Goal: Task Accomplishment & Management: Complete application form

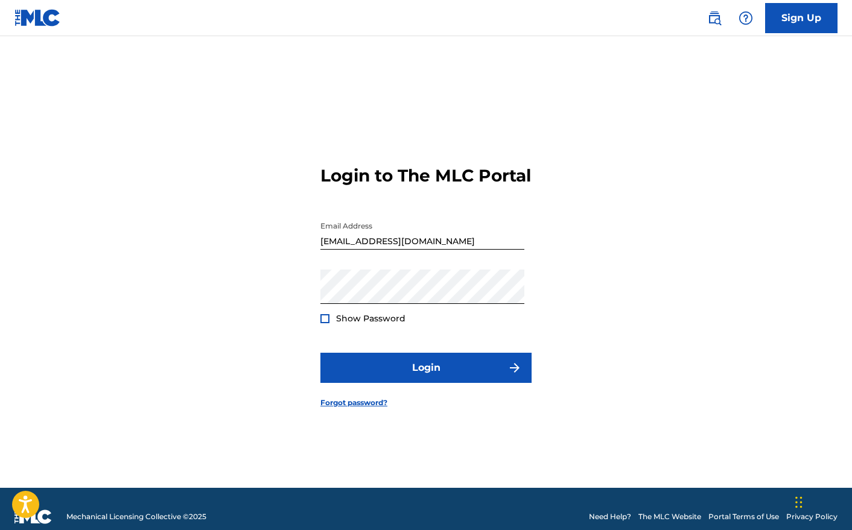
click at [369, 324] on span "Show Password" at bounding box center [370, 318] width 69 height 11
click at [324, 323] on div at bounding box center [324, 318] width 9 height 9
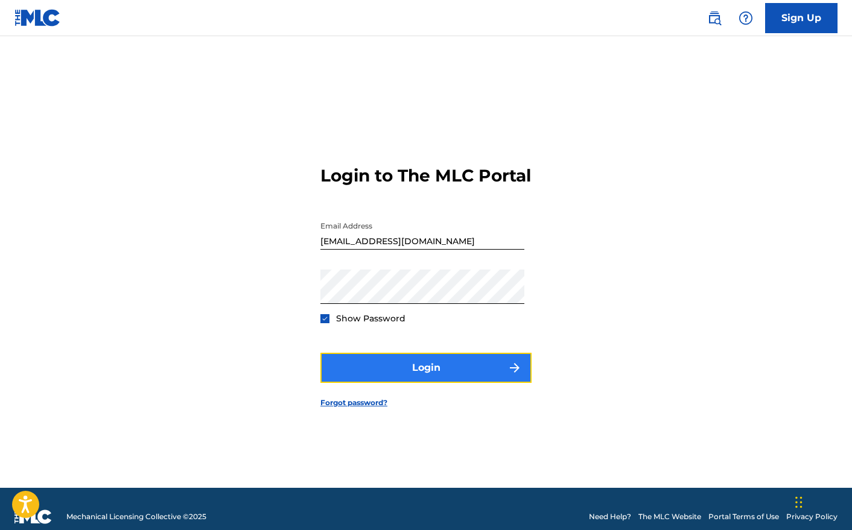
click at [455, 374] on button "Login" at bounding box center [425, 368] width 211 height 30
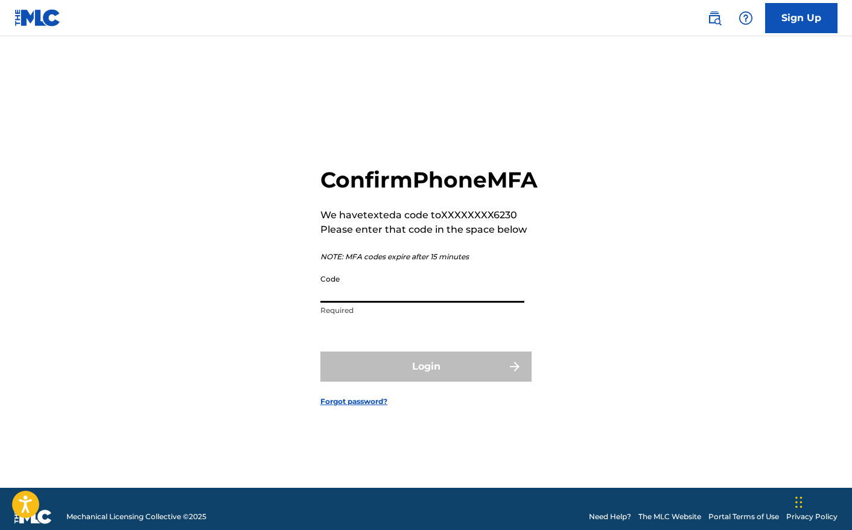
click at [413, 303] on input "Code" at bounding box center [422, 286] width 204 height 34
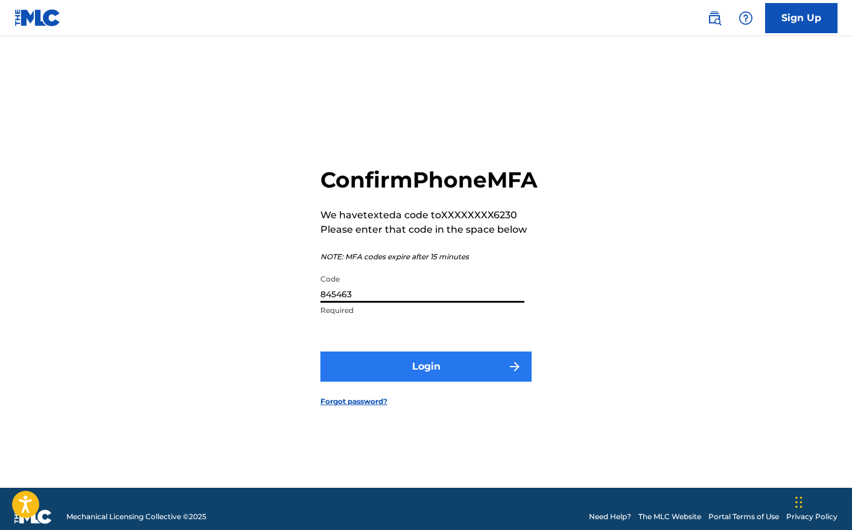
type input "845463"
click at [466, 370] on button "Login" at bounding box center [425, 367] width 211 height 30
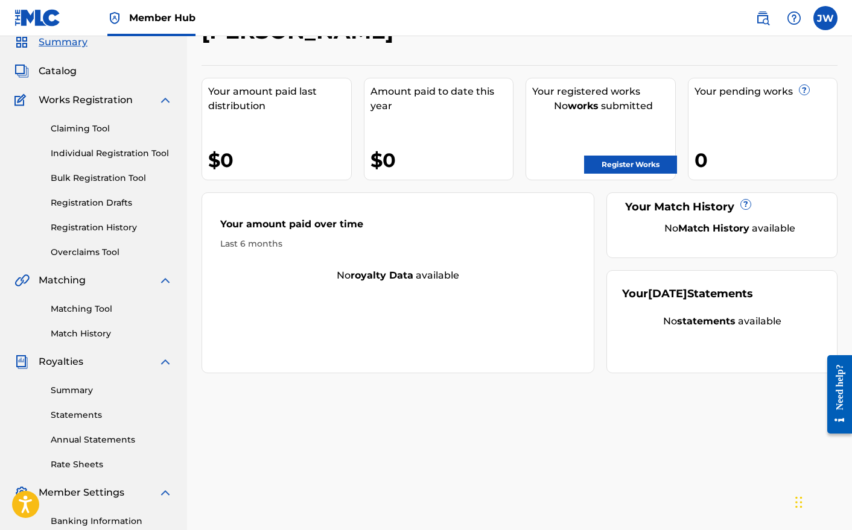
scroll to position [78, 0]
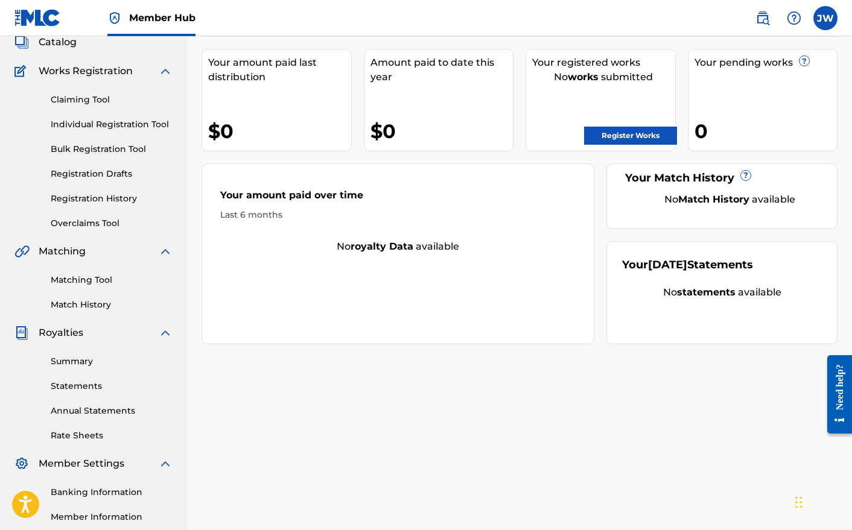
click at [834, 401] on div "Need help?" at bounding box center [839, 387] width 16 height 46
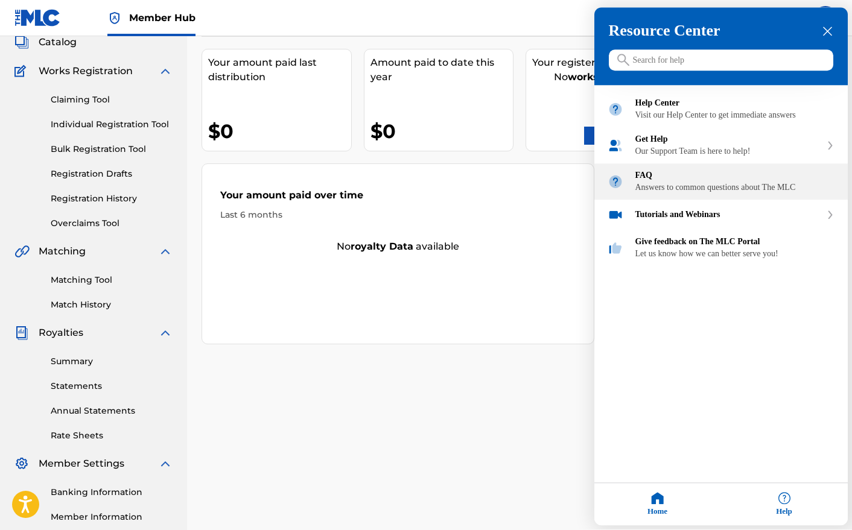
click at [671, 193] on div "Answers to common questions about The MLC" at bounding box center [734, 188] width 199 height 10
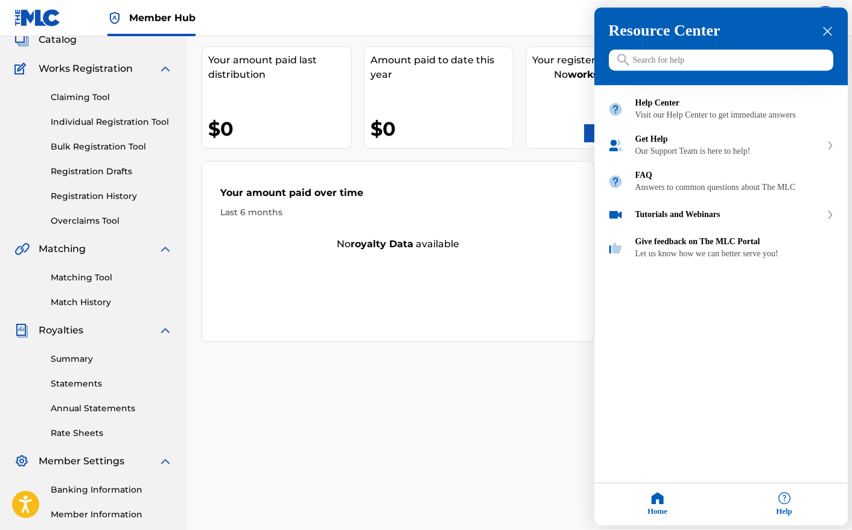
click at [825, 32] on icon "close resource center" at bounding box center [827, 31] width 9 height 9
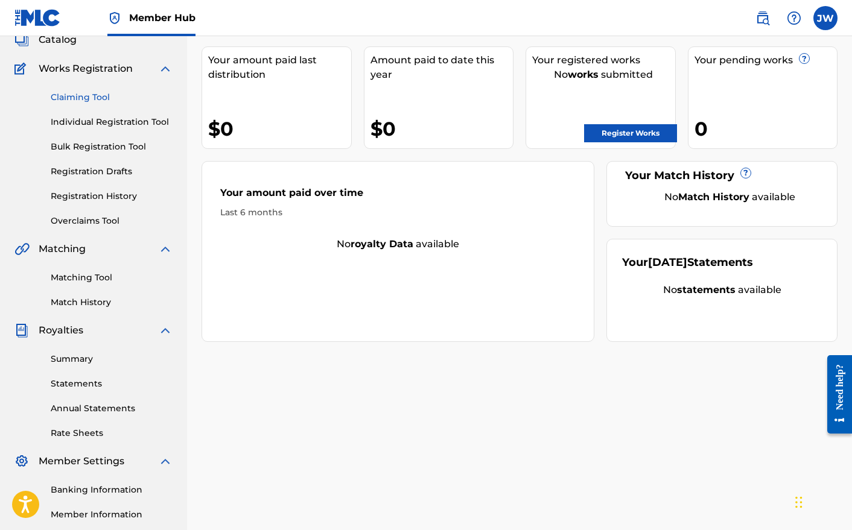
click at [89, 103] on link "Claiming Tool" at bounding box center [112, 97] width 122 height 13
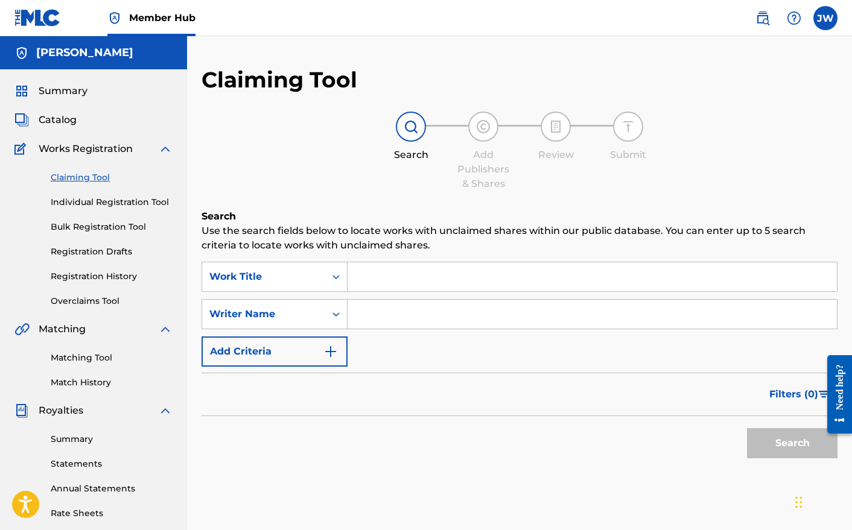
click at [403, 313] on input "Search Form" at bounding box center [592, 314] width 489 height 29
type input "[PERSON_NAME]"
click at [780, 445] on button "Search" at bounding box center [792, 443] width 91 height 30
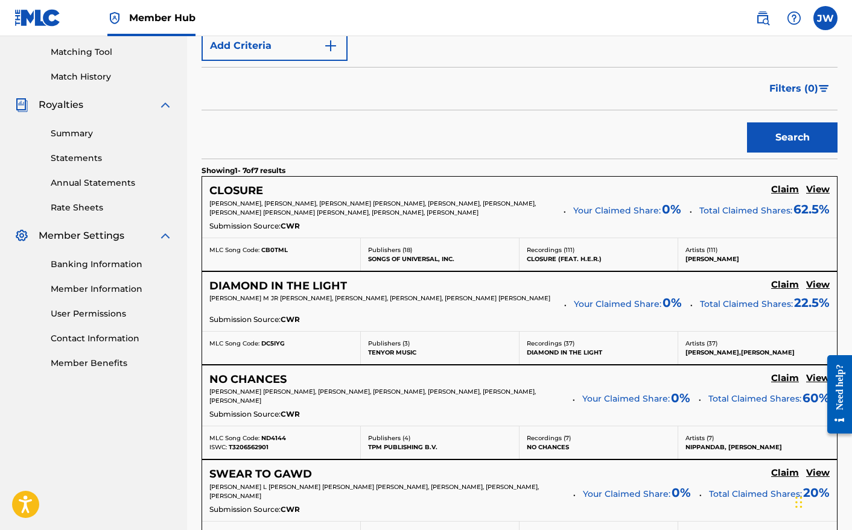
scroll to position [335, 0]
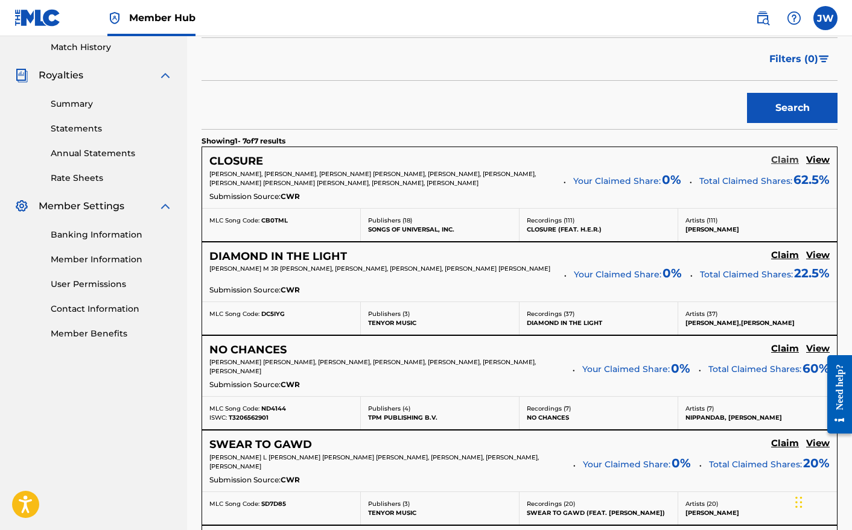
click at [784, 163] on h5 "Claim" at bounding box center [785, 159] width 28 height 11
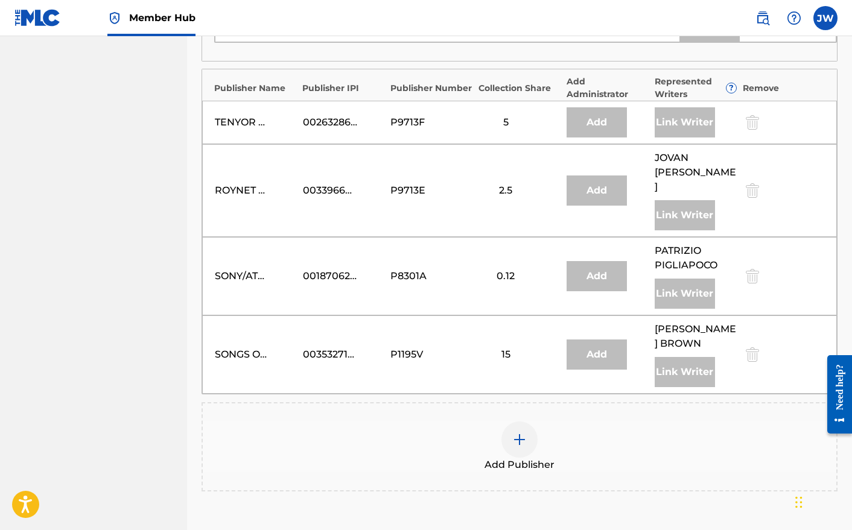
scroll to position [1328, 0]
click at [516, 445] on img at bounding box center [519, 438] width 14 height 14
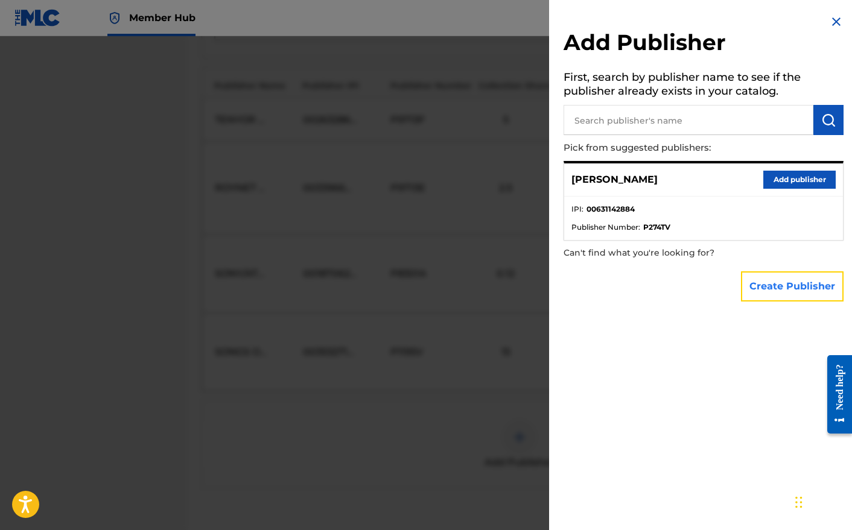
click at [809, 293] on button "Create Publisher" at bounding box center [792, 287] width 103 height 30
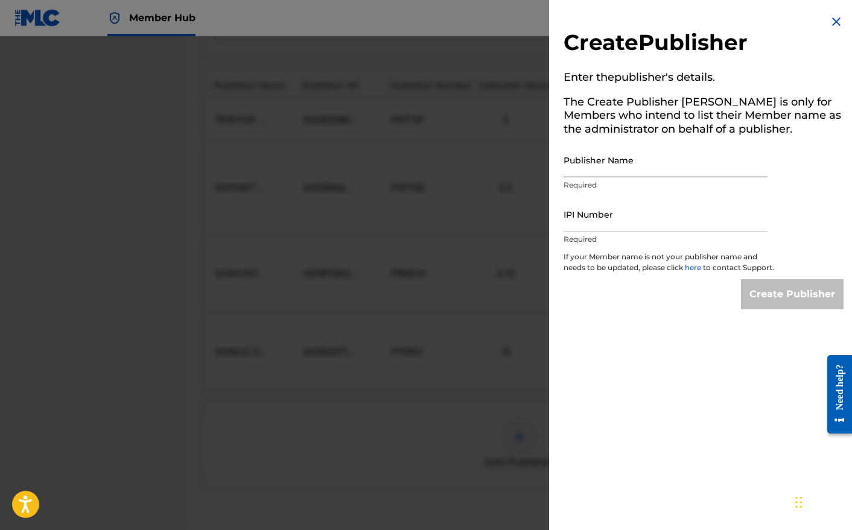
click at [615, 158] on input "Publisher Name" at bounding box center [666, 160] width 204 height 34
type input "Stewdiopheen Publishing"
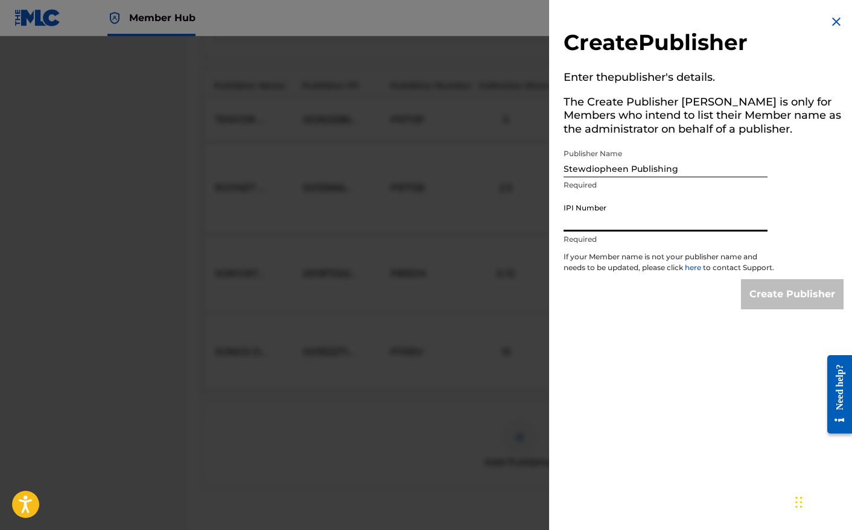
click at [609, 220] on input "IPI Number" at bounding box center [666, 214] width 204 height 34
paste input "777443304"
type input "777443304"
click at [807, 305] on input "Create Publisher" at bounding box center [792, 294] width 103 height 30
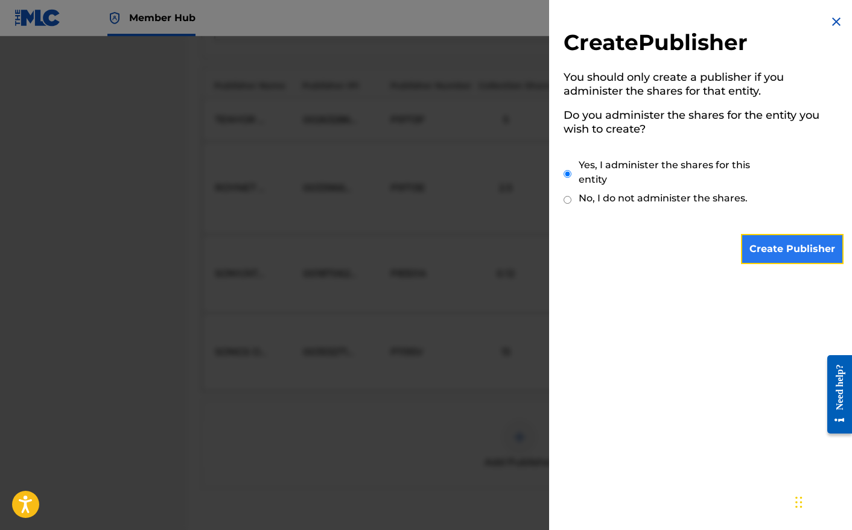
click at [804, 258] on input "Create Publisher" at bounding box center [792, 249] width 103 height 30
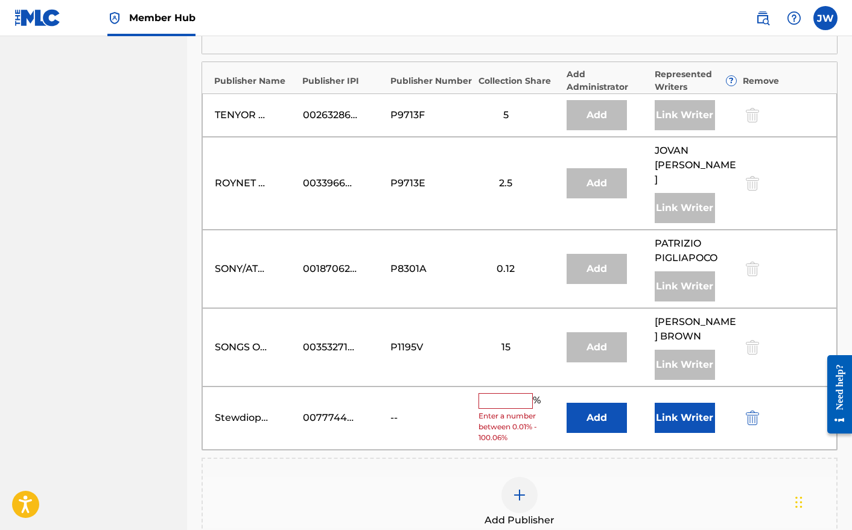
scroll to position [1335, 0]
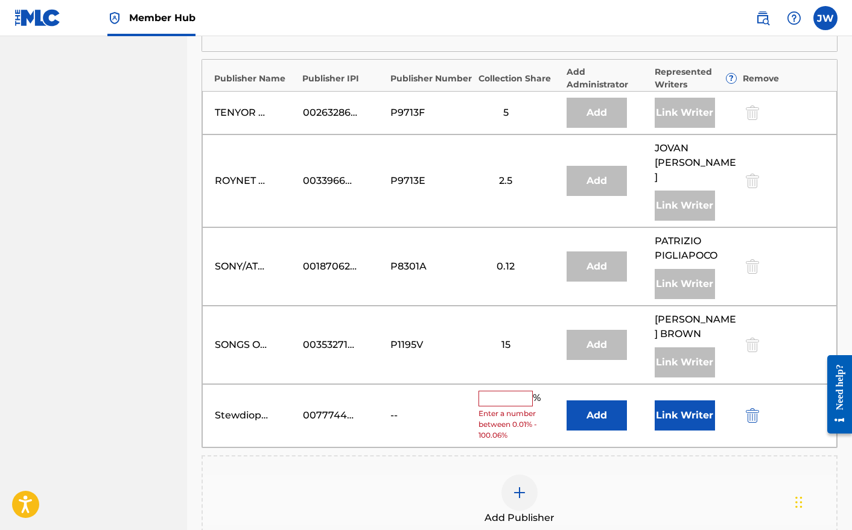
click at [506, 401] on input "text" at bounding box center [505, 399] width 54 height 16
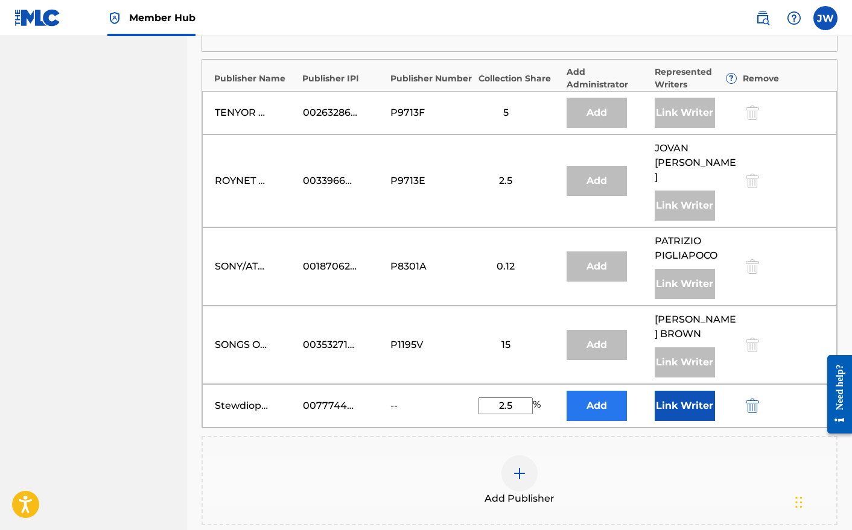
type input "2.5"
click at [599, 405] on button "Add" at bounding box center [597, 406] width 60 height 30
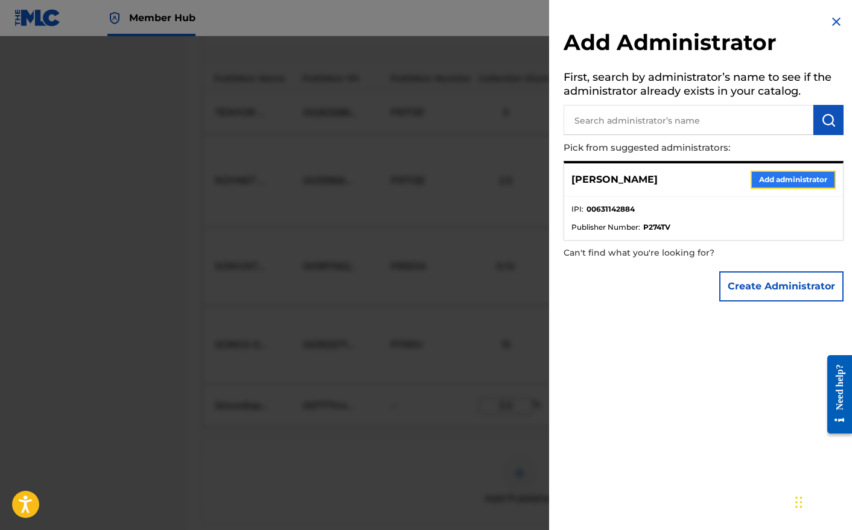
click at [790, 183] on button "Add administrator" at bounding box center [793, 180] width 85 height 18
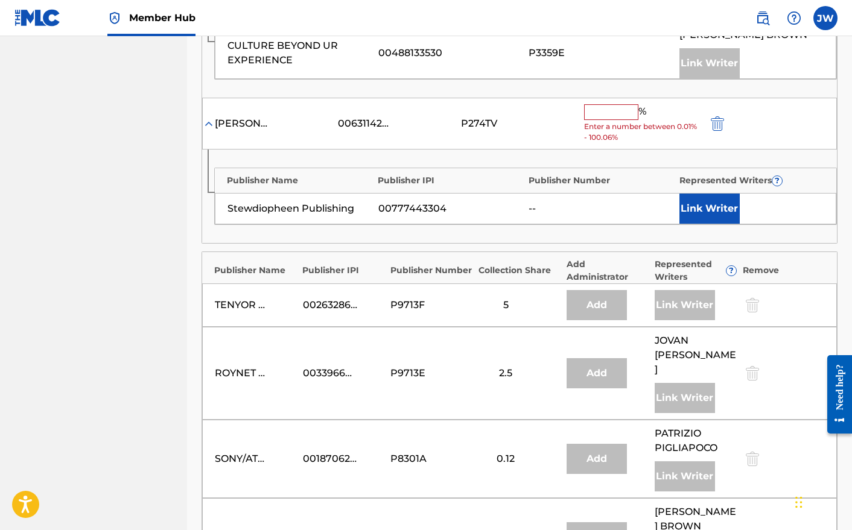
scroll to position [1279, 0]
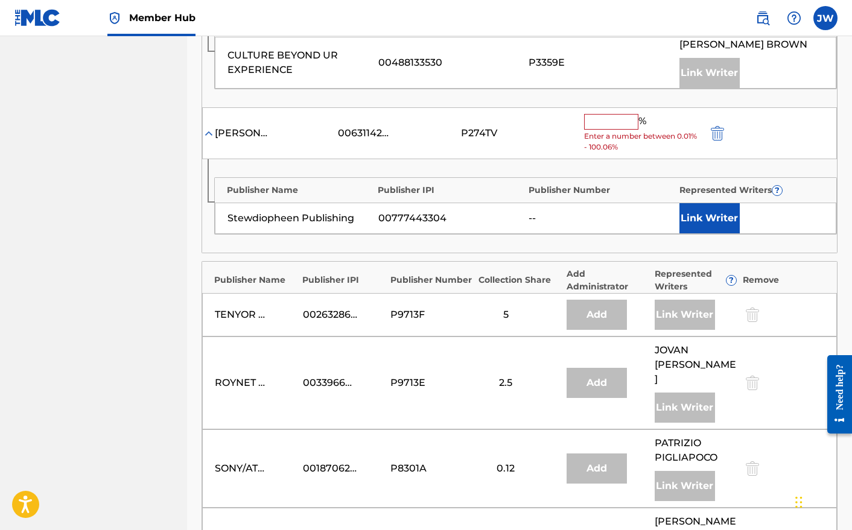
click at [605, 125] on input "text" at bounding box center [611, 122] width 54 height 16
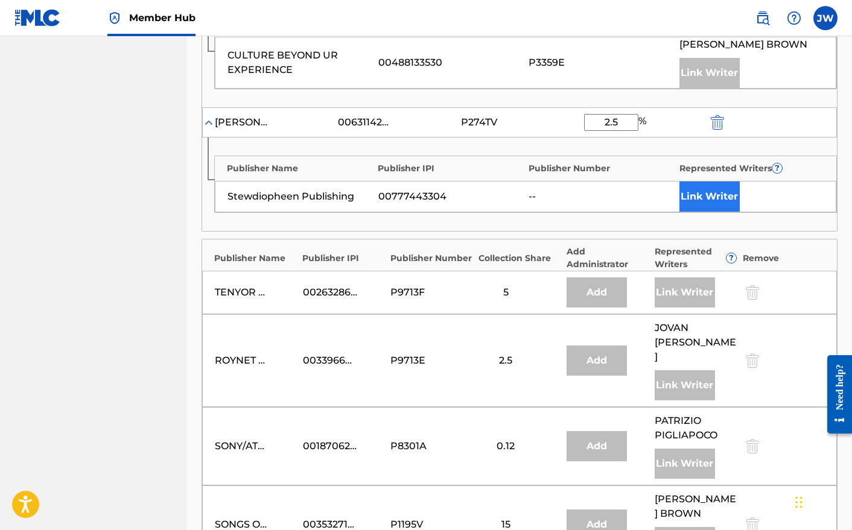
type input "2.5"
click at [706, 198] on button "Link Writer" at bounding box center [709, 197] width 60 height 30
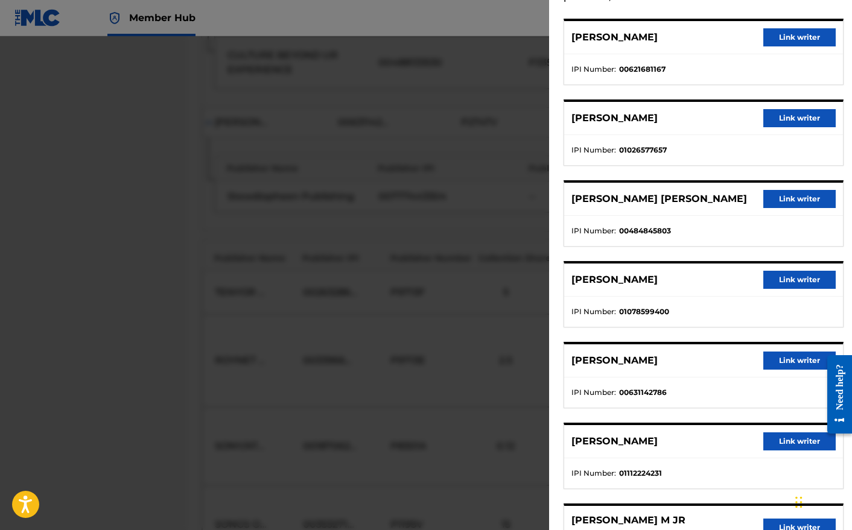
scroll to position [109, 0]
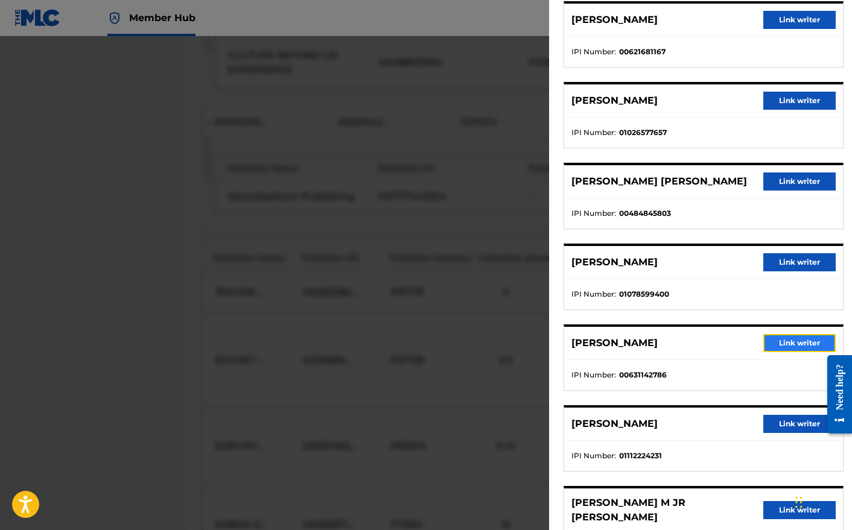
click at [806, 349] on button "Link writer" at bounding box center [799, 343] width 72 height 18
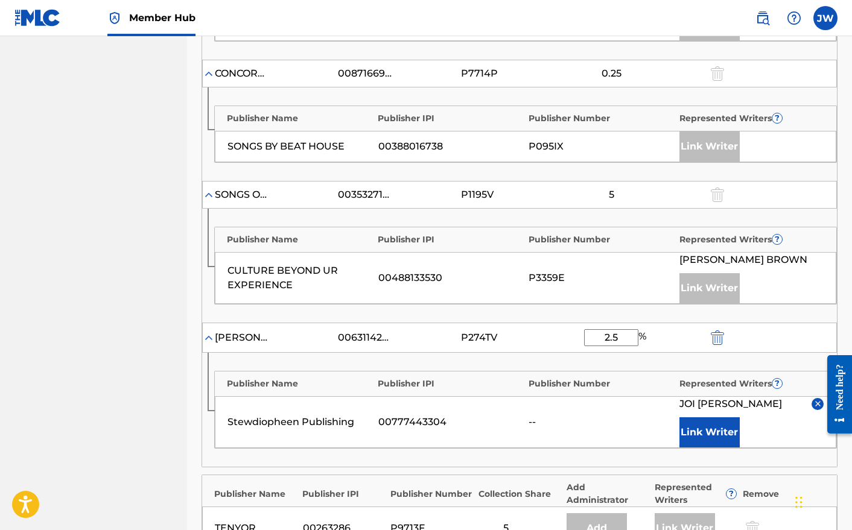
scroll to position [1101, 0]
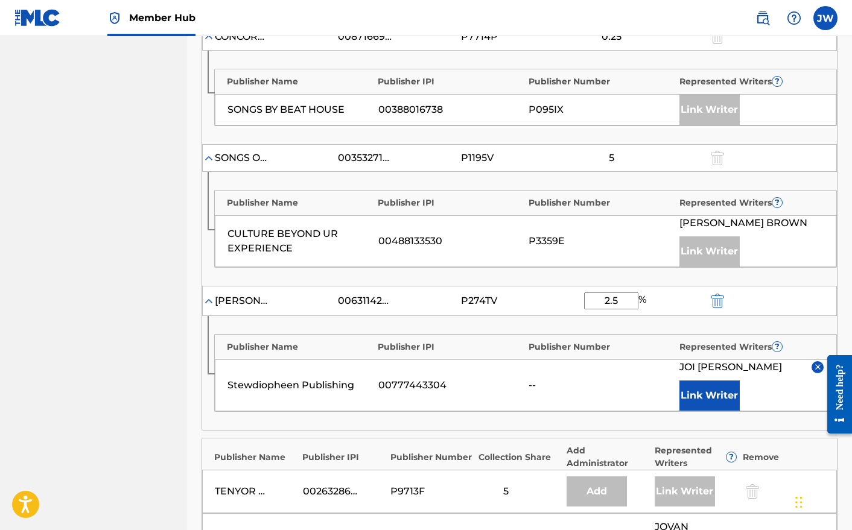
click at [701, 252] on div "Link Writer" at bounding box center [709, 252] width 60 height 30
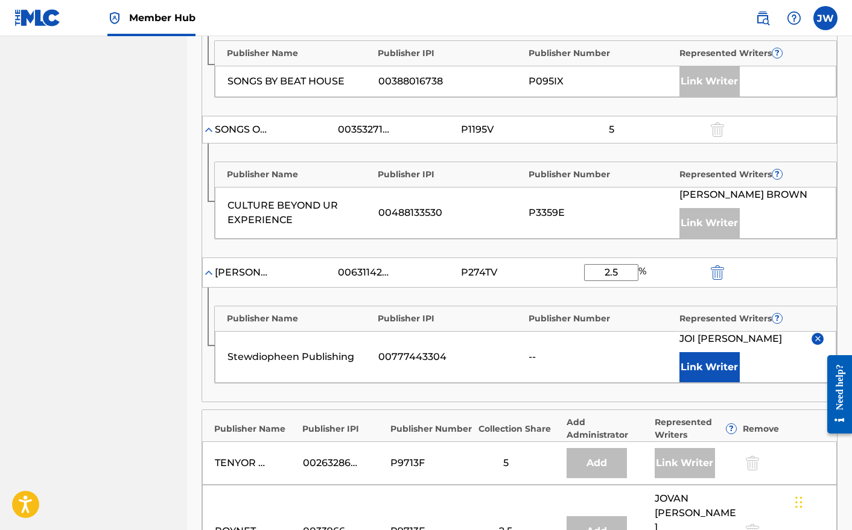
scroll to position [1131, 0]
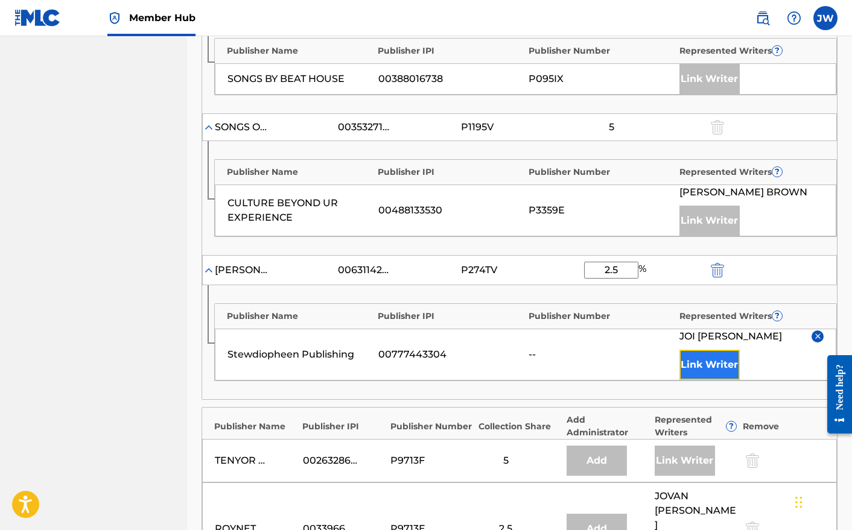
click at [697, 379] on button "Link Writer" at bounding box center [709, 365] width 60 height 30
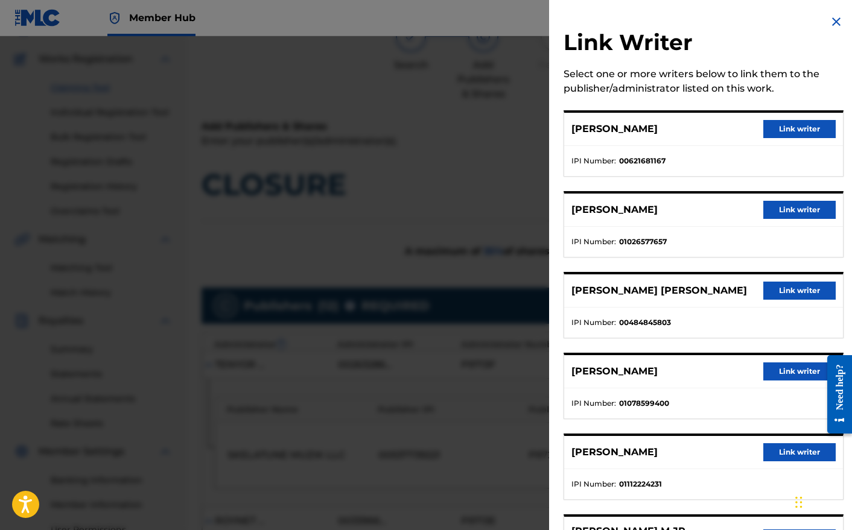
scroll to position [0, 0]
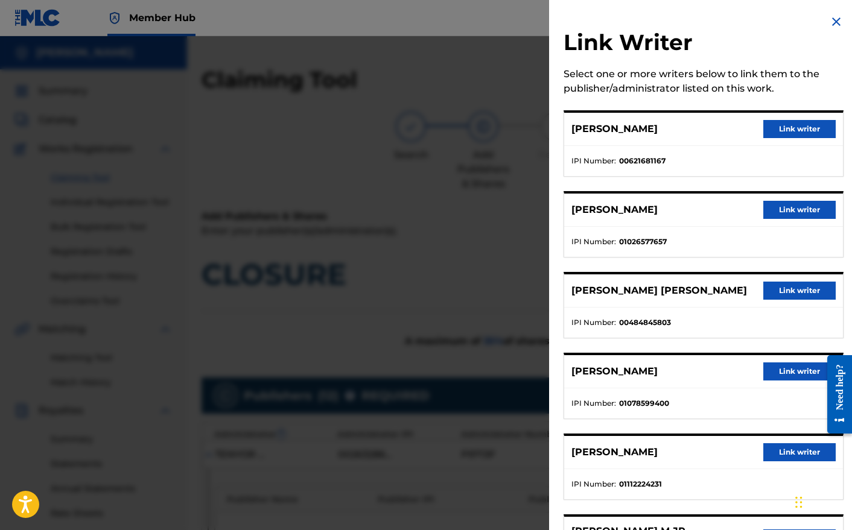
click at [832, 21] on img at bounding box center [836, 21] width 14 height 14
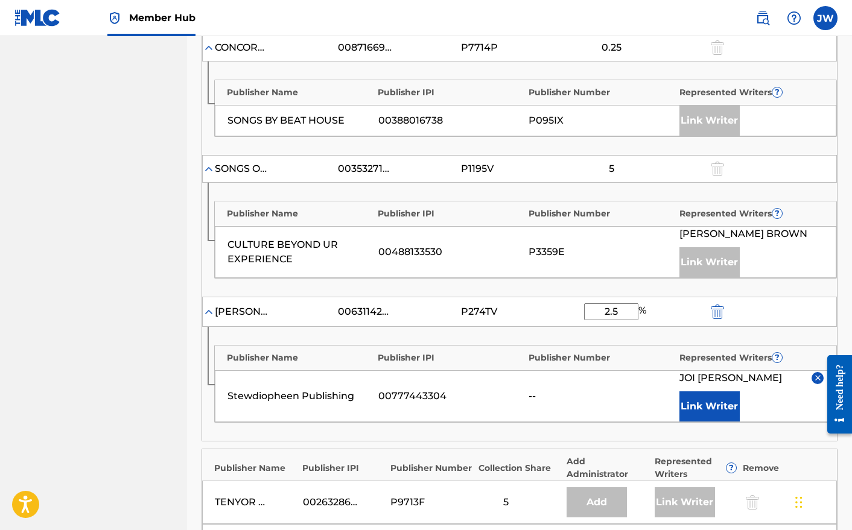
scroll to position [1132, 0]
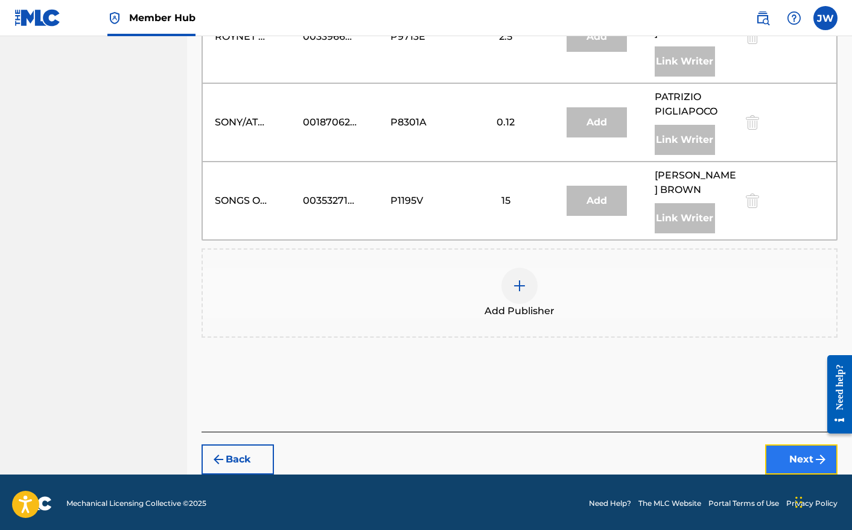
click at [789, 448] on button "Next" at bounding box center [801, 460] width 72 height 30
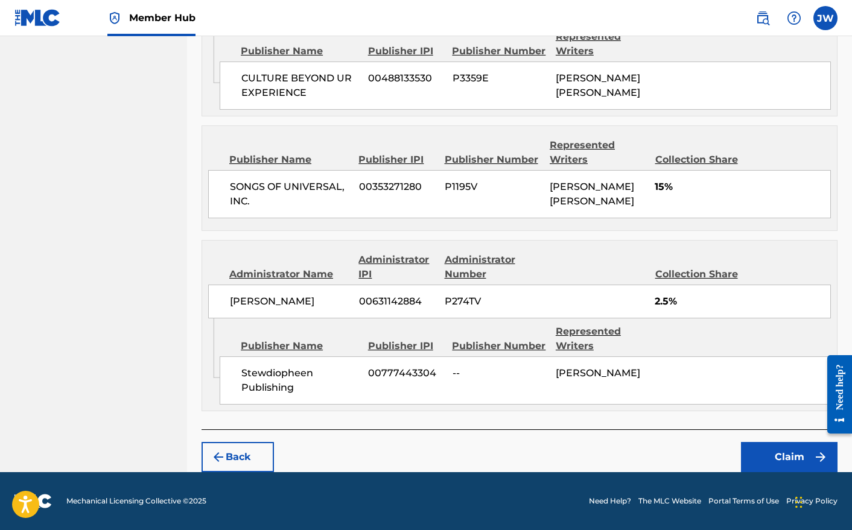
scroll to position [2208, 0]
click at [249, 457] on button "Back" at bounding box center [238, 457] width 72 height 30
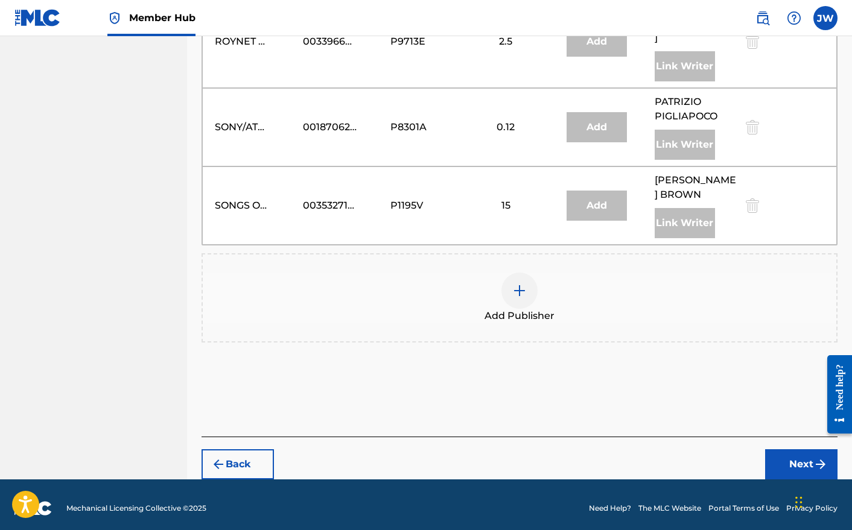
scroll to position [1626, 0]
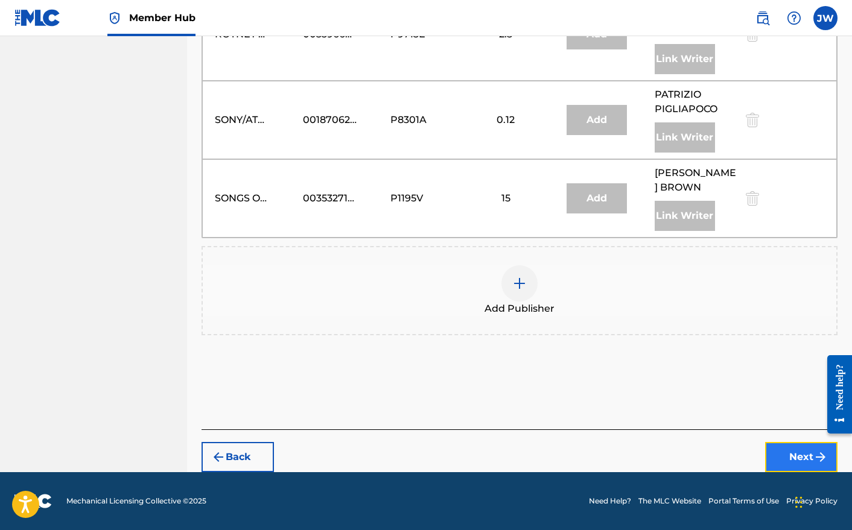
click at [793, 458] on button "Next" at bounding box center [801, 457] width 72 height 30
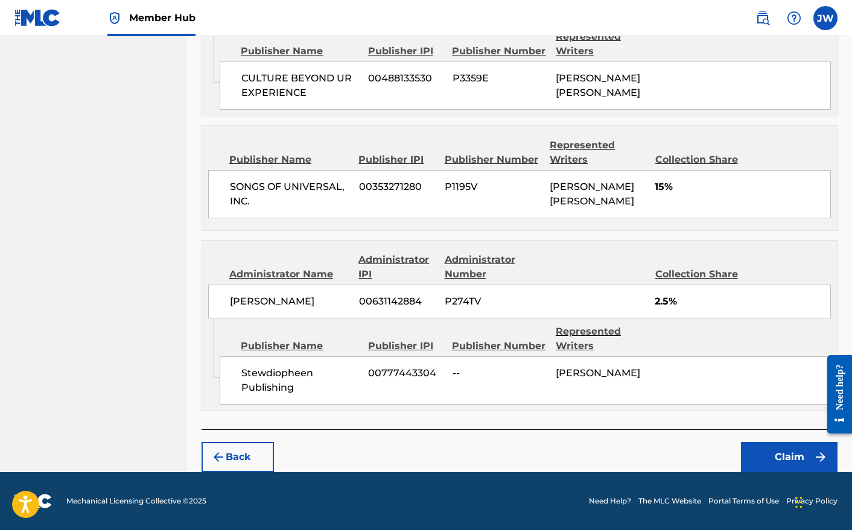
scroll to position [2208, 0]
click at [778, 460] on button "Claim" at bounding box center [789, 457] width 97 height 30
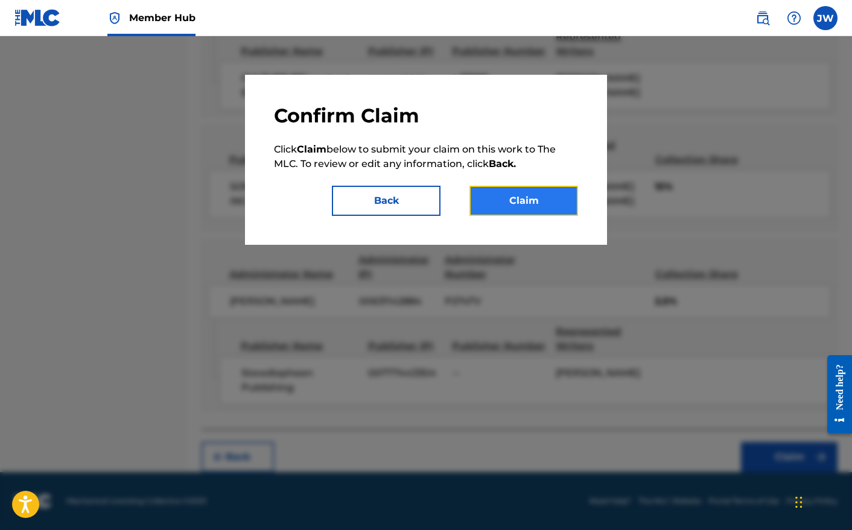
click at [511, 203] on button "Claim" at bounding box center [523, 201] width 109 height 30
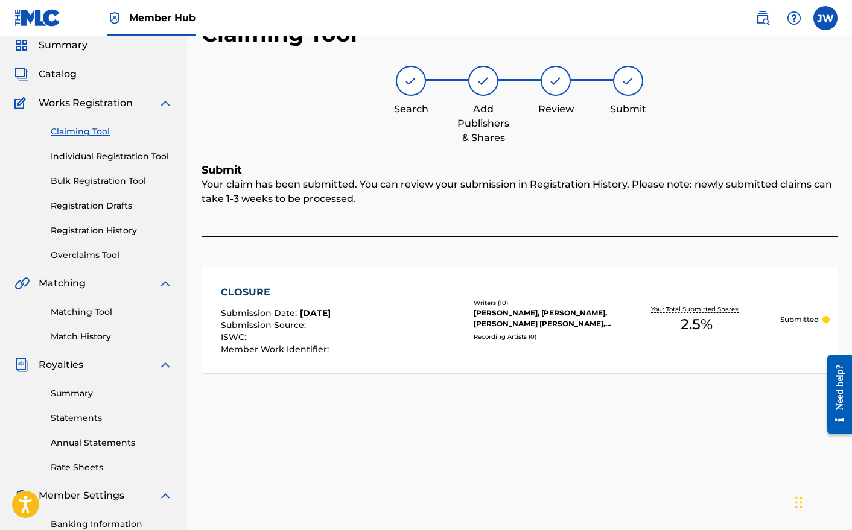
scroll to position [0, 0]
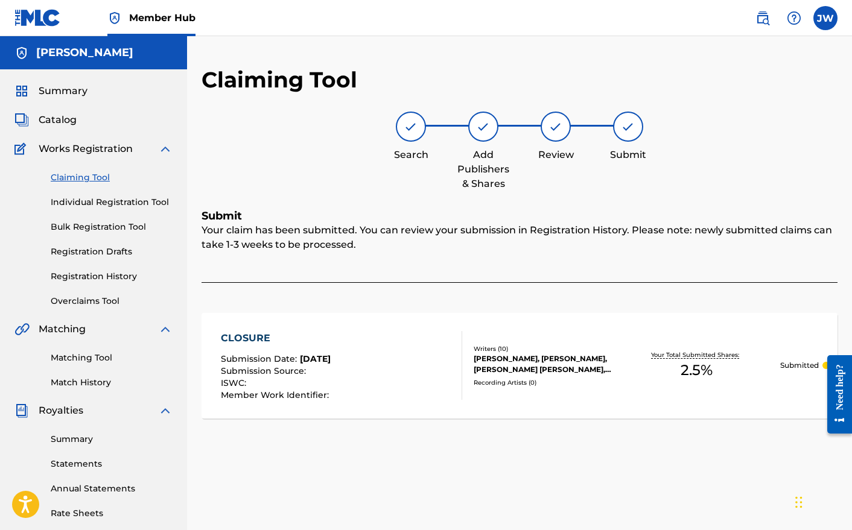
click at [69, 180] on link "Claiming Tool" at bounding box center [112, 177] width 122 height 13
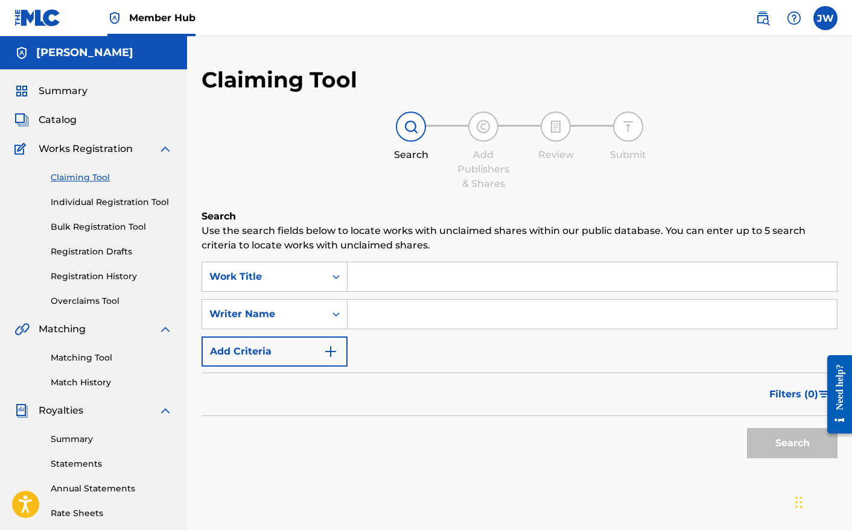
click at [393, 316] on input "Search Form" at bounding box center [592, 314] width 489 height 29
click at [403, 282] on input "Search Form" at bounding box center [592, 276] width 489 height 29
drag, startPoint x: 390, startPoint y: 277, endPoint x: 346, endPoint y: 282, distance: 44.9
click at [346, 282] on div "SearchWithCriteria80c95d03-46b5-4501-bd09-de80183e16af Work Title A" at bounding box center [520, 277] width 636 height 30
type input "Boot Stomp Shuffle"
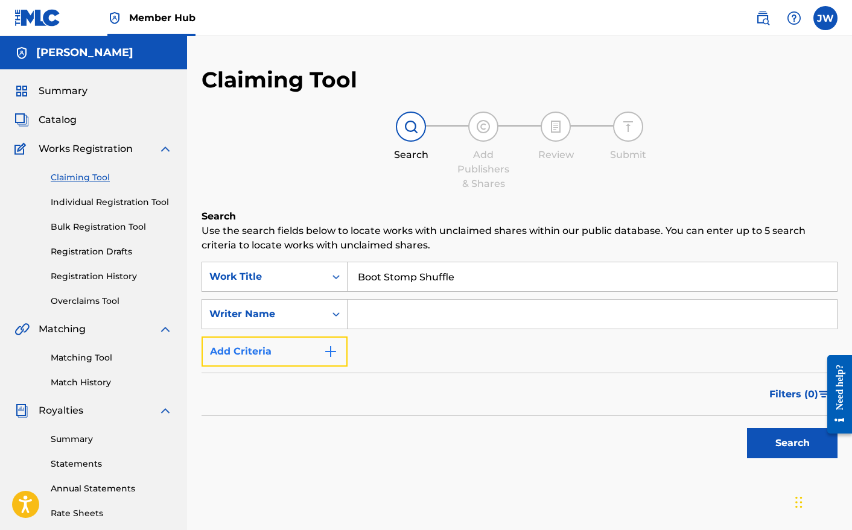
click at [330, 351] on img "Search Form" at bounding box center [330, 352] width 14 height 14
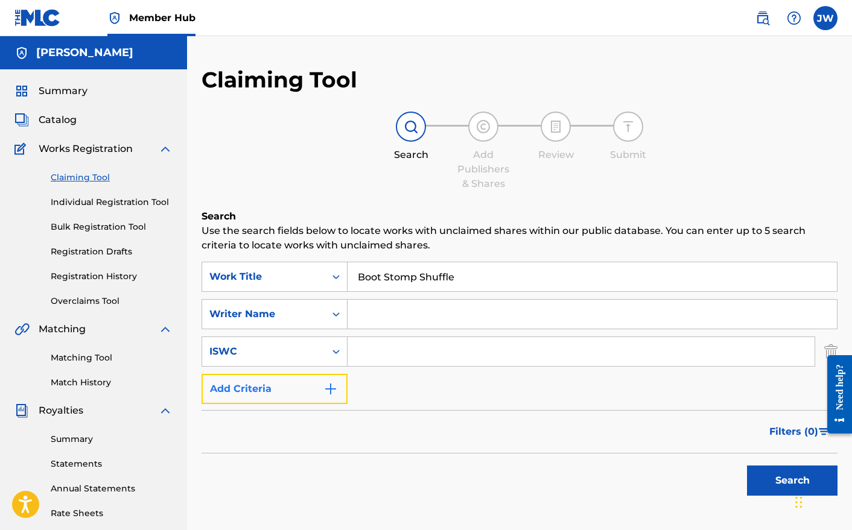
click at [332, 392] on img "Search Form" at bounding box center [330, 389] width 14 height 14
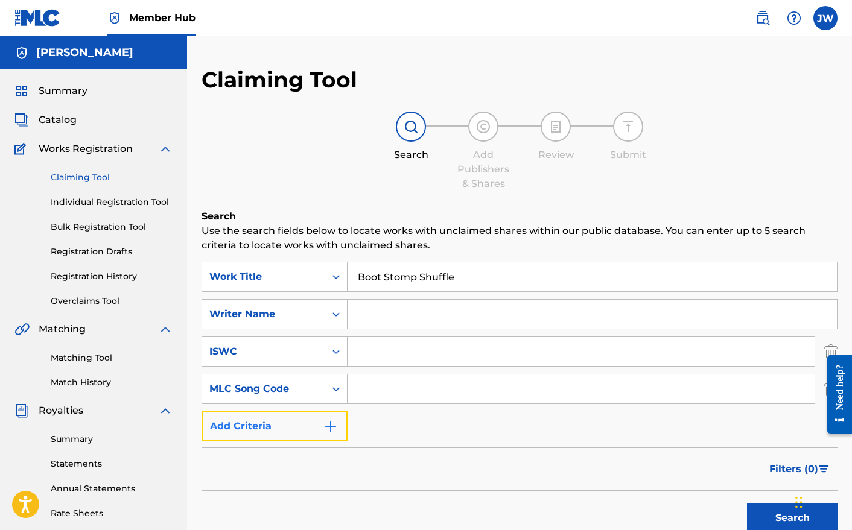
click at [335, 427] on img "Search Form" at bounding box center [330, 426] width 14 height 14
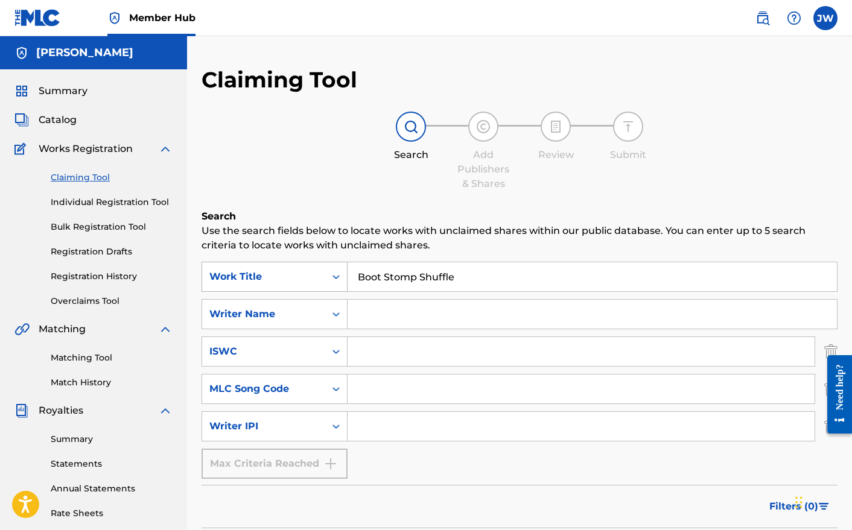
drag, startPoint x: 457, startPoint y: 278, endPoint x: 297, endPoint y: 274, distance: 160.0
click at [297, 274] on div "SearchWithCriteria80c95d03-46b5-4501-bd09-de80183e16af Work Title Boot Stomp Sh…" at bounding box center [520, 277] width 636 height 30
click at [372, 434] on input "Search Form" at bounding box center [581, 426] width 467 height 29
paste input "631142688"
type input "631142688"
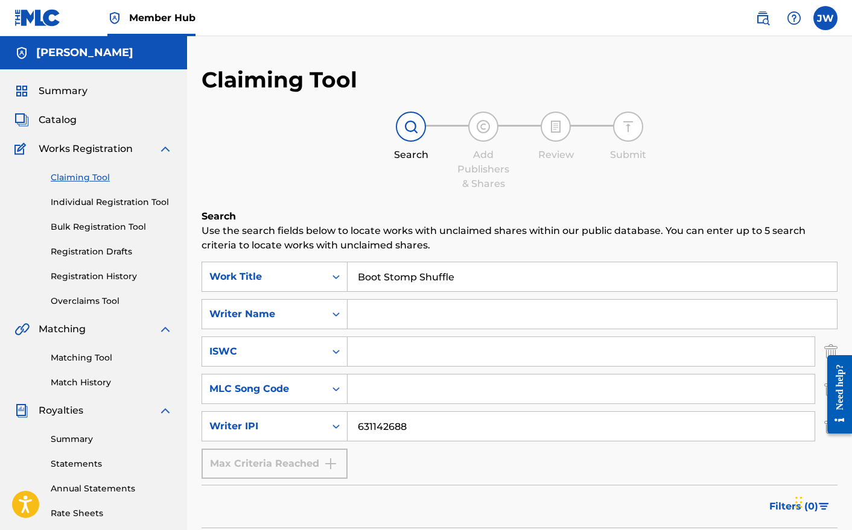
click at [428, 465] on div "SearchWithCriteria80c95d03-46b5-4501-bd09-de80183e16af Work Title Boot Stomp Sh…" at bounding box center [520, 370] width 636 height 217
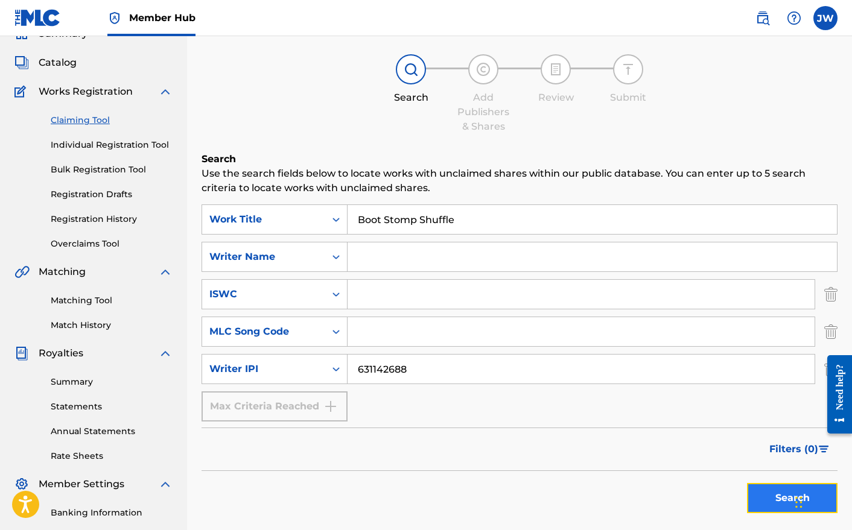
click at [775, 497] on button "Search" at bounding box center [792, 498] width 91 height 30
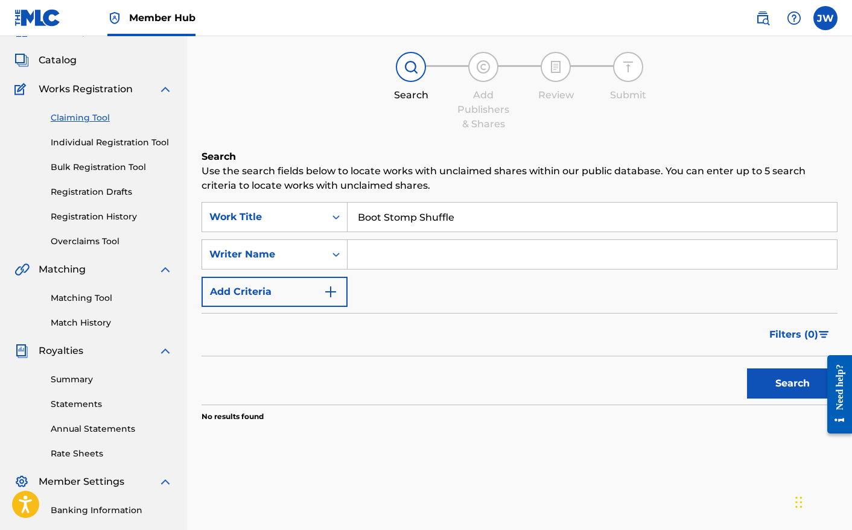
scroll to position [62, 0]
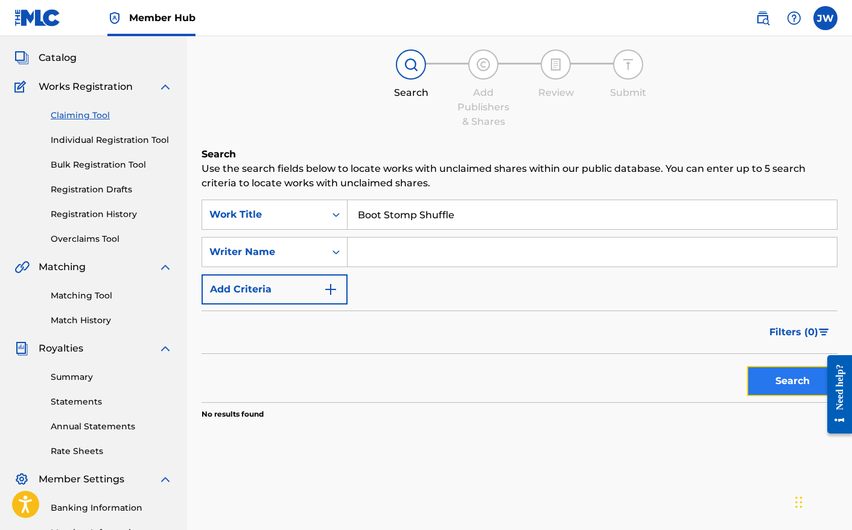
click at [802, 383] on button "Search" at bounding box center [792, 381] width 91 height 30
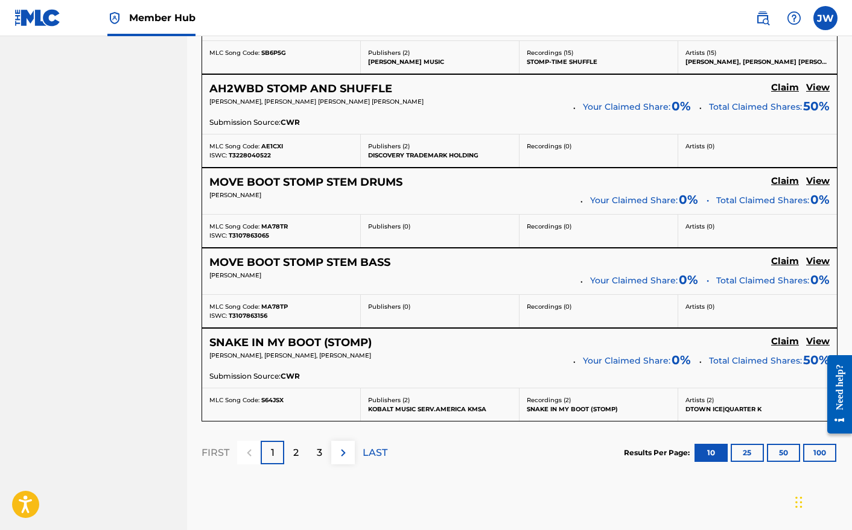
scroll to position [1003, 0]
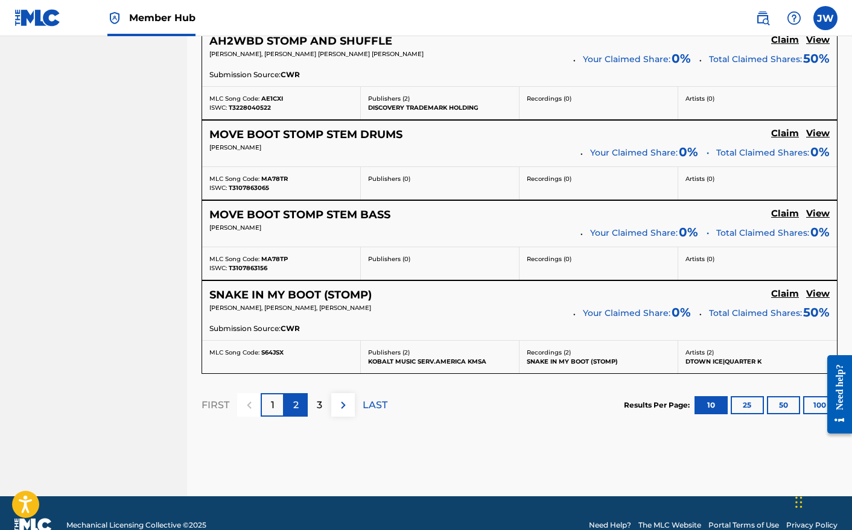
click at [300, 408] on div "2" at bounding box center [296, 405] width 24 height 24
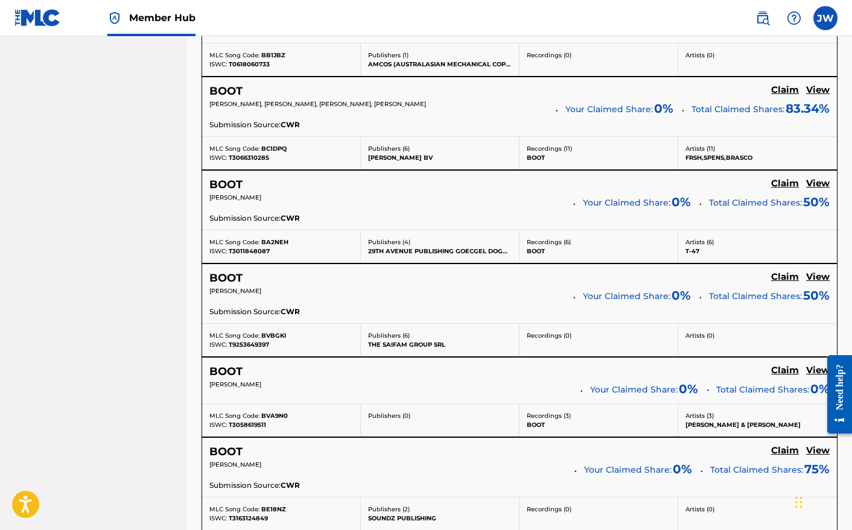
scroll to position [949, 0]
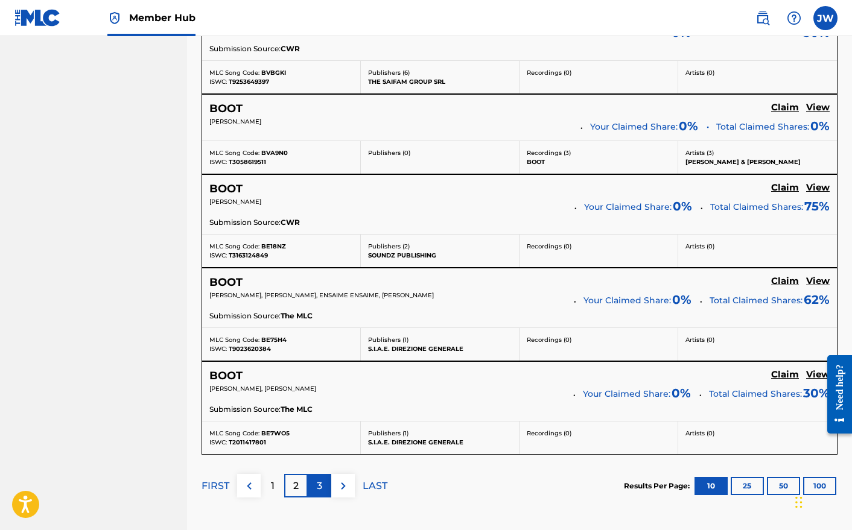
click at [323, 485] on div "3" at bounding box center [320, 486] width 24 height 24
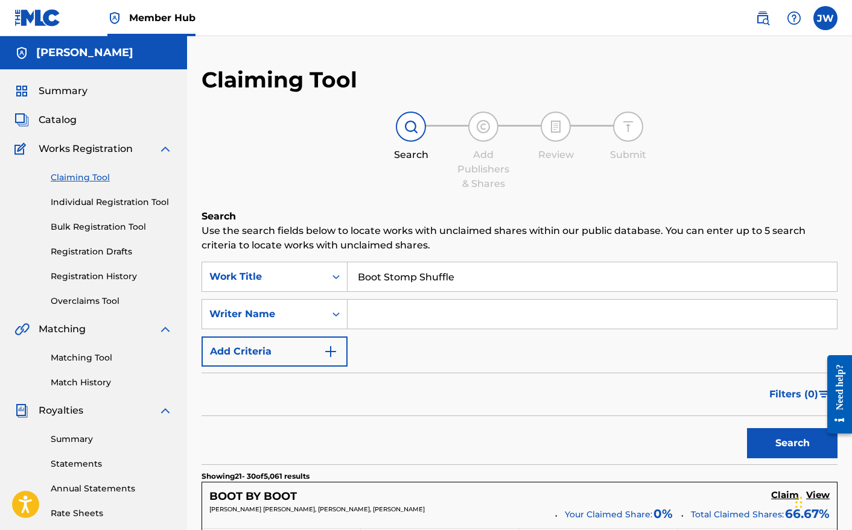
scroll to position [2, 0]
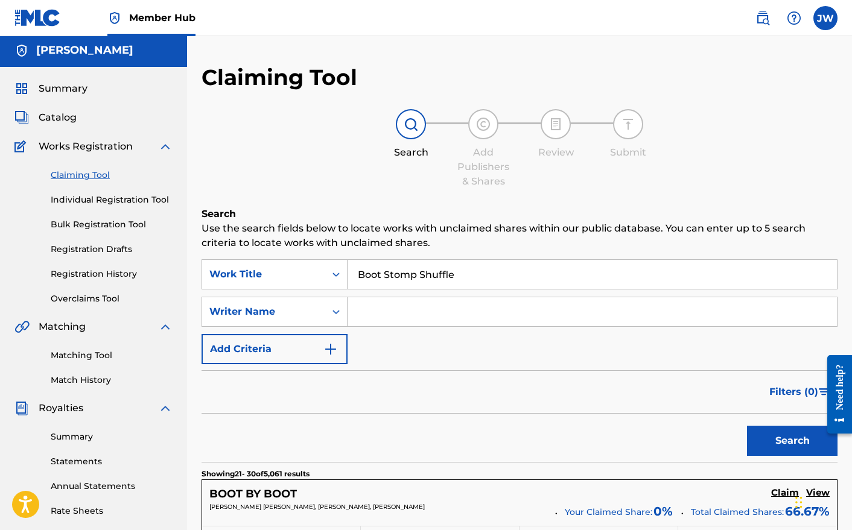
drag, startPoint x: 459, startPoint y: 276, endPoint x: 363, endPoint y: 269, distance: 96.8
click at [363, 269] on input "Boot Stomp Shuffle" at bounding box center [592, 274] width 489 height 29
type input "B"
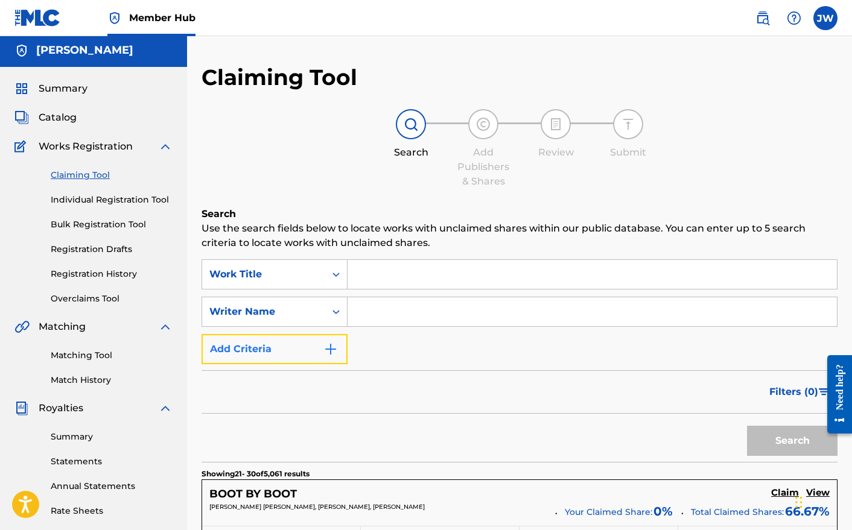
click at [323, 349] on img "Search Form" at bounding box center [330, 349] width 14 height 14
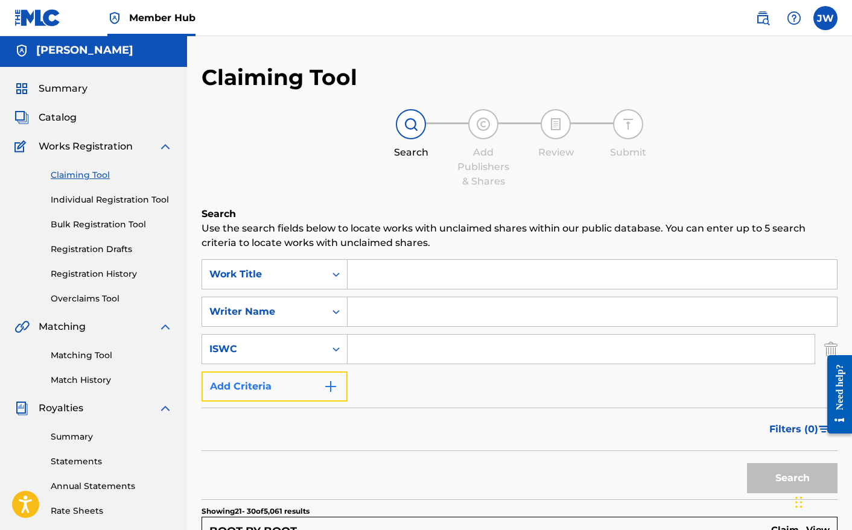
click at [310, 390] on button "Add Criteria" at bounding box center [275, 387] width 146 height 30
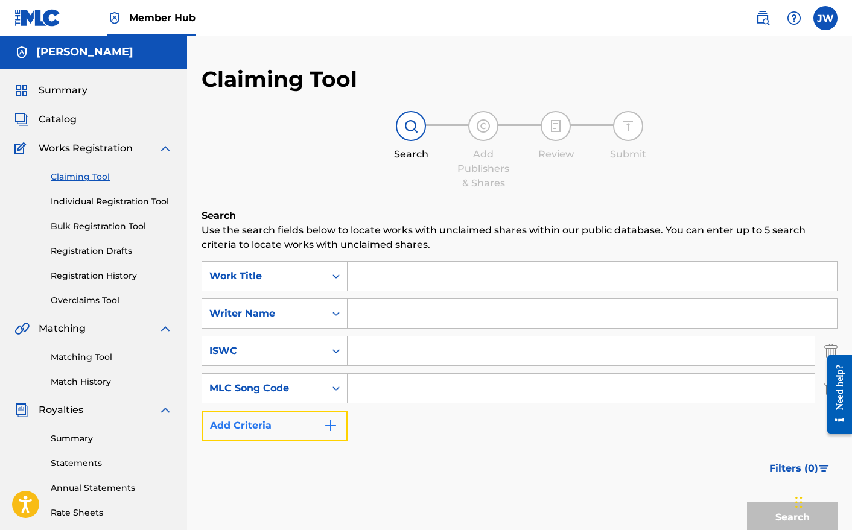
scroll to position [0, 0]
click at [306, 419] on button "Add Criteria" at bounding box center [275, 427] width 146 height 30
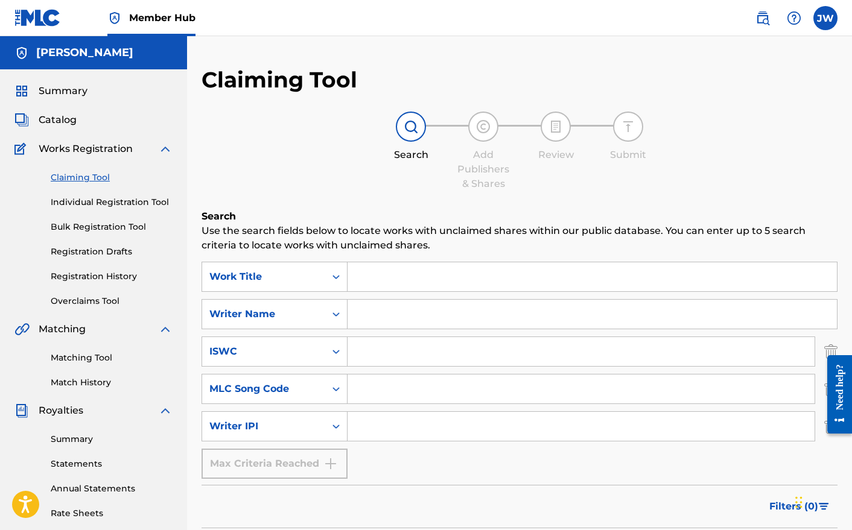
click at [365, 427] on input "Search Form" at bounding box center [581, 426] width 467 height 29
paste input "631142688"
type input "631142688"
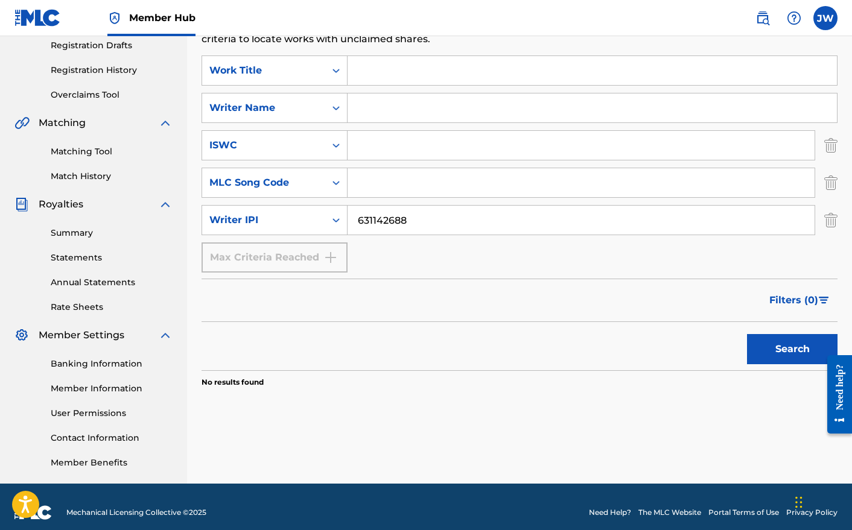
scroll to position [209, 0]
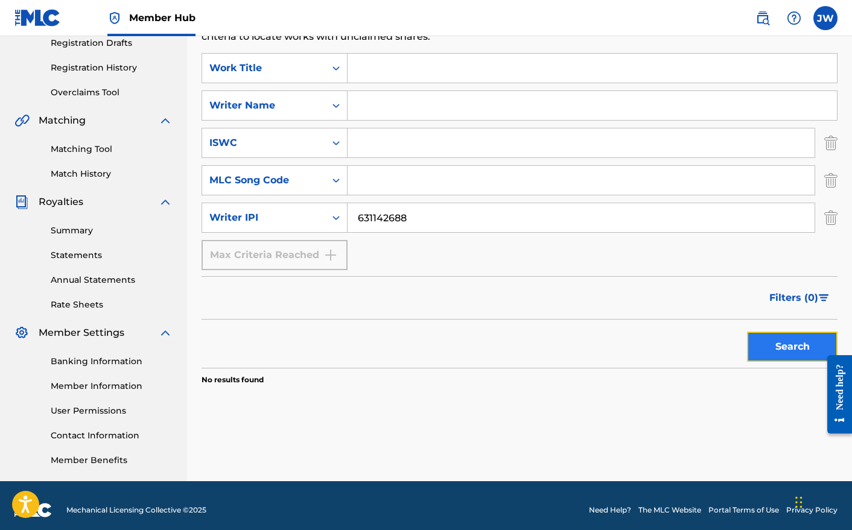
click at [777, 354] on button "Search" at bounding box center [792, 347] width 91 height 30
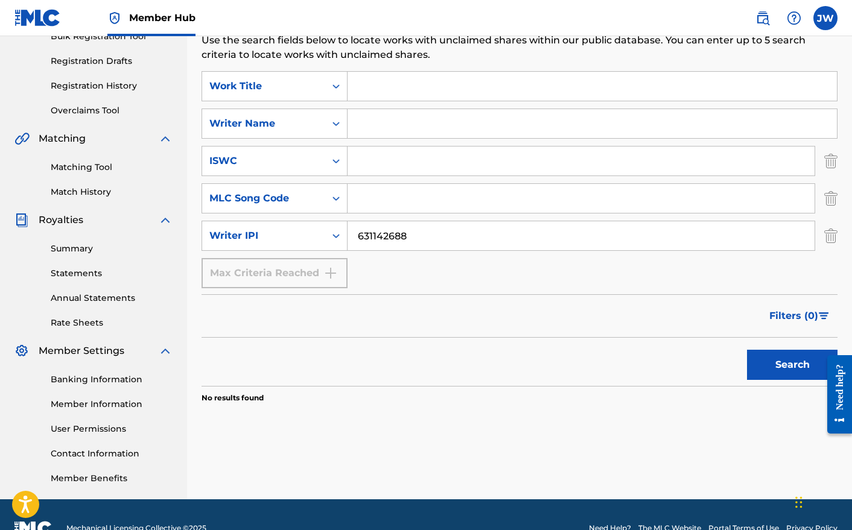
scroll to position [177, 0]
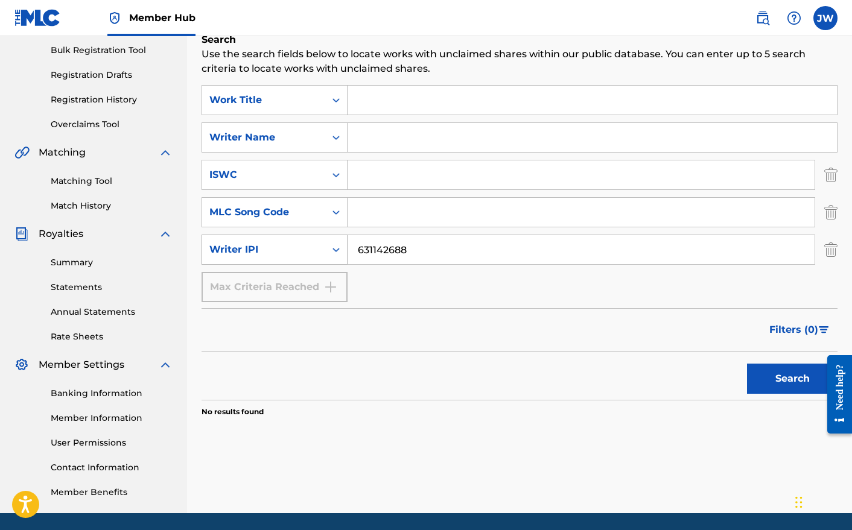
drag, startPoint x: 417, startPoint y: 251, endPoint x: 318, endPoint y: 248, distance: 99.0
click at [318, 248] on div "SearchWithCriteria7c3558d5-4a1c-4998-9168-ce2c2a03cb3a Writer IPI 631142688" at bounding box center [520, 250] width 636 height 30
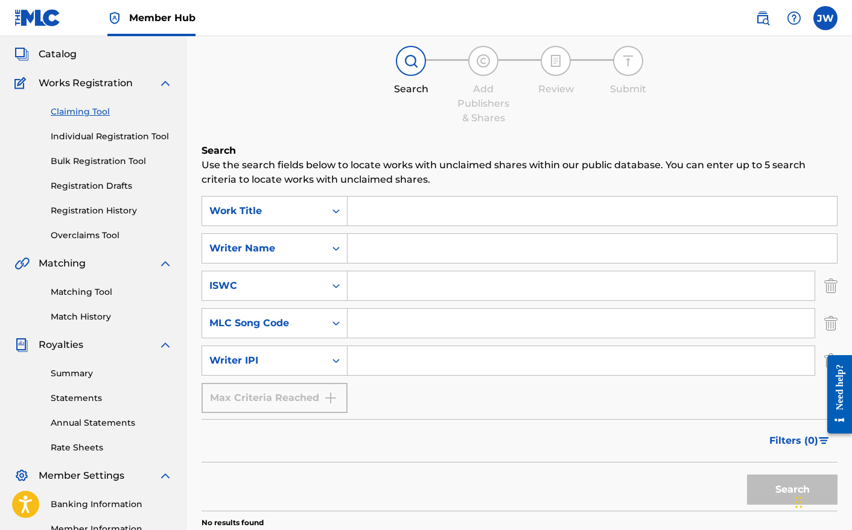
scroll to position [16, 0]
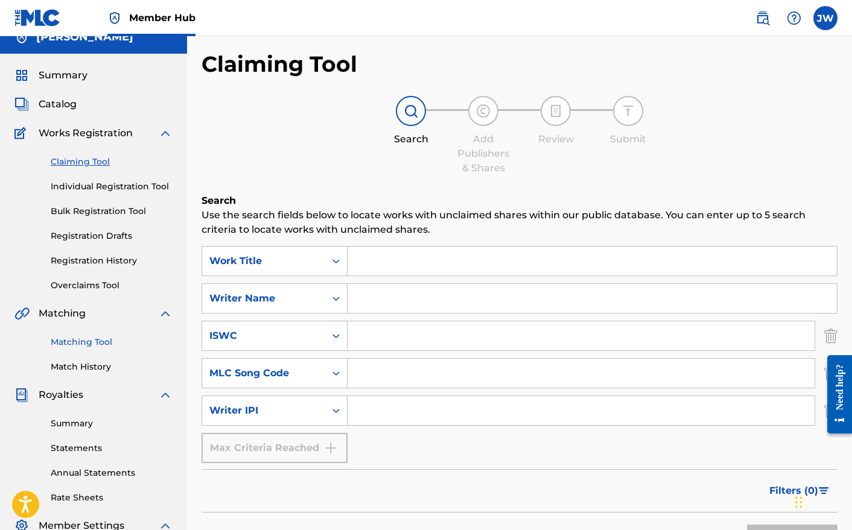
click at [80, 348] on link "Matching Tool" at bounding box center [112, 342] width 122 height 13
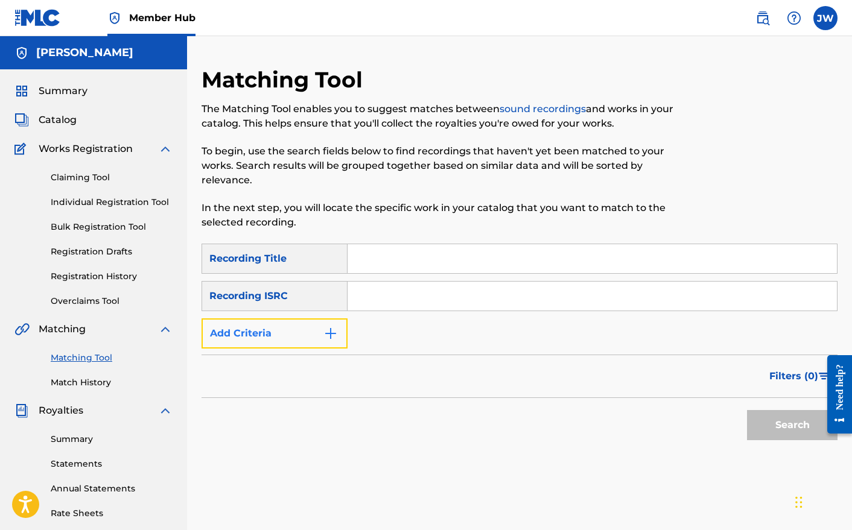
click at [314, 339] on button "Add Criteria" at bounding box center [275, 334] width 146 height 30
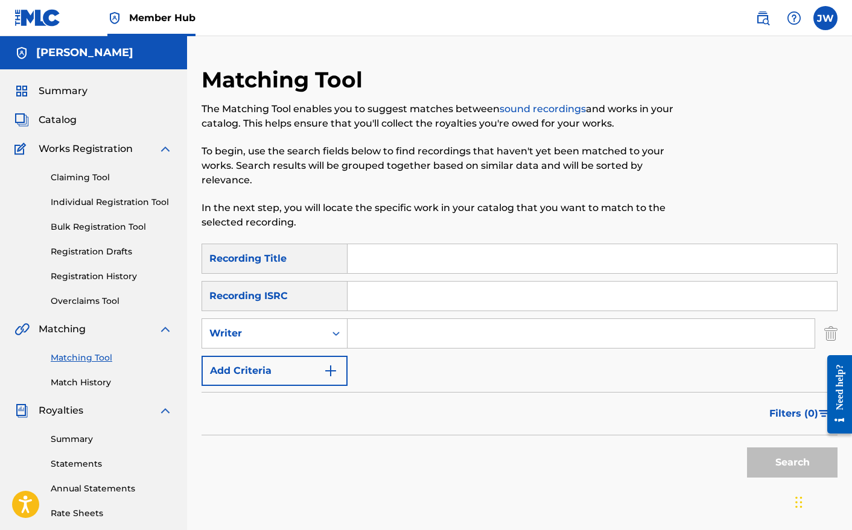
click at [391, 337] on input "Search Form" at bounding box center [581, 333] width 467 height 29
paste input "631142688"
type input "631142688"
click at [775, 462] on button "Search" at bounding box center [792, 463] width 91 height 30
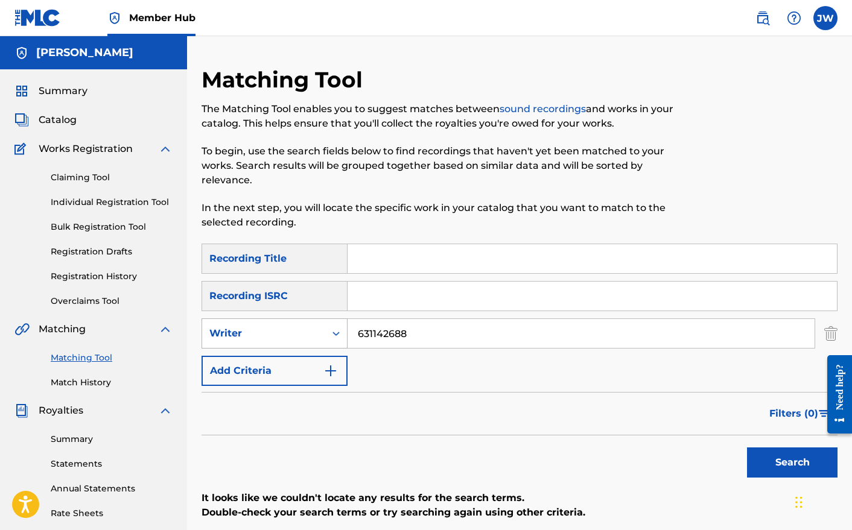
drag, startPoint x: 427, startPoint y: 333, endPoint x: 316, endPoint y: 334, distance: 111.0
click at [316, 334] on div "SearchWithCriteriafa49da1f-e343-4e27-9e87-d5cc4e1c48b4 Writer 631142688" at bounding box center [520, 334] width 636 height 30
click at [404, 258] on input "Search Form" at bounding box center [592, 258] width 489 height 29
type input "Boot Stomp Shuffle"
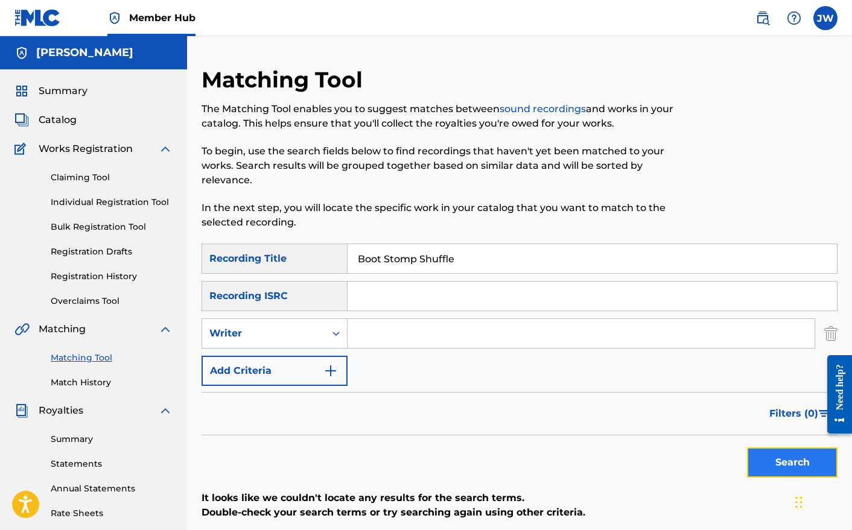
click at [801, 465] on button "Search" at bounding box center [792, 463] width 91 height 30
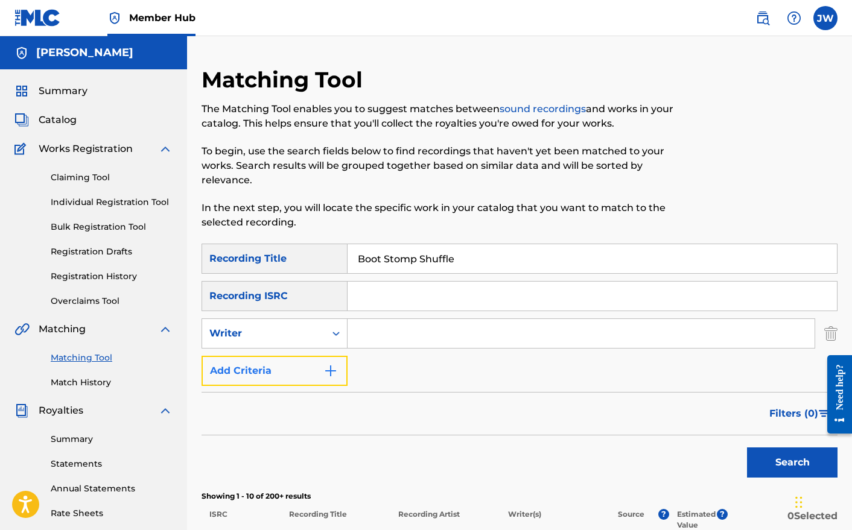
click at [315, 370] on button "Add Criteria" at bounding box center [275, 371] width 146 height 30
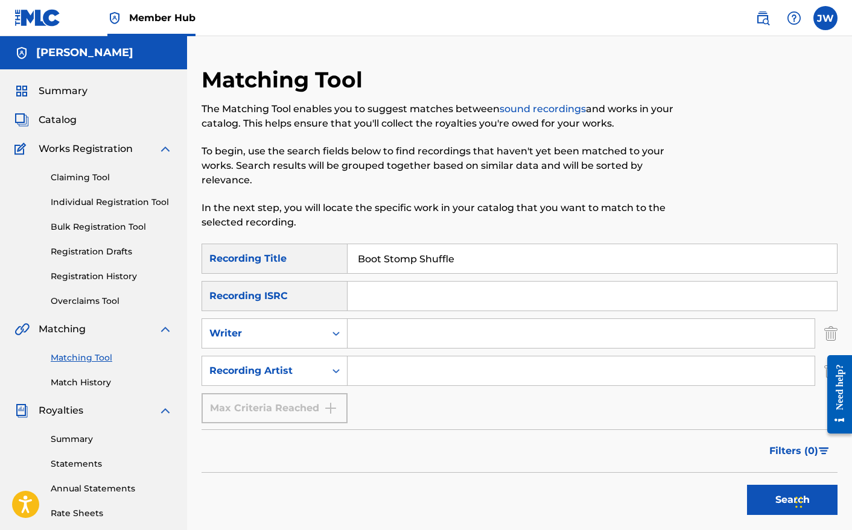
click at [378, 368] on input "Search Form" at bounding box center [581, 371] width 467 height 29
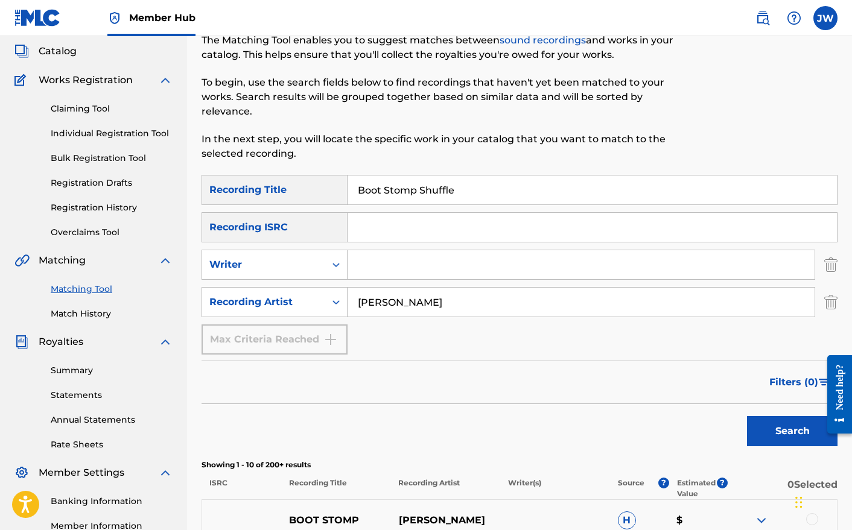
scroll to position [71, 0]
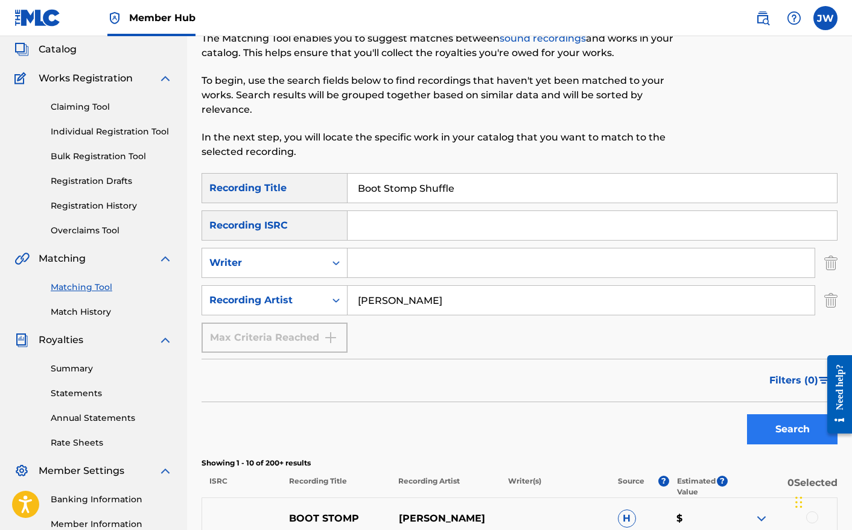
type input "[PERSON_NAME]"
click at [771, 432] on button "Search" at bounding box center [792, 430] width 91 height 30
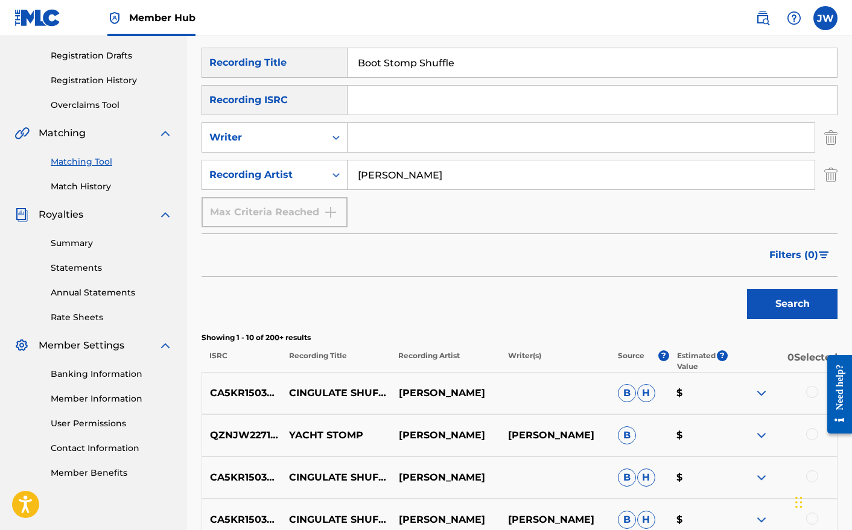
scroll to position [110, 0]
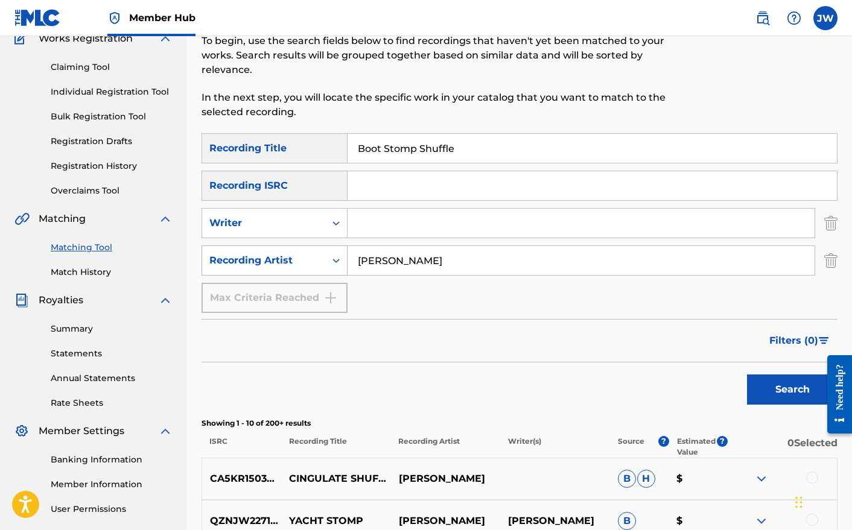
drag, startPoint x: 401, startPoint y: 265, endPoint x: 337, endPoint y: 261, distance: 64.7
click at [337, 261] on div "SearchWithCriteria803873b2-cef8-44e7-9634-4d9dc7048f23 Recording Artist [PERSON…" at bounding box center [520, 261] width 636 height 30
click at [376, 226] on input "Search Form" at bounding box center [581, 223] width 467 height 29
paste input "[PERSON_NAME]"
click at [322, 294] on div "Max Criteria Reached" at bounding box center [275, 298] width 146 height 30
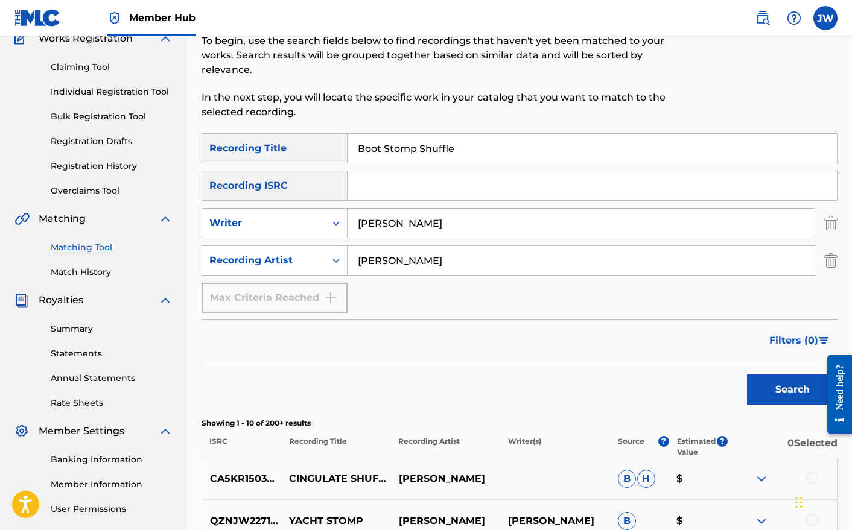
click at [457, 294] on div "SearchWithCriteria17b28cdc-e948-4594-a370-b64bb8b8672f Recording Title Boot Sto…" at bounding box center [520, 223] width 636 height 180
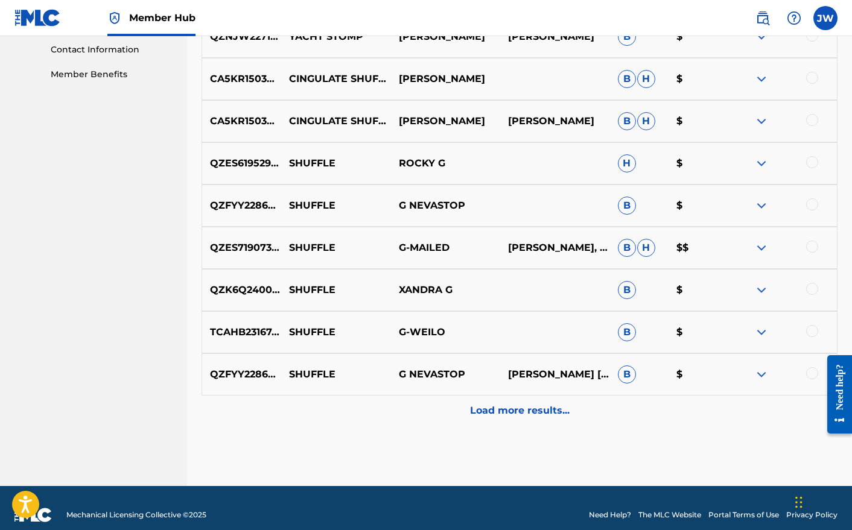
scroll to position [609, 0]
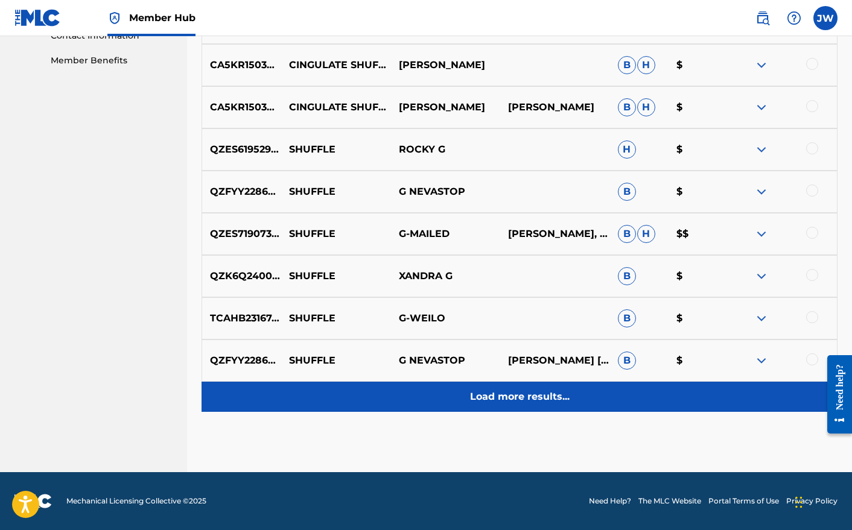
click at [506, 400] on p "Load more results..." at bounding box center [520, 397] width 100 height 14
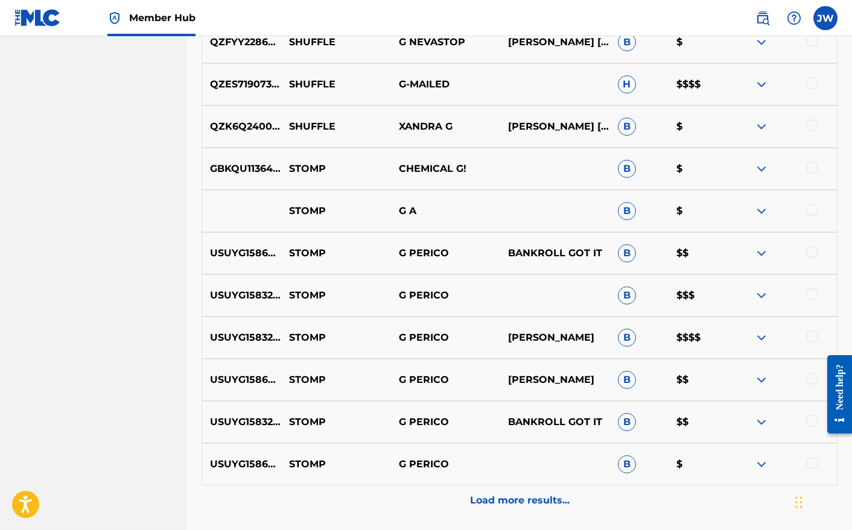
scroll to position [1031, 0]
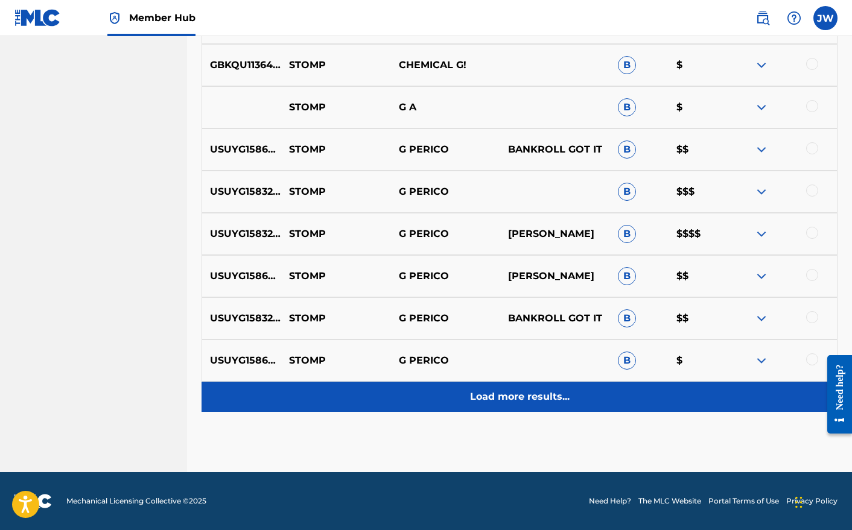
click at [539, 392] on p "Load more results..." at bounding box center [520, 397] width 100 height 14
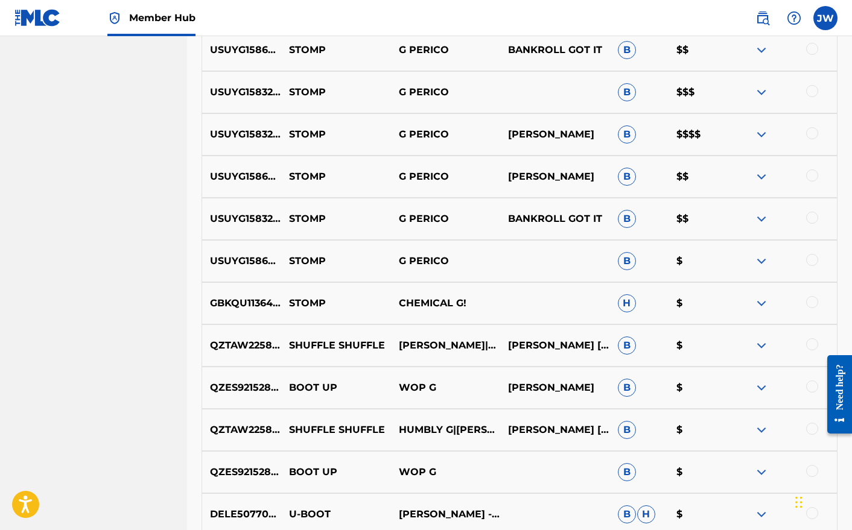
scroll to position [1454, 0]
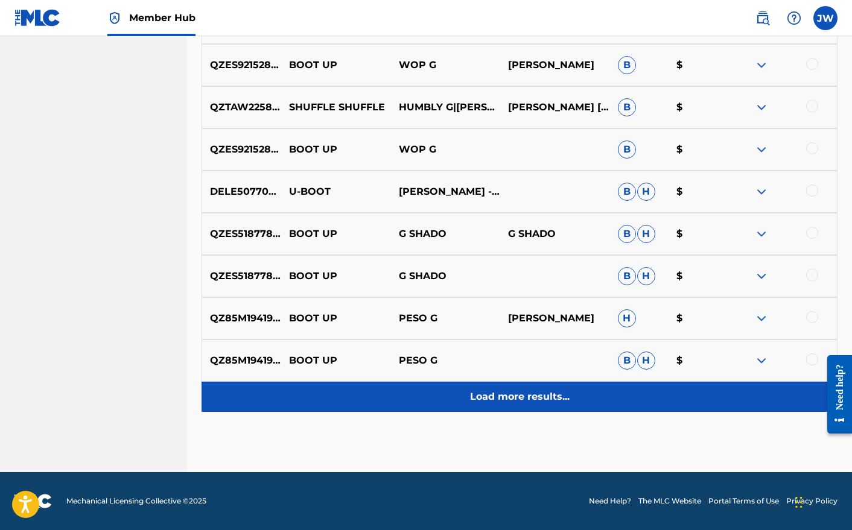
click at [553, 398] on p "Load more results..." at bounding box center [520, 397] width 100 height 14
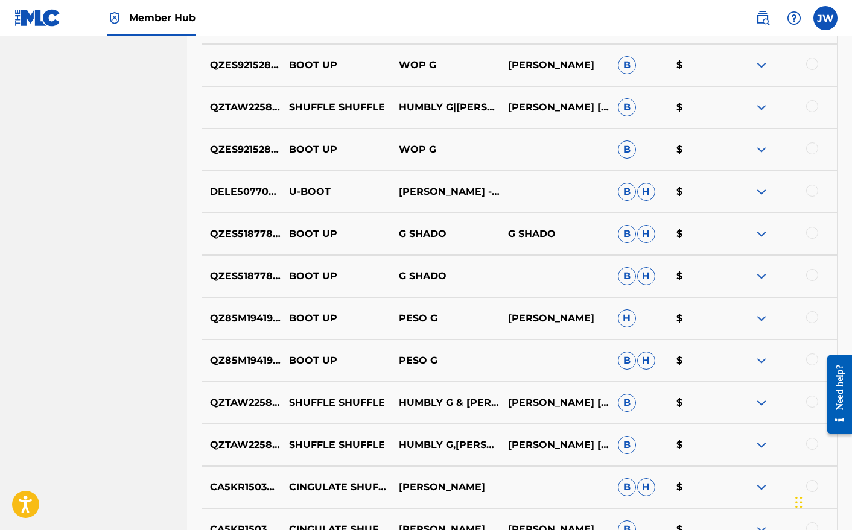
scroll to position [1876, 0]
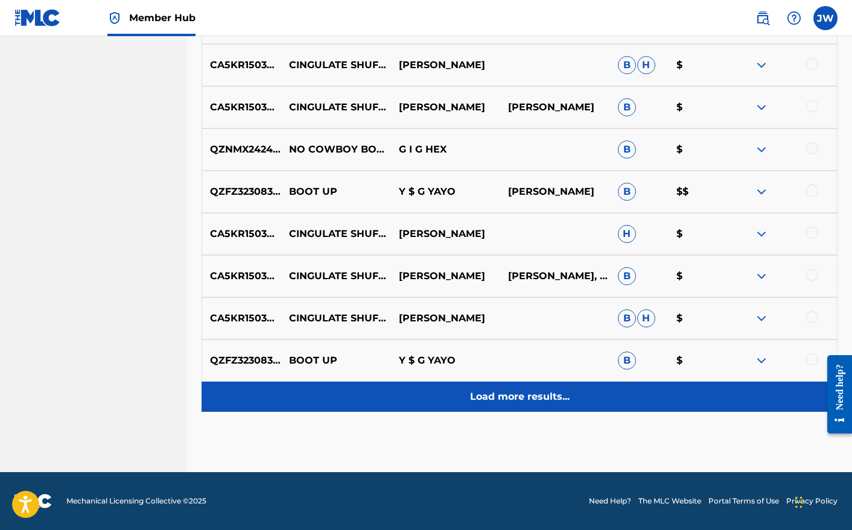
click at [545, 395] on p "Load more results..." at bounding box center [520, 397] width 100 height 14
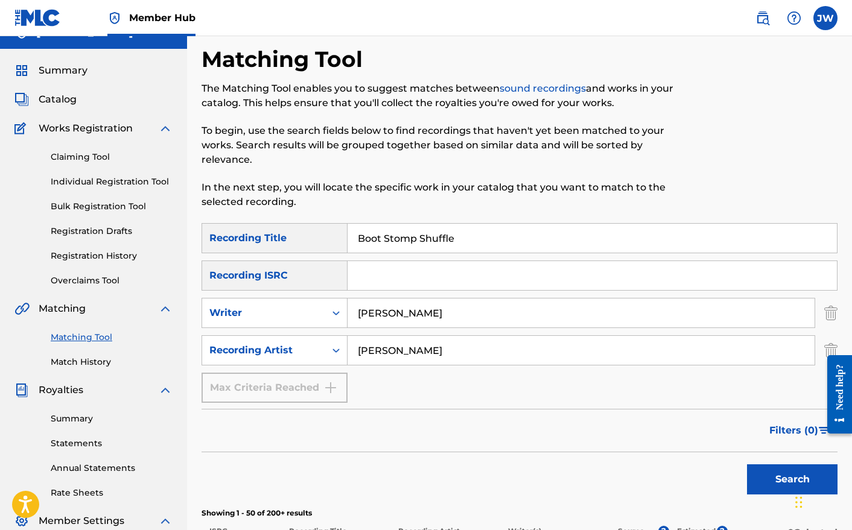
scroll to position [0, 0]
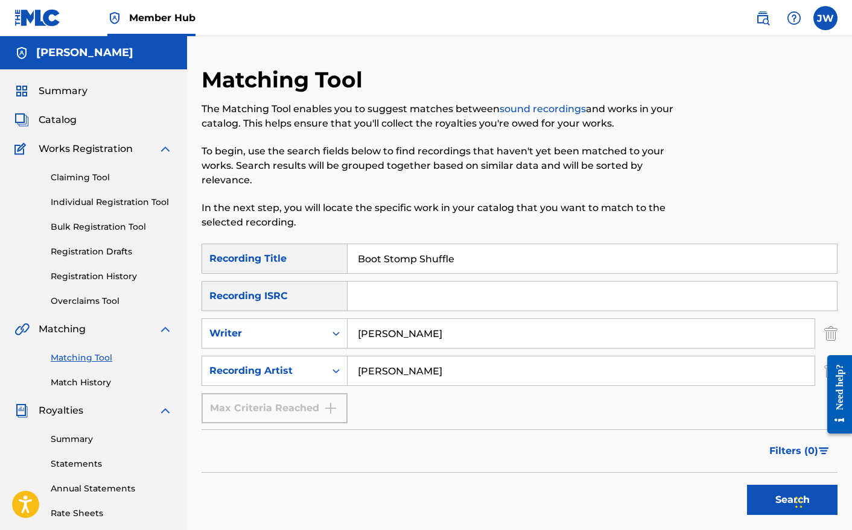
click at [316, 410] on div "Max Criteria Reached" at bounding box center [275, 408] width 146 height 30
click at [381, 412] on div "SearchWithCriteria17b28cdc-e948-4594-a370-b64bb8b8672f Recording Title Boot Sto…" at bounding box center [520, 334] width 636 height 180
drag, startPoint x: 405, startPoint y: 334, endPoint x: 346, endPoint y: 331, distance: 59.2
click at [346, 331] on div "SearchWithCriteriafa49da1f-e343-4e27-9e87-d5cc4e1c48b4 Writer [PERSON_NAME]" at bounding box center [520, 334] width 636 height 30
drag, startPoint x: 406, startPoint y: 336, endPoint x: 343, endPoint y: 333, distance: 62.8
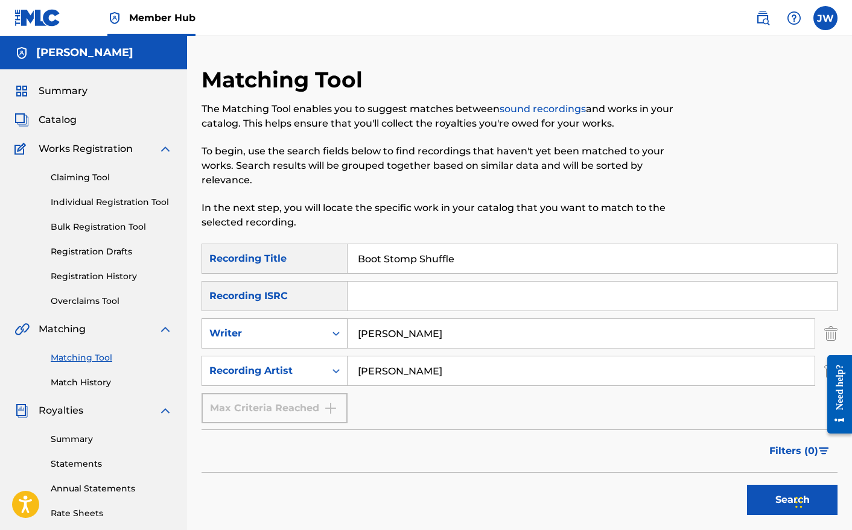
click at [343, 333] on div "SearchWithCriteriafa49da1f-e343-4e27-9e87-d5cc4e1c48b4 Writer [PERSON_NAME]" at bounding box center [520, 334] width 636 height 30
paste input "Search Form"
type input "[PERSON_NAME]"
click at [760, 497] on button "Search" at bounding box center [792, 500] width 91 height 30
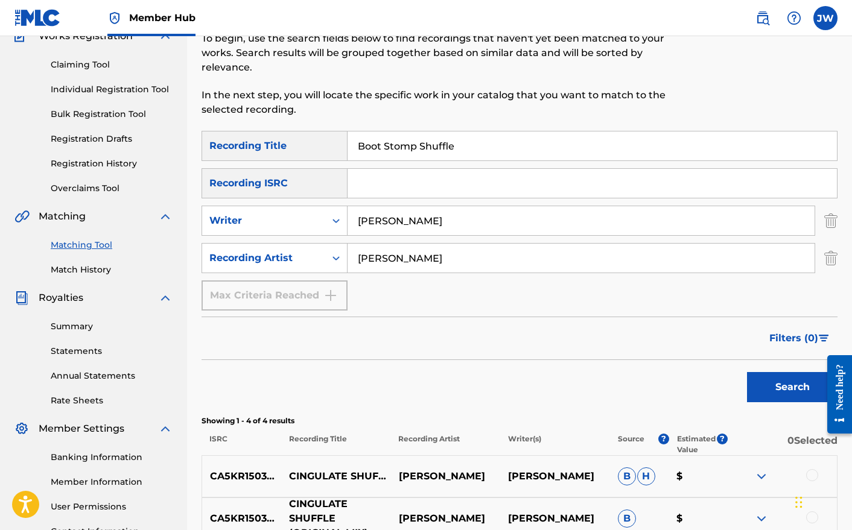
scroll to position [104, 0]
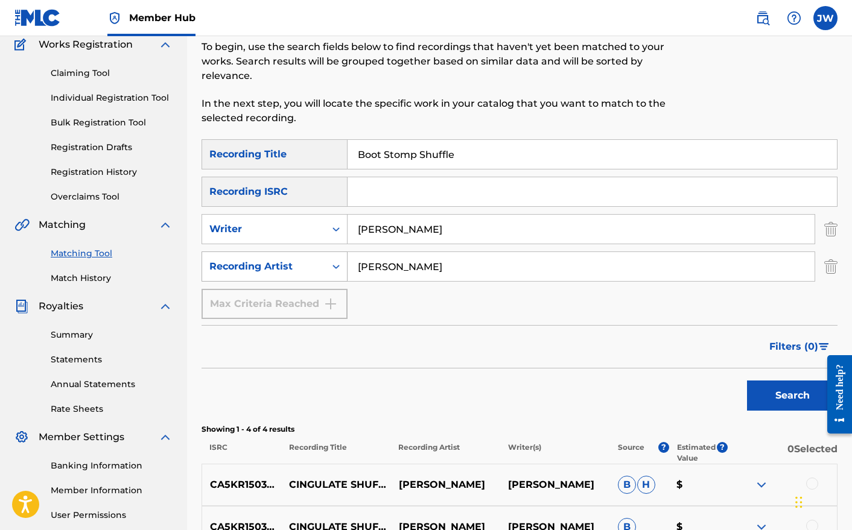
drag, startPoint x: 405, startPoint y: 268, endPoint x: 323, endPoint y: 268, distance: 82.1
click at [323, 268] on div "SearchWithCriteria803873b2-cef8-44e7-9634-4d9dc7048f23 Recording Artist [PERSON…" at bounding box center [520, 267] width 636 height 30
click at [783, 399] on button "Search" at bounding box center [792, 396] width 91 height 30
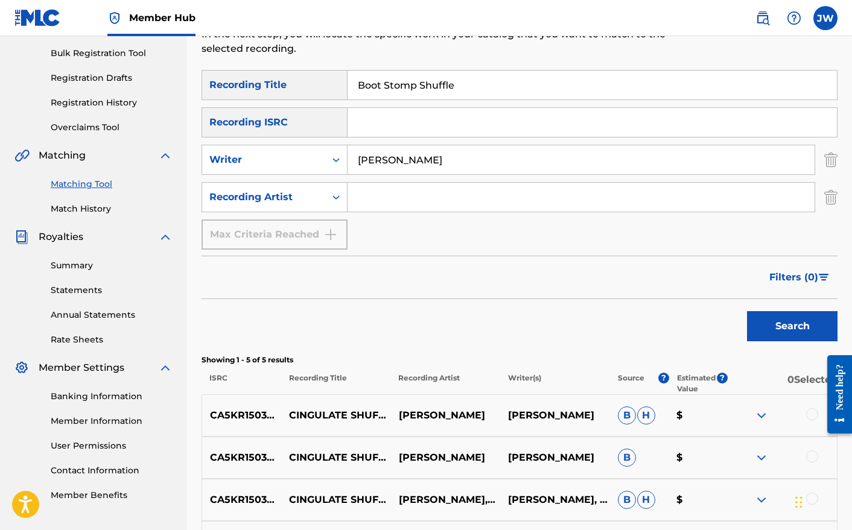
scroll to position [0, 0]
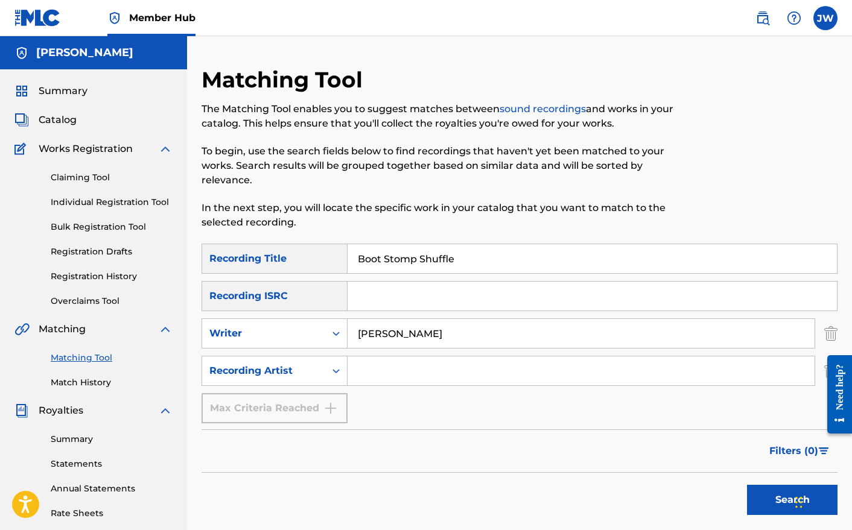
drag, startPoint x: 468, startPoint y: 262, endPoint x: 305, endPoint y: 243, distance: 164.1
click at [305, 244] on div "SearchWithCriteria17b28cdc-e948-4594-a370-b64bb8b8672f Recording Title Boot Sto…" at bounding box center [520, 259] width 636 height 30
click at [769, 492] on button "Search" at bounding box center [792, 500] width 91 height 30
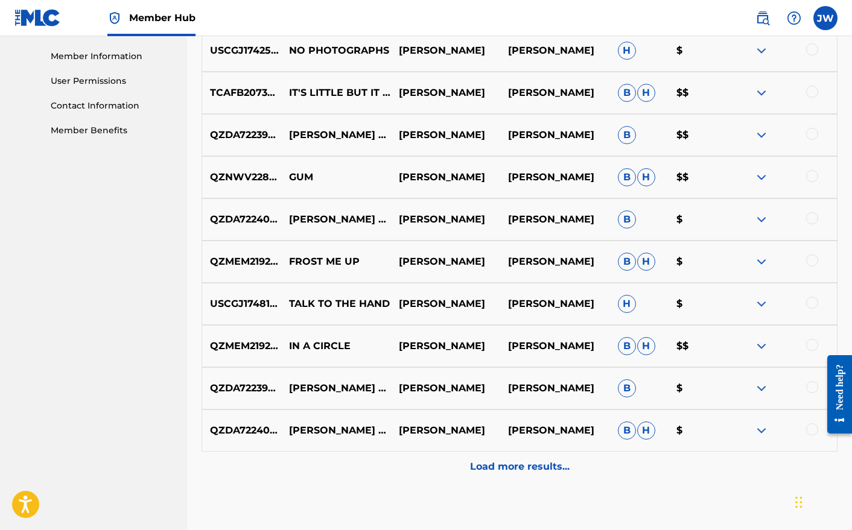
scroll to position [544, 0]
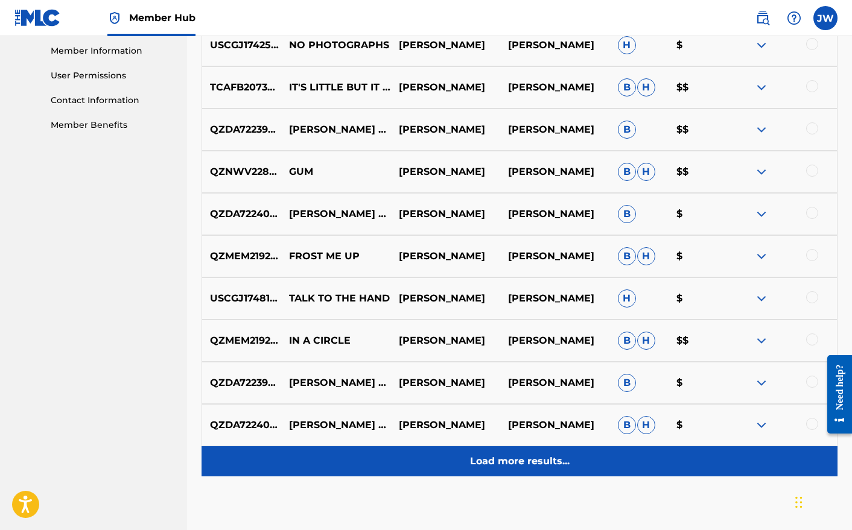
click at [495, 462] on p "Load more results..." at bounding box center [520, 461] width 100 height 14
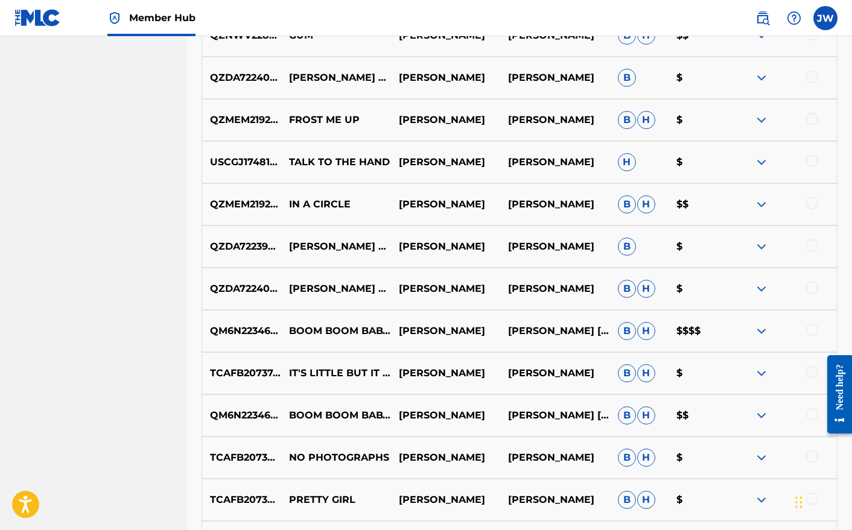
scroll to position [687, 0]
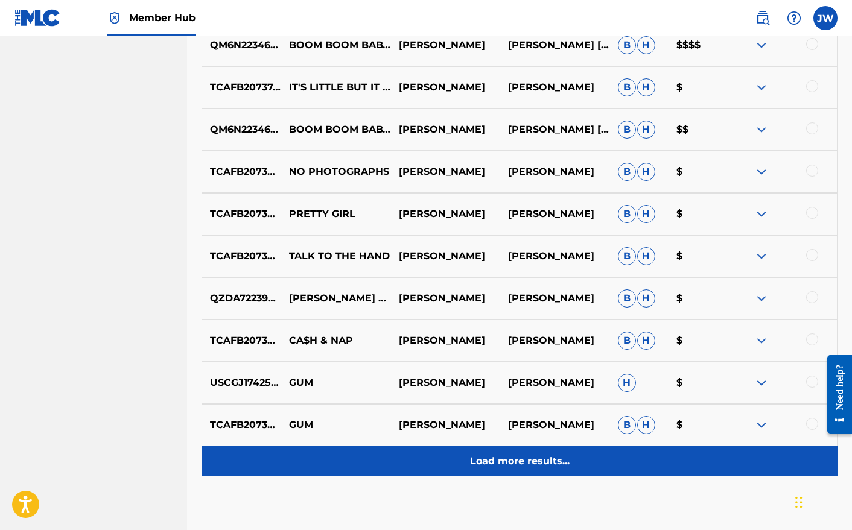
click at [512, 460] on p "Load more results..." at bounding box center [520, 461] width 100 height 14
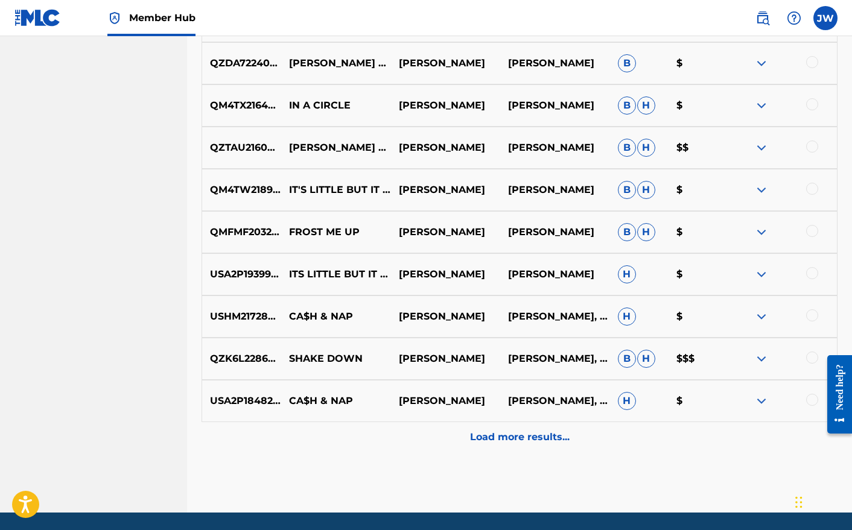
scroll to position [1454, 0]
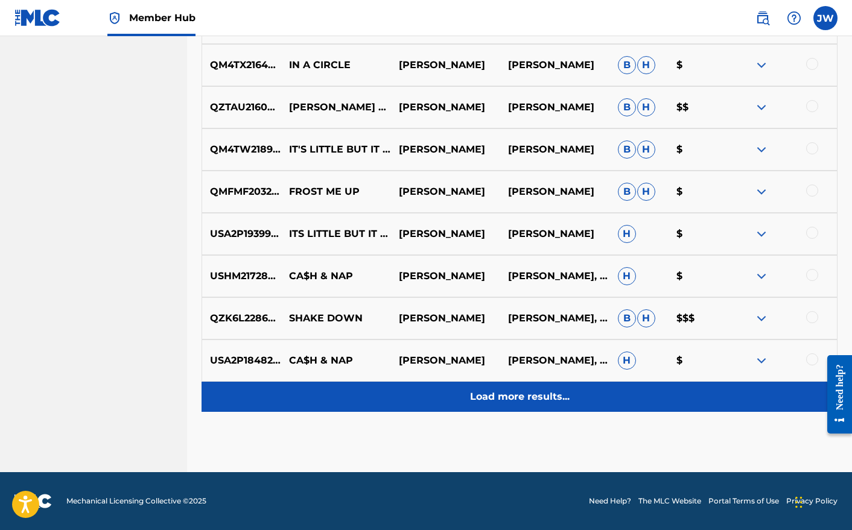
click at [495, 392] on p "Load more results..." at bounding box center [520, 397] width 100 height 14
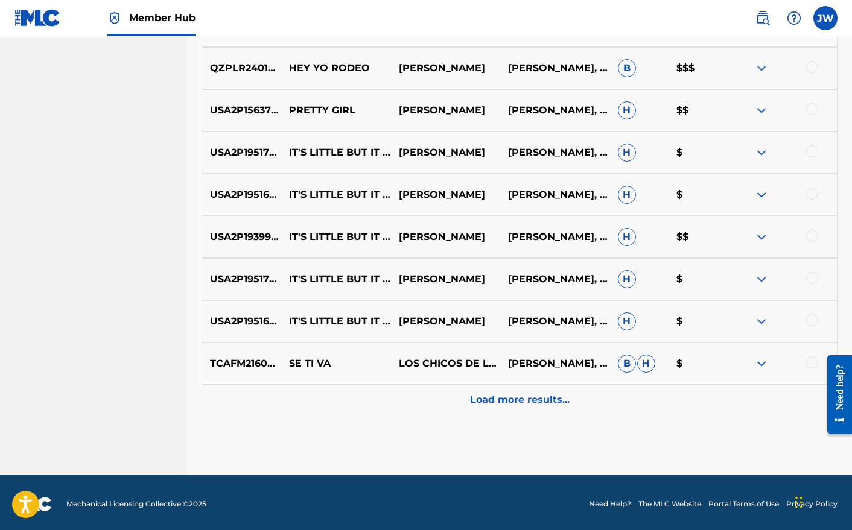
scroll to position [1876, 0]
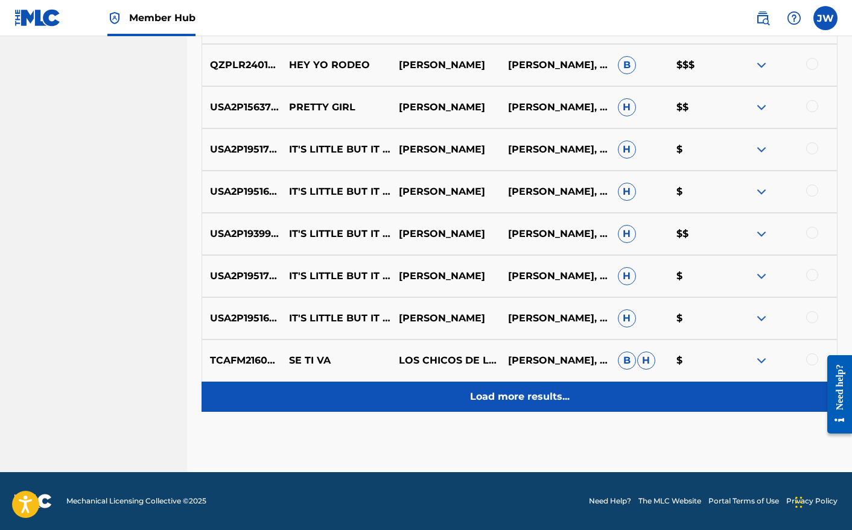
click at [481, 397] on p "Load more results..." at bounding box center [520, 397] width 100 height 14
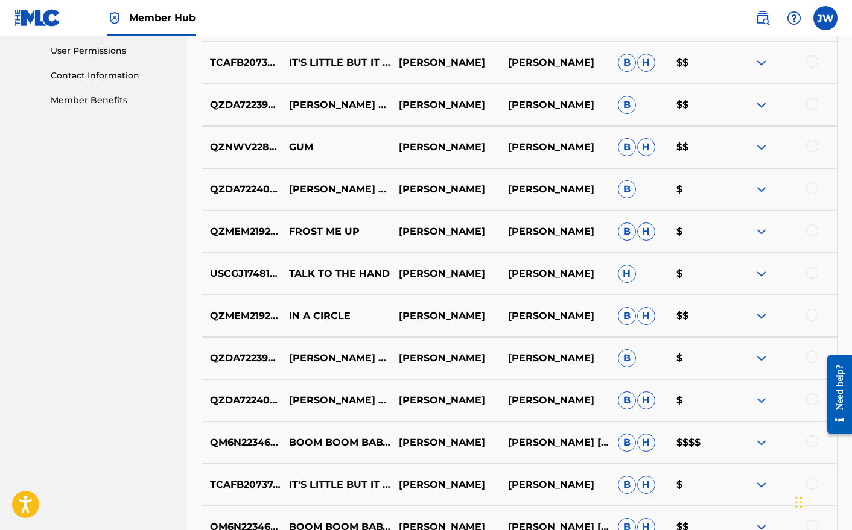
scroll to position [0, 0]
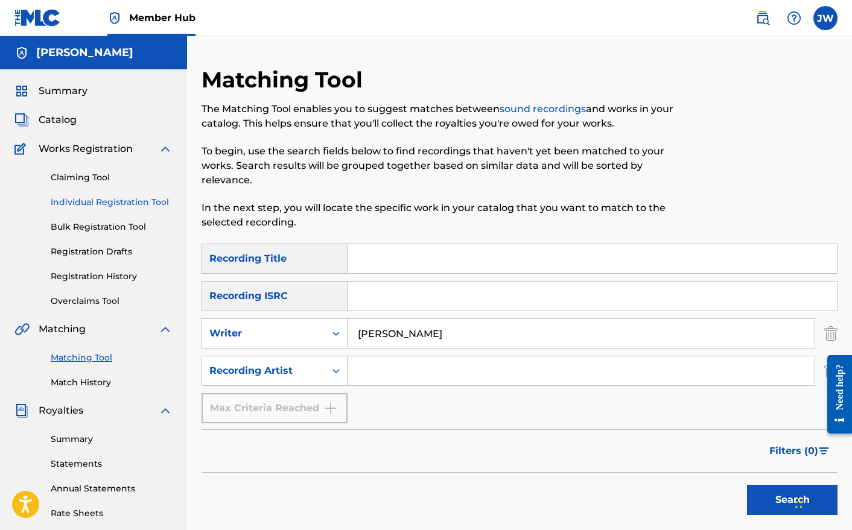
click at [113, 203] on link "Individual Registration Tool" at bounding box center [112, 202] width 122 height 13
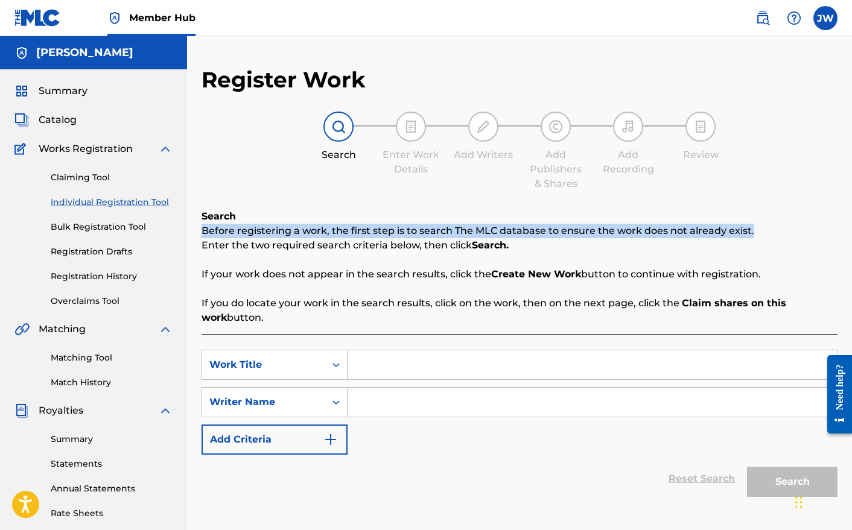
drag, startPoint x: 203, startPoint y: 234, endPoint x: 536, endPoint y: 253, distance: 333.6
click at [535, 253] on div "Search Before registering a work, the first step is to search The MLC database …" at bounding box center [520, 267] width 636 height 116
click at [538, 252] on p "Enter the two required search criteria below, then click Search." at bounding box center [520, 245] width 636 height 14
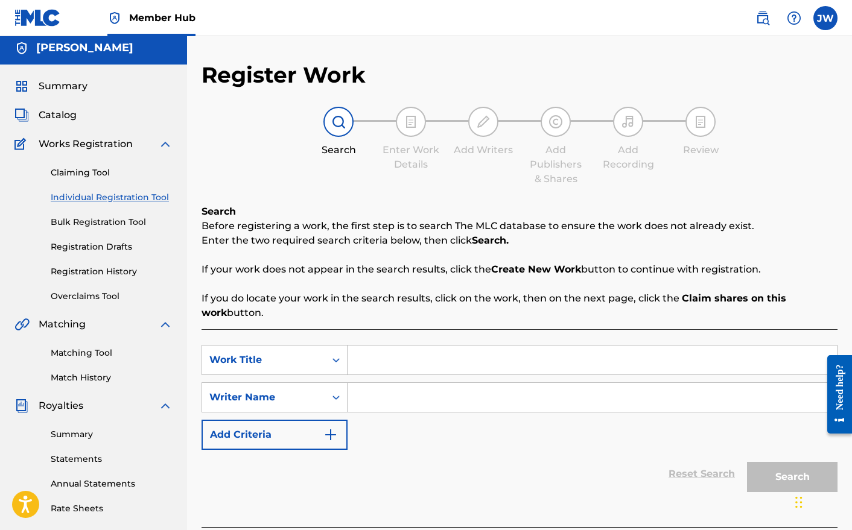
scroll to position [7, 0]
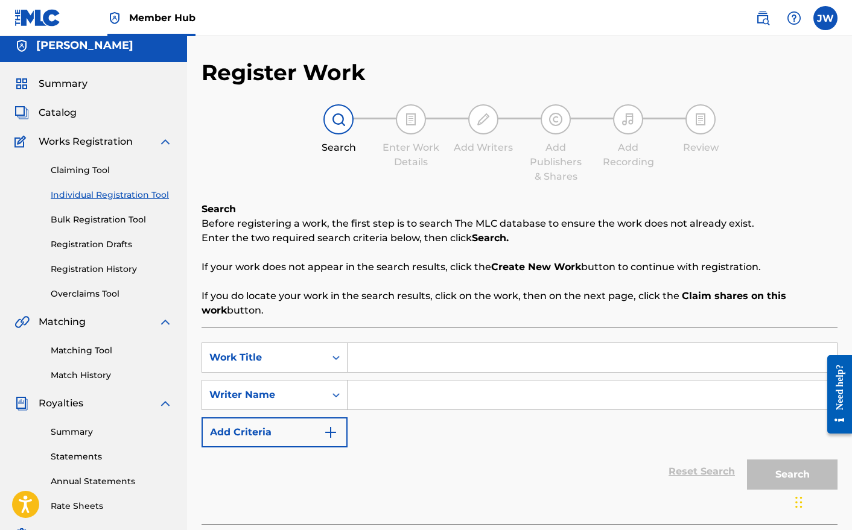
click at [425, 356] on input "Search Form" at bounding box center [592, 357] width 489 height 29
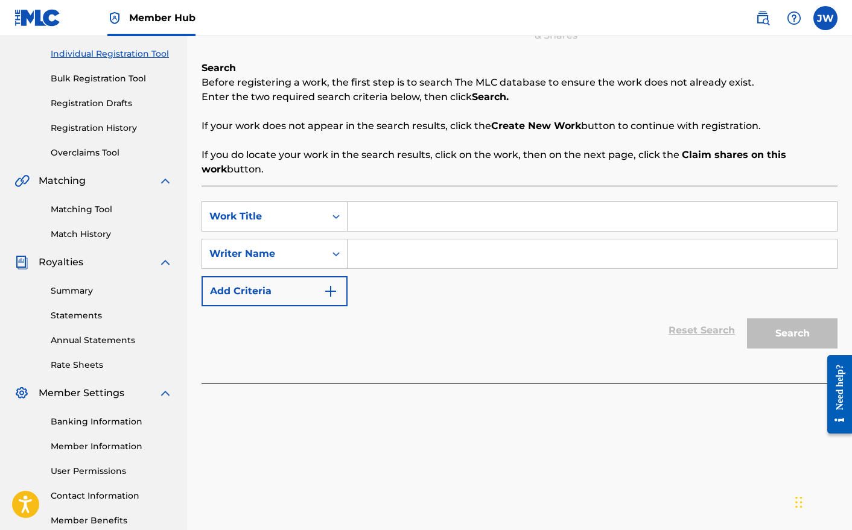
scroll to position [148, 0]
type input "Boot Stomp Shuffle"
click at [452, 258] on input "Search Form" at bounding box center [592, 254] width 489 height 29
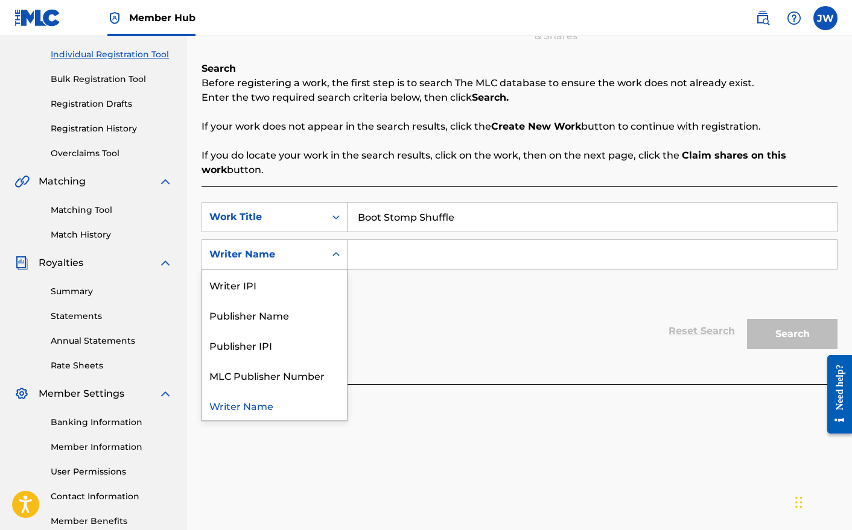
click at [332, 254] on icon "Search Form" at bounding box center [336, 255] width 12 height 12
click at [439, 319] on div "Reset Search Search" at bounding box center [520, 331] width 636 height 48
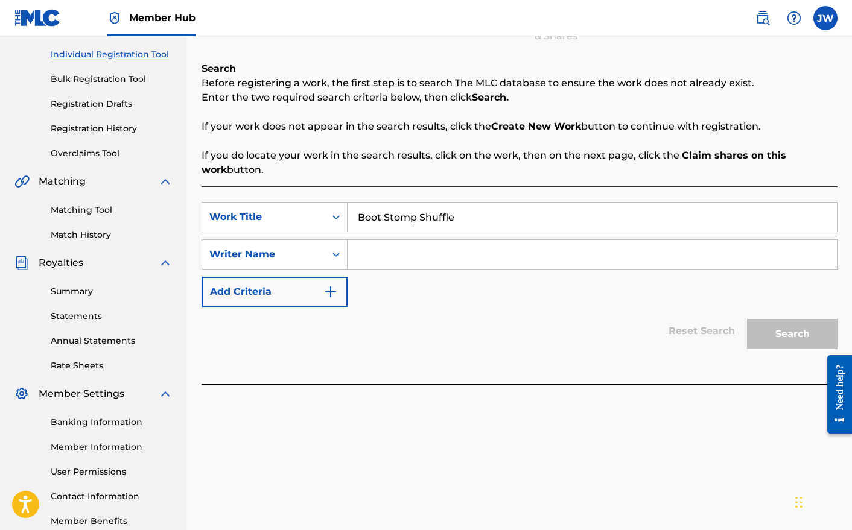
click at [420, 258] on input "Search Form" at bounding box center [592, 254] width 489 height 29
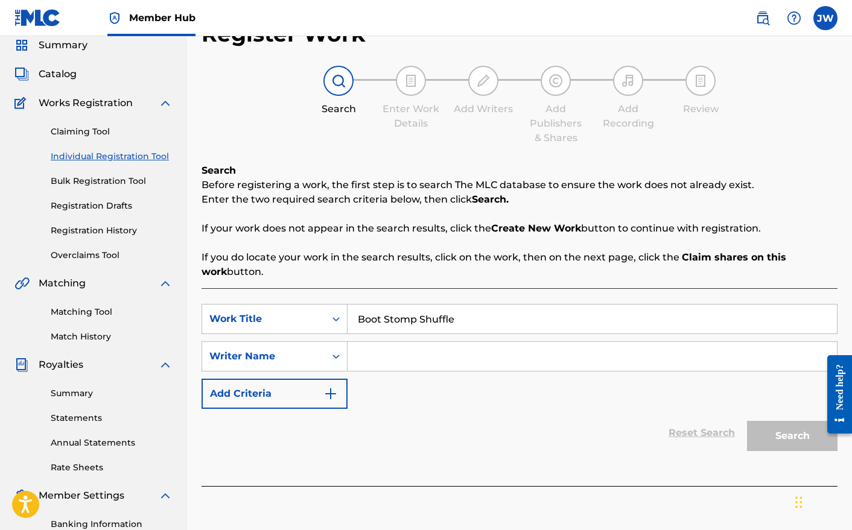
scroll to position [0, 0]
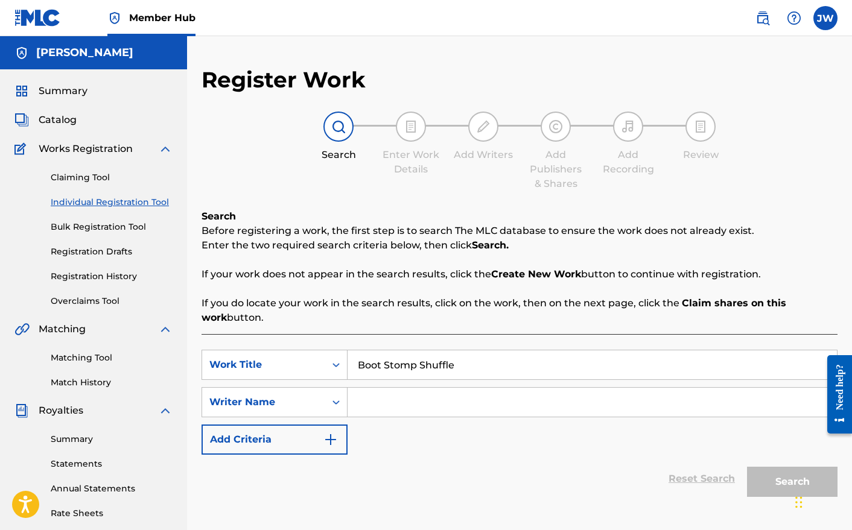
click at [371, 403] on input "Search Form" at bounding box center [592, 402] width 489 height 29
click at [410, 396] on input "Search Form" at bounding box center [592, 402] width 489 height 29
click at [380, 399] on input "Search Form" at bounding box center [592, 402] width 489 height 29
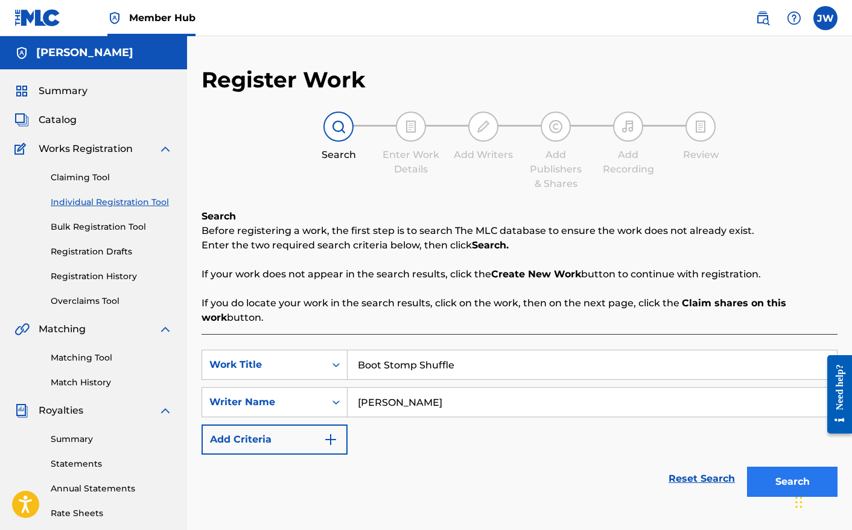
type input "[PERSON_NAME]"
click at [779, 487] on button "Search" at bounding box center [792, 482] width 91 height 30
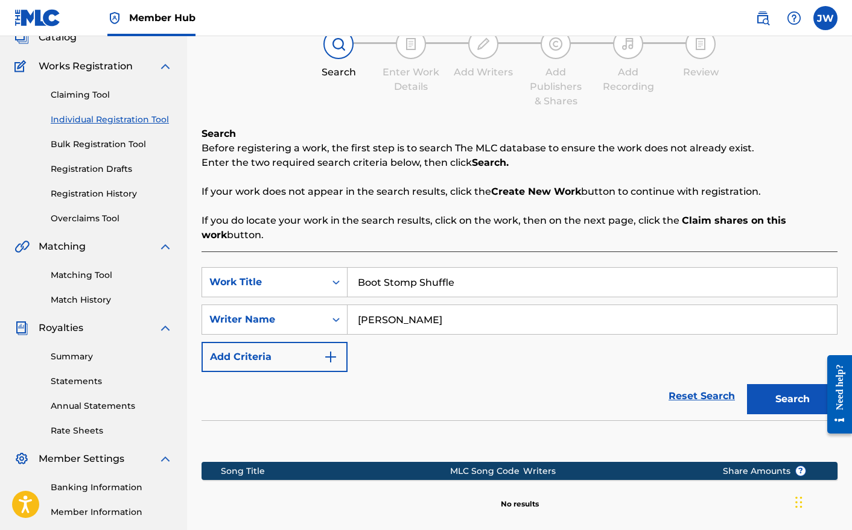
scroll to position [218, 0]
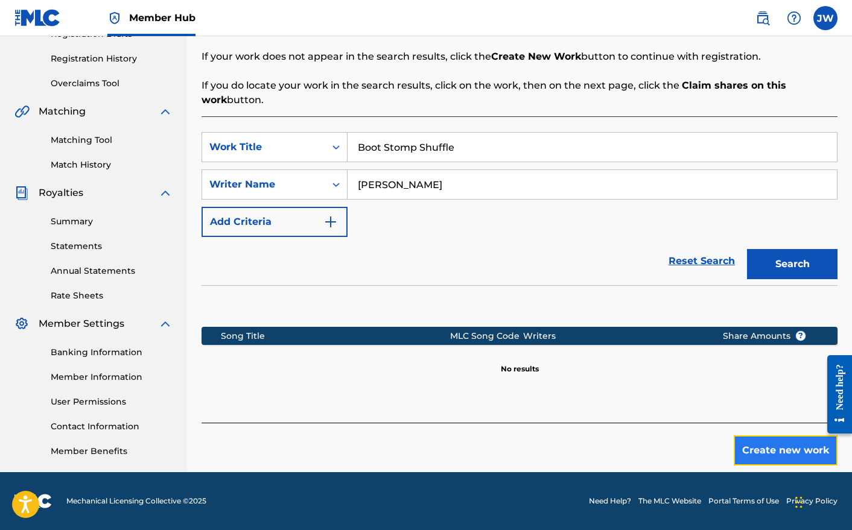
click at [767, 456] on button "Create new work" at bounding box center [786, 451] width 104 height 30
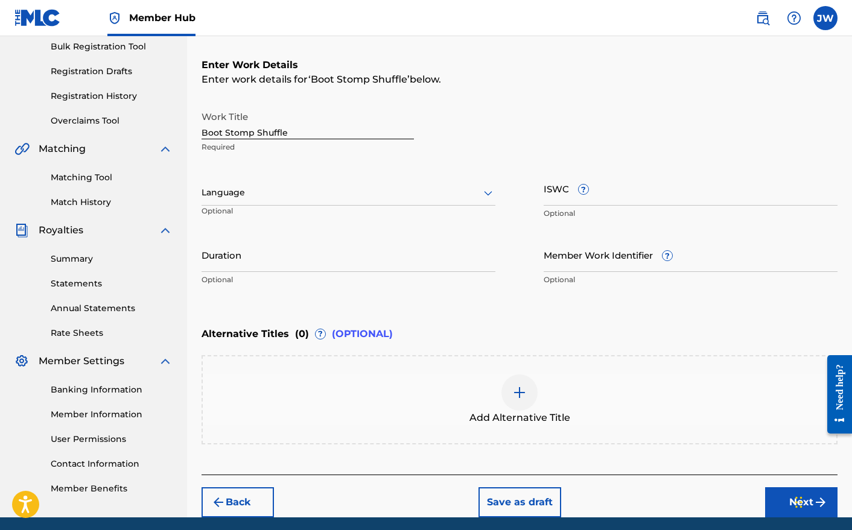
scroll to position [168, 0]
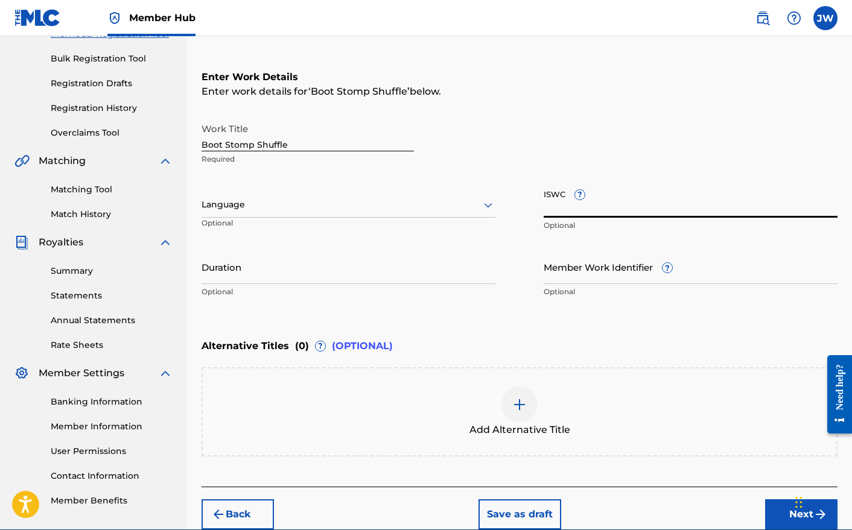
click at [633, 203] on input "ISWC ?" at bounding box center [691, 200] width 294 height 34
paste input "TCAJM2581398"
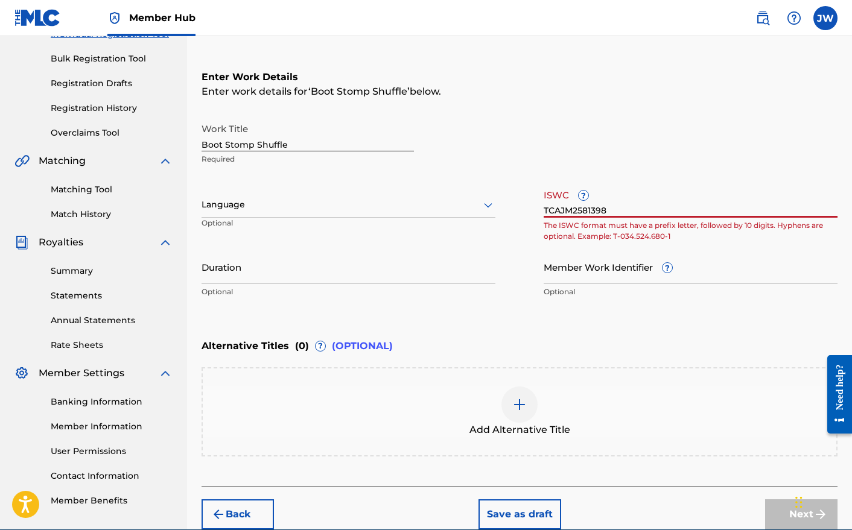
type input "TCAJM2581398"
drag, startPoint x: 617, startPoint y: 205, endPoint x: 524, endPoint y: 195, distance: 94.1
click at [524, 195] on div "Work Title Boot Stomp Shuffle Required Language Optional ISWC ? TCAJM2581398 Th…" at bounding box center [520, 210] width 636 height 187
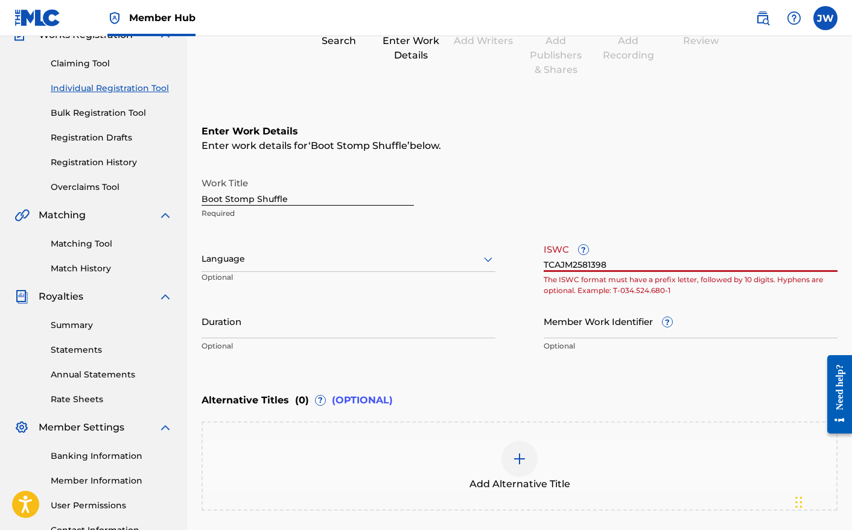
scroll to position [0, 0]
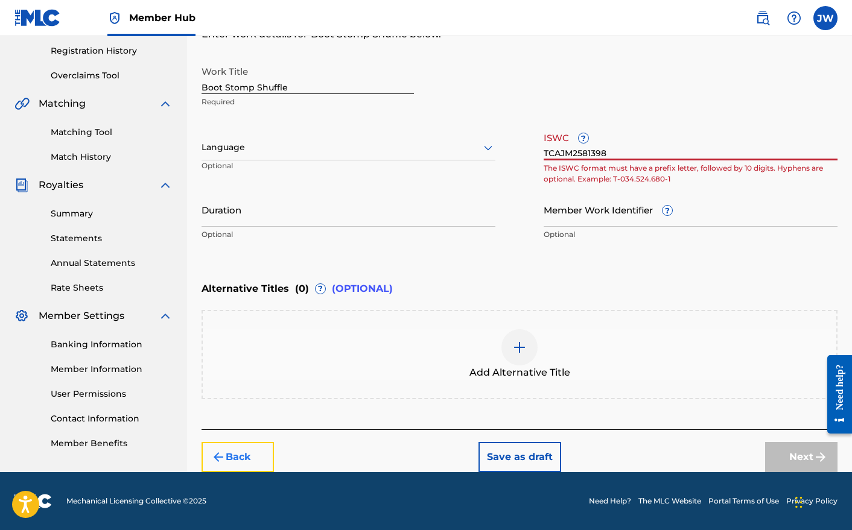
click at [257, 459] on button "Back" at bounding box center [238, 457] width 72 height 30
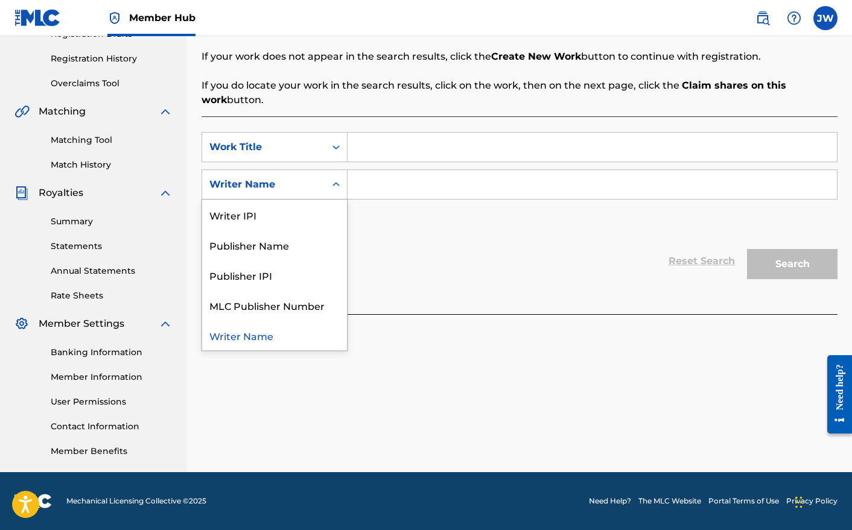
click at [333, 186] on icon "Search Form" at bounding box center [336, 185] width 12 height 12
click at [287, 218] on div "Writer IPI" at bounding box center [274, 215] width 145 height 30
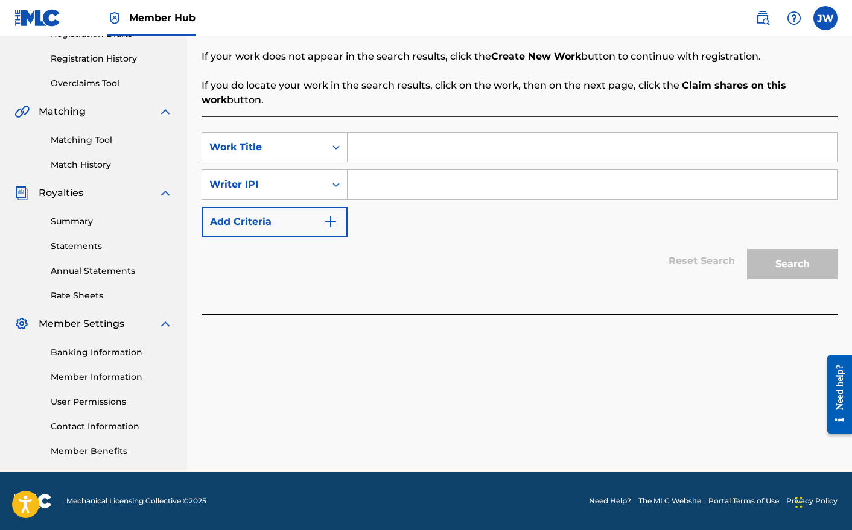
click at [373, 183] on input "Search Form" at bounding box center [592, 184] width 489 height 29
paste input "631142688"
type input "631142688"
click at [451, 251] on div "Reset Search Search" at bounding box center [520, 261] width 636 height 48
click at [282, 223] on button "Add Criteria" at bounding box center [275, 222] width 146 height 30
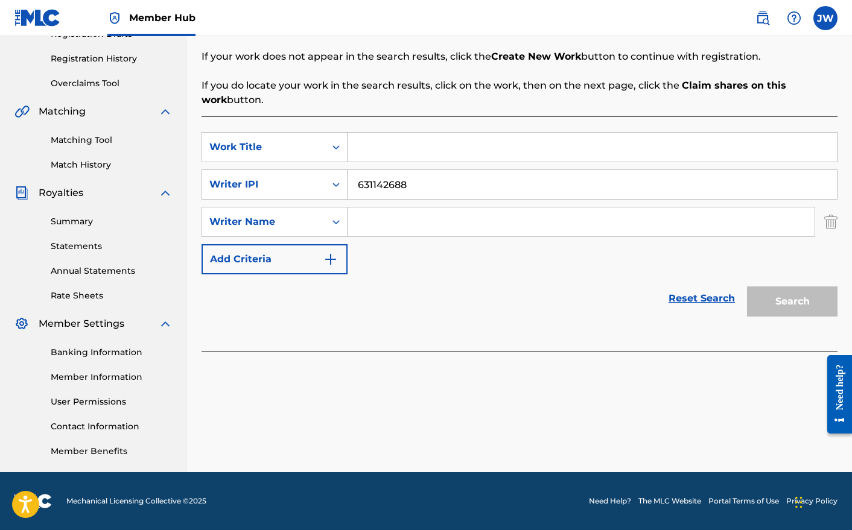
click at [395, 226] on input "Search Form" at bounding box center [581, 222] width 467 height 29
type input "[PERSON_NAME]"
click at [819, 345] on div "SearchWithCriteriab274a99a-6c4c-4265-b3b2-9b47e98086bf Work Title SearchWithCri…" at bounding box center [520, 233] width 636 height 235
click at [806, 305] on div "Search" at bounding box center [789, 299] width 97 height 48
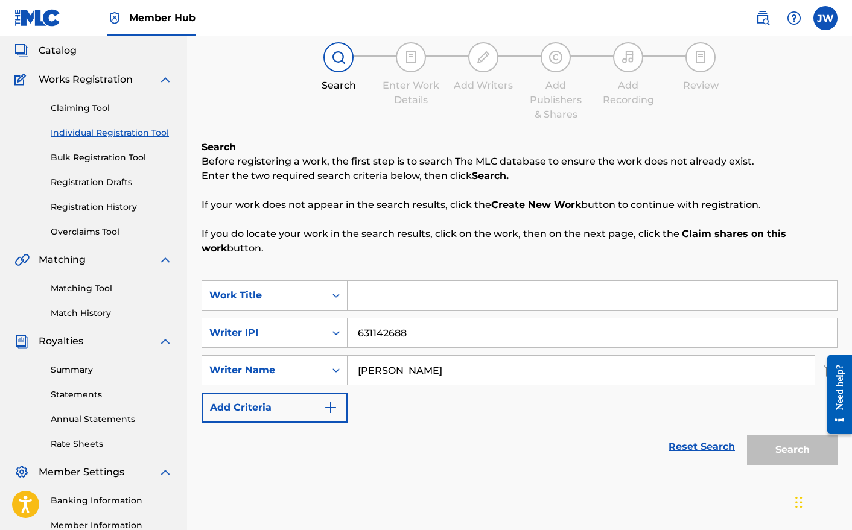
scroll to position [31, 0]
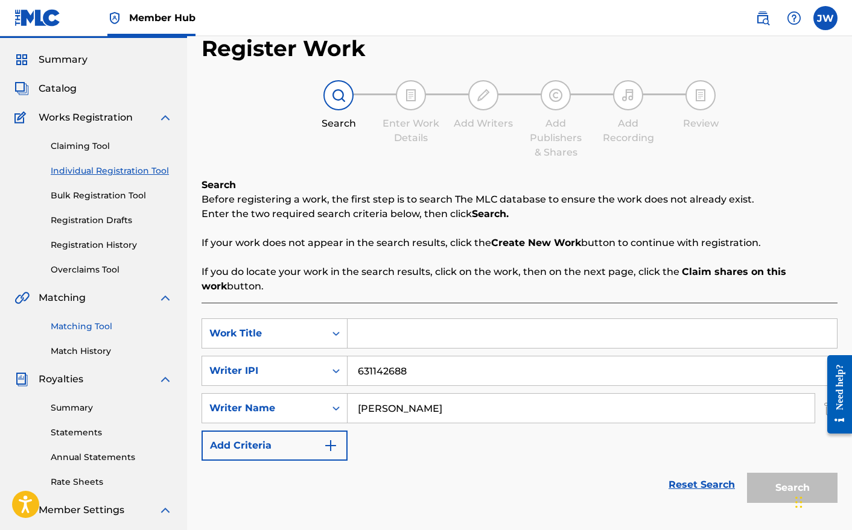
click at [96, 327] on link "Matching Tool" at bounding box center [112, 326] width 122 height 13
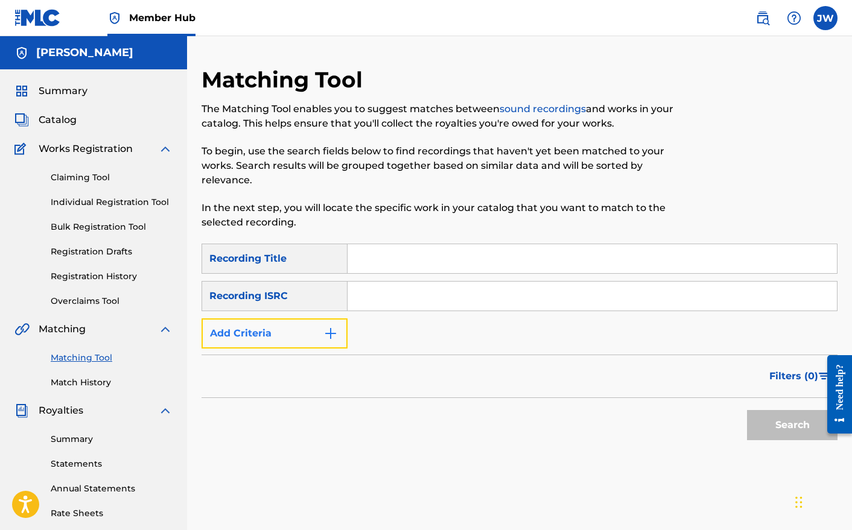
click at [305, 338] on button "Add Criteria" at bounding box center [275, 334] width 146 height 30
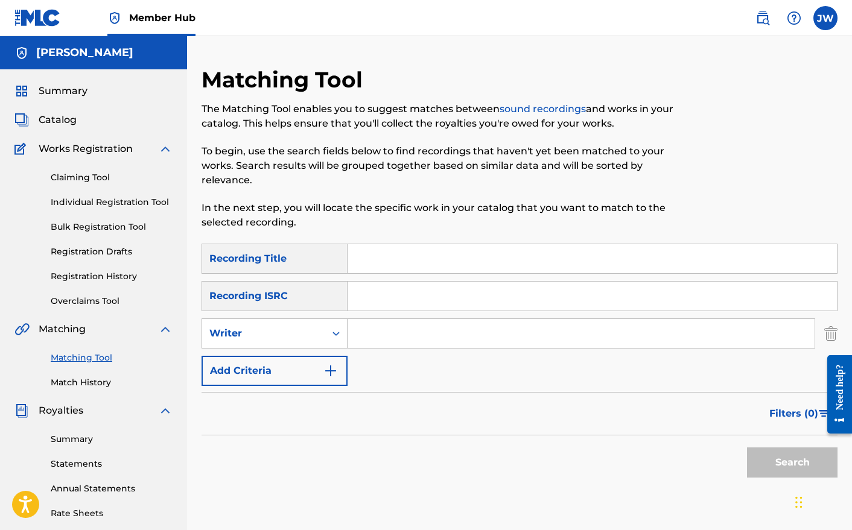
click at [433, 338] on input "Search Form" at bounding box center [581, 333] width 467 height 29
click at [261, 361] on button "Add Criteria" at bounding box center [275, 371] width 146 height 30
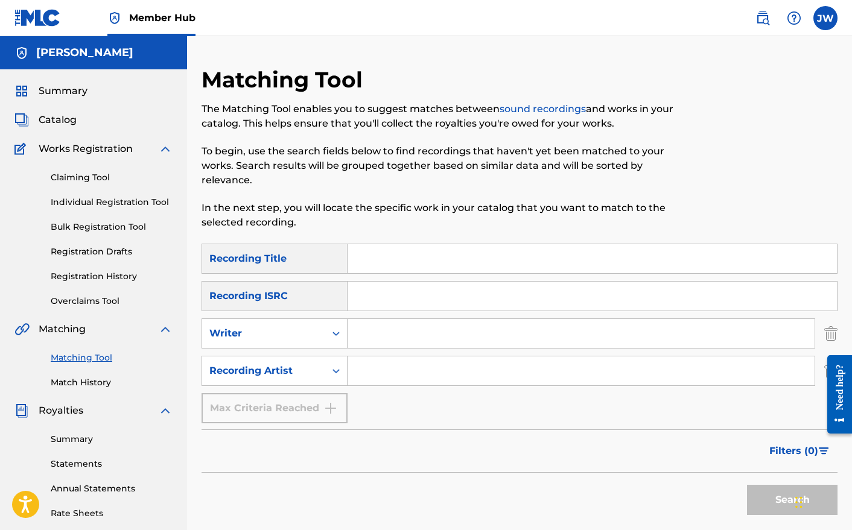
paste input "631142688"
type input "631142688"
click at [761, 501] on button "Search" at bounding box center [792, 500] width 91 height 30
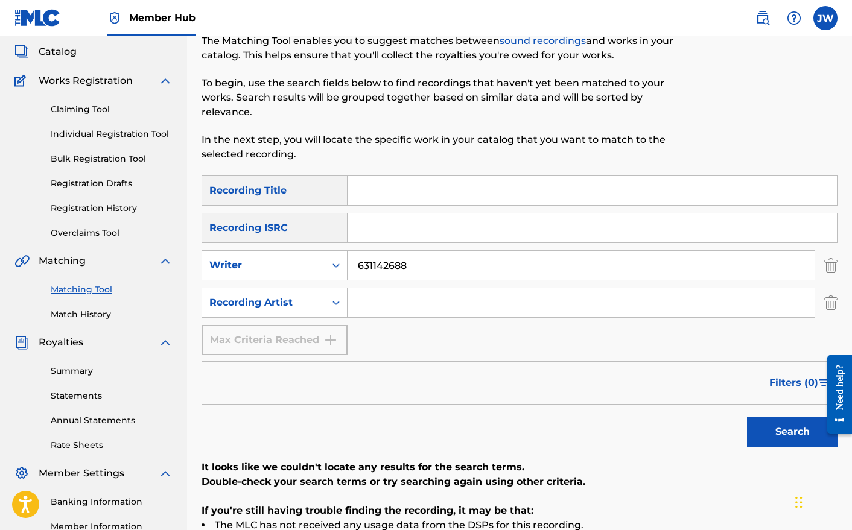
scroll to position [50, 0]
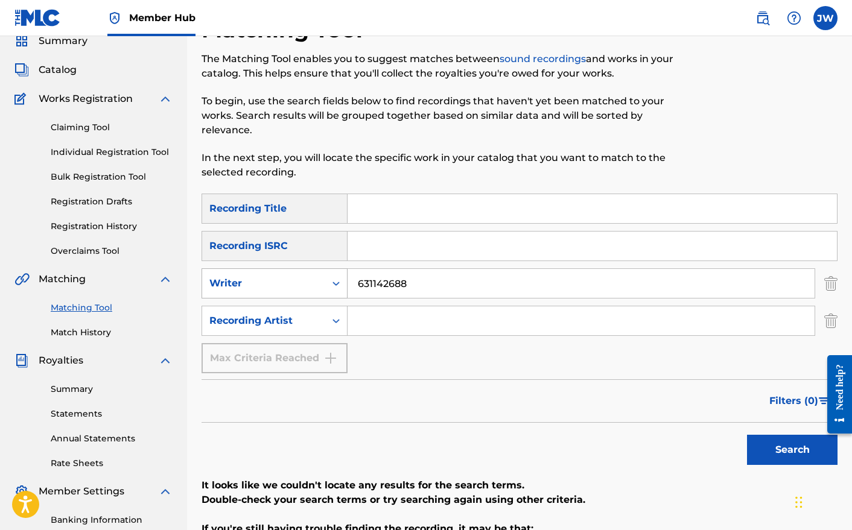
drag, startPoint x: 416, startPoint y: 286, endPoint x: 342, endPoint y: 278, distance: 75.3
click at [342, 278] on div "SearchWithCriteriafa49da1f-e343-4e27-9e87-d5cc4e1c48b4 Writer 631142688" at bounding box center [520, 284] width 636 height 30
click at [377, 318] on input "Search Form" at bounding box center [581, 321] width 467 height 29
type input "[PERSON_NAME]"
click at [778, 448] on button "Search" at bounding box center [792, 450] width 91 height 30
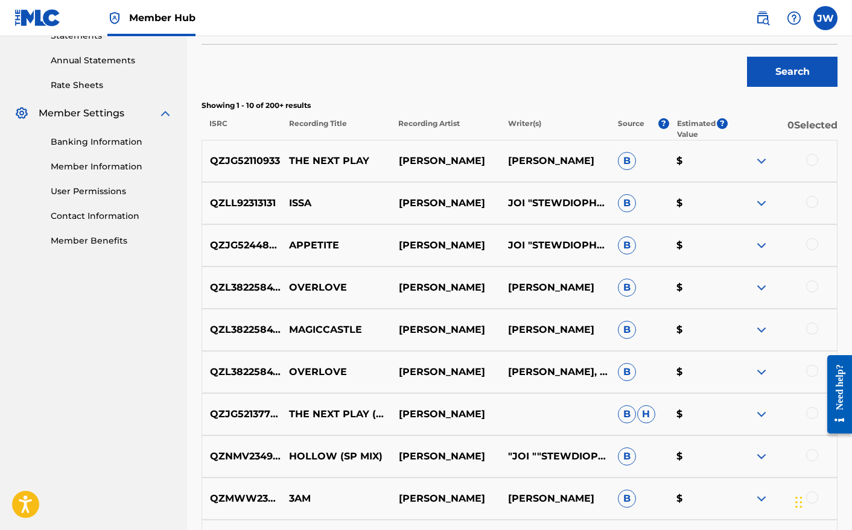
scroll to position [441, 0]
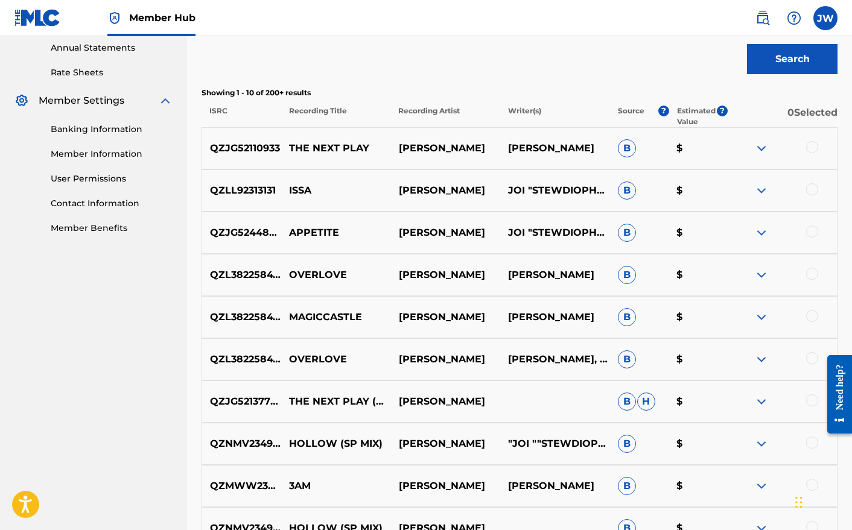
click at [813, 148] on div at bounding box center [812, 147] width 12 height 12
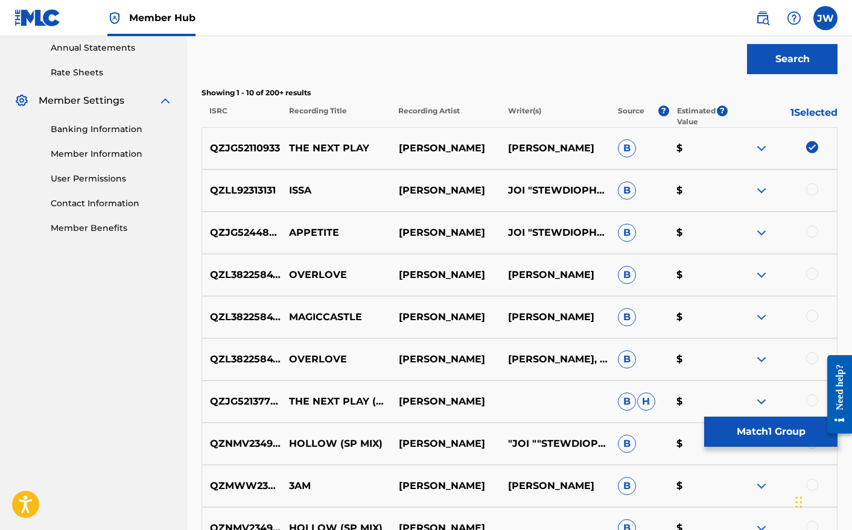
drag, startPoint x: 812, startPoint y: 195, endPoint x: 811, endPoint y: 232, distance: 36.8
click at [812, 195] on div at bounding box center [782, 190] width 110 height 14
click at [812, 234] on div at bounding box center [812, 232] width 12 height 12
click at [811, 189] on div at bounding box center [812, 189] width 12 height 12
click at [813, 270] on div at bounding box center [812, 274] width 12 height 12
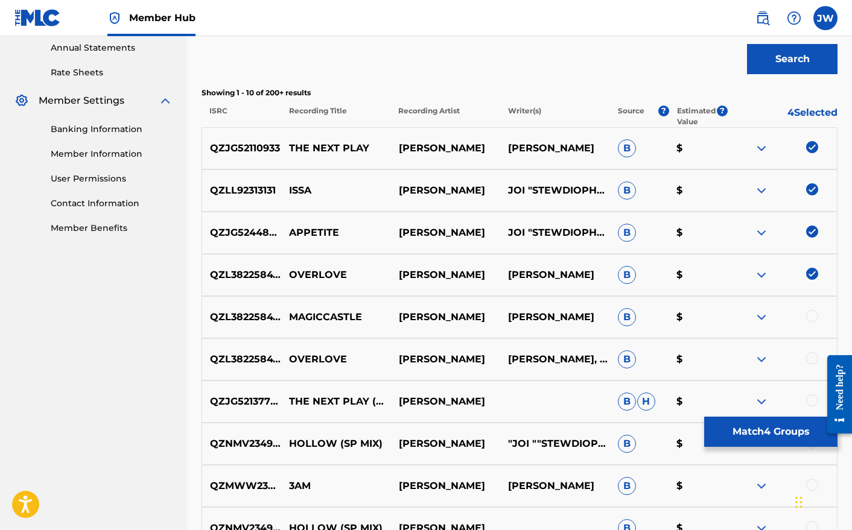
click at [815, 317] on div at bounding box center [812, 316] width 12 height 12
click at [812, 357] on div at bounding box center [812, 358] width 12 height 12
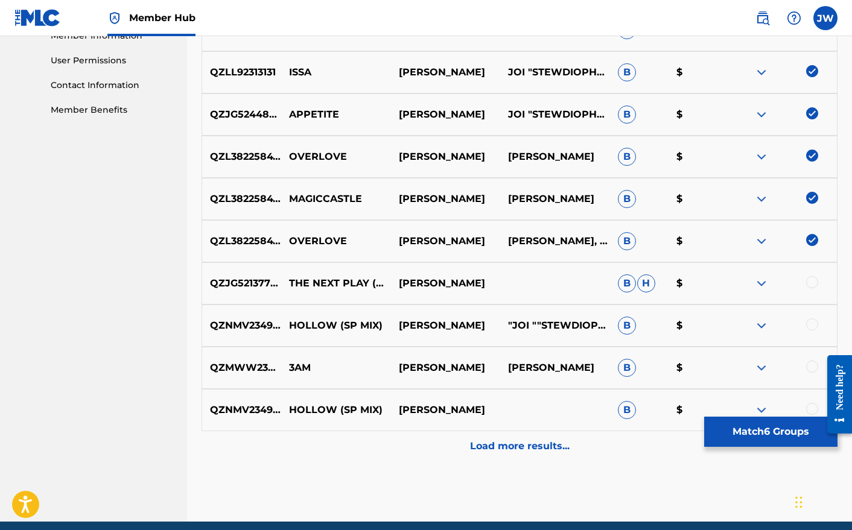
scroll to position [562, 0]
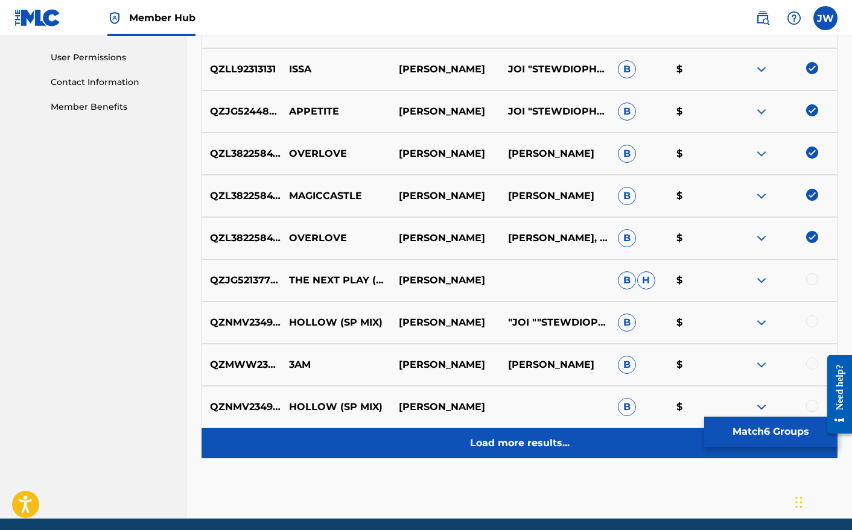
click at [537, 441] on p "Load more results..." at bounding box center [520, 443] width 100 height 14
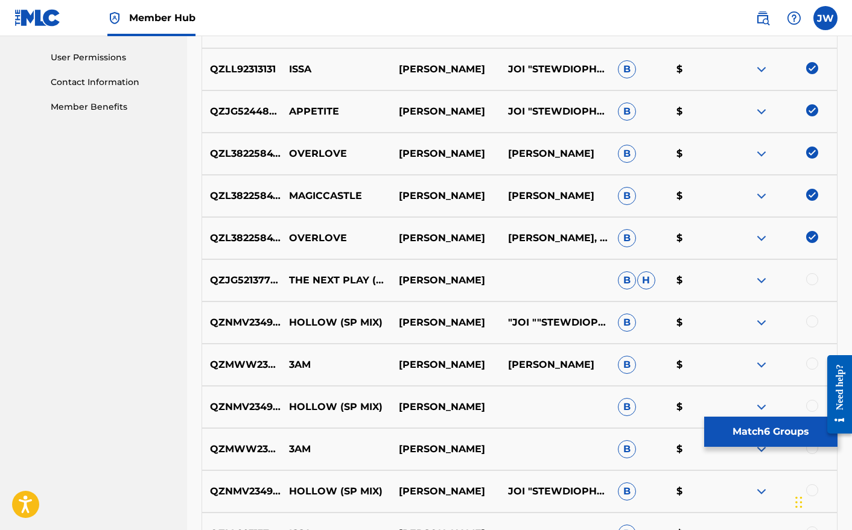
click at [812, 277] on div at bounding box center [812, 279] width 12 height 12
click at [811, 323] on div at bounding box center [812, 322] width 12 height 12
click at [810, 363] on div at bounding box center [812, 364] width 12 height 12
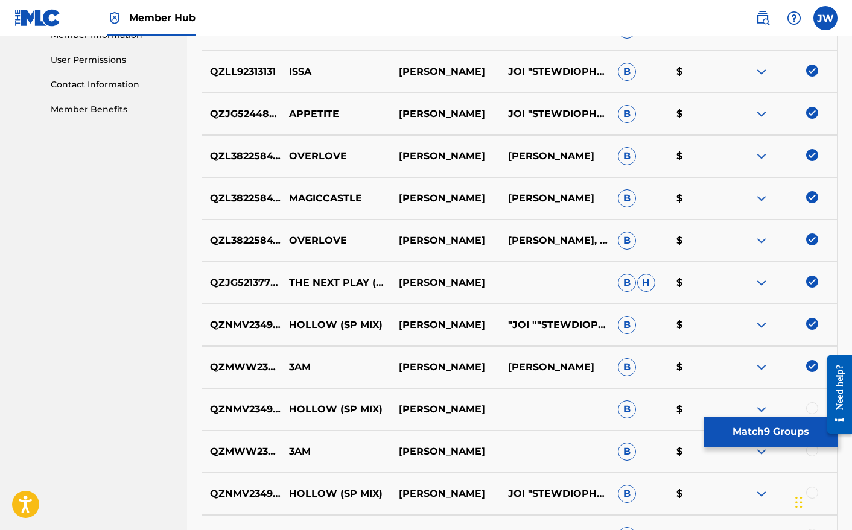
click at [812, 412] on div at bounding box center [812, 408] width 12 height 12
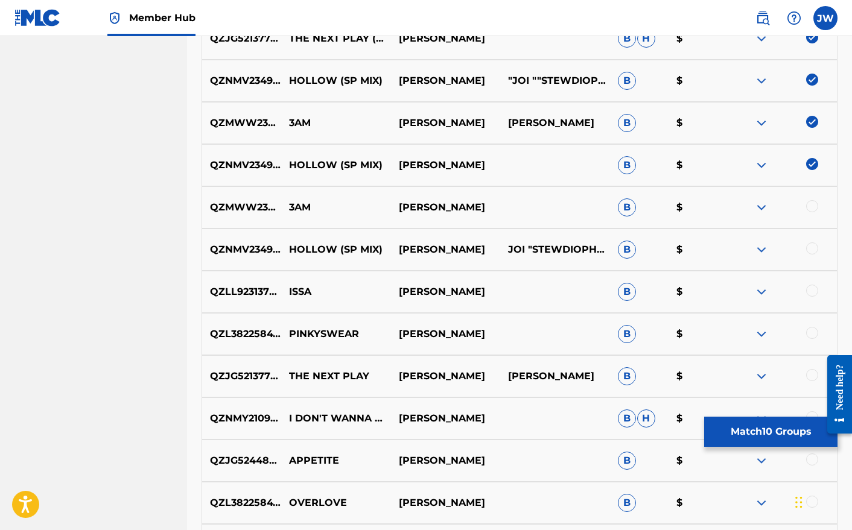
scroll to position [813, 0]
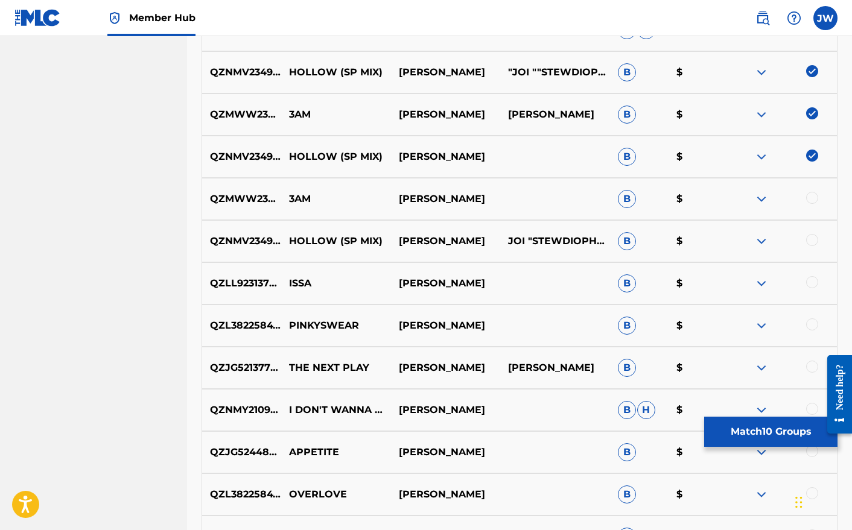
click at [811, 200] on div at bounding box center [812, 198] width 12 height 12
click at [813, 238] on div at bounding box center [812, 240] width 12 height 12
click at [812, 286] on div at bounding box center [812, 282] width 12 height 12
click at [812, 329] on div at bounding box center [812, 325] width 12 height 12
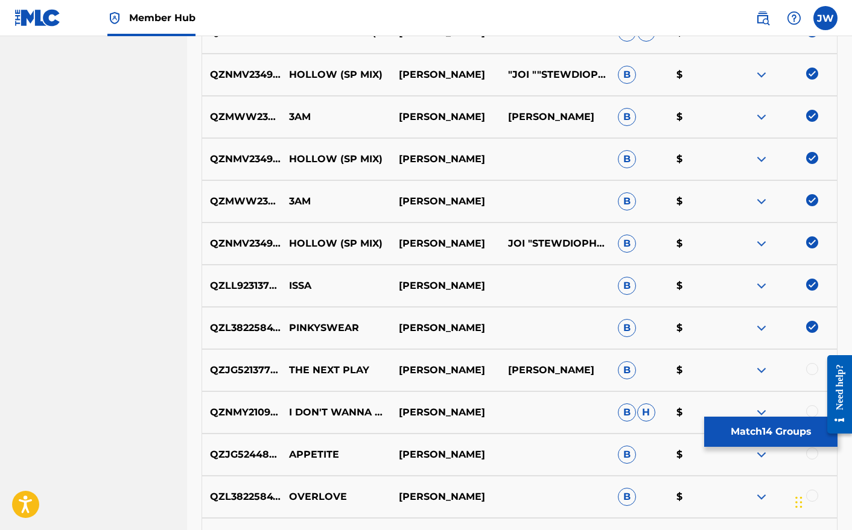
click at [814, 371] on div at bounding box center [812, 369] width 12 height 12
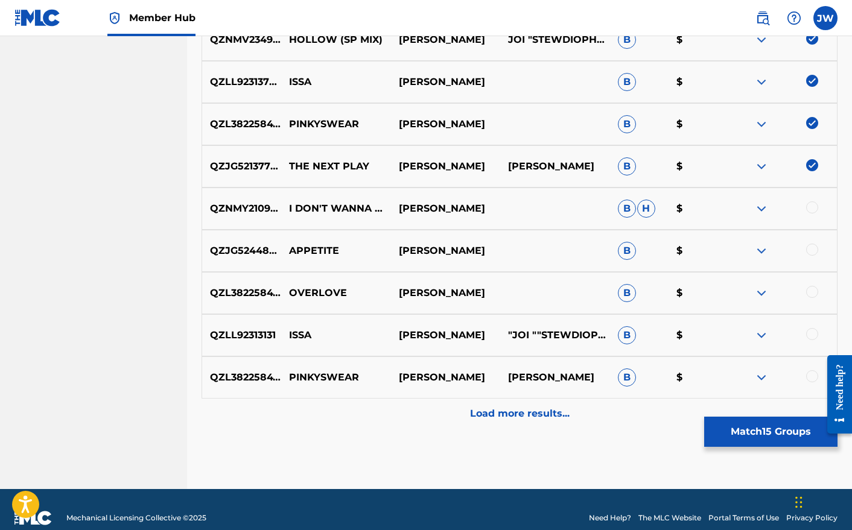
scroll to position [1031, 0]
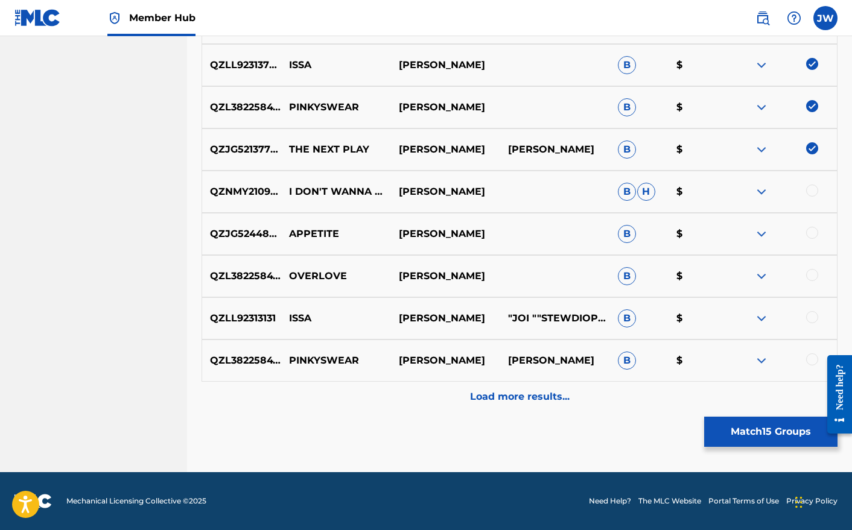
click at [812, 360] on div at bounding box center [812, 360] width 12 height 12
click at [812, 315] on div at bounding box center [812, 317] width 12 height 12
click at [811, 275] on div at bounding box center [812, 275] width 12 height 12
click at [813, 234] on div at bounding box center [812, 233] width 12 height 12
click at [816, 193] on div at bounding box center [812, 191] width 12 height 12
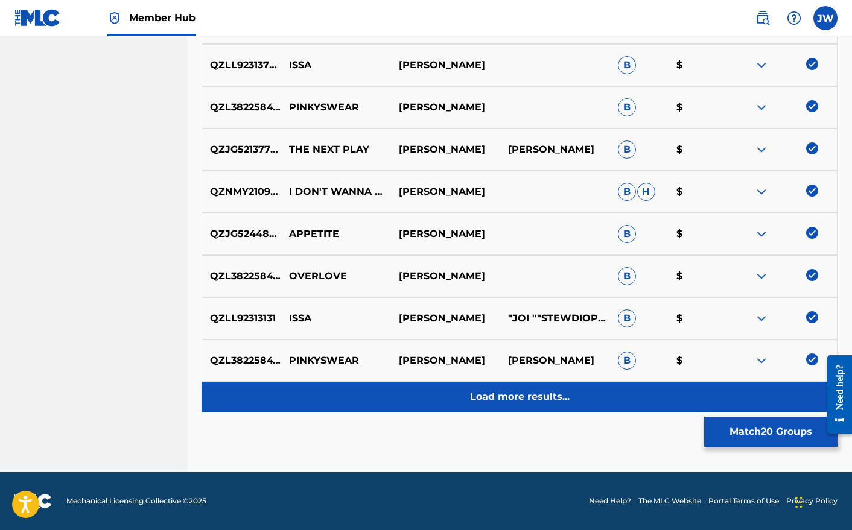
click at [543, 406] on div "Load more results..." at bounding box center [520, 397] width 636 height 30
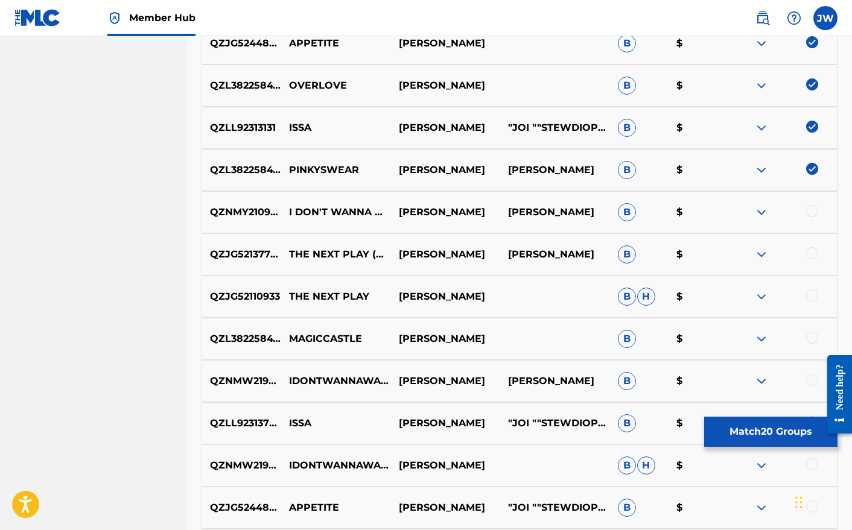
scroll to position [1238, 0]
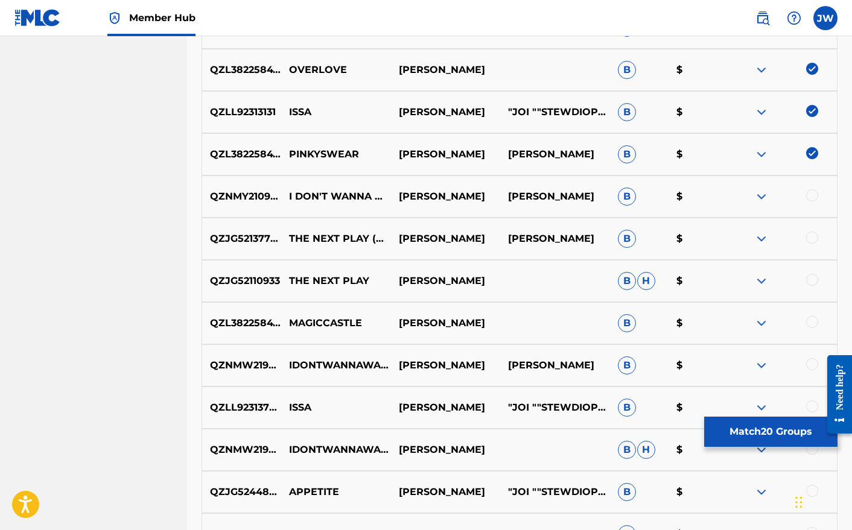
click at [813, 199] on div at bounding box center [812, 195] width 12 height 12
click at [813, 240] on div at bounding box center [812, 238] width 12 height 12
click at [815, 281] on div at bounding box center [812, 280] width 12 height 12
click at [813, 322] on div at bounding box center [812, 322] width 12 height 12
click at [810, 369] on div at bounding box center [812, 364] width 12 height 12
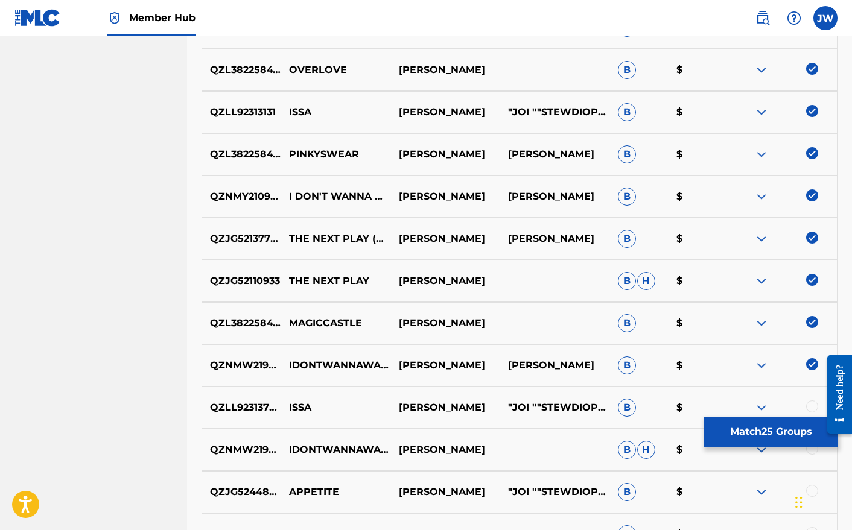
click at [813, 410] on div at bounding box center [812, 407] width 12 height 12
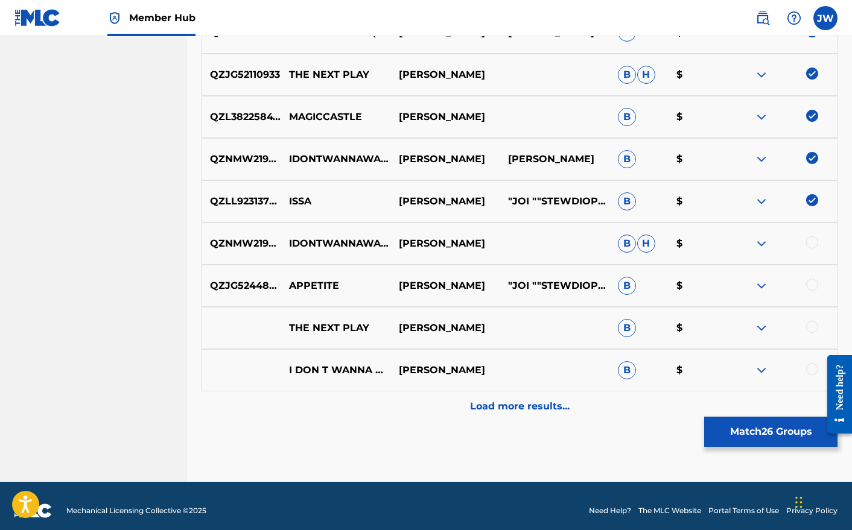
scroll to position [1454, 0]
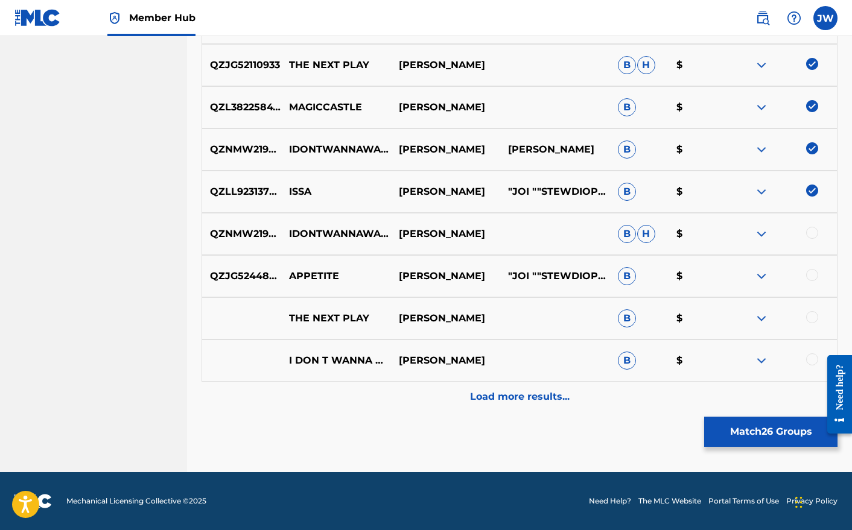
click at [810, 360] on div at bounding box center [812, 360] width 12 height 12
click at [809, 310] on div "THE NEXT PLAY [PERSON_NAME] B $" at bounding box center [520, 318] width 636 height 42
click at [809, 273] on div at bounding box center [812, 275] width 12 height 12
click at [812, 233] on div at bounding box center [812, 233] width 12 height 12
click at [810, 314] on div at bounding box center [812, 317] width 12 height 12
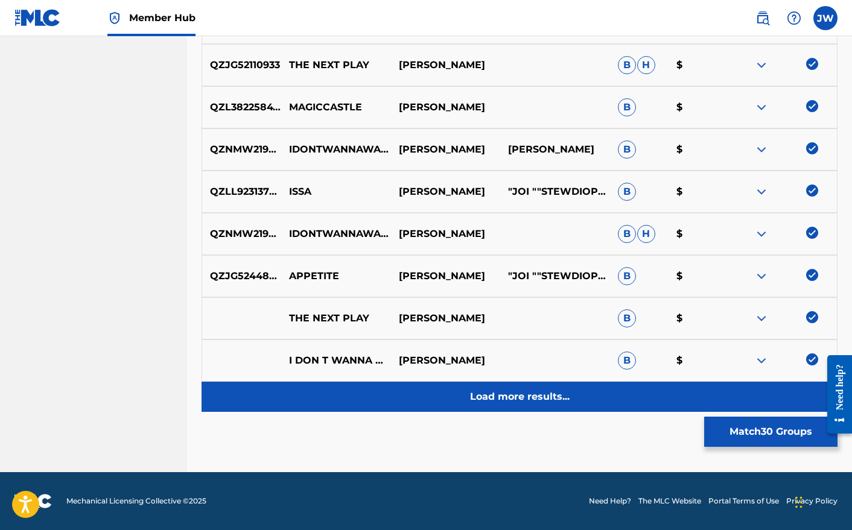
click at [555, 405] on div "Load more results..." at bounding box center [520, 397] width 636 height 30
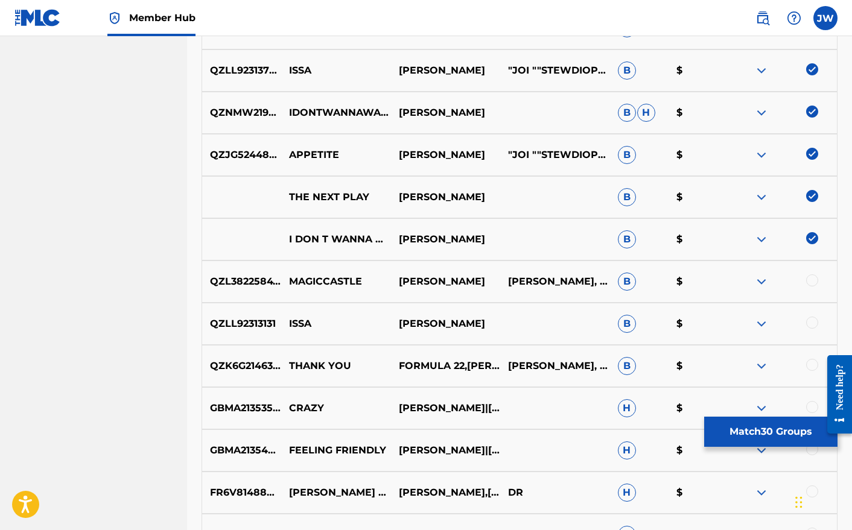
scroll to position [1574, 0]
click at [809, 280] on div at bounding box center [812, 281] width 12 height 12
click at [810, 324] on div at bounding box center [812, 323] width 12 height 12
click at [810, 363] on div at bounding box center [812, 366] width 12 height 12
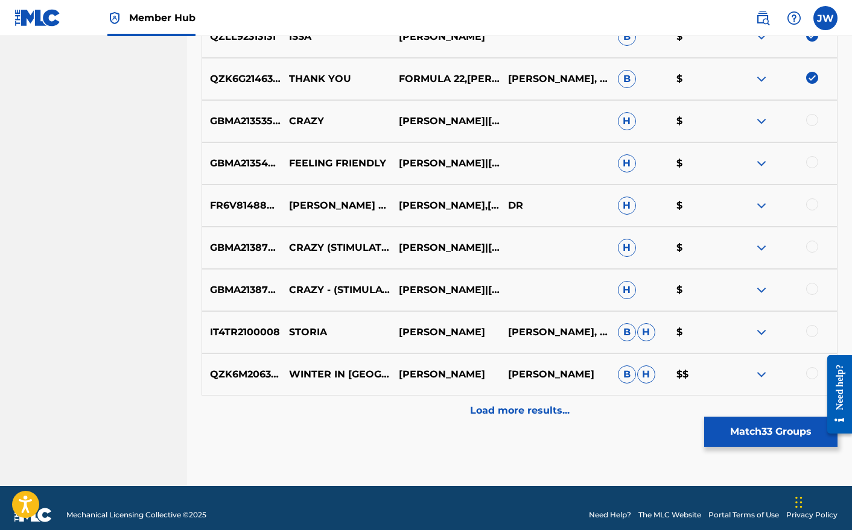
scroll to position [1876, 0]
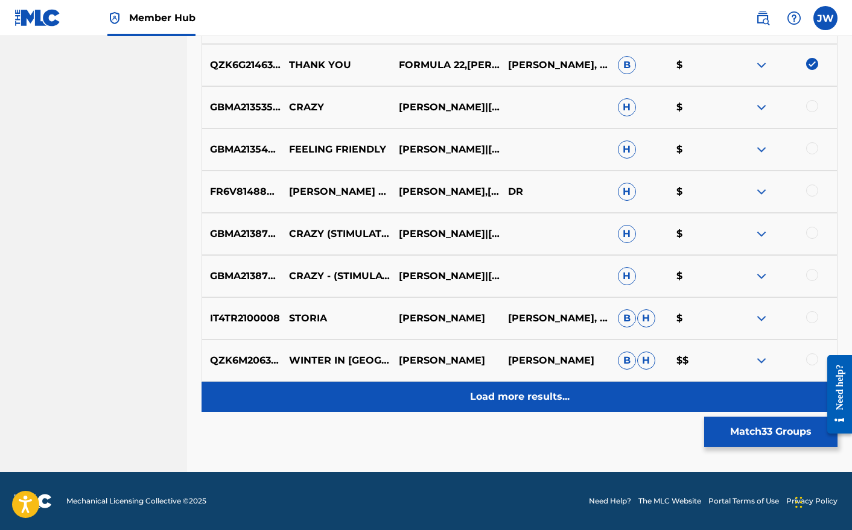
click at [475, 392] on p "Load more results..." at bounding box center [520, 397] width 100 height 14
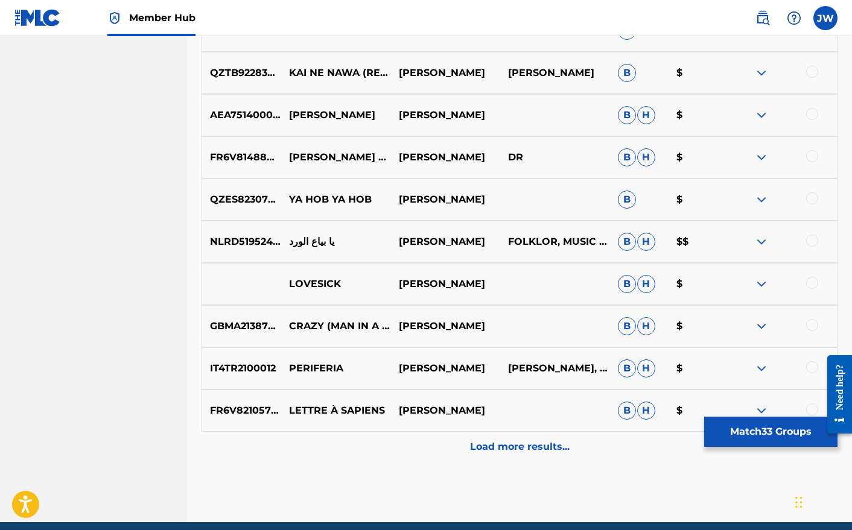
scroll to position [2298, 0]
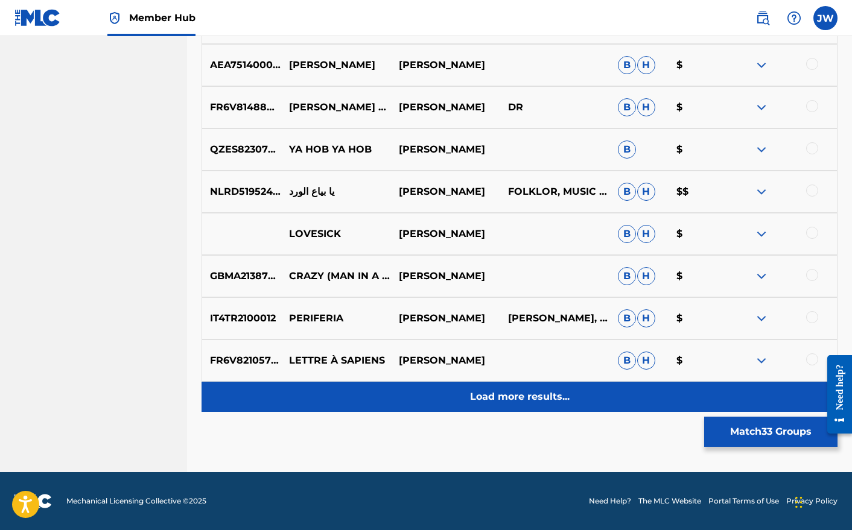
click at [533, 396] on p "Load more results..." at bounding box center [520, 397] width 100 height 14
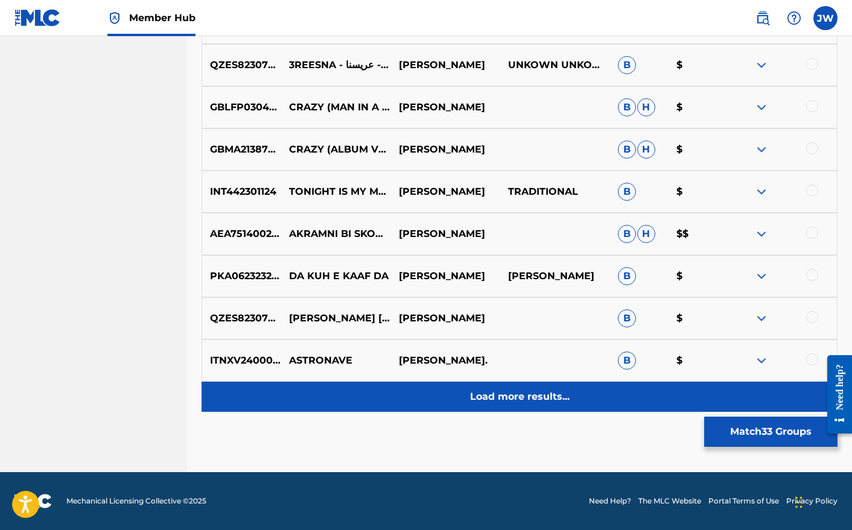
click at [558, 395] on p "Load more results..." at bounding box center [520, 397] width 100 height 14
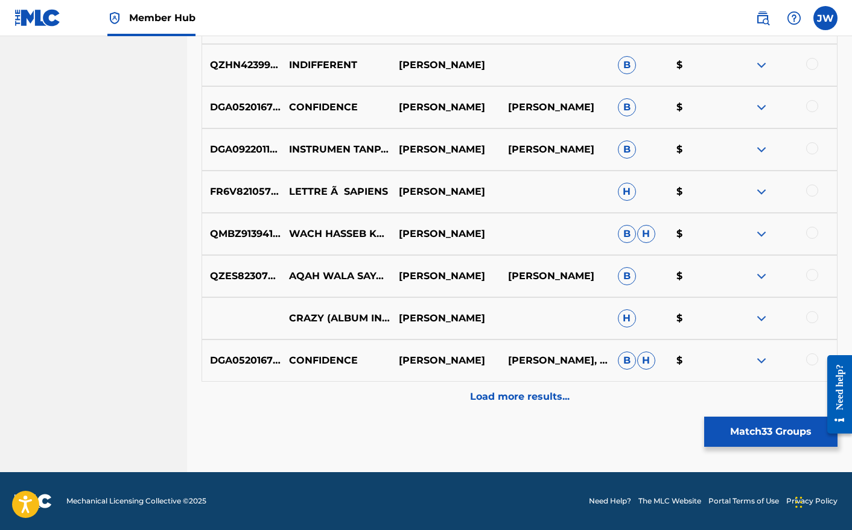
click at [558, 395] on p "Load more results..." at bounding box center [520, 397] width 100 height 14
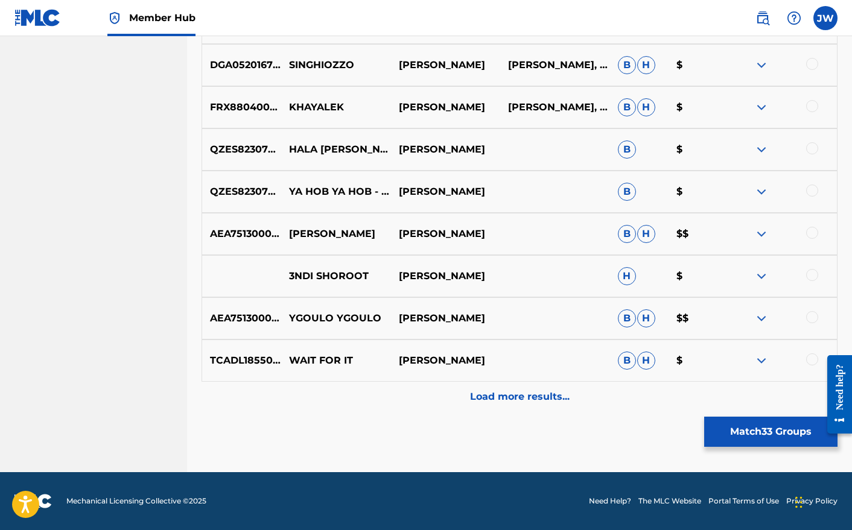
click at [558, 395] on p "Load more results..." at bounding box center [520, 397] width 100 height 14
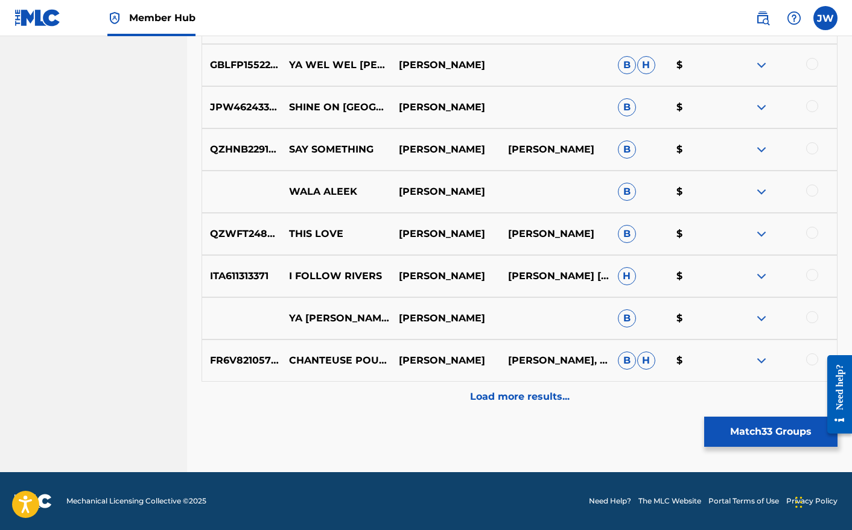
click at [558, 395] on p "Load more results..." at bounding box center [520, 397] width 100 height 14
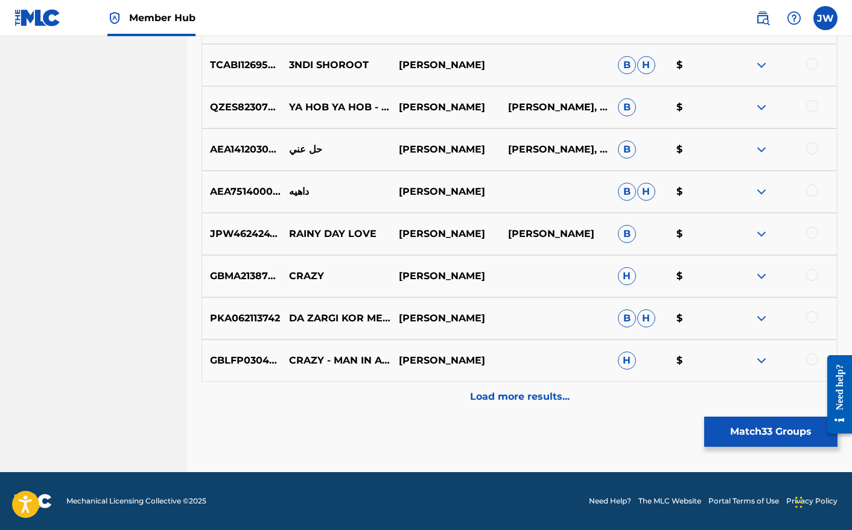
click at [558, 395] on p "Load more results..." at bounding box center [520, 397] width 100 height 14
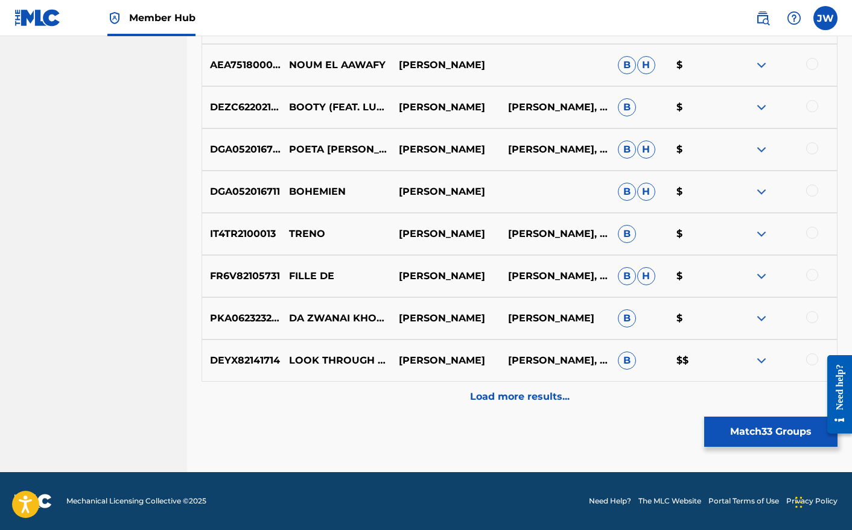
click at [558, 395] on p "Load more results..." at bounding box center [520, 397] width 100 height 14
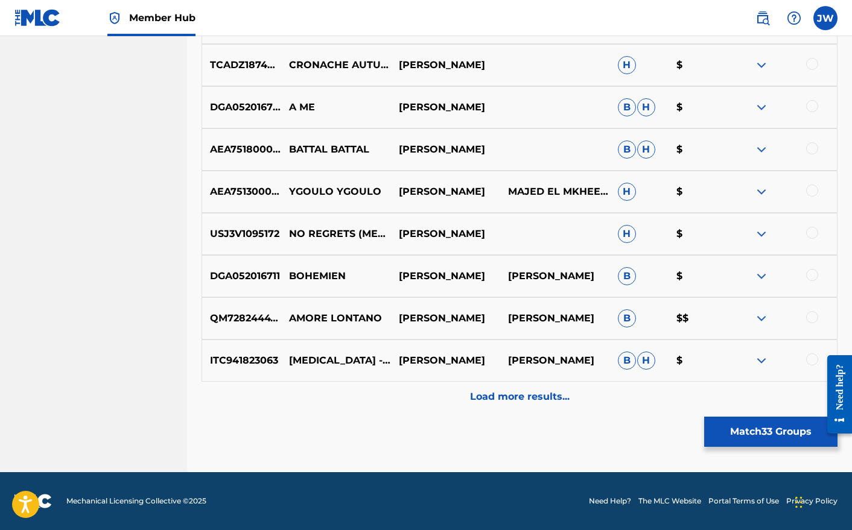
click at [558, 395] on p "Load more results..." at bounding box center [520, 397] width 100 height 14
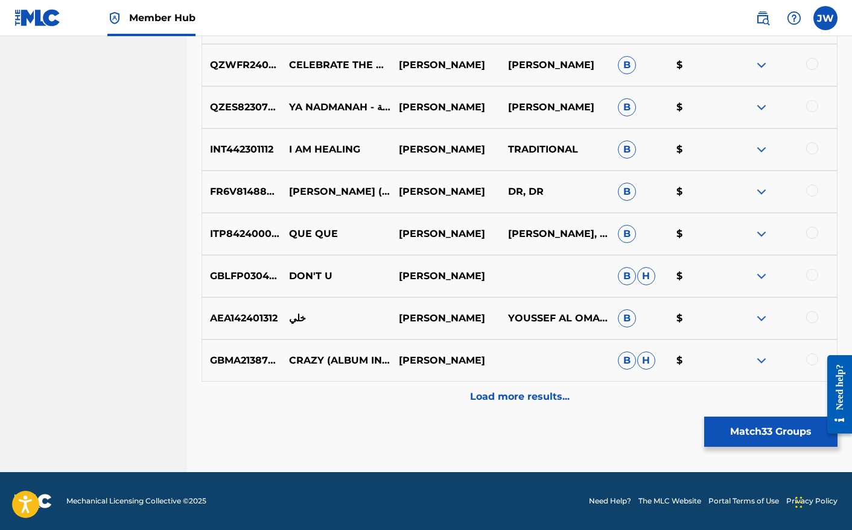
click at [558, 395] on p "Load more results..." at bounding box center [520, 397] width 100 height 14
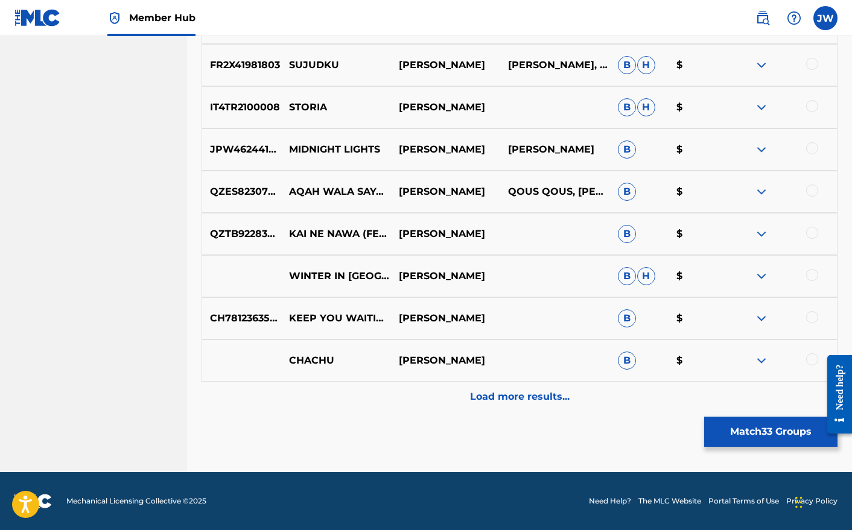
click at [558, 395] on p "Load more results..." at bounding box center [520, 397] width 100 height 14
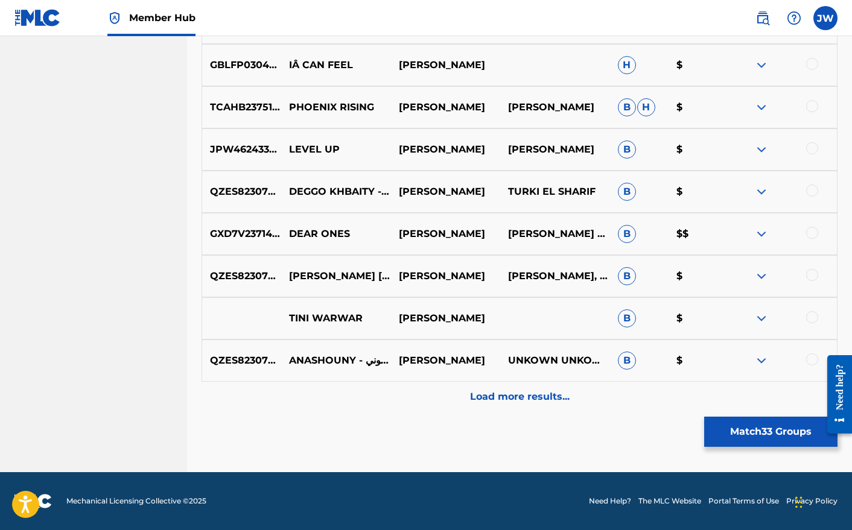
click at [558, 395] on p "Load more results..." at bounding box center [520, 397] width 100 height 14
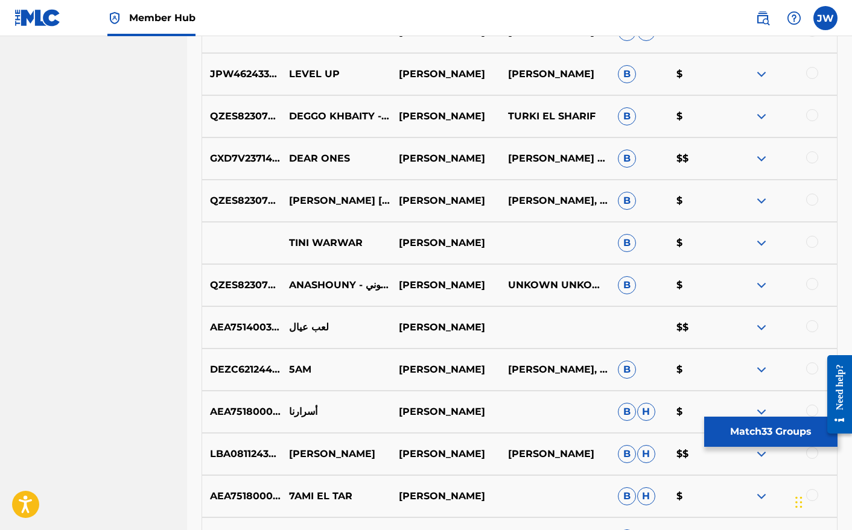
scroll to position [6944, 0]
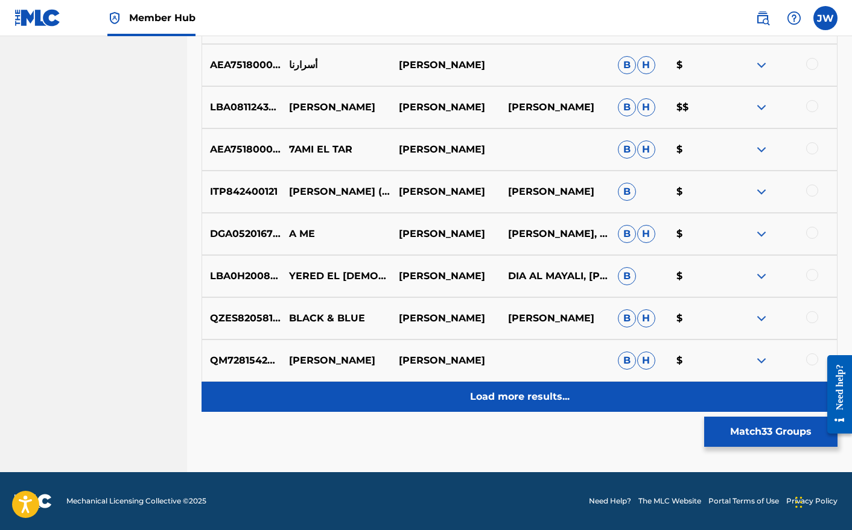
click at [553, 398] on p "Load more results..." at bounding box center [520, 397] width 100 height 14
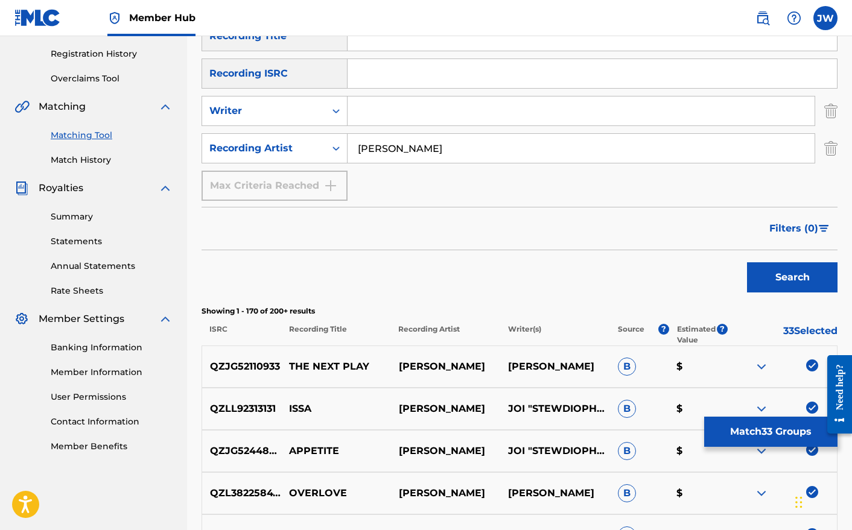
scroll to position [256, 0]
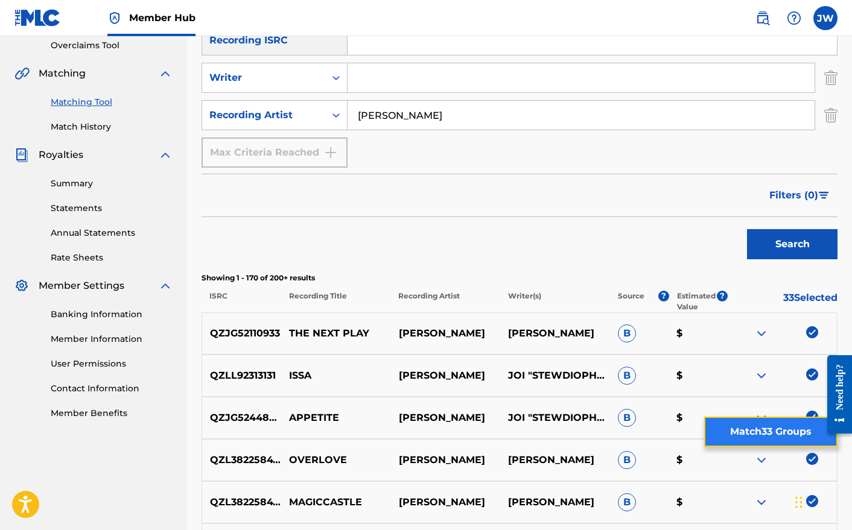
click at [768, 422] on button "Match 33 Groups" at bounding box center [770, 432] width 133 height 30
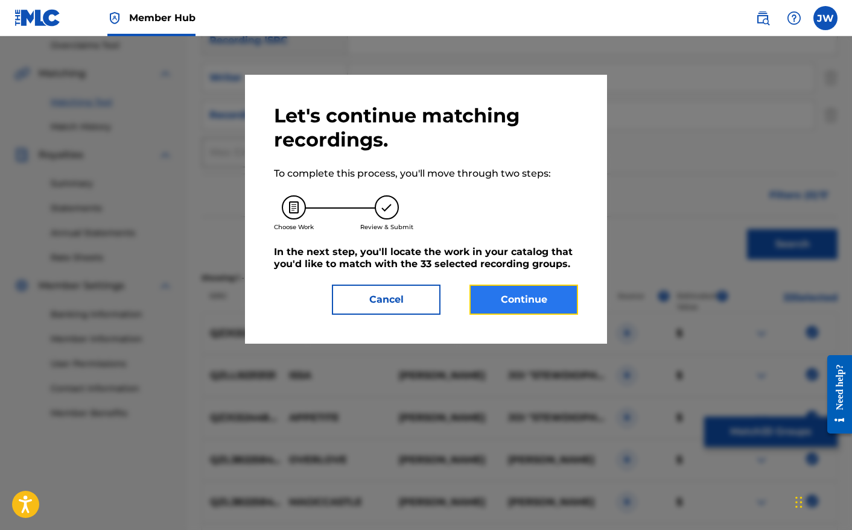
click at [526, 303] on button "Continue" at bounding box center [523, 300] width 109 height 30
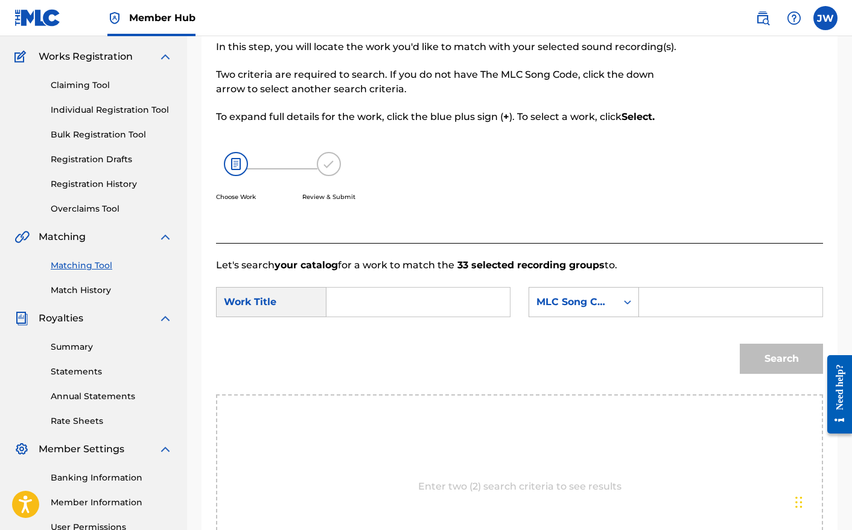
scroll to position [64, 0]
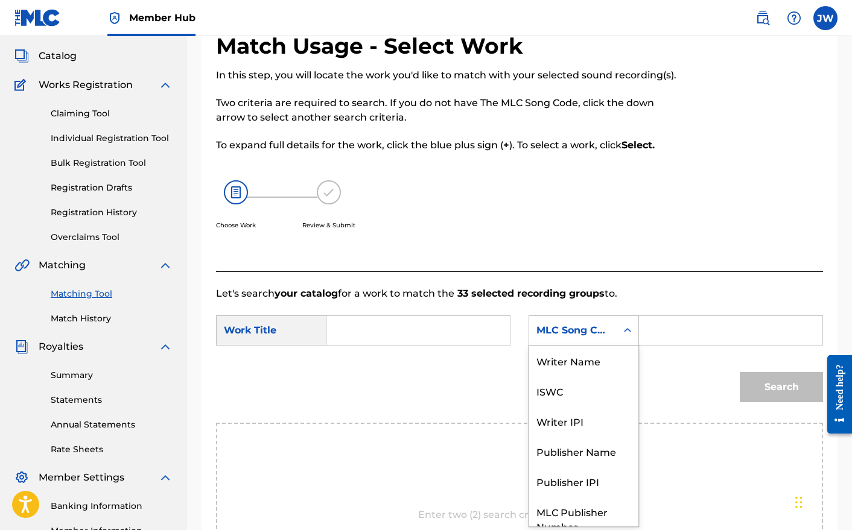
click at [629, 334] on icon "Search Form" at bounding box center [627, 331] width 12 height 12
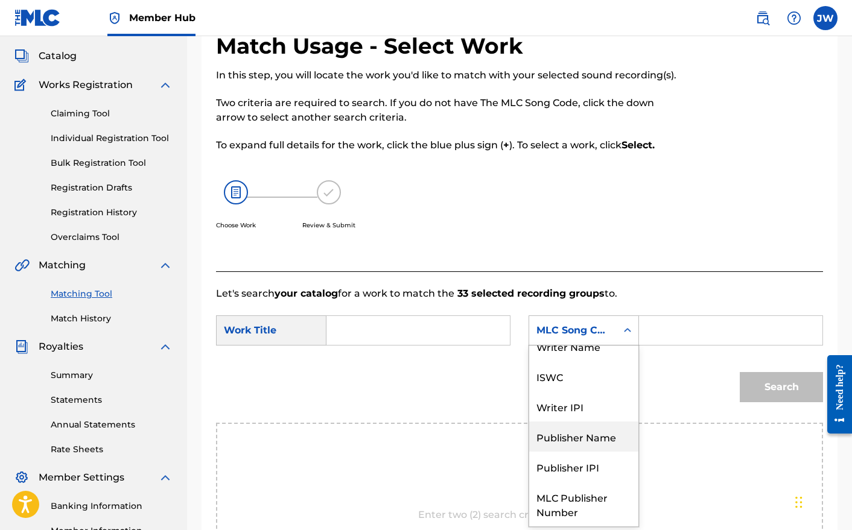
scroll to position [0, 0]
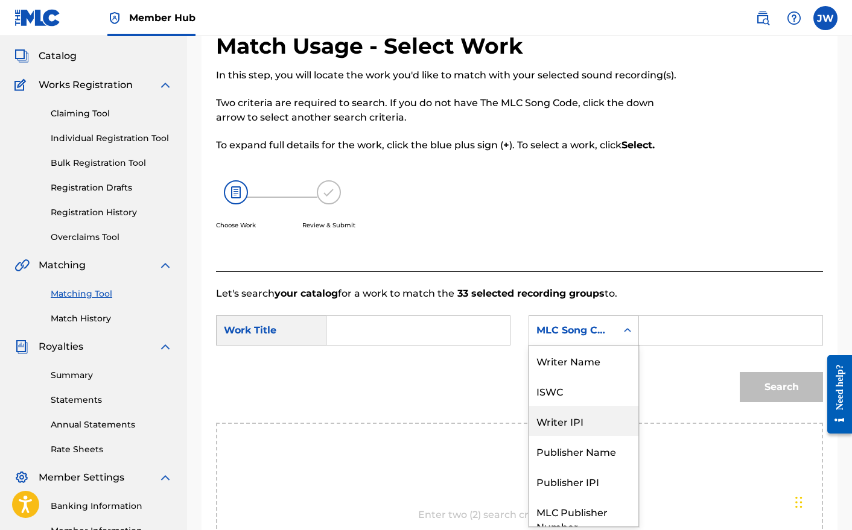
click at [584, 421] on div "Writer IPI" at bounding box center [583, 421] width 109 height 30
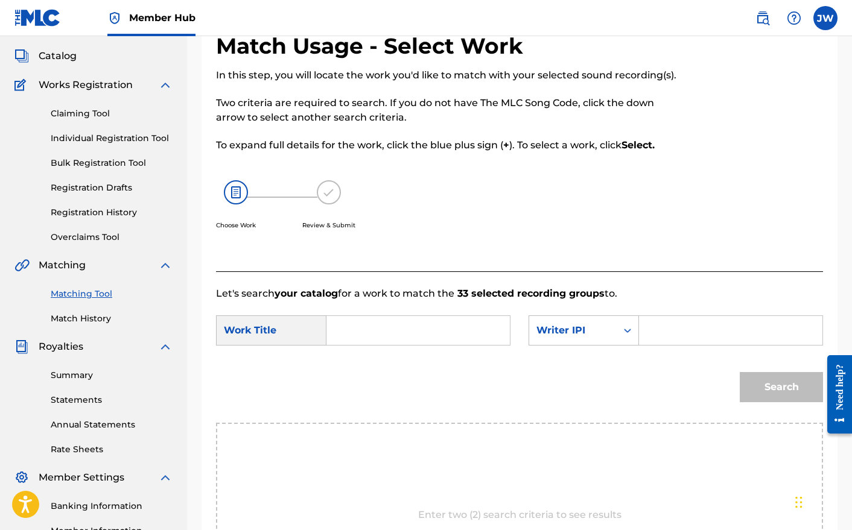
click at [662, 335] on input "Search Form" at bounding box center [730, 330] width 163 height 29
paste input "631142688"
type input "631142688"
click at [672, 380] on div "Search" at bounding box center [519, 391] width 607 height 63
click at [422, 334] on input "Search Form" at bounding box center [418, 330] width 163 height 29
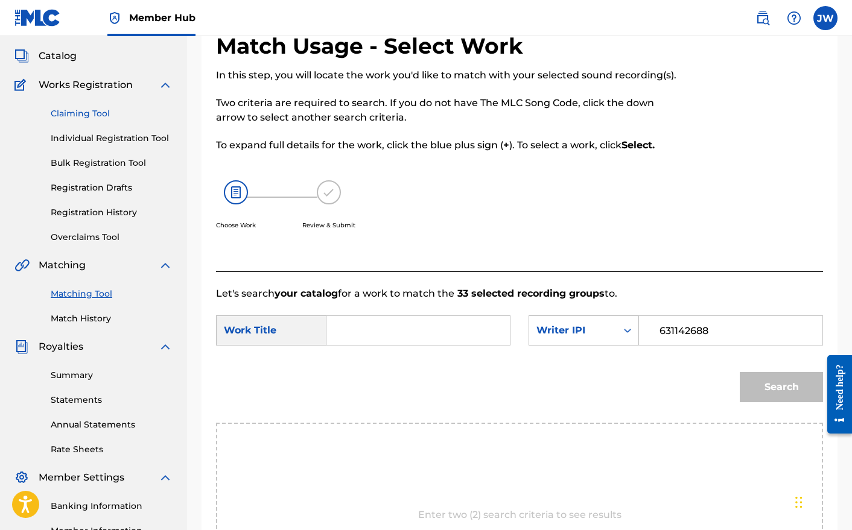
click at [81, 111] on link "Claiming Tool" at bounding box center [112, 113] width 122 height 13
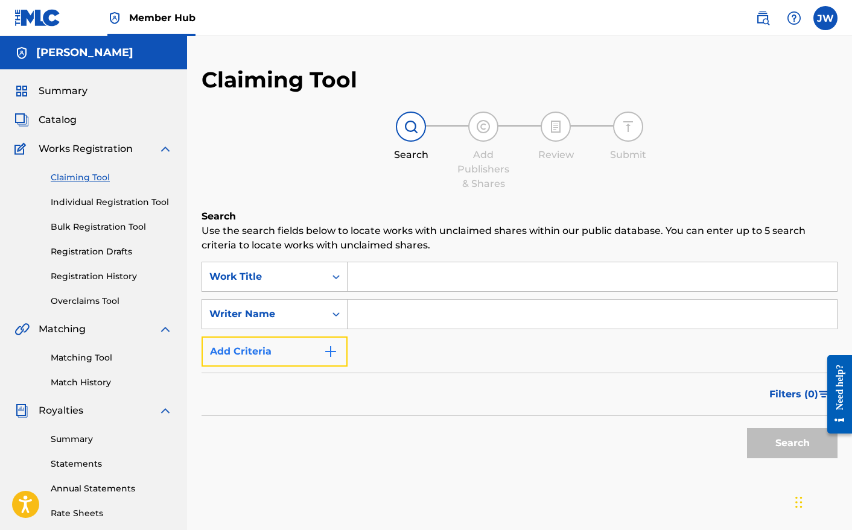
click at [328, 354] on img "Search Form" at bounding box center [330, 352] width 14 height 14
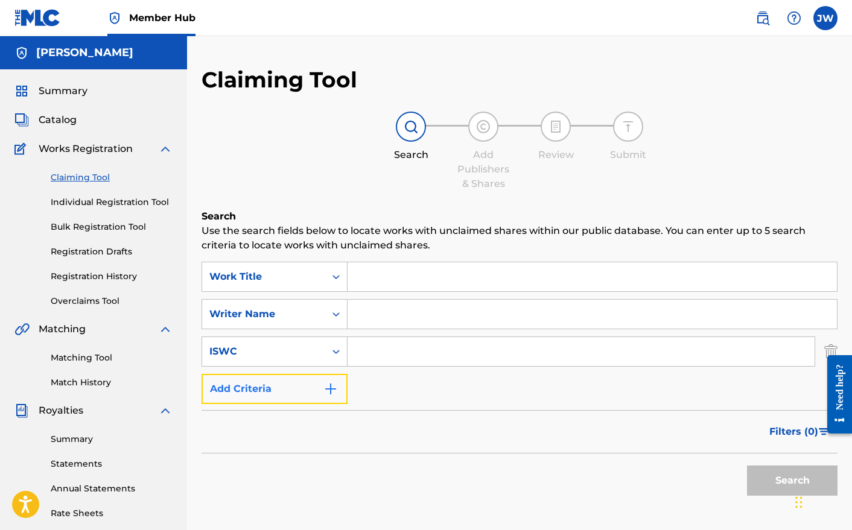
click at [330, 386] on img "Search Form" at bounding box center [330, 389] width 14 height 14
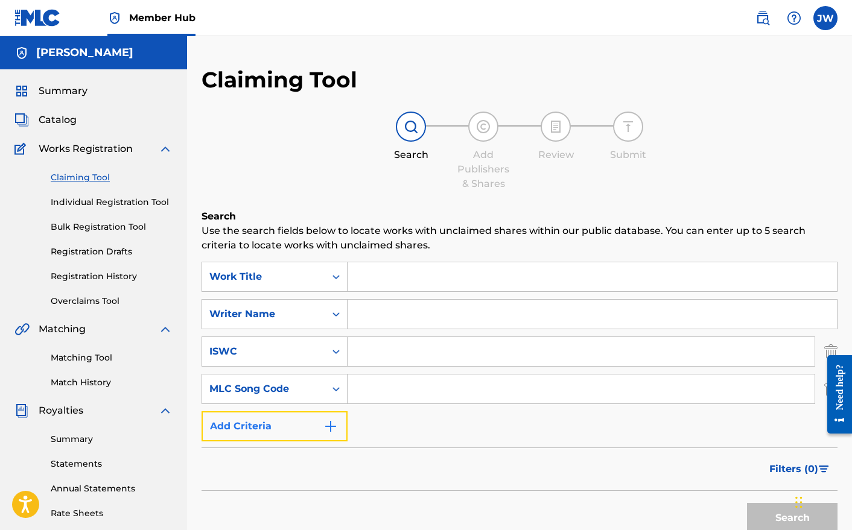
click at [330, 419] on img "Search Form" at bounding box center [330, 426] width 14 height 14
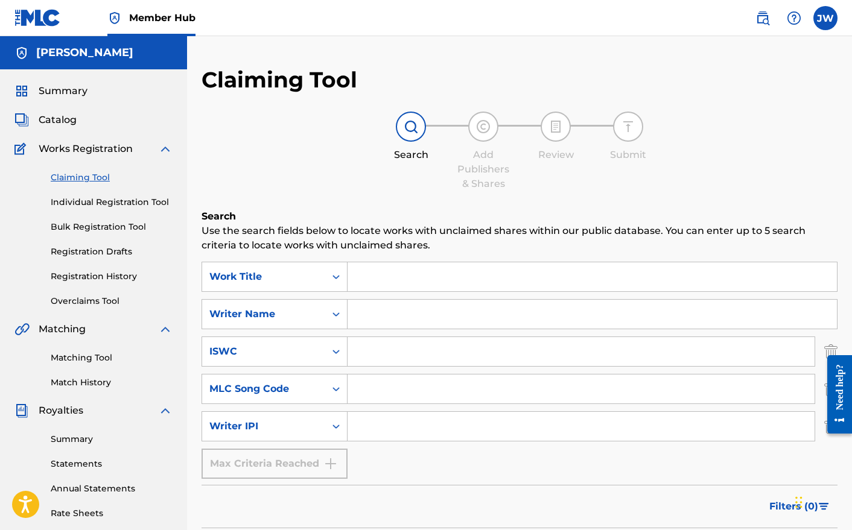
click at [373, 428] on input "Search Form" at bounding box center [581, 426] width 467 height 29
paste input "631142688"
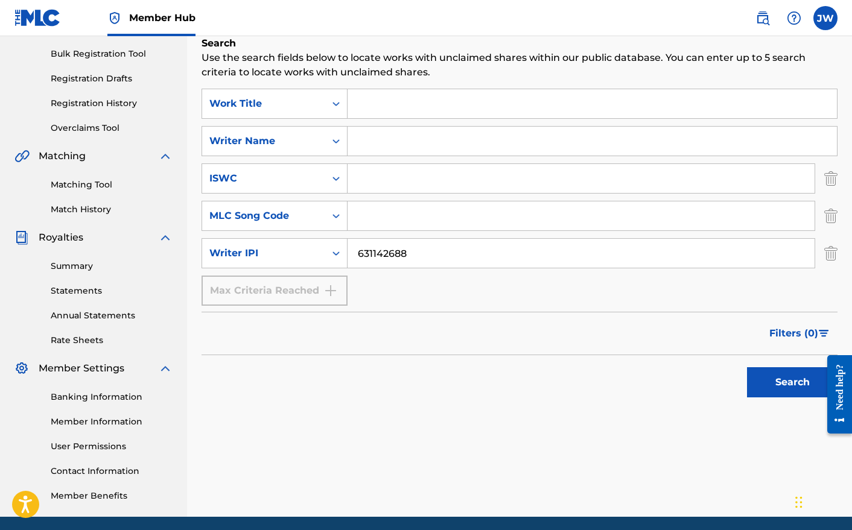
scroll to position [218, 0]
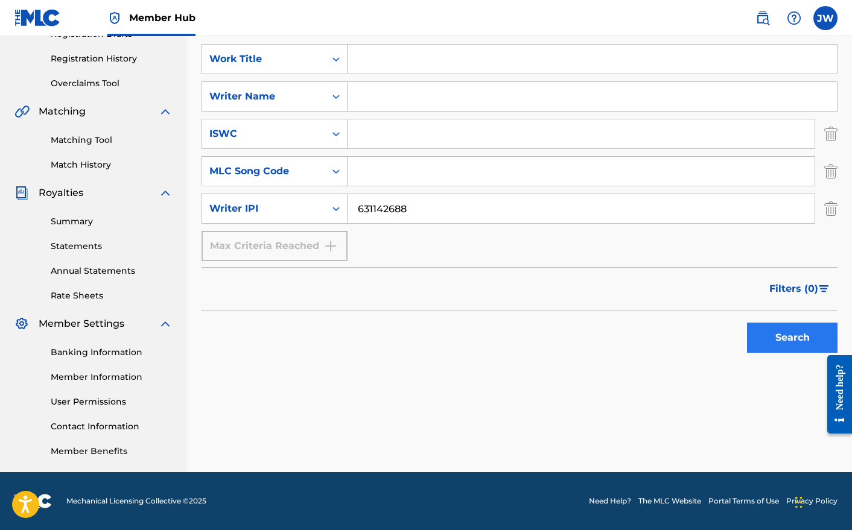
type input "631142688"
click at [779, 342] on button "Search" at bounding box center [792, 338] width 91 height 30
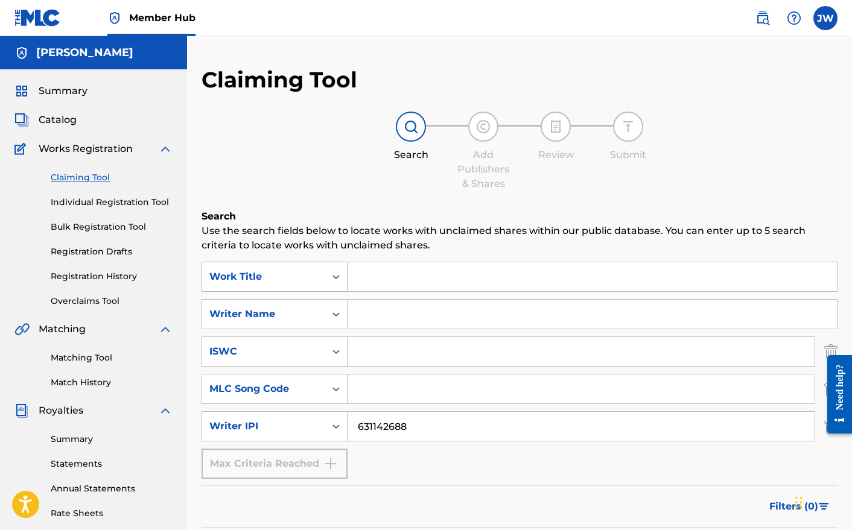
scroll to position [2, 0]
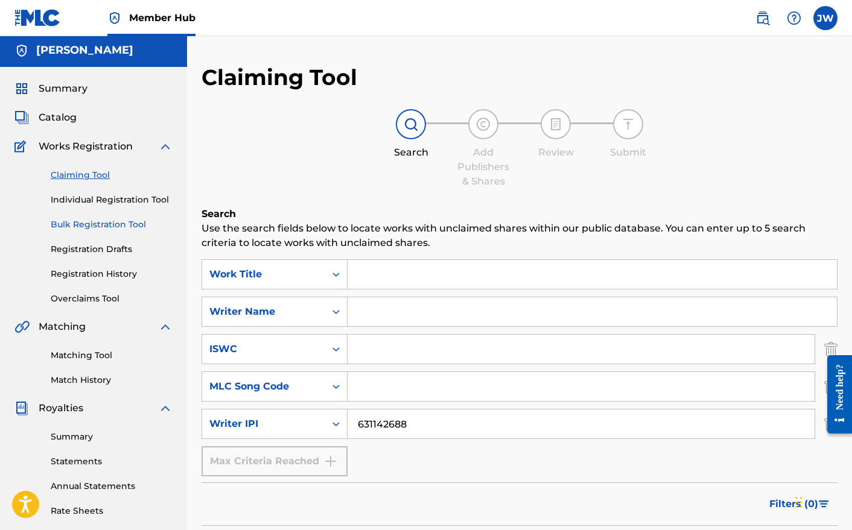
click at [96, 223] on link "Bulk Registration Tool" at bounding box center [112, 224] width 122 height 13
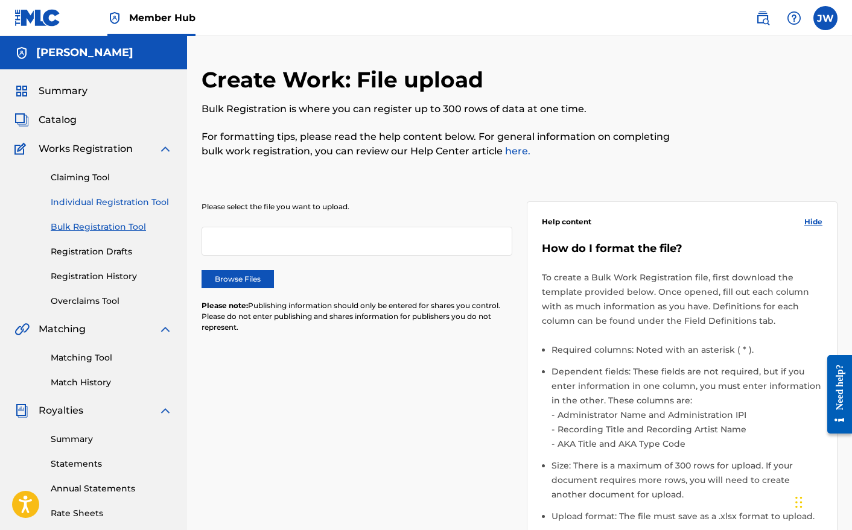
click at [80, 205] on link "Individual Registration Tool" at bounding box center [112, 202] width 122 height 13
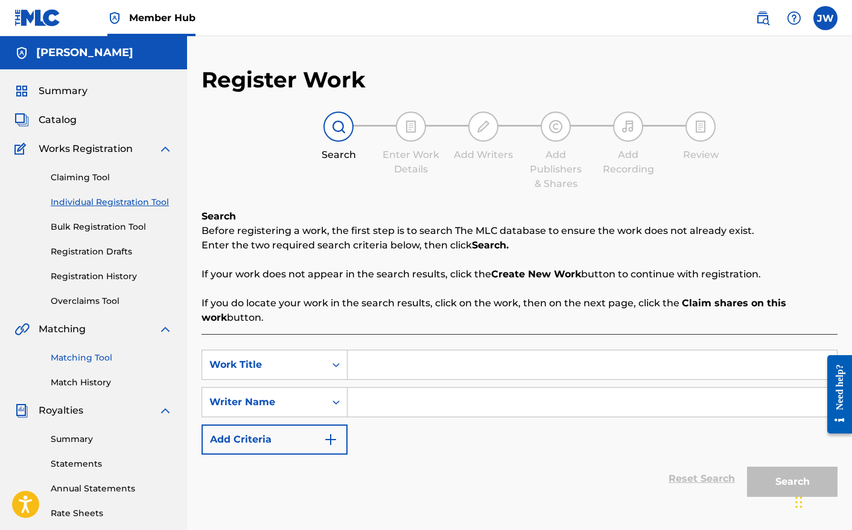
click at [86, 360] on link "Matching Tool" at bounding box center [112, 358] width 122 height 13
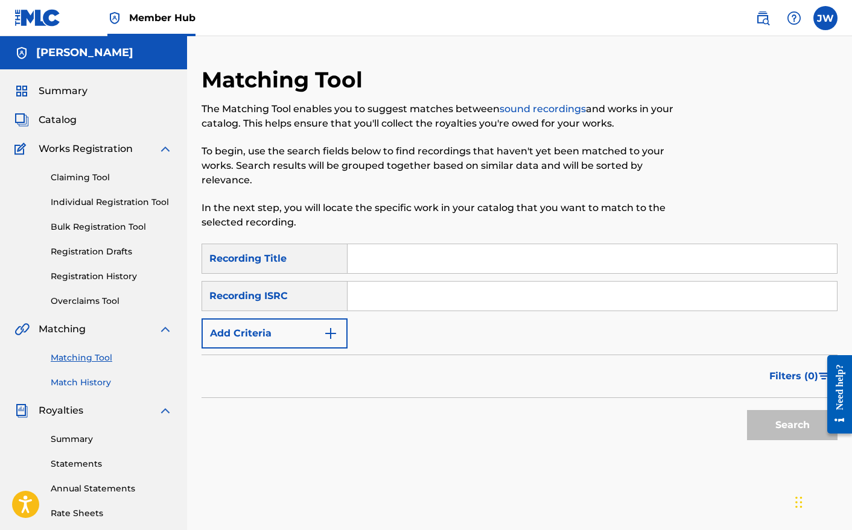
click at [80, 385] on link "Match History" at bounding box center [112, 383] width 122 height 13
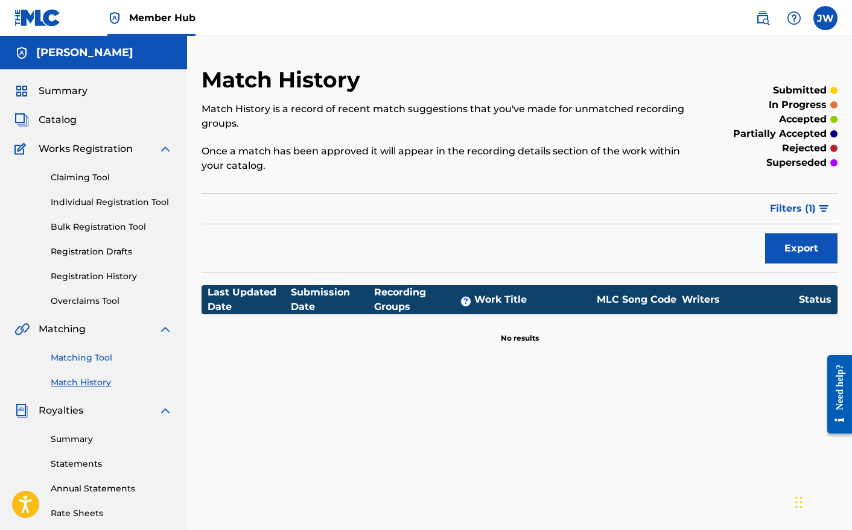
scroll to position [2, 0]
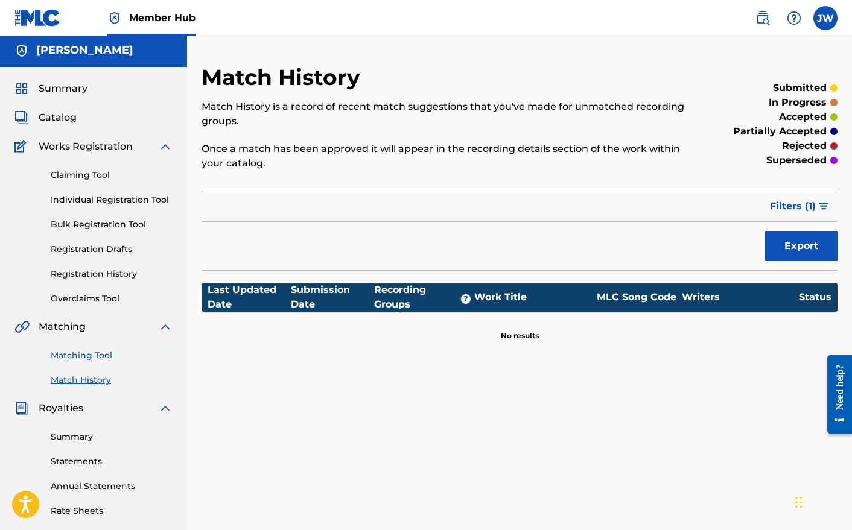
click at [71, 357] on link "Matching Tool" at bounding box center [112, 355] width 122 height 13
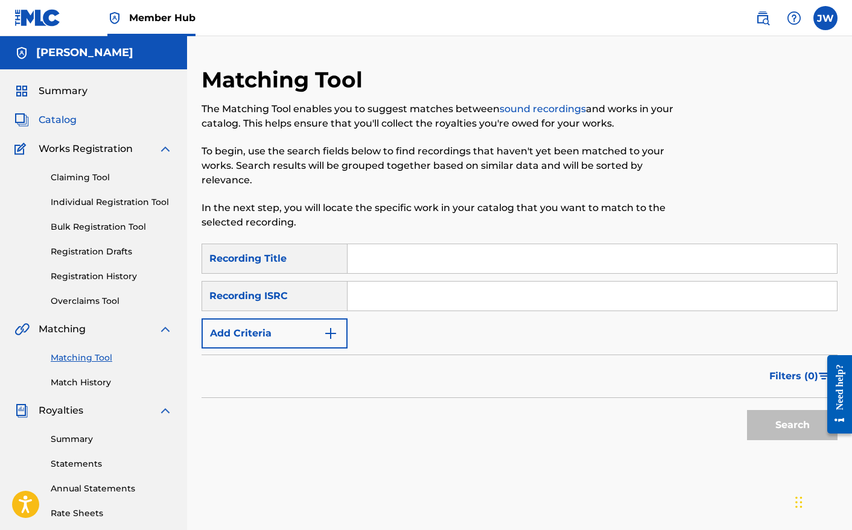
click at [51, 114] on span "Catalog" at bounding box center [58, 120] width 38 height 14
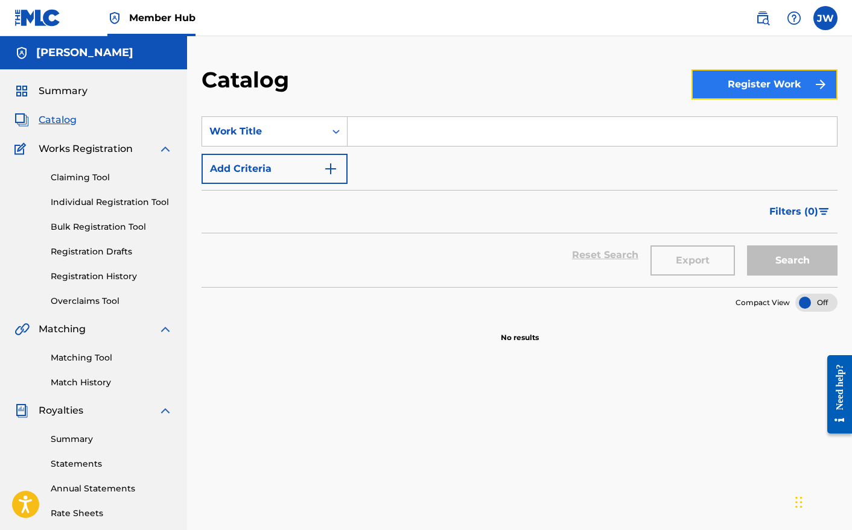
click at [789, 89] on button "Register Work" at bounding box center [764, 84] width 146 height 30
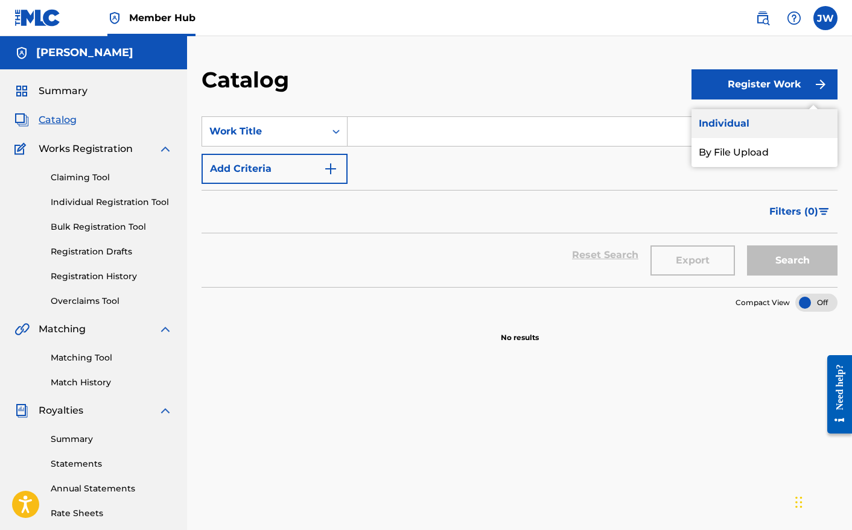
click at [752, 121] on link "Individual" at bounding box center [764, 123] width 146 height 29
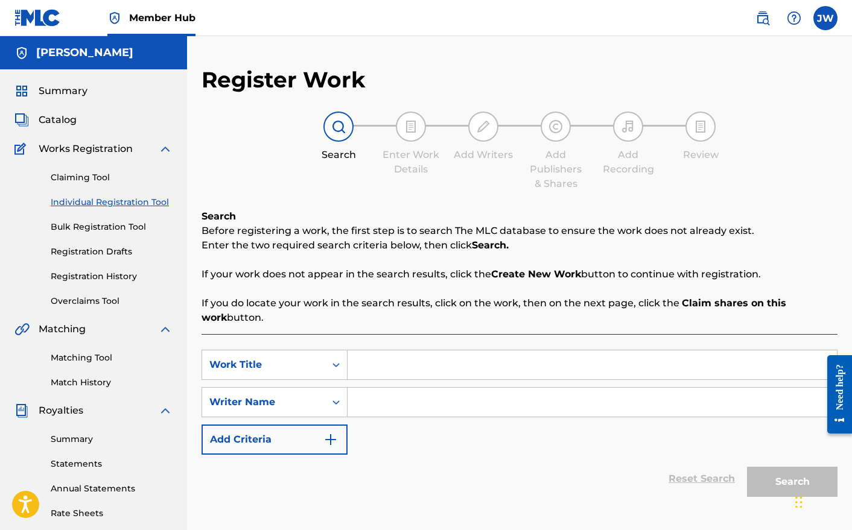
click at [379, 365] on input "Search Form" at bounding box center [592, 365] width 489 height 29
type input "Closure"
click at [407, 402] on input "Search Form" at bounding box center [592, 402] width 489 height 29
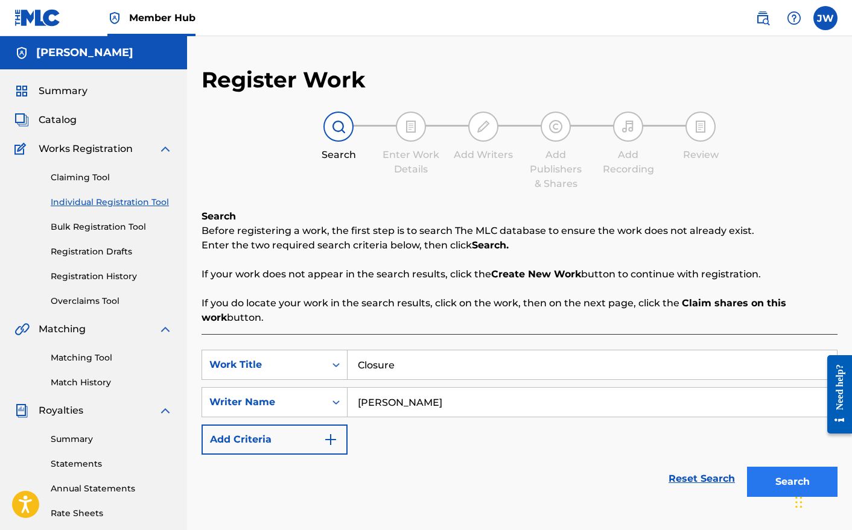
type input "[PERSON_NAME]"
click at [766, 480] on button "Search" at bounding box center [792, 482] width 91 height 30
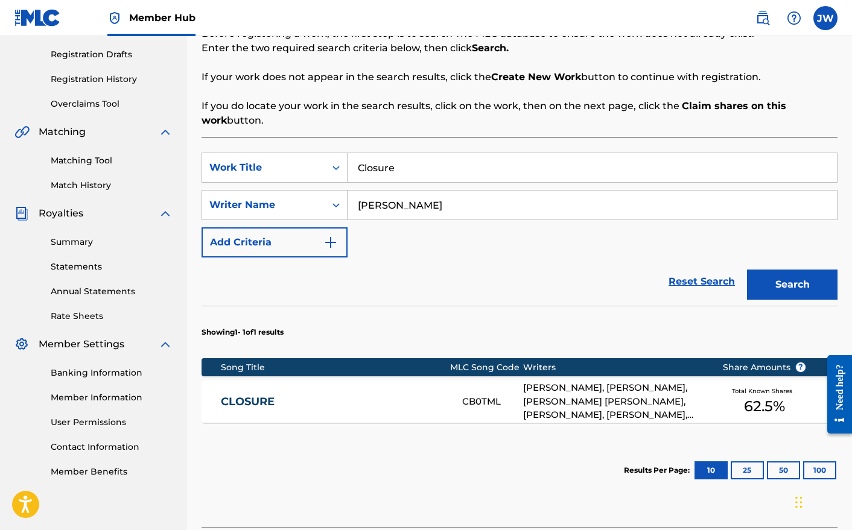
scroll to position [199, 0]
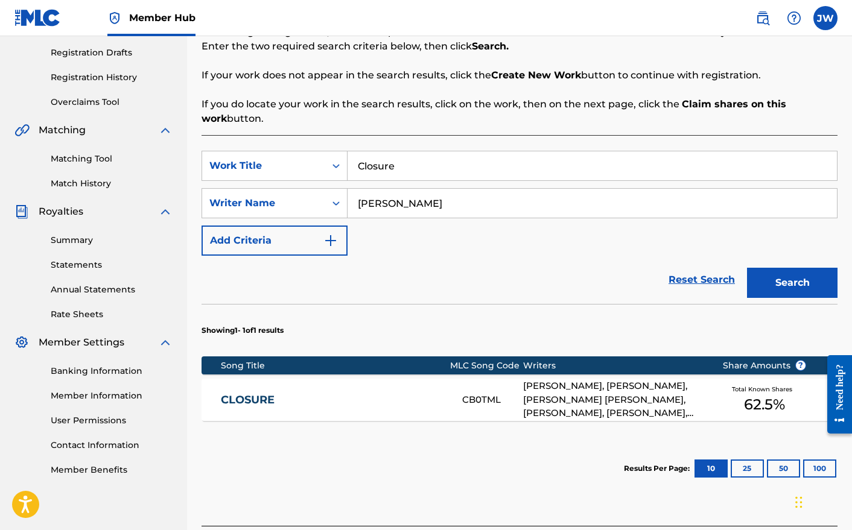
click at [542, 402] on div "[PERSON_NAME], [PERSON_NAME], [PERSON_NAME] [PERSON_NAME], [PERSON_NAME], [PERS…" at bounding box center [613, 400] width 181 height 41
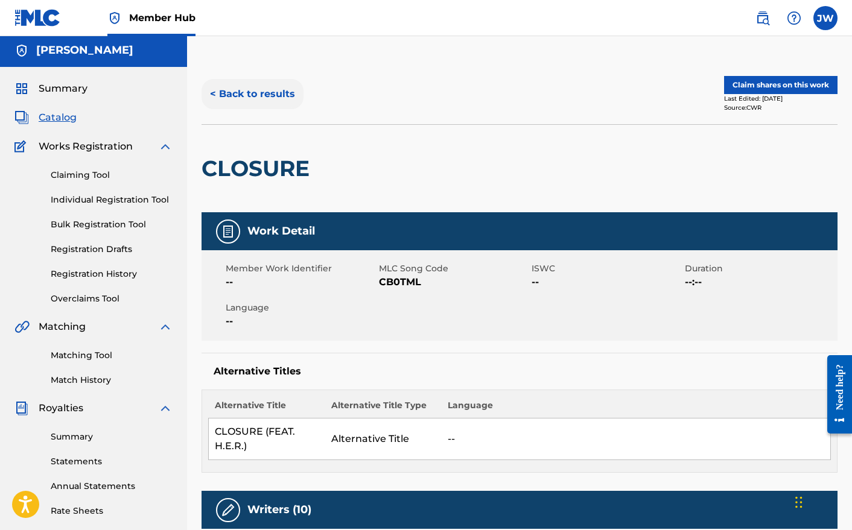
click at [259, 91] on button "< Back to results" at bounding box center [253, 94] width 102 height 30
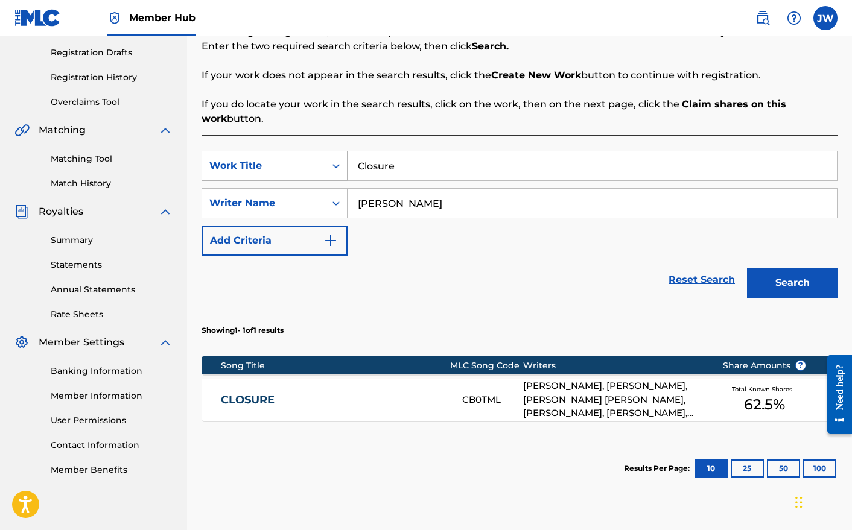
drag, startPoint x: 437, startPoint y: 165, endPoint x: 280, endPoint y: 151, distance: 158.1
click at [280, 151] on div "SearchWithCriteriab274a99a-6c4c-4265-b3b2-9b47e98086bf Work Title Closure" at bounding box center [520, 166] width 636 height 30
type input "Appetite"
click at [798, 288] on button "Search" at bounding box center [792, 283] width 91 height 30
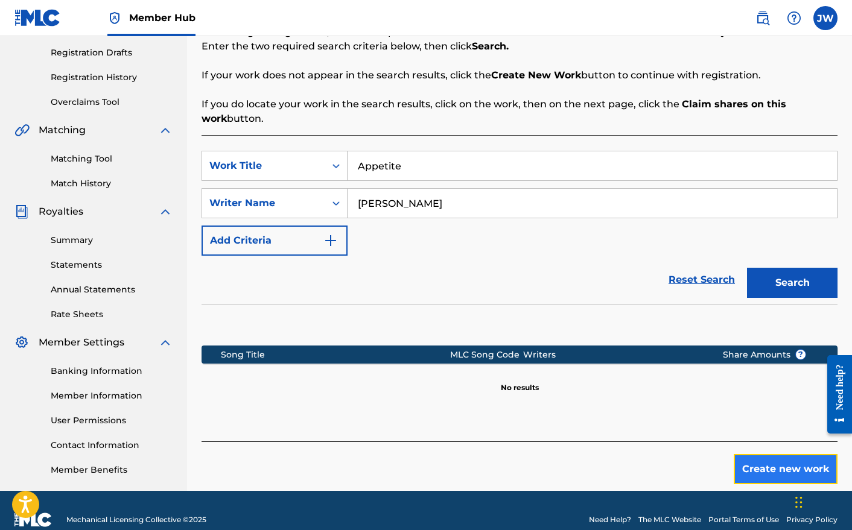
click at [771, 471] on button "Create new work" at bounding box center [786, 469] width 104 height 30
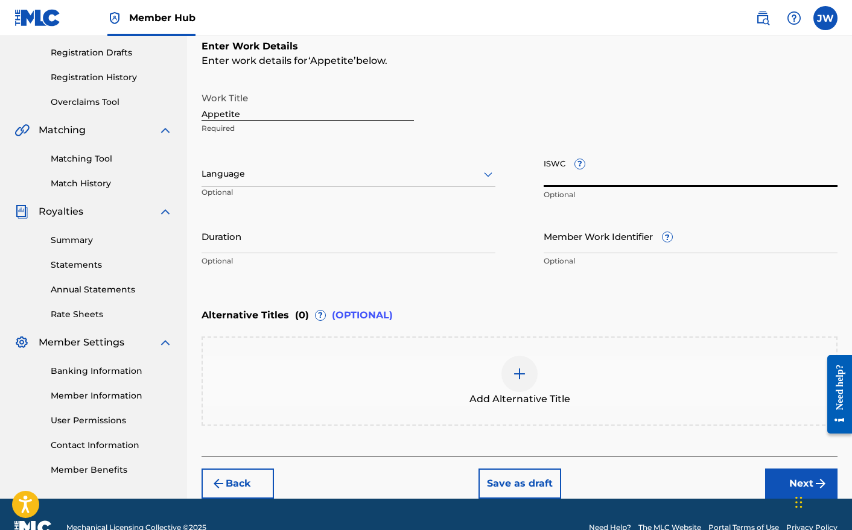
paste input "T3229216671"
type input "T3229216671"
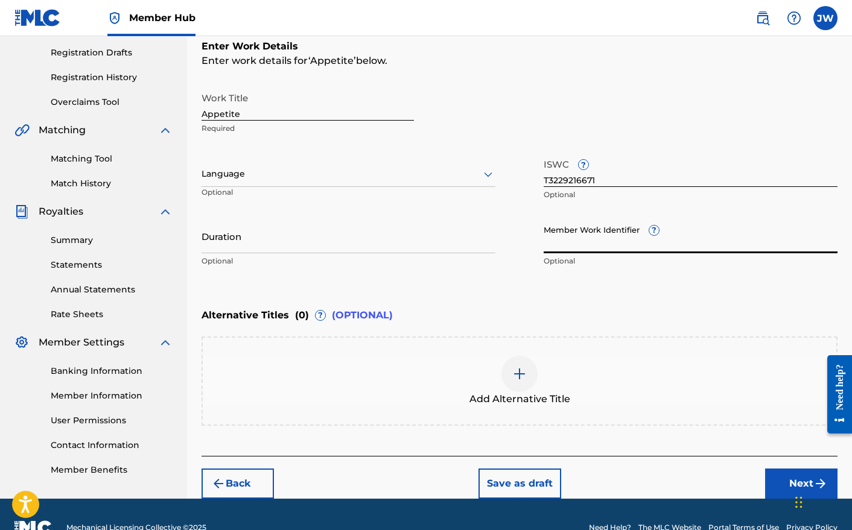
click at [570, 243] on input "Member Work Identifier ?" at bounding box center [691, 236] width 294 height 34
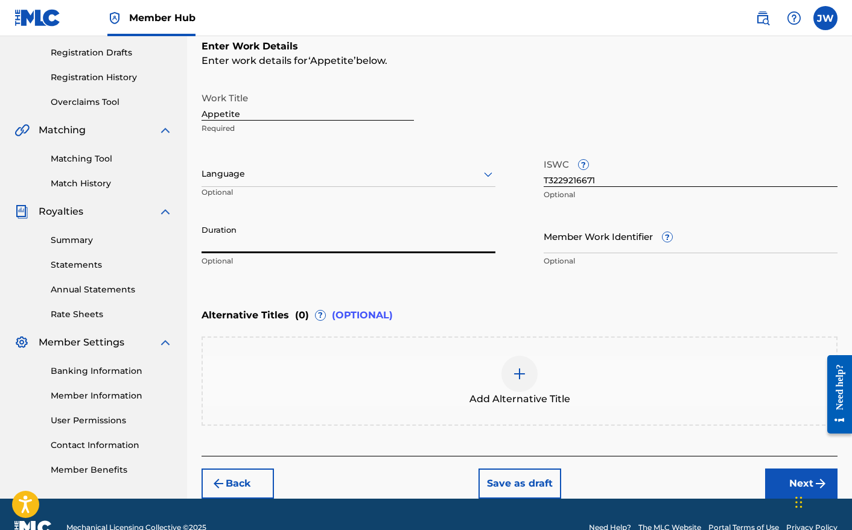
click at [244, 243] on input "Duration" at bounding box center [349, 236] width 294 height 34
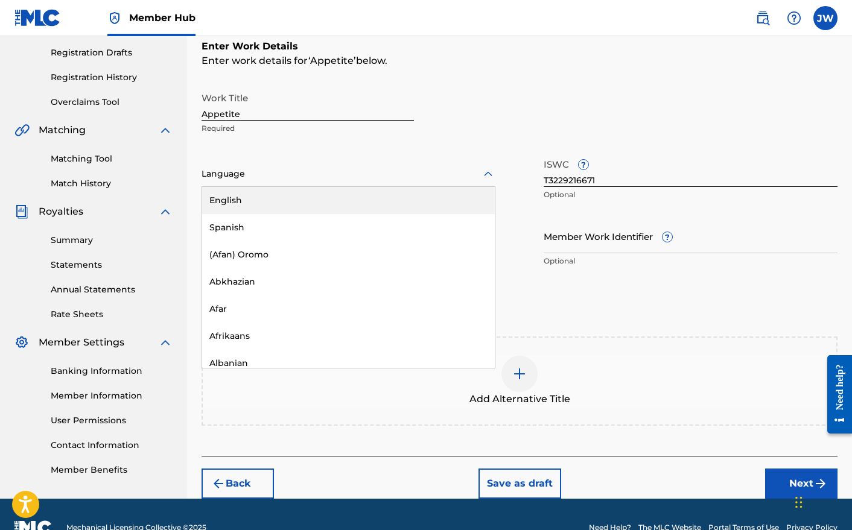
click at [235, 171] on div at bounding box center [349, 174] width 294 height 15
click at [244, 203] on div "English" at bounding box center [348, 200] width 293 height 27
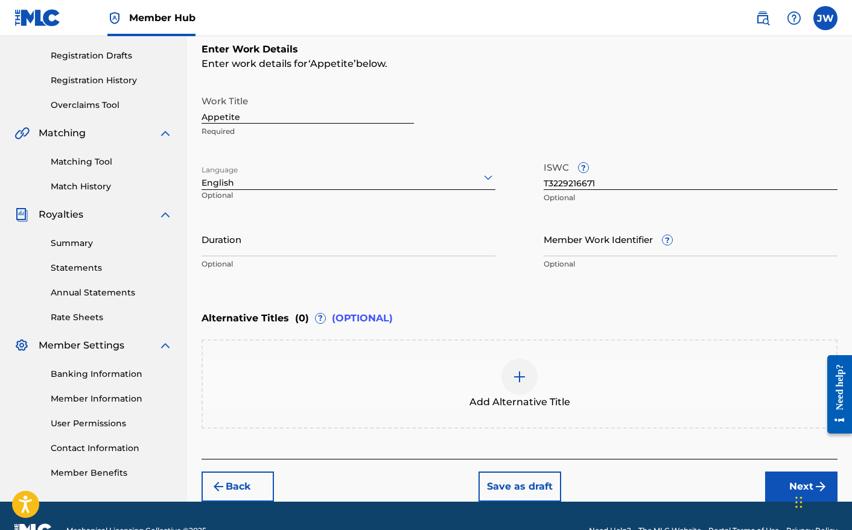
scroll to position [226, 0]
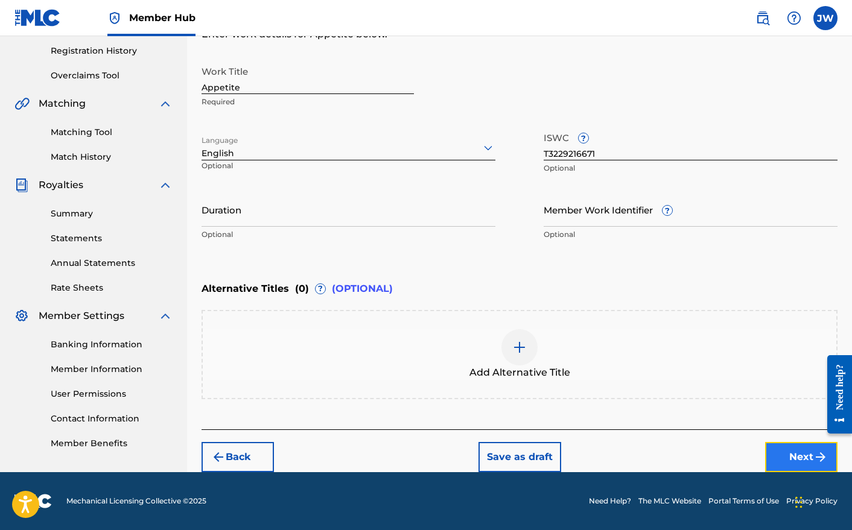
click at [802, 457] on button "Next" at bounding box center [801, 457] width 72 height 30
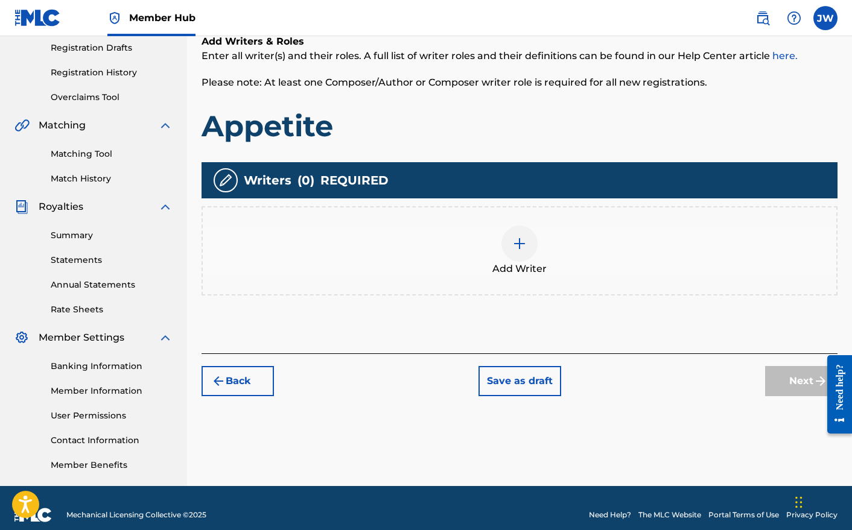
scroll to position [218, 0]
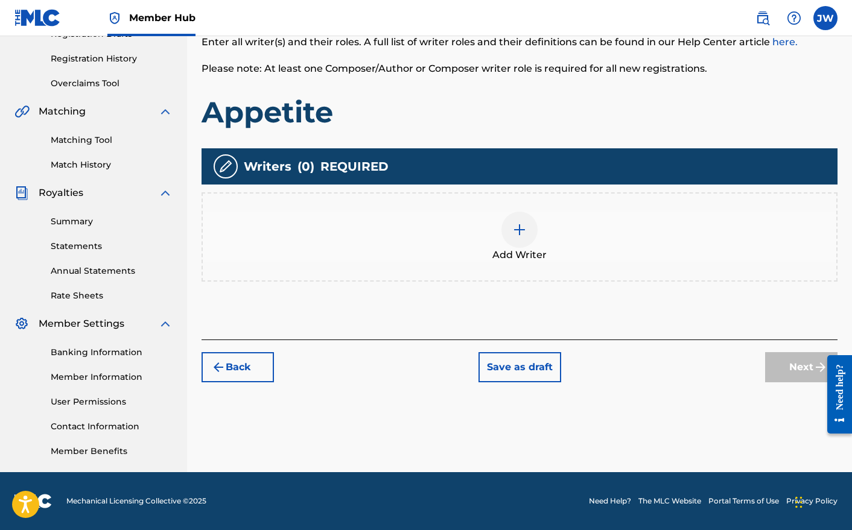
click at [518, 229] on img at bounding box center [519, 230] width 14 height 14
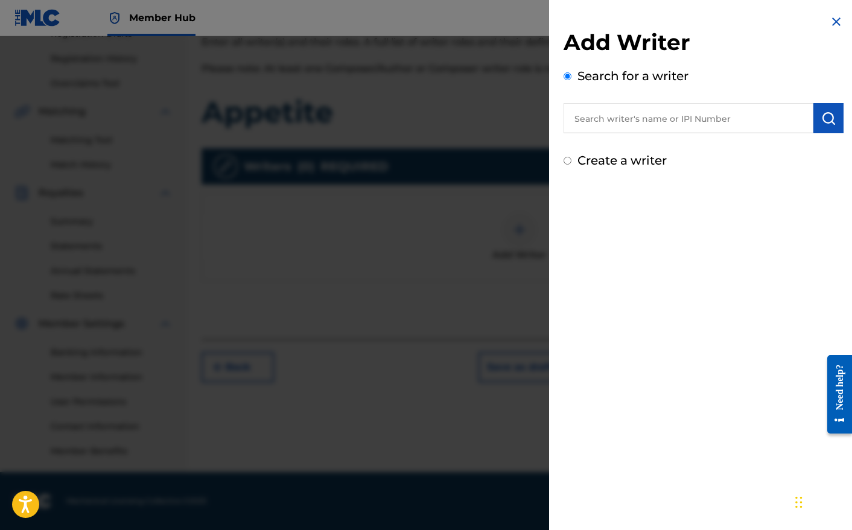
click at [608, 163] on label "Create a writer" at bounding box center [621, 160] width 89 height 14
radio input "true"
click at [571, 163] on input "Create a writer" at bounding box center [568, 161] width 8 height 8
radio input "false"
radio input "true"
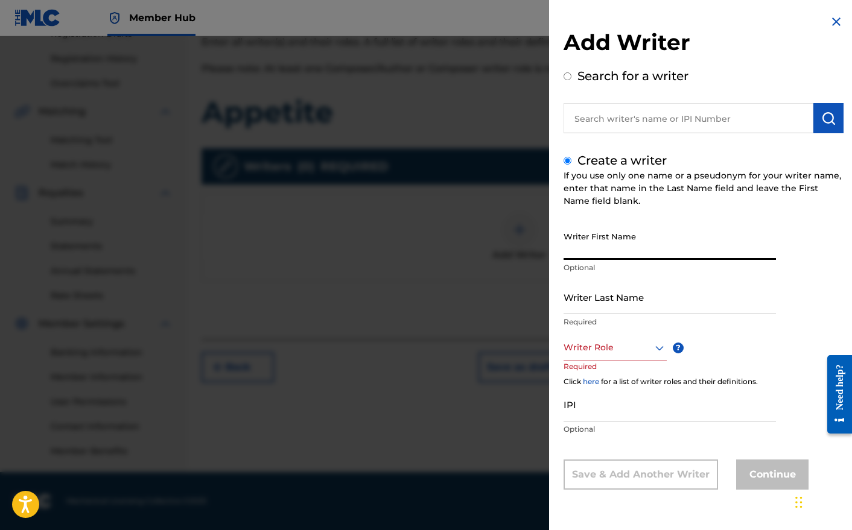
click at [602, 247] on input "Writer First Name" at bounding box center [670, 243] width 212 height 34
type input "Joi"
click at [627, 294] on input "Writer Last Name" at bounding box center [670, 297] width 212 height 34
type input "[PERSON_NAME]"
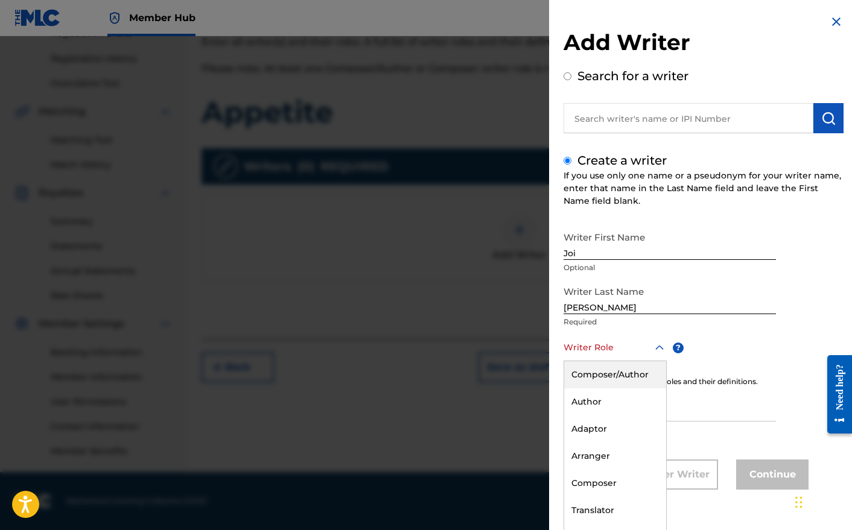
click at [609, 349] on div at bounding box center [615, 347] width 103 height 15
click at [632, 371] on div "Composer/Author" at bounding box center [615, 374] width 102 height 27
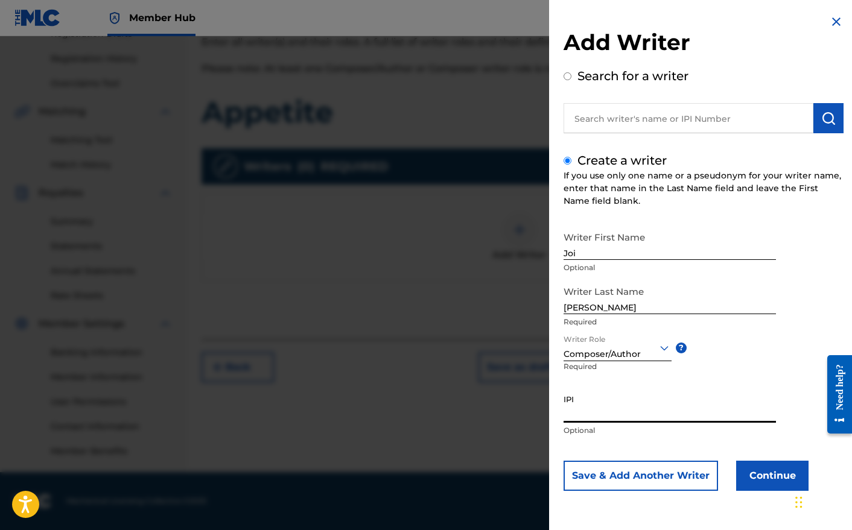
click at [610, 416] on input "IPI" at bounding box center [670, 406] width 212 height 34
paste input "631142688"
type input "631142688"
click at [768, 475] on button "Continue" at bounding box center [772, 476] width 72 height 30
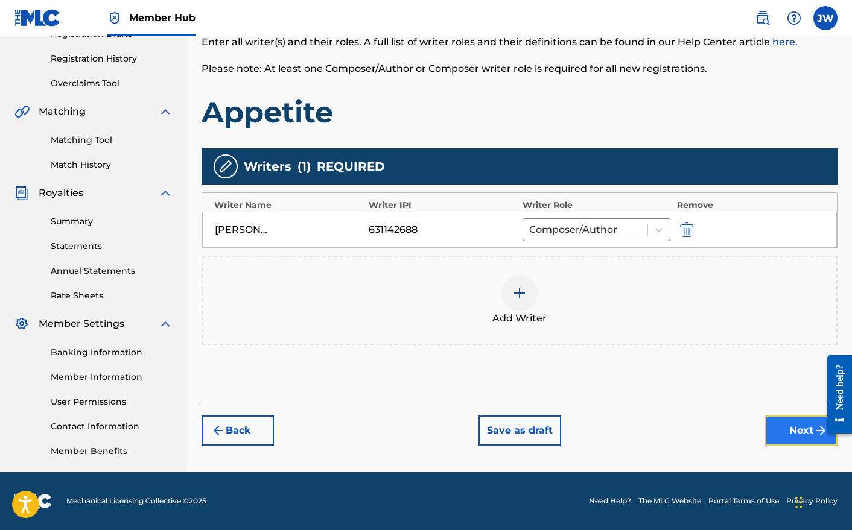
click at [781, 428] on button "Next" at bounding box center [801, 431] width 72 height 30
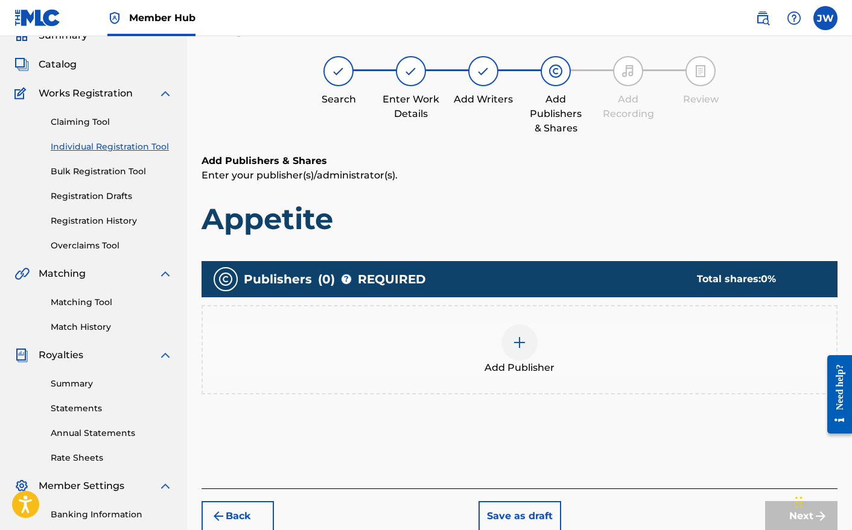
scroll to position [54, 0]
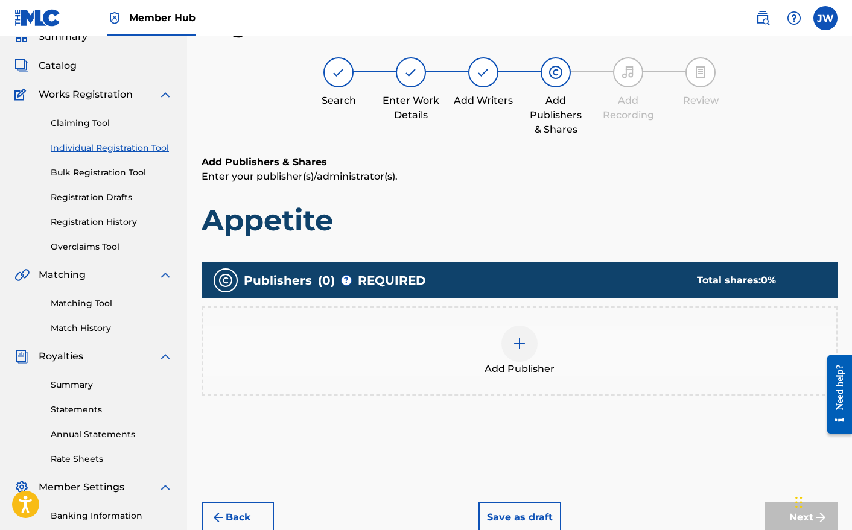
click at [526, 348] on img at bounding box center [519, 344] width 14 height 14
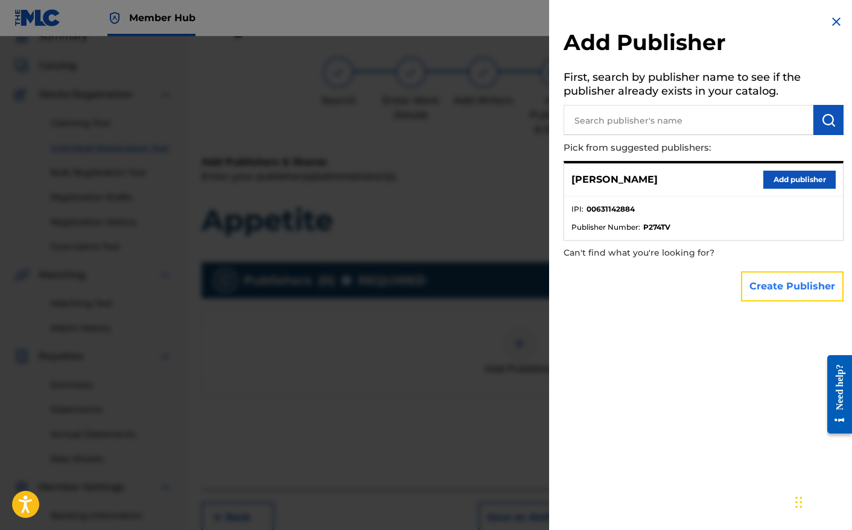
click at [793, 292] on button "Create Publisher" at bounding box center [792, 287] width 103 height 30
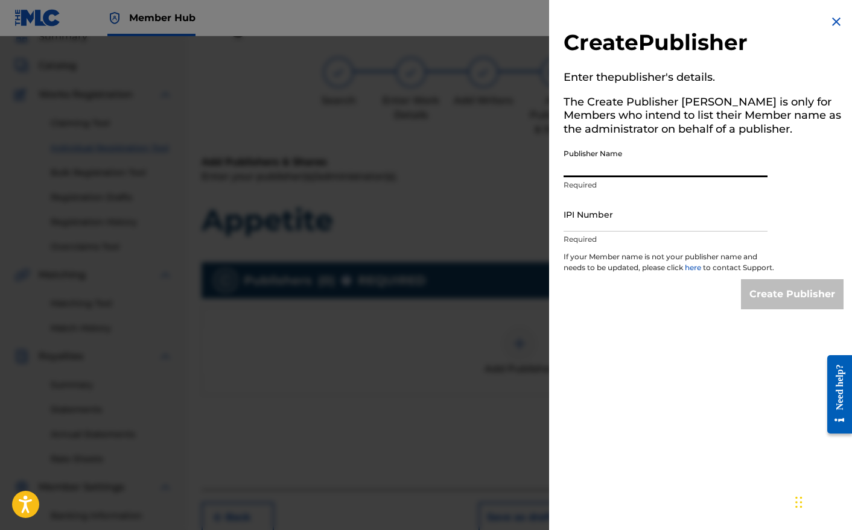
click at [637, 164] on input "Publisher Name" at bounding box center [666, 160] width 204 height 34
type input "Stewdiopheen Publishing"
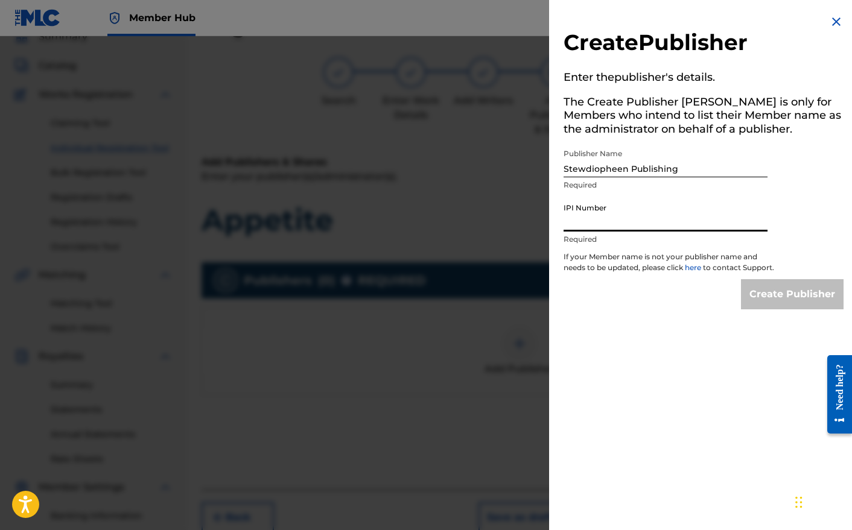
click at [639, 224] on input "IPI Number" at bounding box center [666, 214] width 204 height 34
type input "777443304"
click at [802, 324] on div "Create Publisher Enter the publisher 's details. The Create Publisher button is…" at bounding box center [703, 162] width 309 height 324
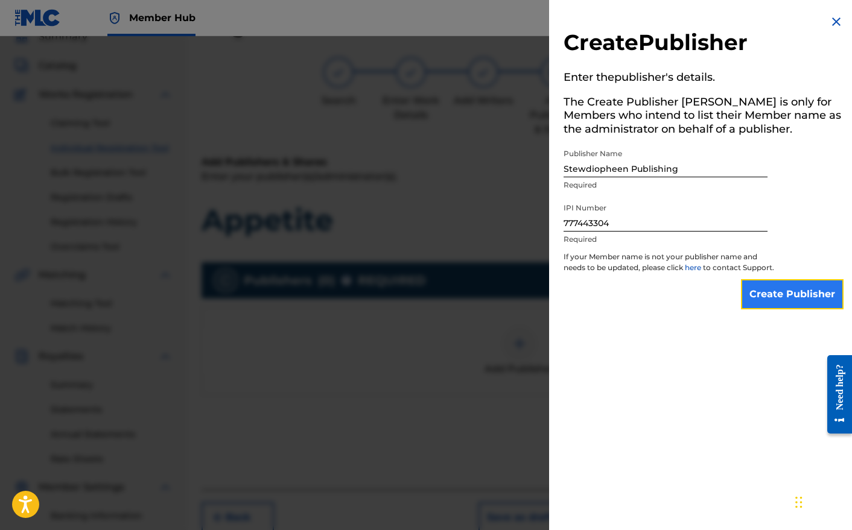
click at [802, 310] on input "Create Publisher" at bounding box center [792, 294] width 103 height 30
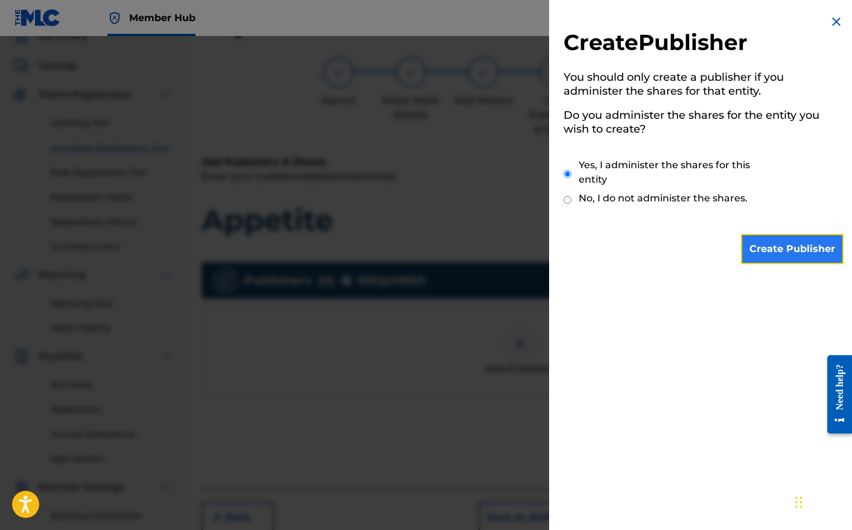
click at [775, 248] on input "Create Publisher" at bounding box center [792, 249] width 103 height 30
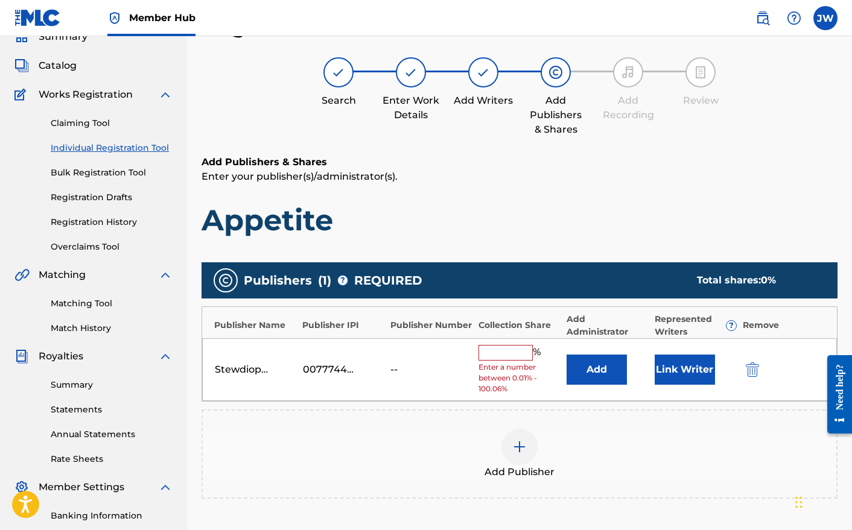
click at [506, 355] on input "text" at bounding box center [505, 353] width 54 height 16
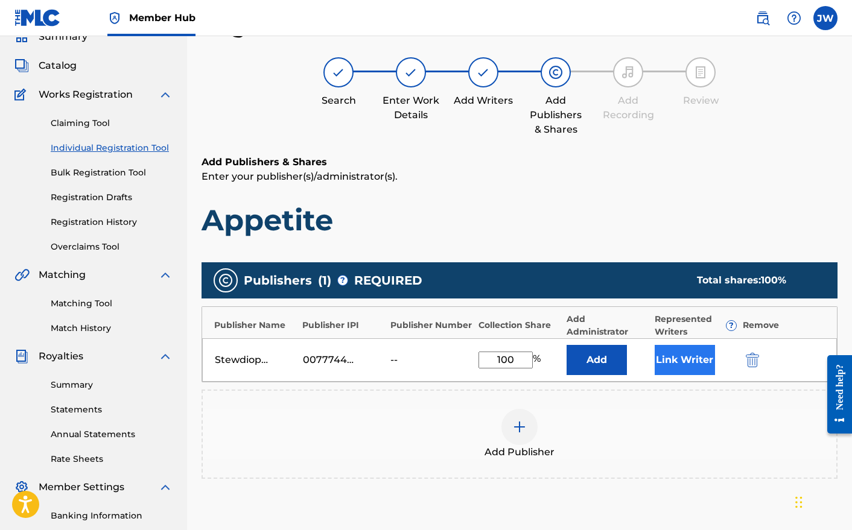
type input "100"
click at [678, 372] on button "Link Writer" at bounding box center [685, 360] width 60 height 30
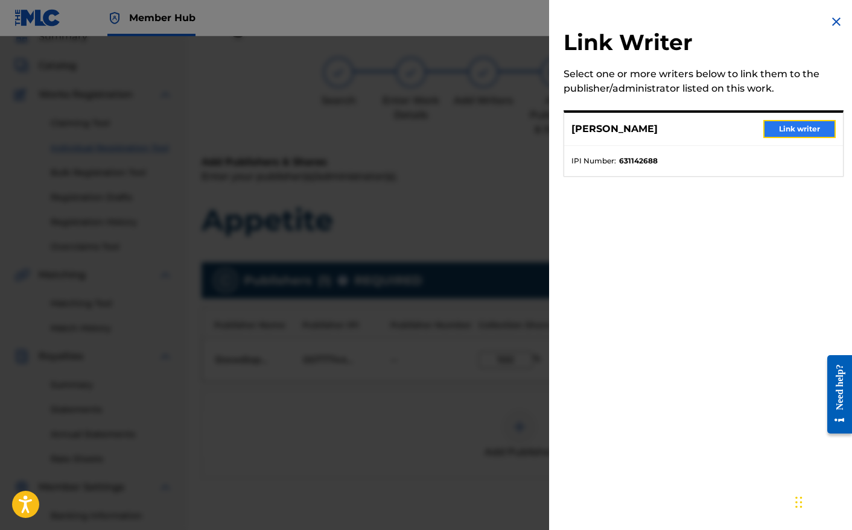
click at [806, 124] on button "Link writer" at bounding box center [799, 129] width 72 height 18
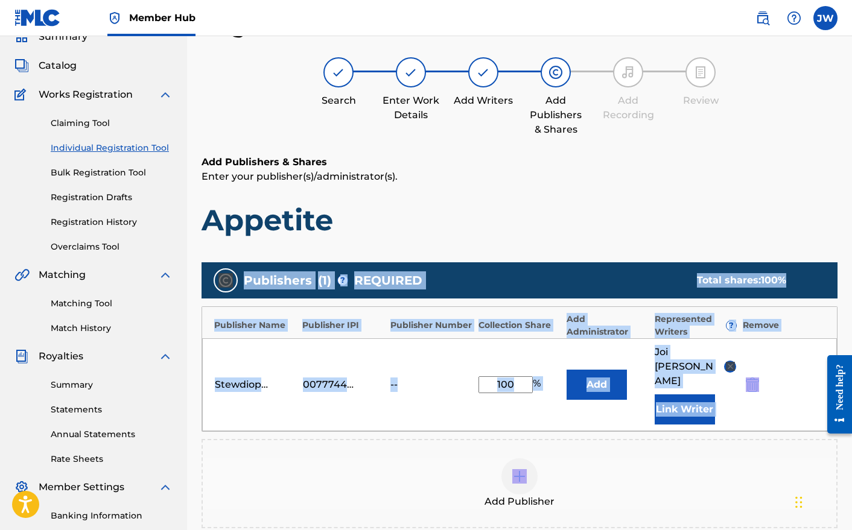
drag, startPoint x: 703, startPoint y: 439, endPoint x: 663, endPoint y: 218, distance: 224.5
click at [663, 218] on div "Add Publishers & Shares Enter your publisher(s)/administrator(s). Appetite Publ…" at bounding box center [520, 389] width 636 height 468
click at [663, 218] on h1 "Appetite" at bounding box center [520, 220] width 636 height 36
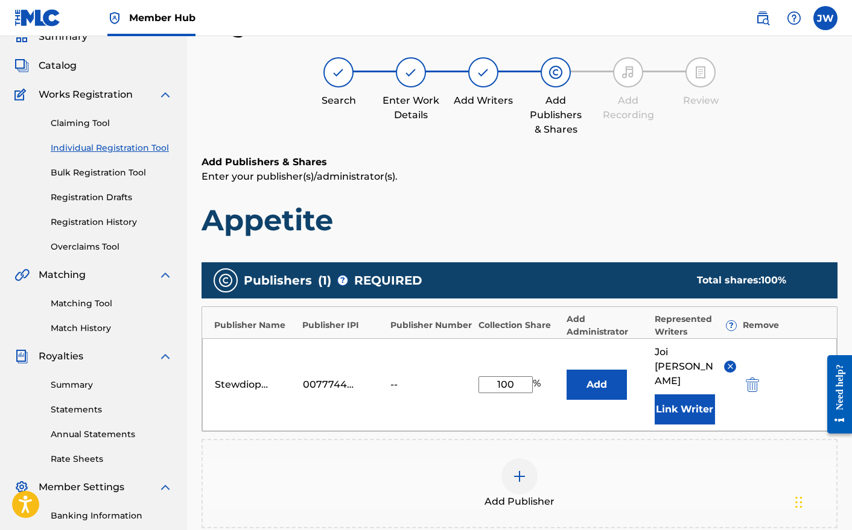
click at [659, 272] on div "Publishers ( 1 ) ? REQUIRED Total shares: 100 %" at bounding box center [520, 280] width 636 height 36
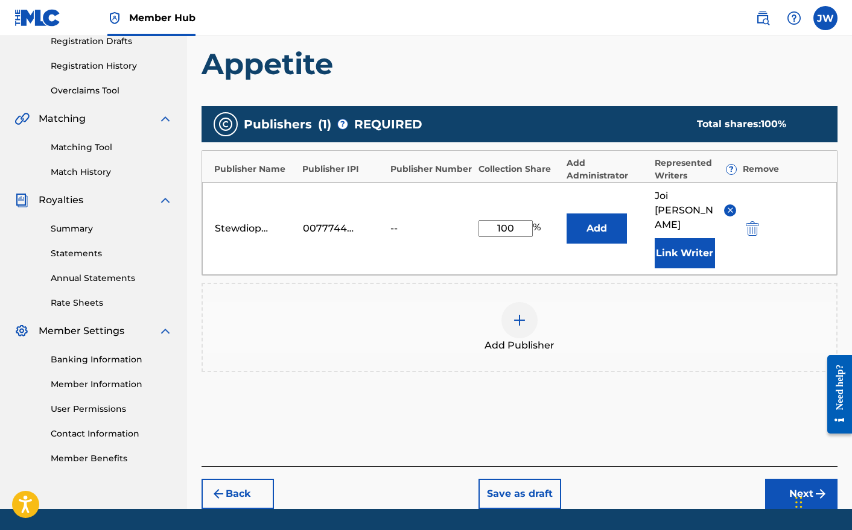
scroll to position [218, 0]
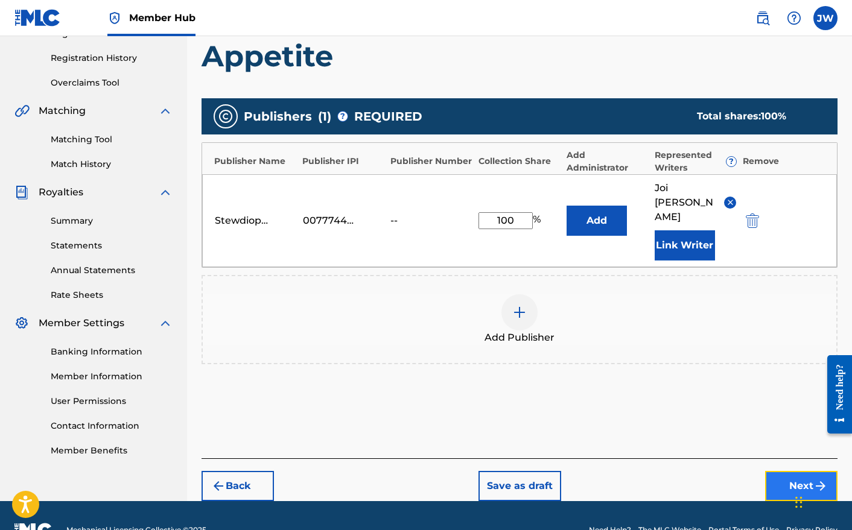
click at [810, 471] on button "Next" at bounding box center [801, 486] width 72 height 30
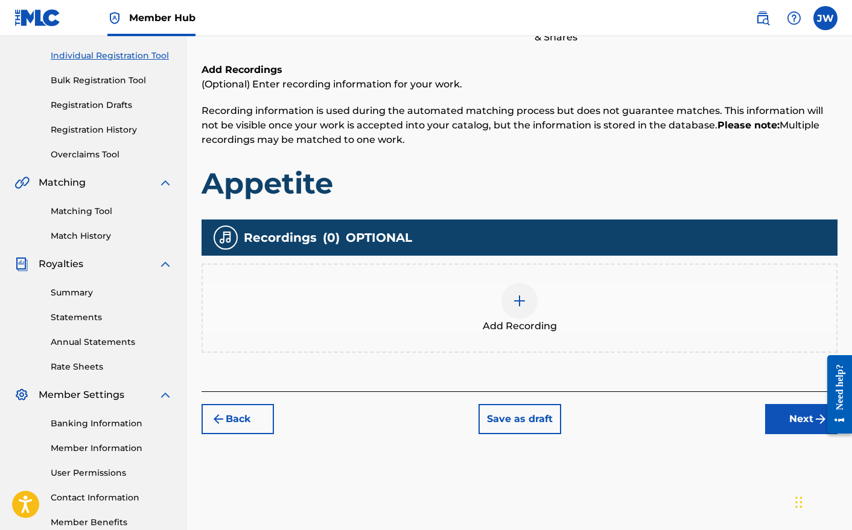
scroll to position [159, 0]
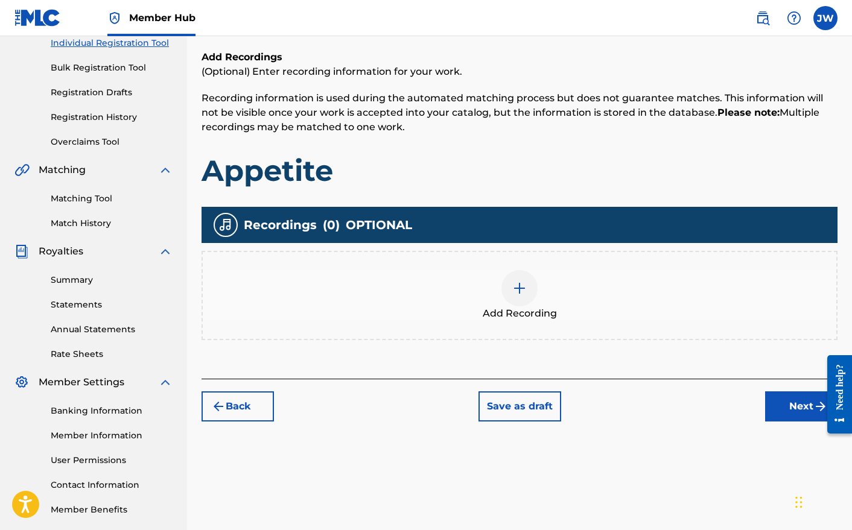
click at [508, 285] on div at bounding box center [519, 288] width 36 height 36
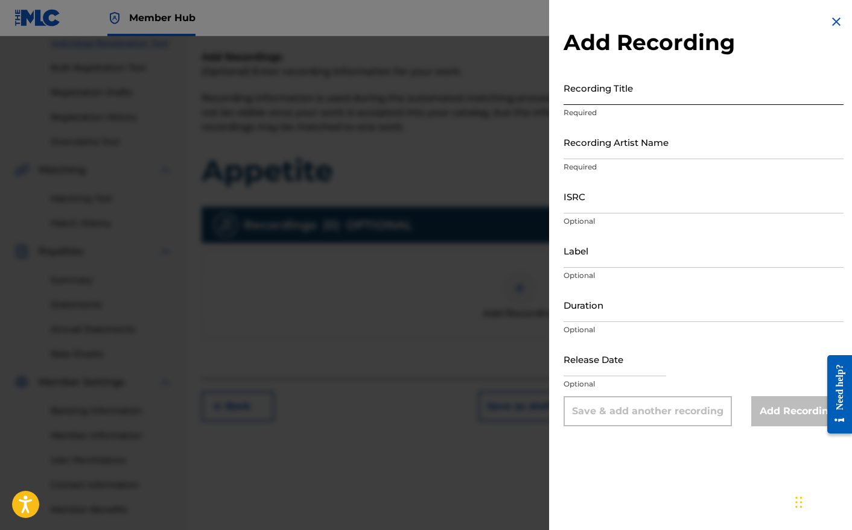
click at [583, 87] on input "Recording Title" at bounding box center [704, 88] width 280 height 34
type input "Appetite"
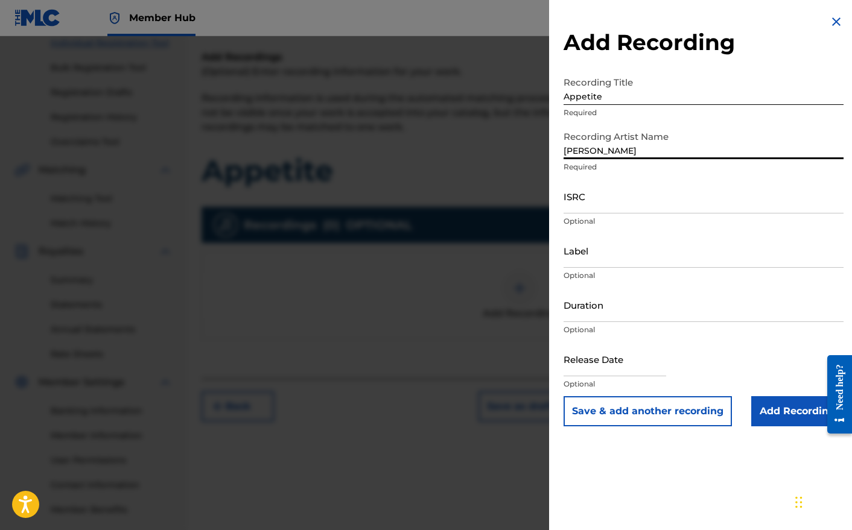
type input "[PERSON_NAME]"
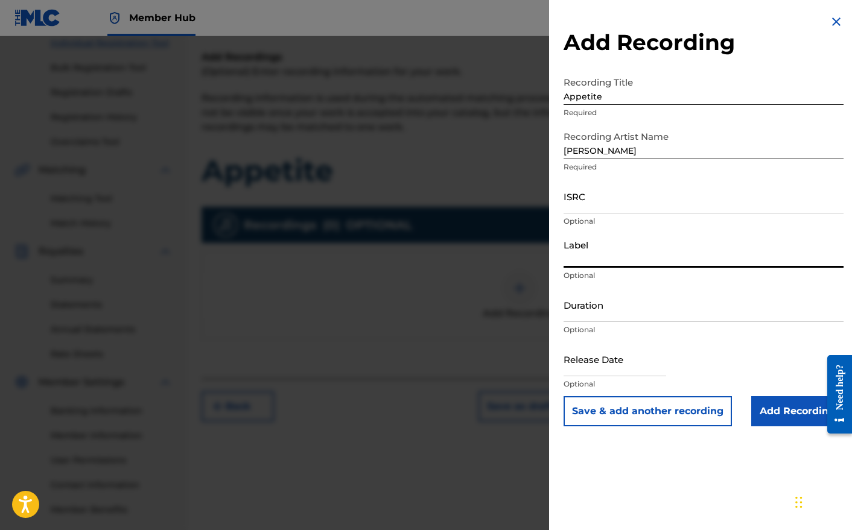
click at [607, 256] on input "Label" at bounding box center [704, 251] width 280 height 34
type input "dopeXdefault"
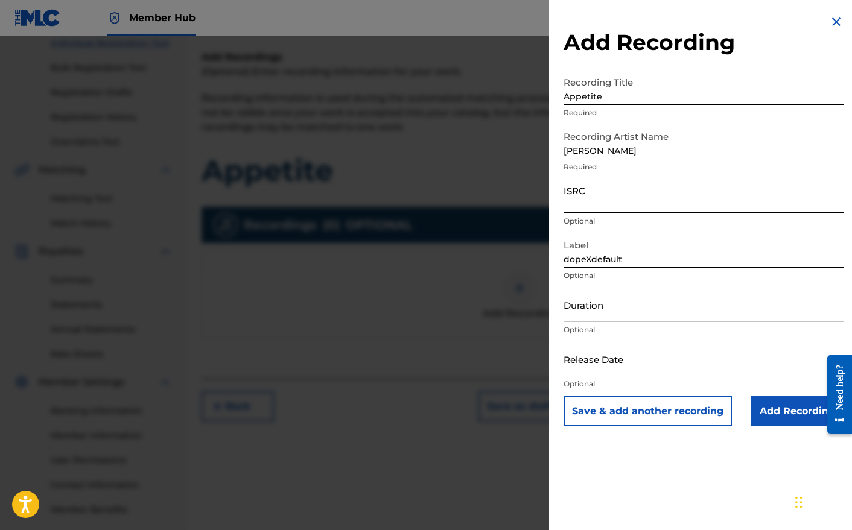
click at [614, 205] on input "ISRC" at bounding box center [704, 196] width 280 height 34
paste input "QZJG52448476"
type input "QZJG52448476"
click at [612, 367] on input "text" at bounding box center [615, 359] width 103 height 34
select select "8"
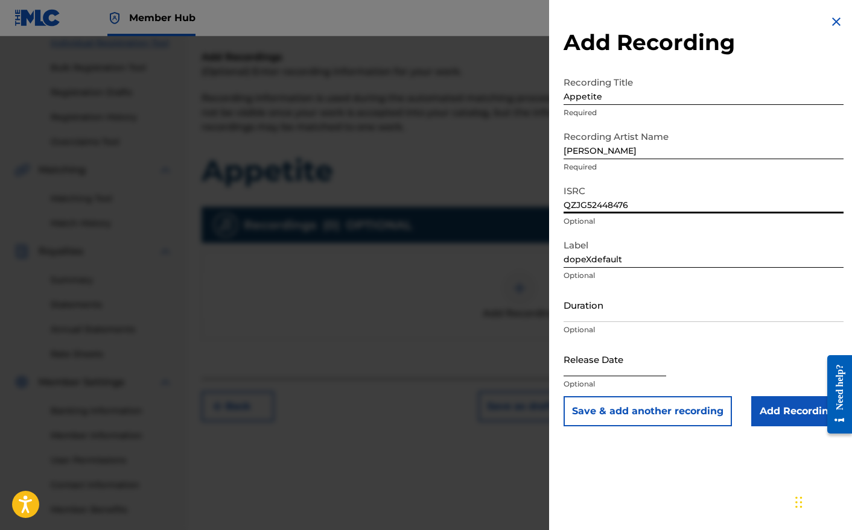
select select "2025"
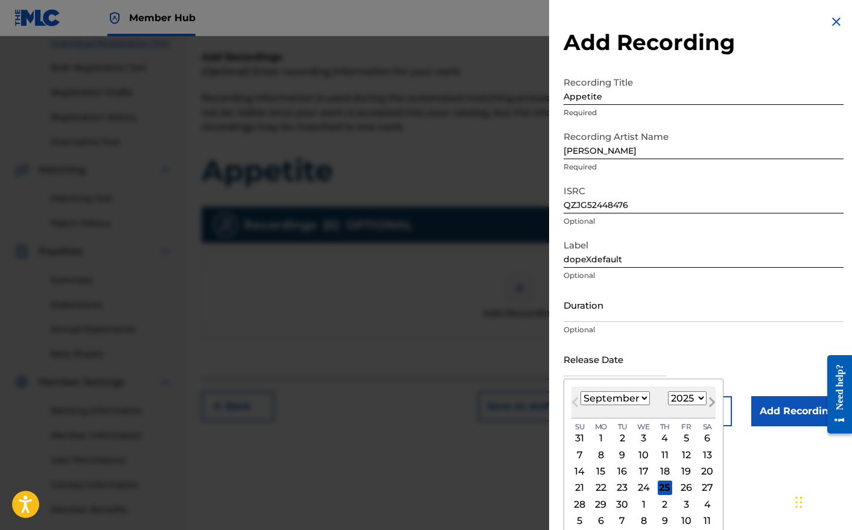
click at [702, 398] on button "Next Month" at bounding box center [711, 404] width 19 height 19
select select "9"
click at [672, 395] on select "1899 1900 1901 1902 1903 1904 1905 1906 1907 1908 1909 1910 1911 1912 1913 1914…" at bounding box center [687, 399] width 39 height 14
select select "2024"
click at [668, 392] on select "1899 1900 1901 1902 1903 1904 1905 1906 1907 1908 1909 1910 1911 1912 1913 1914…" at bounding box center [687, 399] width 39 height 14
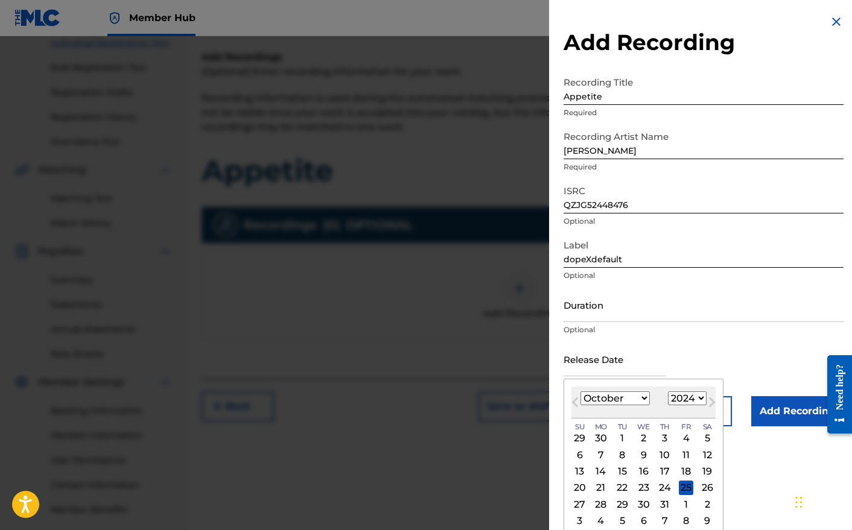
click at [618, 402] on select "January February March April May June July August September October November De…" at bounding box center [614, 399] width 69 height 14
select select "0"
click at [580, 392] on select "January February March April May June July August September October November De…" at bounding box center [614, 399] width 69 height 14
click at [663, 472] on div "18" at bounding box center [665, 472] width 14 height 14
type input "[DATE]"
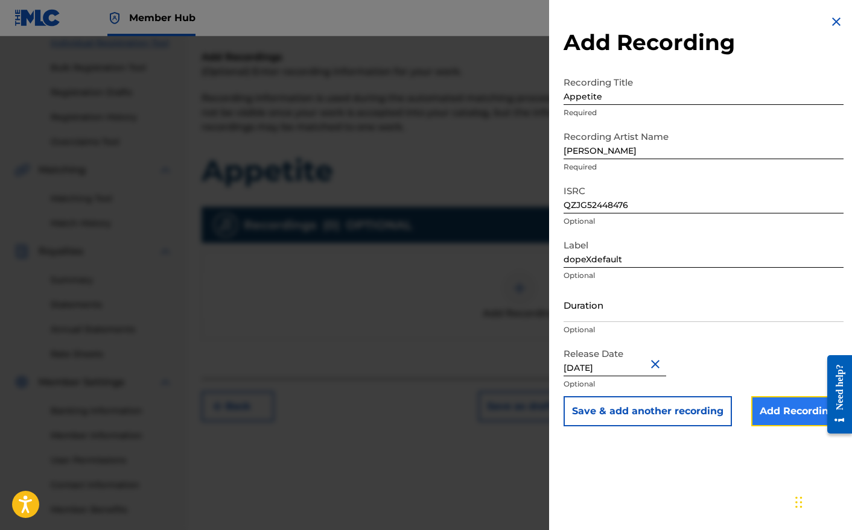
click at [768, 413] on input "Add Recording" at bounding box center [797, 411] width 92 height 30
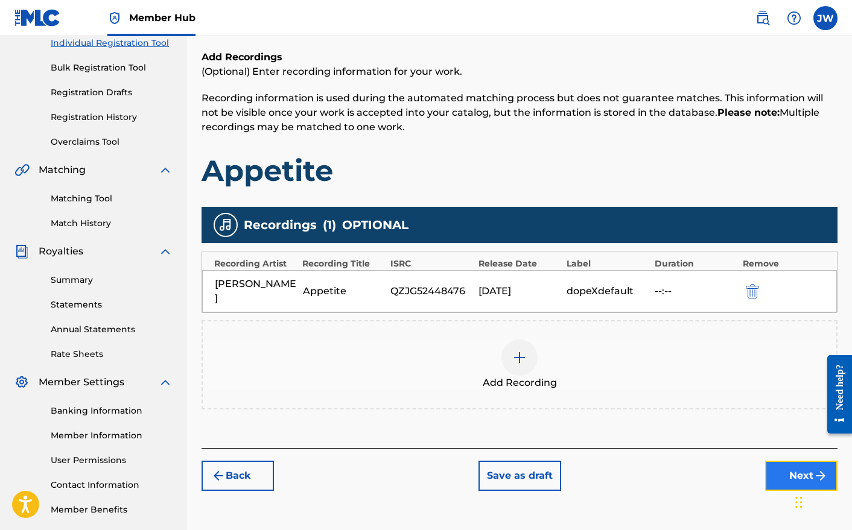
click at [779, 461] on button "Next" at bounding box center [801, 476] width 72 height 30
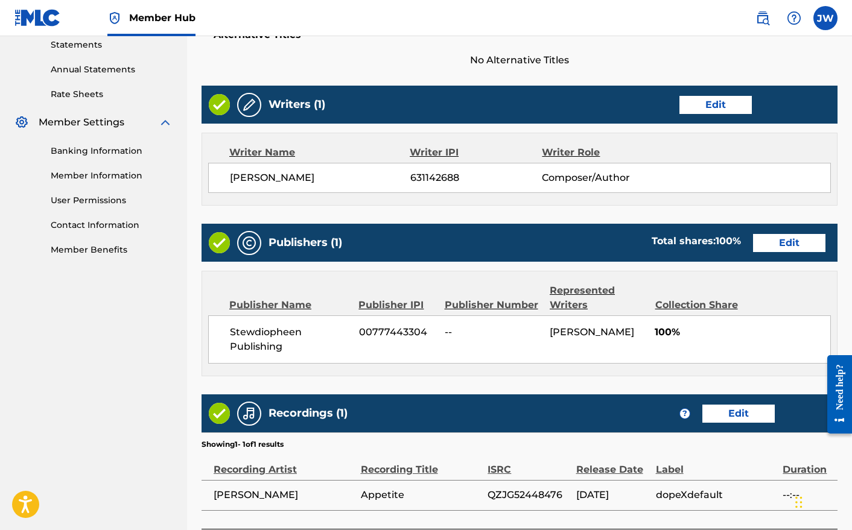
scroll to position [519, 0]
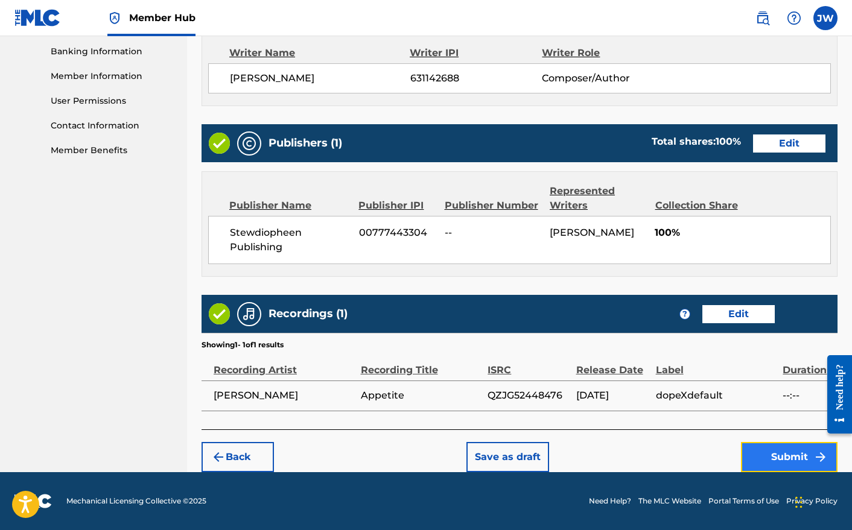
click at [775, 462] on button "Submit" at bounding box center [789, 457] width 97 height 30
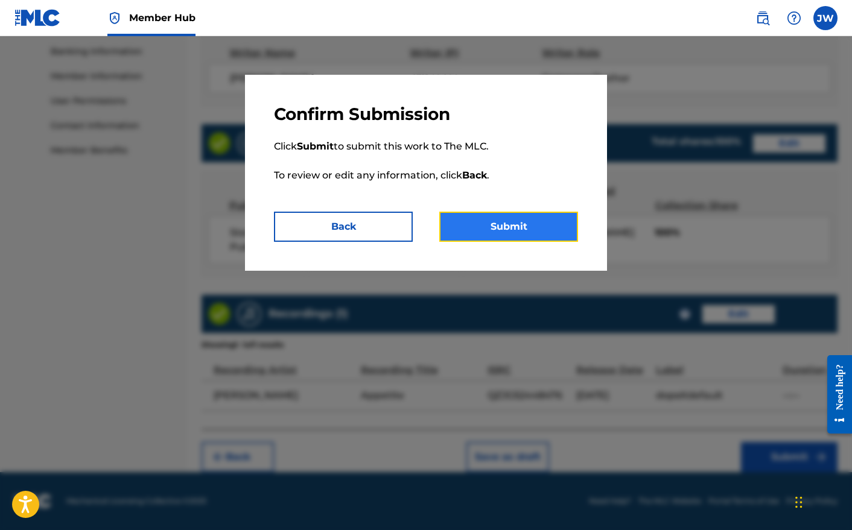
click at [522, 230] on button "Submit" at bounding box center [508, 227] width 139 height 30
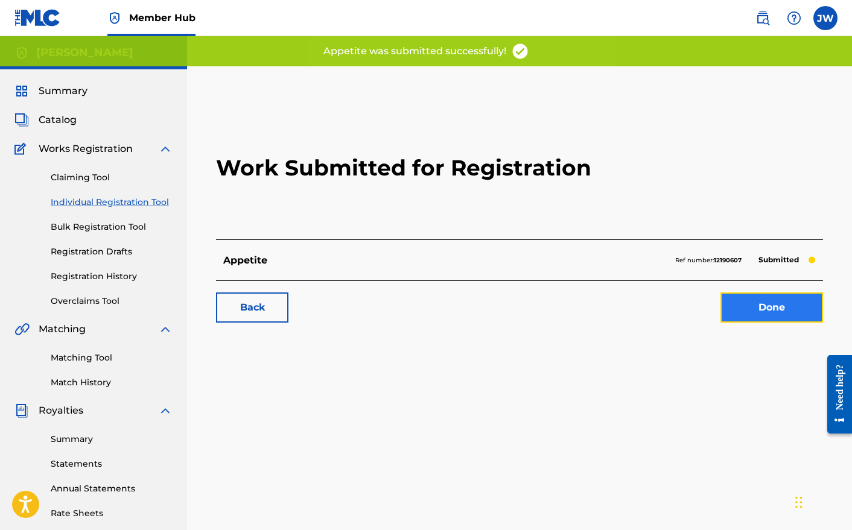
click at [793, 305] on link "Done" at bounding box center [771, 308] width 103 height 30
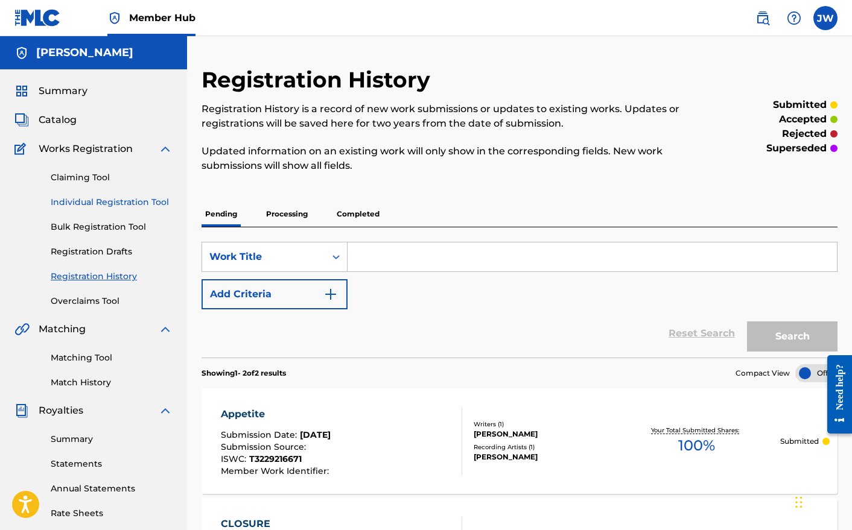
click at [96, 199] on link "Individual Registration Tool" at bounding box center [112, 202] width 122 height 13
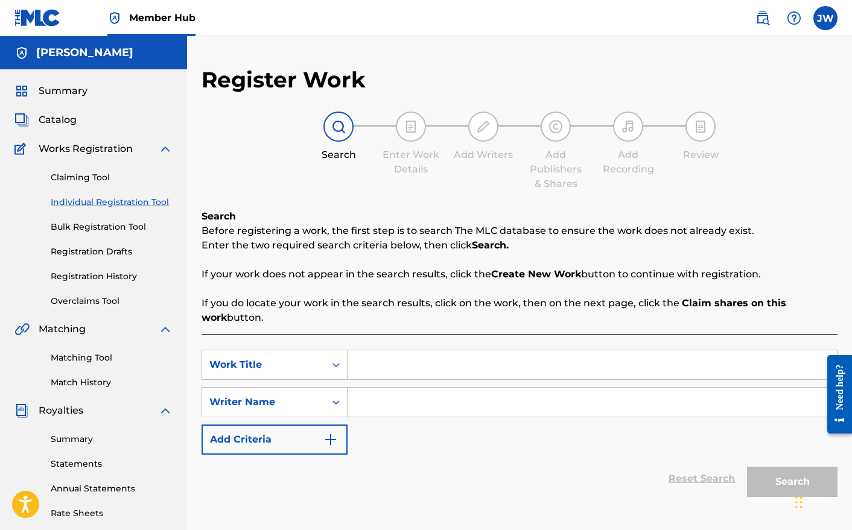
click at [416, 370] on input "Search Form" at bounding box center [592, 365] width 489 height 29
type input "Issa"
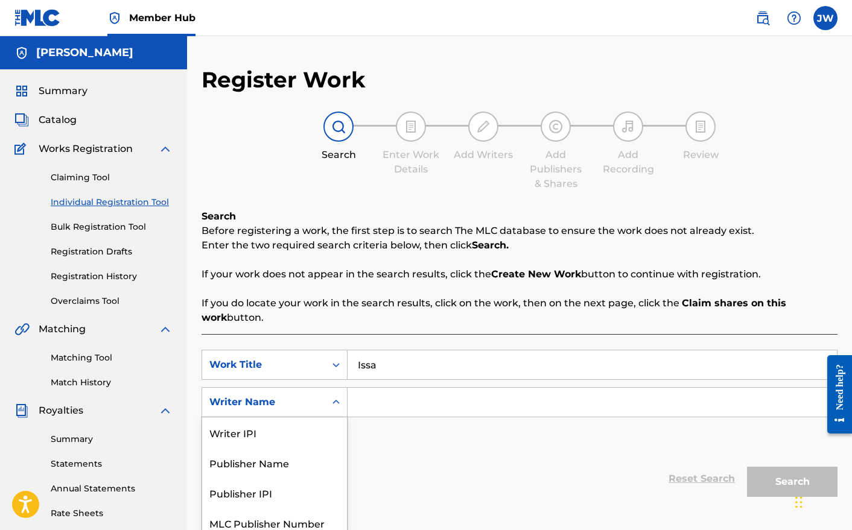
scroll to position [39, 0]
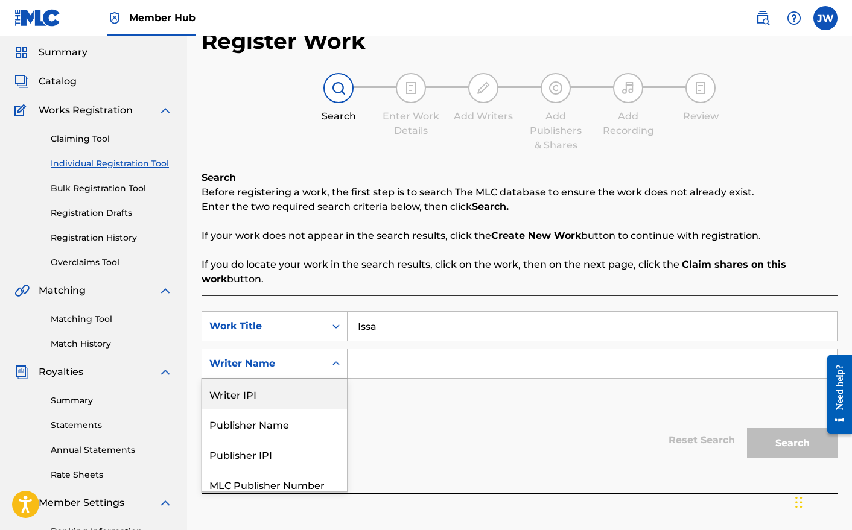
click at [271, 391] on div "Writer IPI" at bounding box center [274, 394] width 145 height 30
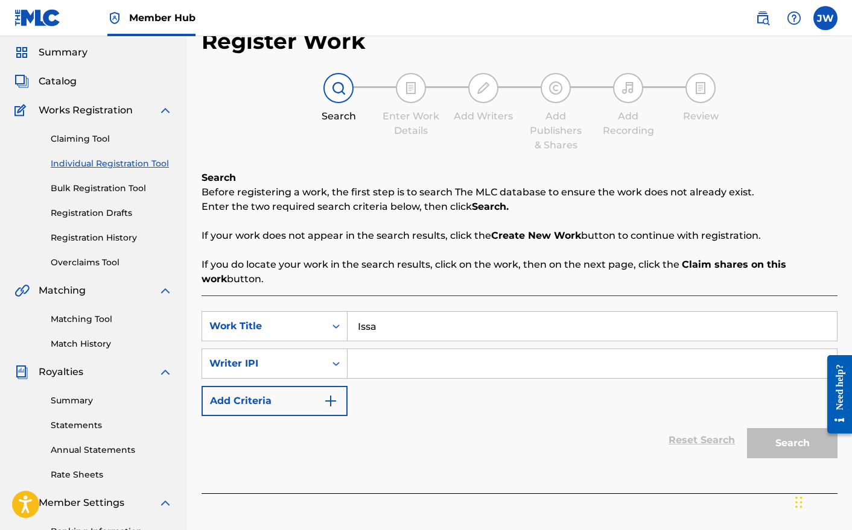
click at [363, 360] on input "Search Form" at bounding box center [592, 363] width 489 height 29
paste input "631142688"
type input "631142688"
click at [790, 456] on button "Search" at bounding box center [792, 443] width 91 height 30
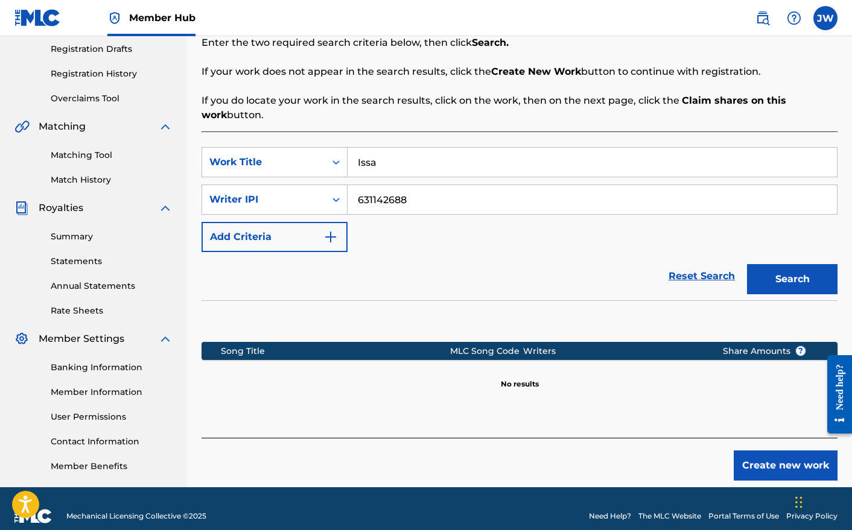
scroll to position [218, 0]
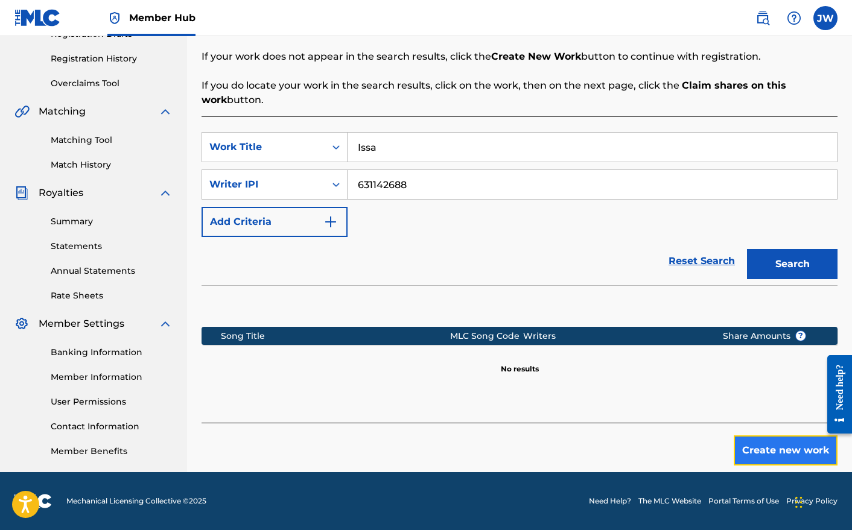
click at [772, 447] on button "Create new work" at bounding box center [786, 451] width 104 height 30
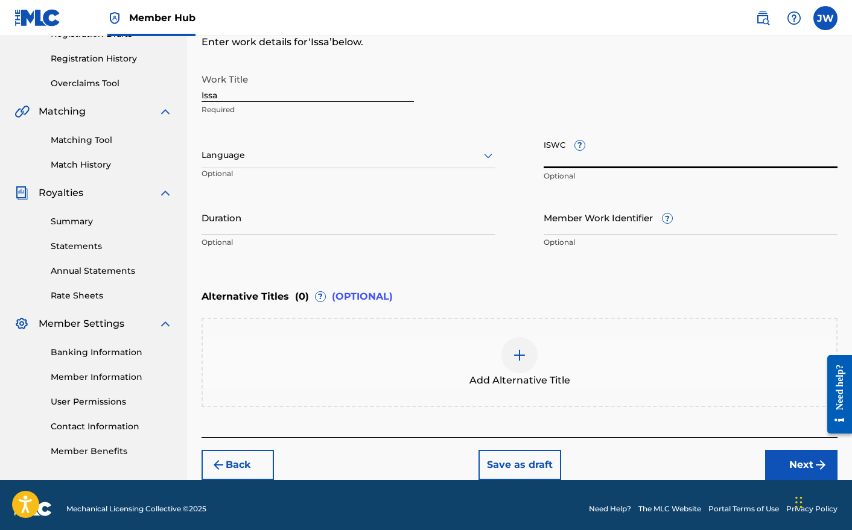
paste input "T3158804383"
type input "T3158804383"
click at [257, 148] on div at bounding box center [349, 155] width 294 height 15
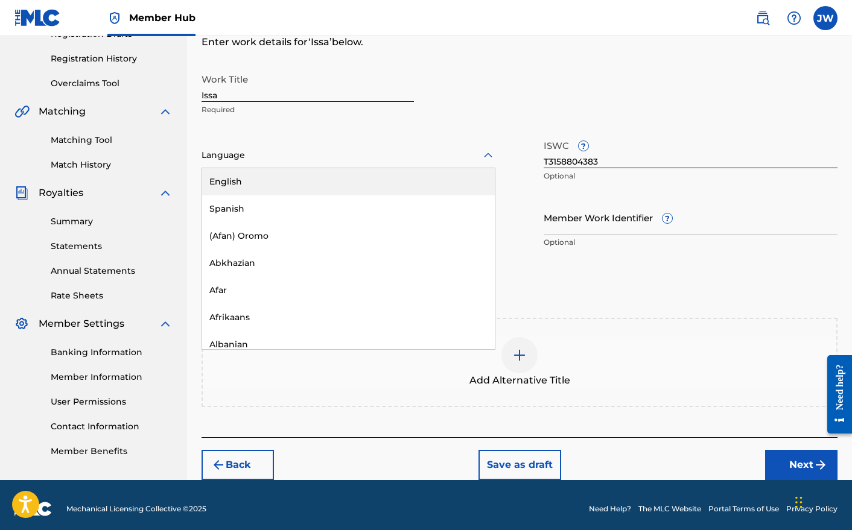
click at [270, 184] on div "English" at bounding box center [348, 181] width 293 height 27
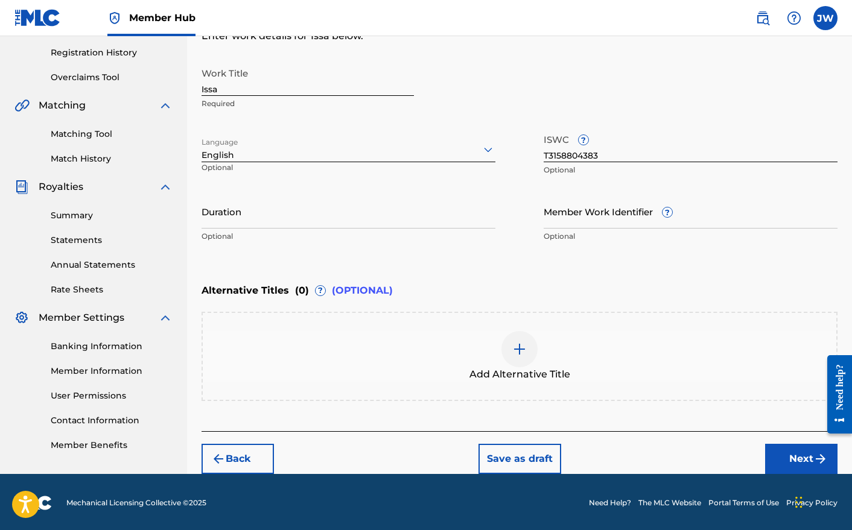
scroll to position [226, 0]
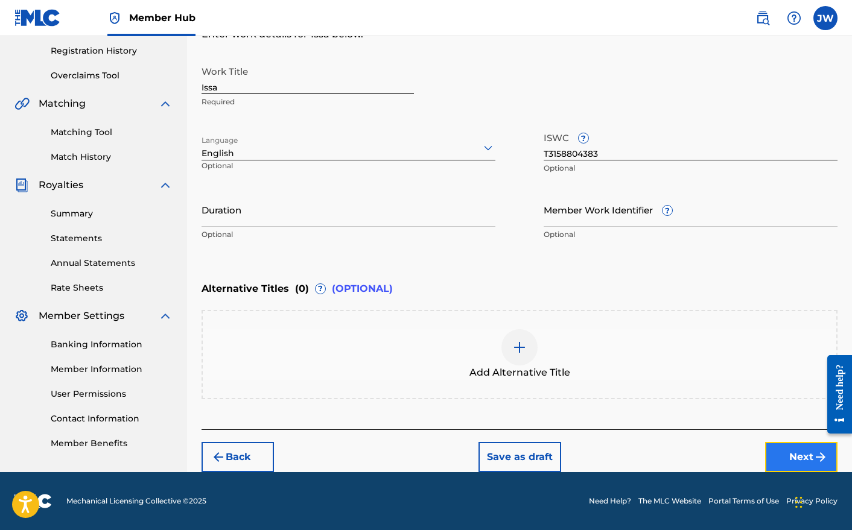
click at [781, 454] on button "Next" at bounding box center [801, 457] width 72 height 30
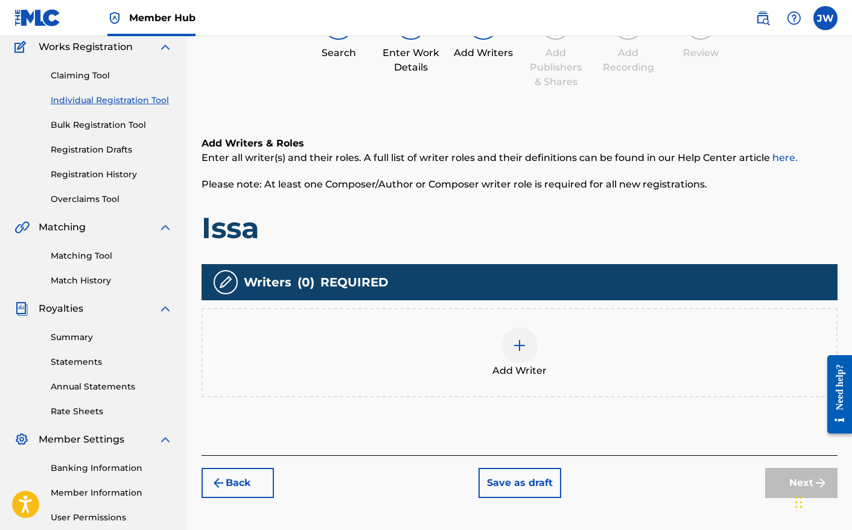
scroll to position [54, 0]
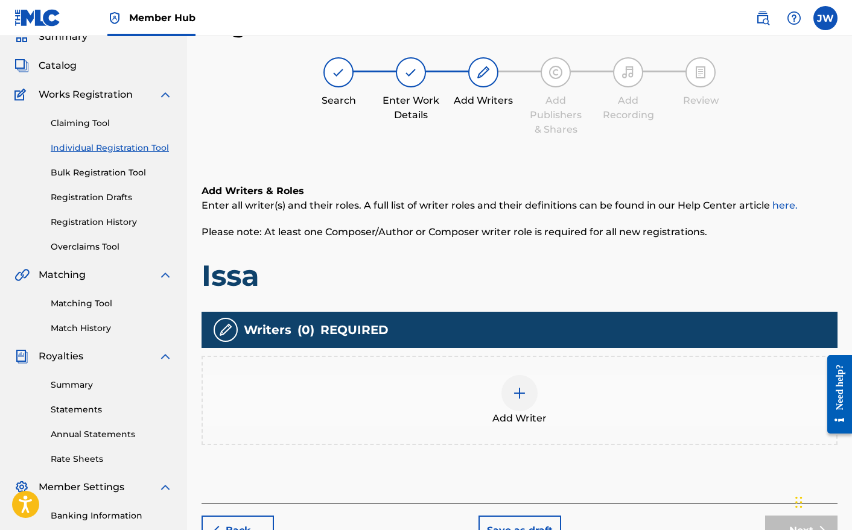
click at [514, 397] on img at bounding box center [519, 393] width 14 height 14
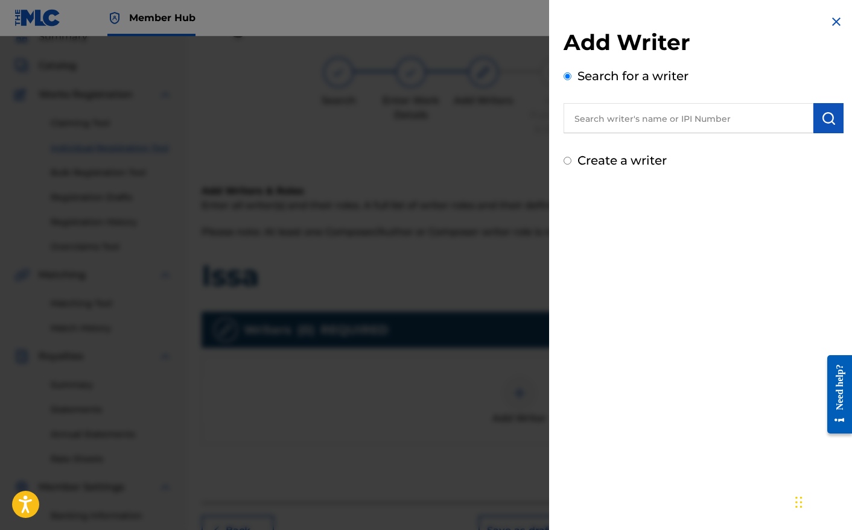
click at [619, 164] on label "Create a writer" at bounding box center [621, 160] width 89 height 14
radio input "true"
click at [571, 164] on input "Create a writer" at bounding box center [568, 161] width 8 height 8
radio input "false"
radio input "true"
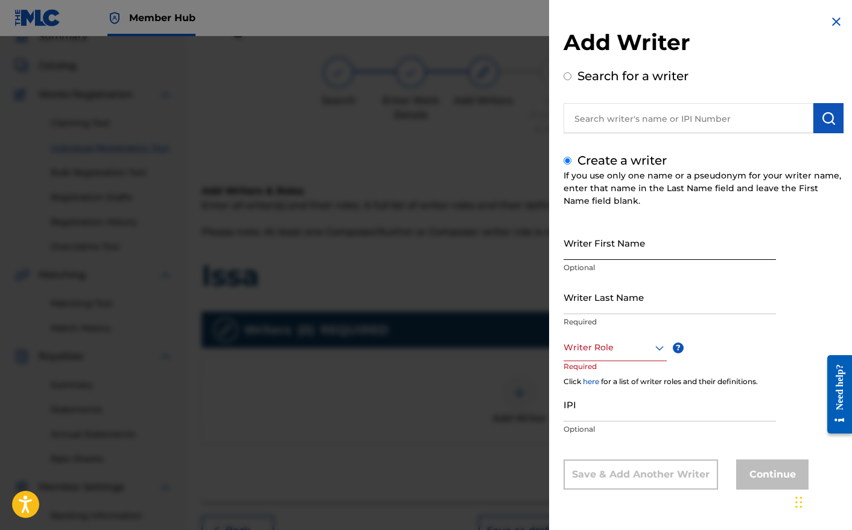
click at [610, 247] on input "Writer First Name" at bounding box center [670, 243] width 212 height 34
type input "Joi"
click at [615, 299] on input "Writer Last Name" at bounding box center [670, 297] width 212 height 34
type input "[PERSON_NAME]"
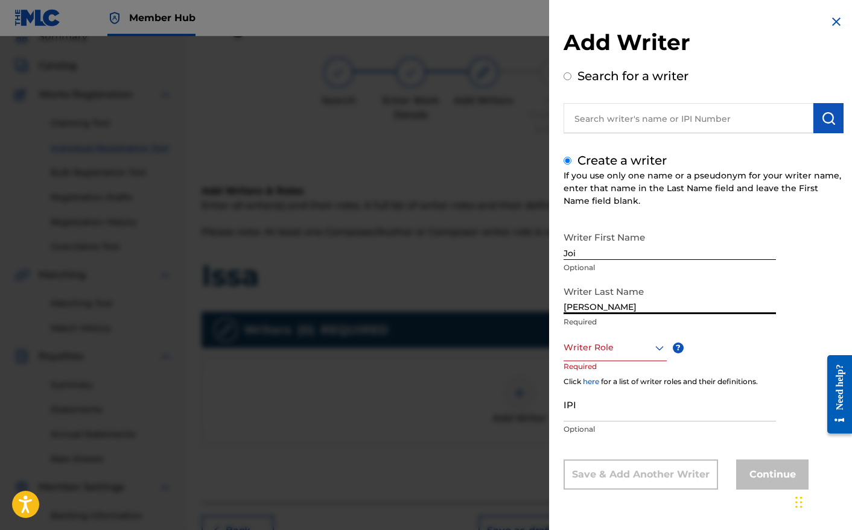
click at [607, 346] on div at bounding box center [615, 347] width 103 height 15
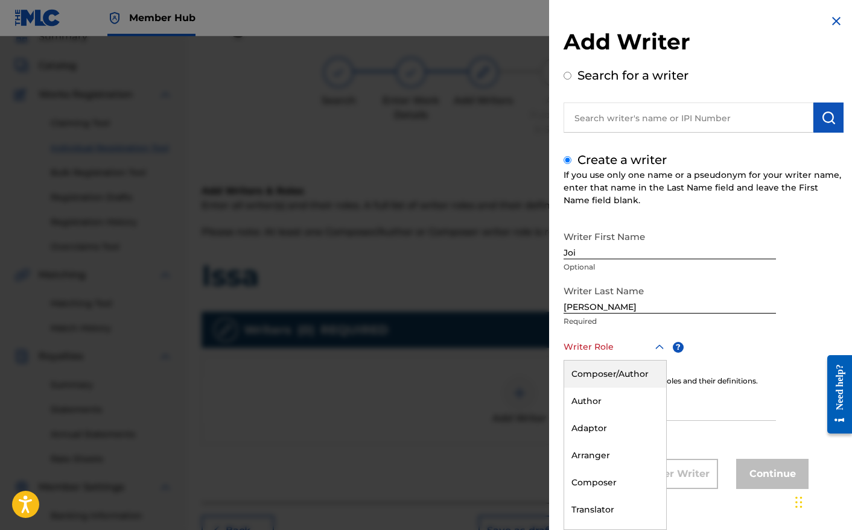
click at [615, 382] on div "Composer/Author" at bounding box center [615, 374] width 102 height 27
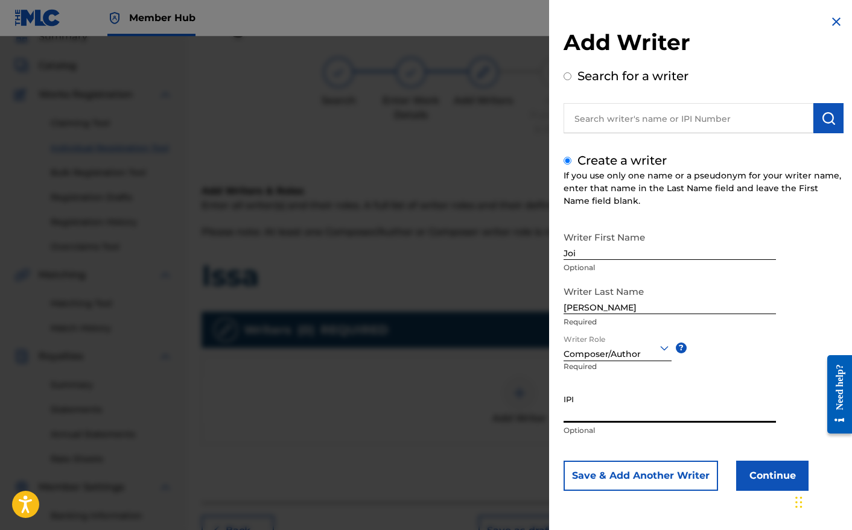
paste input "631142688"
type input "631142688"
click at [763, 476] on button "Continue" at bounding box center [772, 476] width 72 height 30
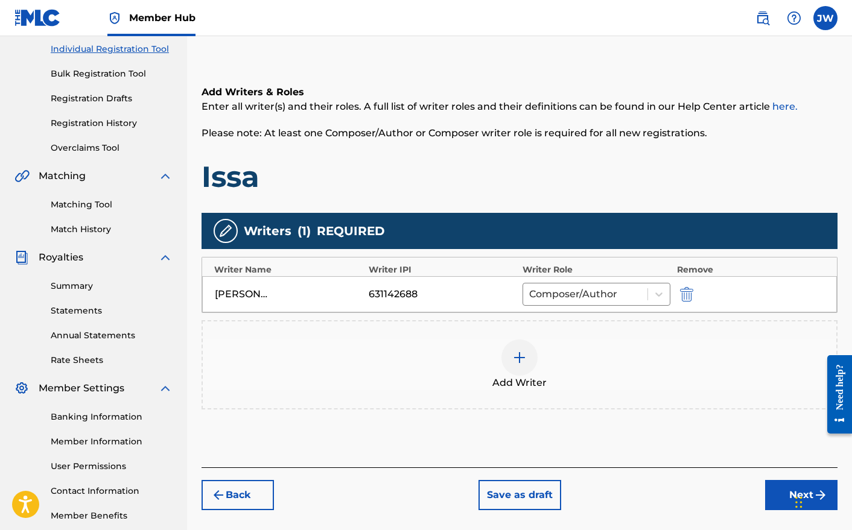
scroll to position [218, 0]
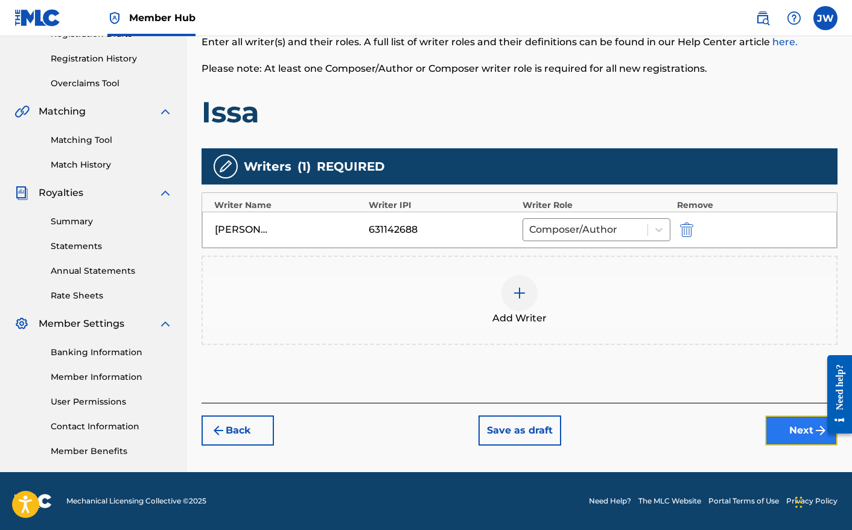
click at [778, 429] on button "Next" at bounding box center [801, 431] width 72 height 30
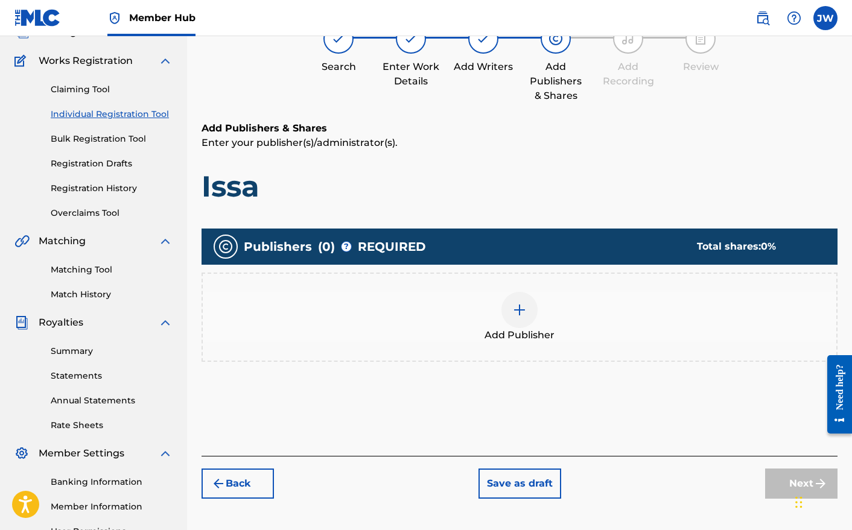
scroll to position [54, 0]
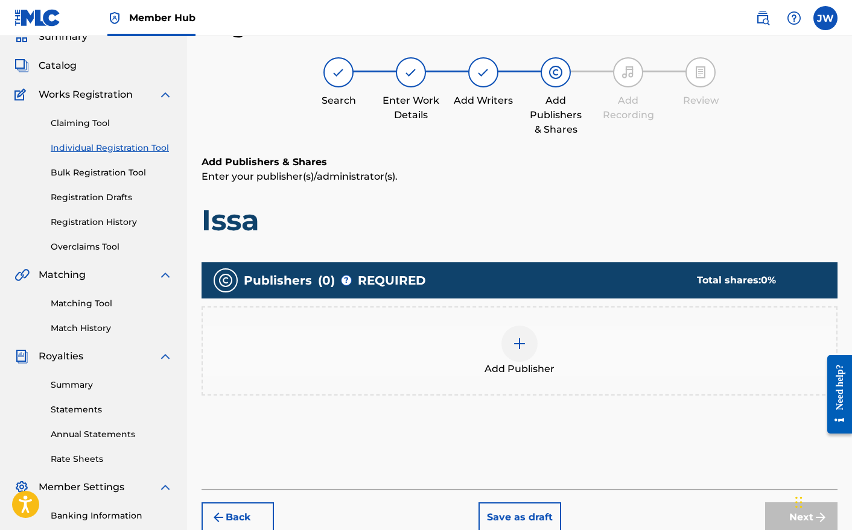
click at [512, 337] on img at bounding box center [519, 344] width 14 height 14
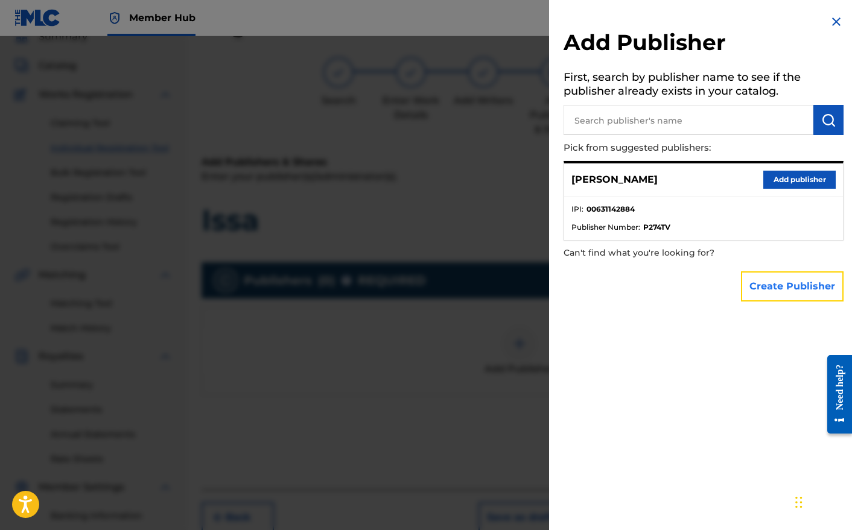
click at [778, 282] on button "Create Publisher" at bounding box center [792, 287] width 103 height 30
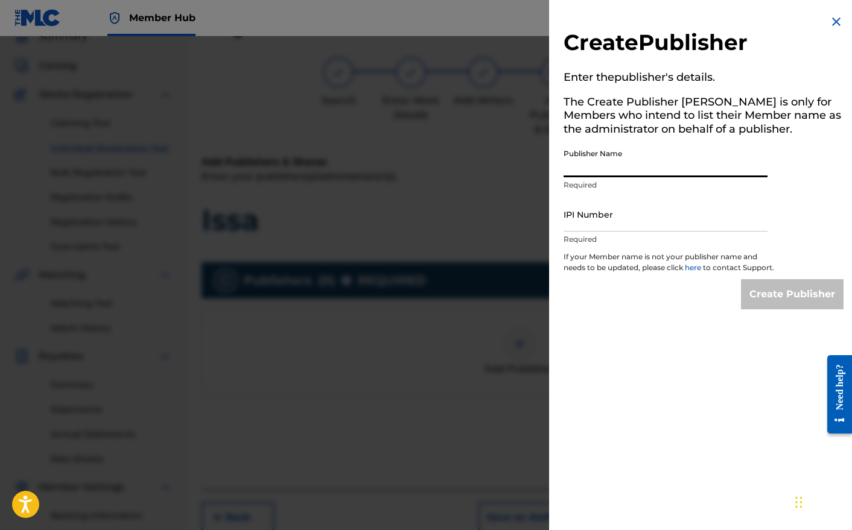
click at [620, 148] on input "Publisher Name" at bounding box center [666, 160] width 204 height 34
type input "Stewdiopheen Publishing"
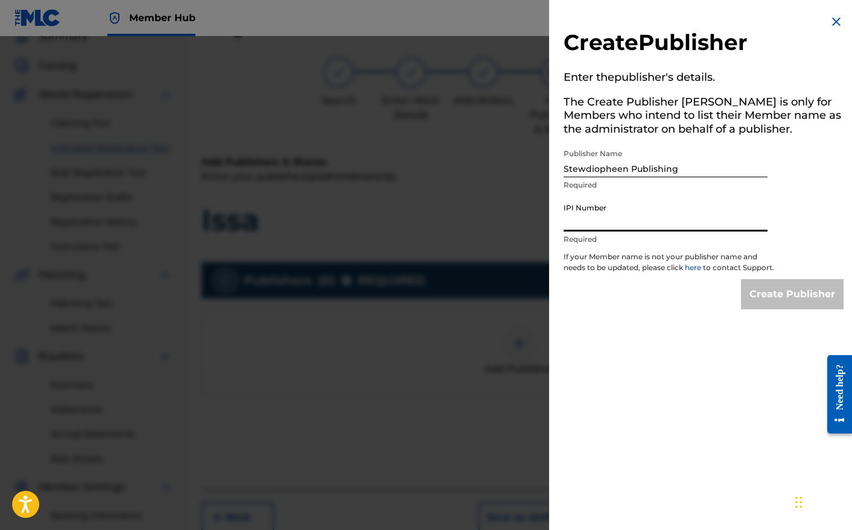
click at [652, 223] on input "IPI Number" at bounding box center [666, 214] width 204 height 34
paste input "777443304"
type input "777443304"
click at [799, 309] on input "Create Publisher" at bounding box center [792, 294] width 103 height 30
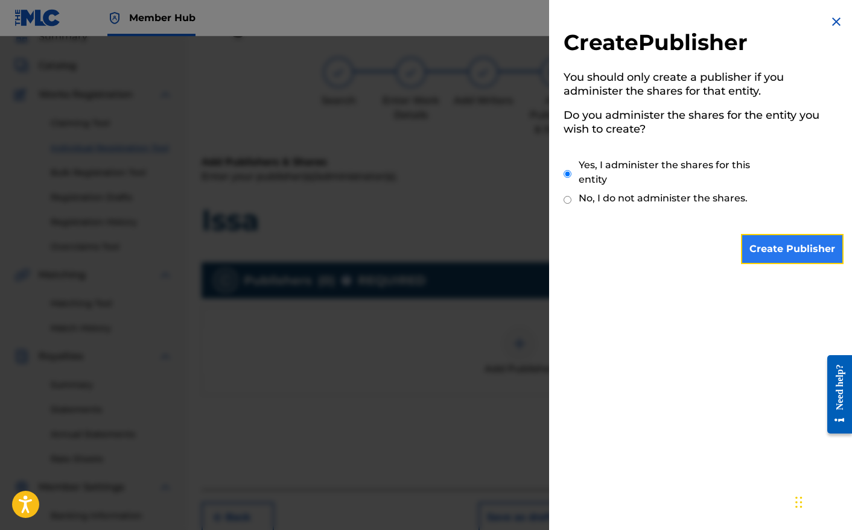
click at [790, 252] on input "Create Publisher" at bounding box center [792, 249] width 103 height 30
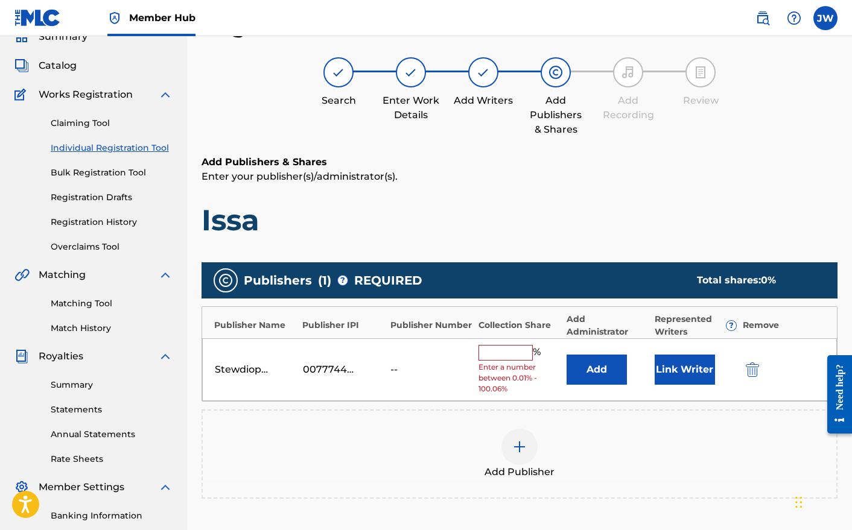
scroll to position [57, 0]
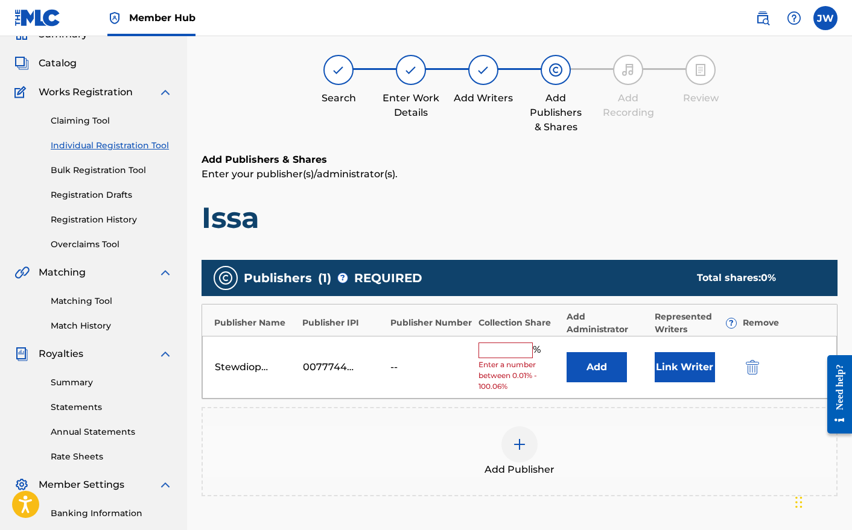
click at [494, 351] on input "text" at bounding box center [505, 351] width 54 height 16
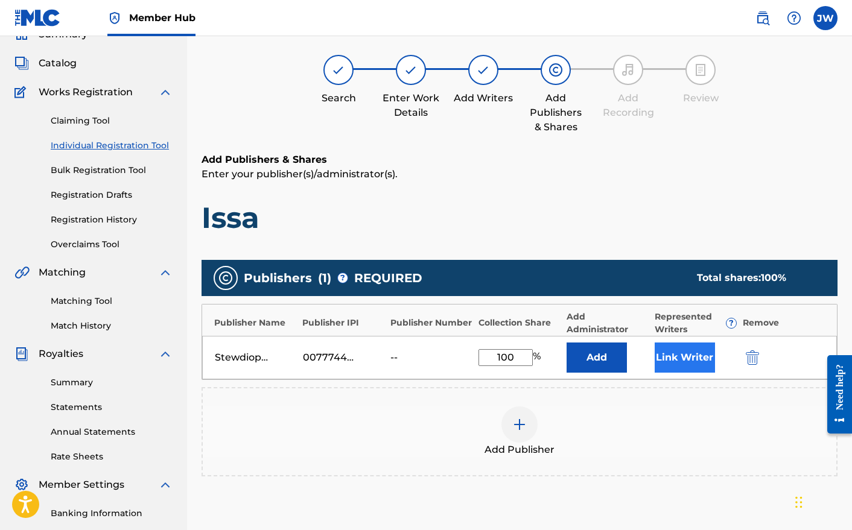
type input "100"
click at [669, 364] on button "Link Writer" at bounding box center [685, 358] width 60 height 30
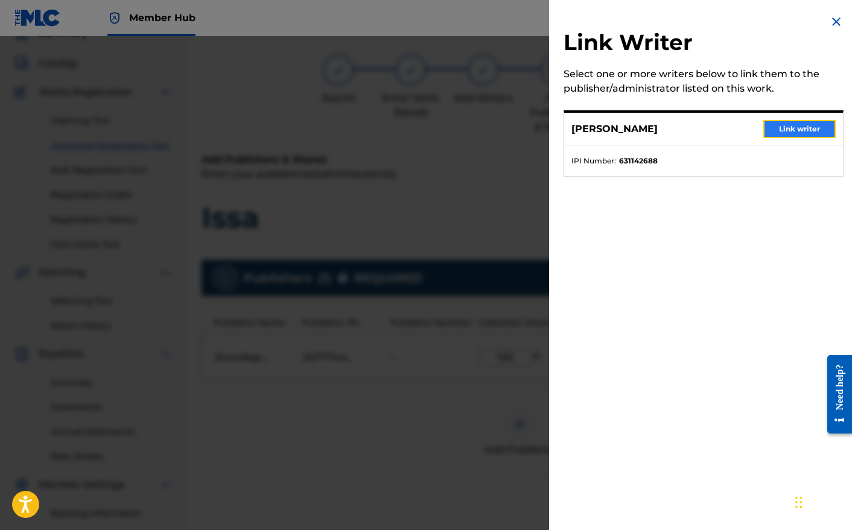
click at [799, 130] on button "Link writer" at bounding box center [799, 129] width 72 height 18
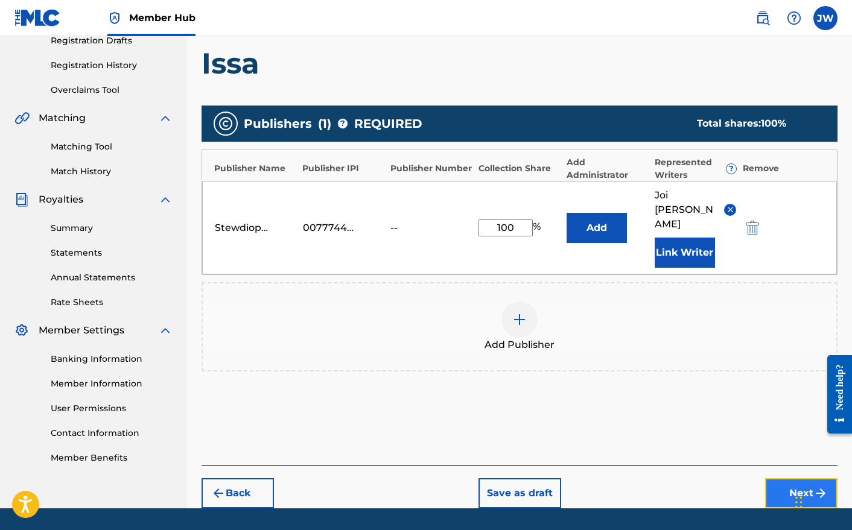
click at [784, 478] on button "Next" at bounding box center [801, 493] width 72 height 30
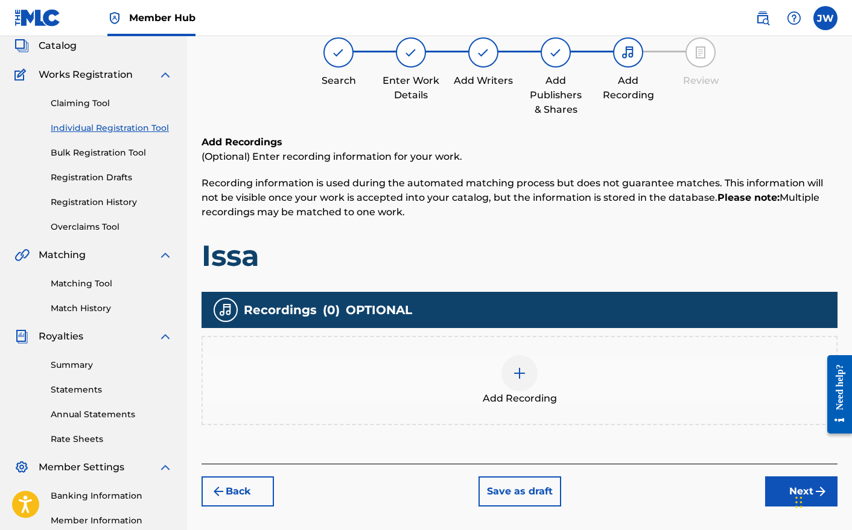
scroll to position [218, 0]
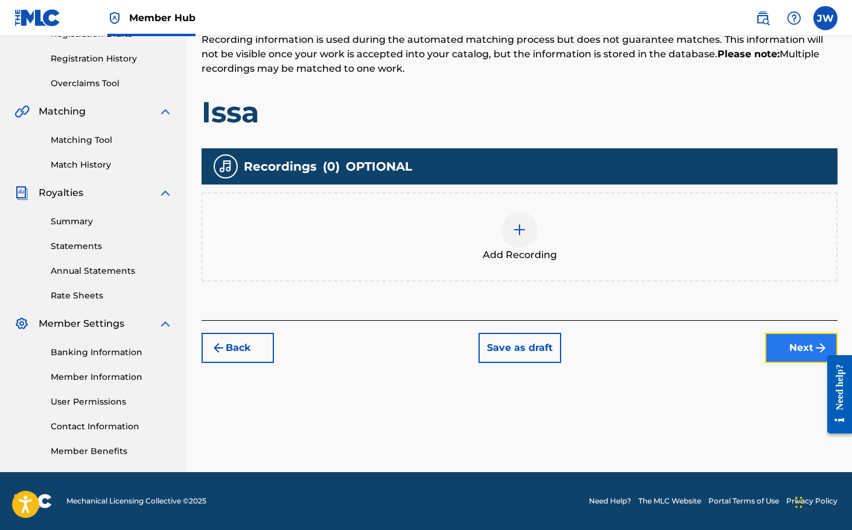
click at [797, 345] on button "Next" at bounding box center [801, 348] width 72 height 30
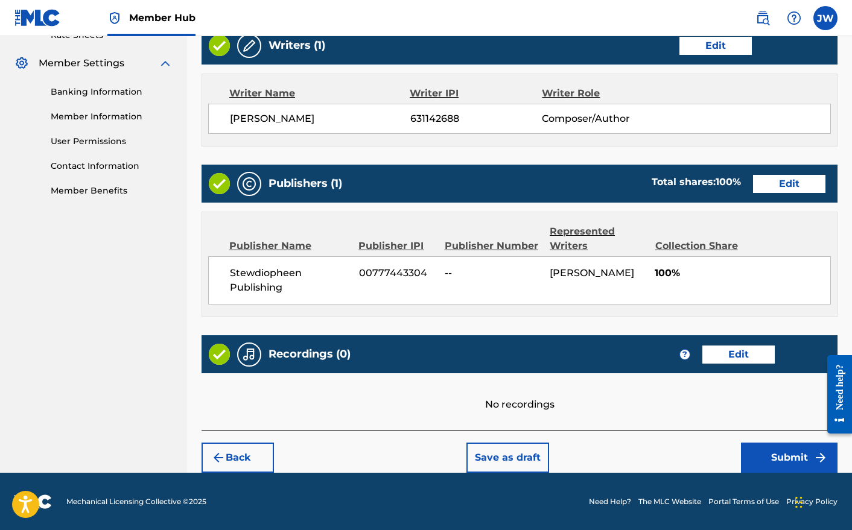
scroll to position [479, 0]
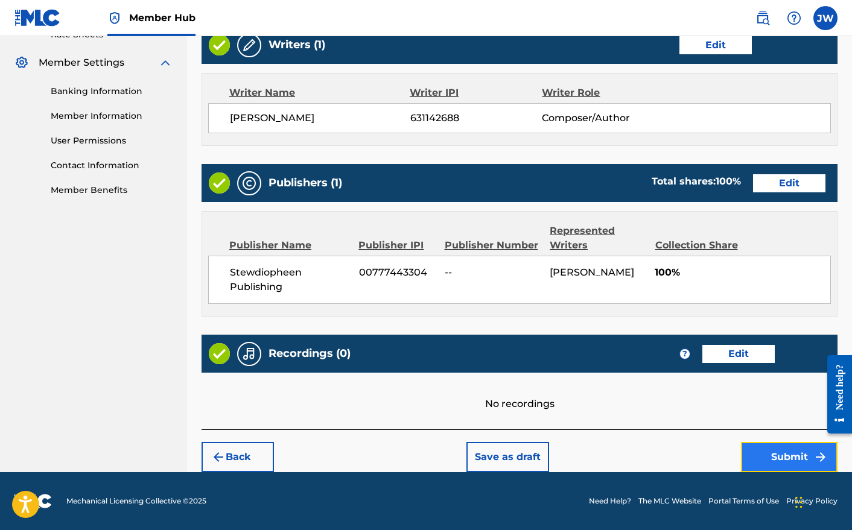
click at [760, 450] on button "Submit" at bounding box center [789, 457] width 97 height 30
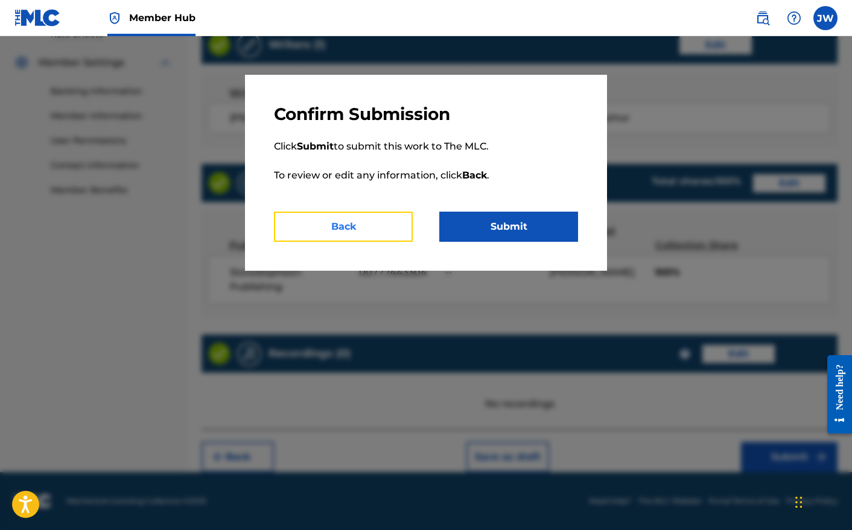
click at [340, 238] on button "Back" at bounding box center [343, 227] width 139 height 30
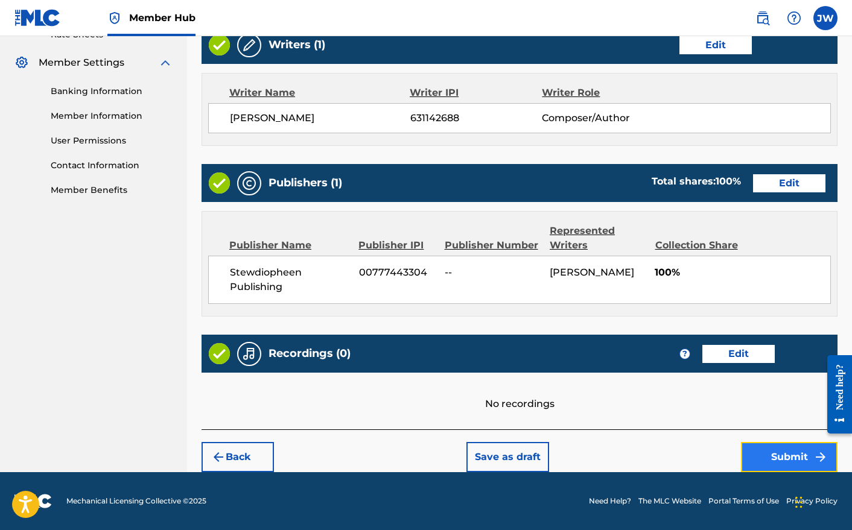
click at [771, 457] on button "Submit" at bounding box center [789, 457] width 97 height 30
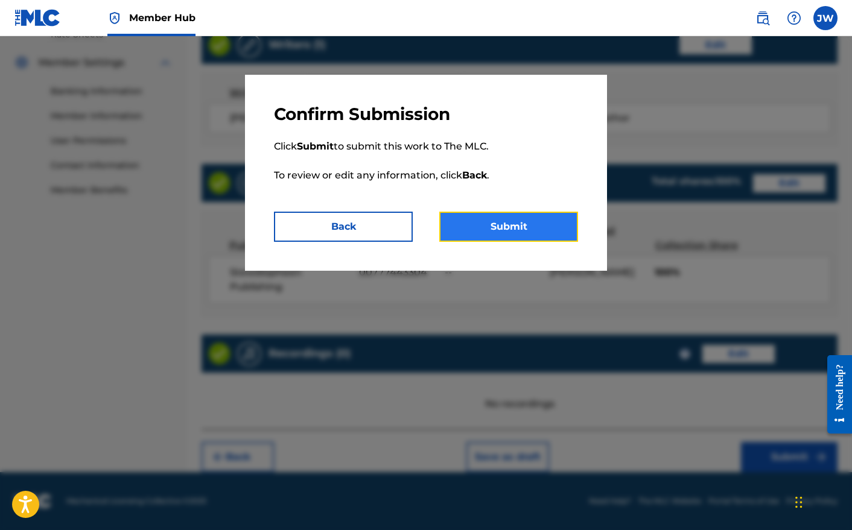
click at [490, 237] on button "Submit" at bounding box center [508, 227] width 139 height 30
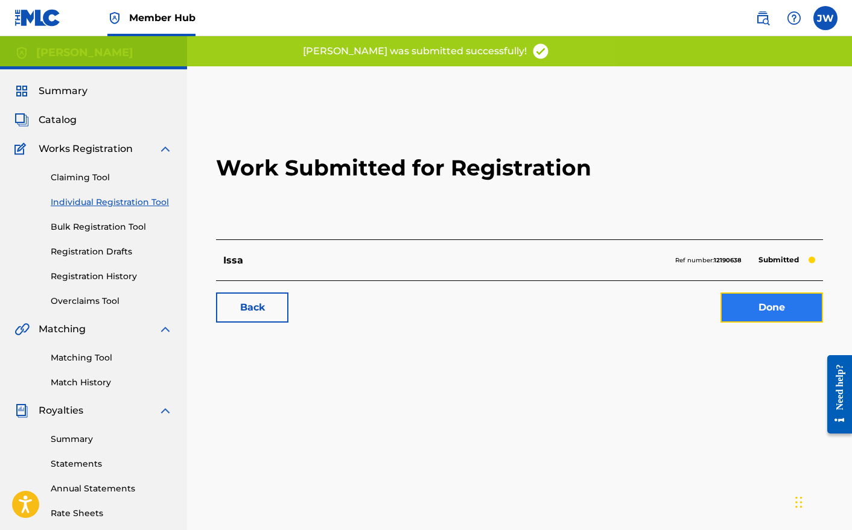
click at [749, 311] on link "Done" at bounding box center [771, 308] width 103 height 30
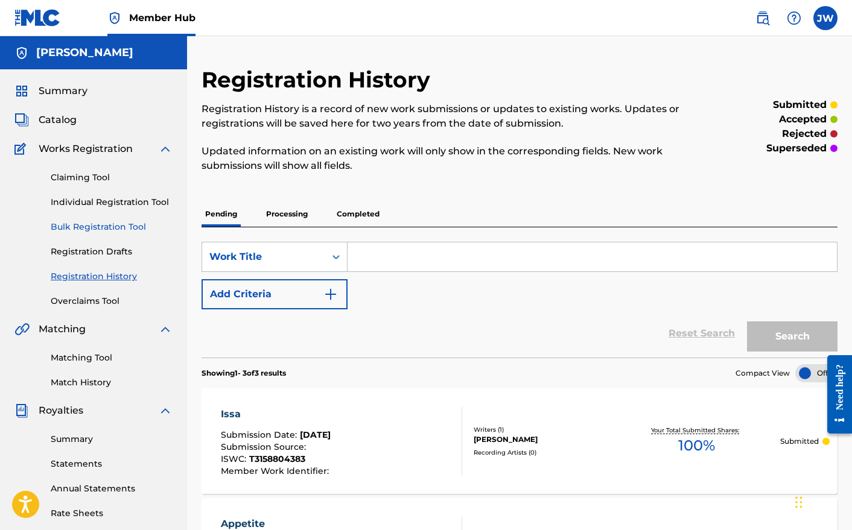
click at [100, 227] on link "Bulk Registration Tool" at bounding box center [112, 227] width 122 height 13
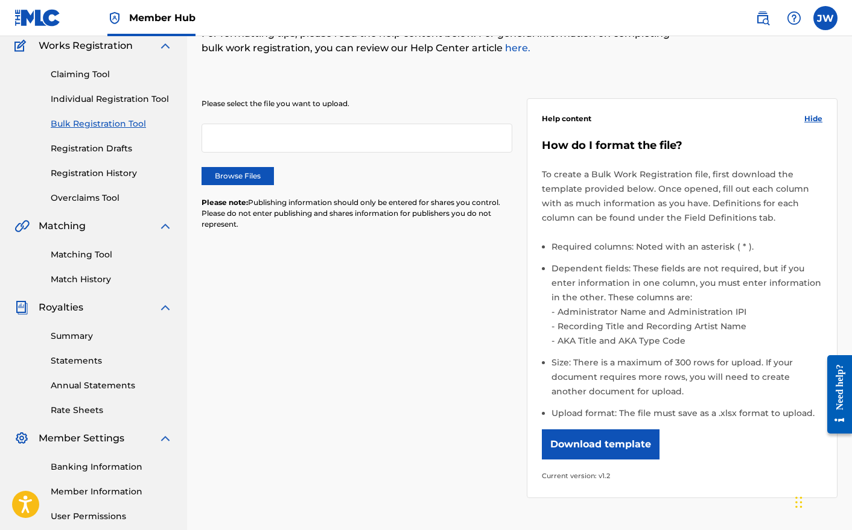
scroll to position [91, 0]
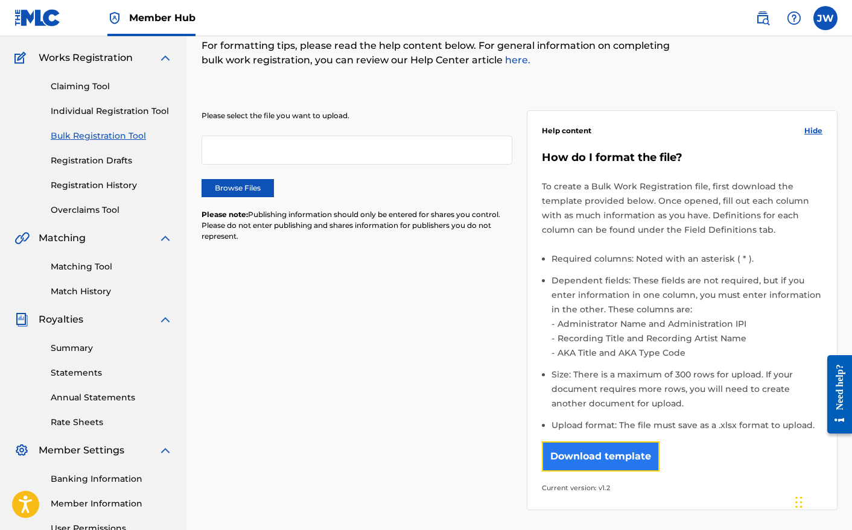
click at [590, 470] on button "Download template" at bounding box center [601, 457] width 118 height 30
click at [270, 265] on div "Please select the file you want to upload. Browse Files Please note: Publishing…" at bounding box center [520, 302] width 636 height 443
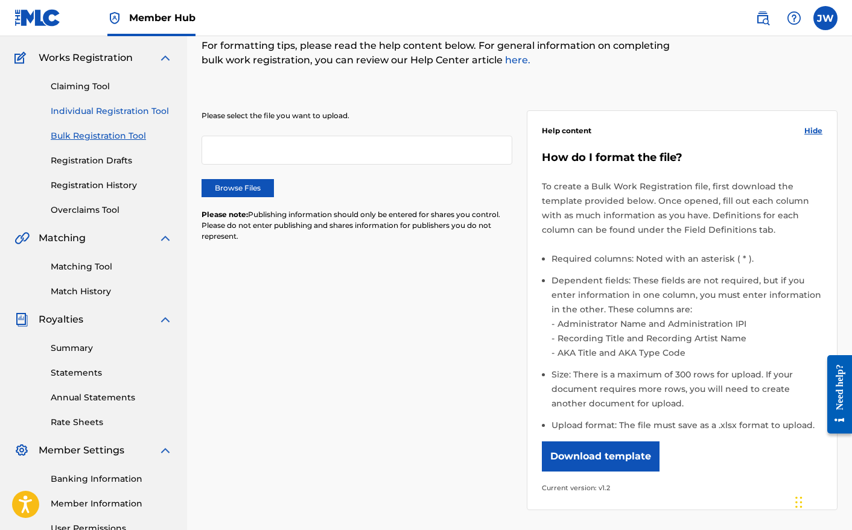
click at [132, 107] on link "Individual Registration Tool" at bounding box center [112, 111] width 122 height 13
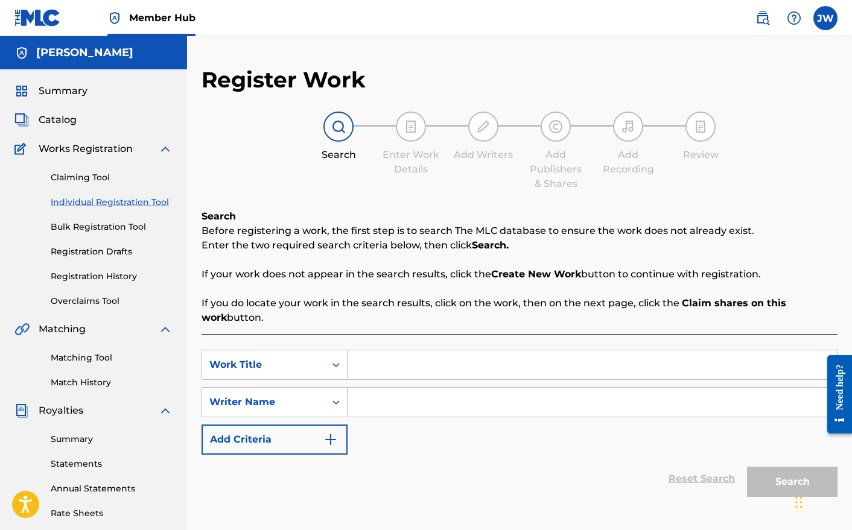
click at [386, 369] on input "Search Form" at bounding box center [592, 365] width 489 height 29
click at [384, 400] on input "Search Form" at bounding box center [592, 402] width 489 height 29
type input "[PERSON_NAME]"
click at [387, 372] on input "Search Form" at bounding box center [592, 365] width 489 height 29
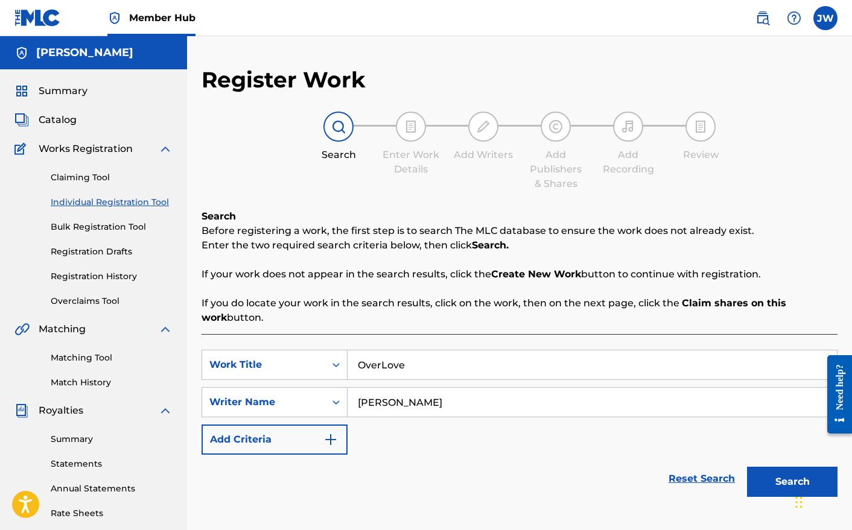
type input "OverLove"
click at [383, 404] on input "[PERSON_NAME]" at bounding box center [592, 402] width 489 height 29
type input "[PERSON_NAME]"
click at [277, 437] on button "Add Criteria" at bounding box center [275, 440] width 146 height 30
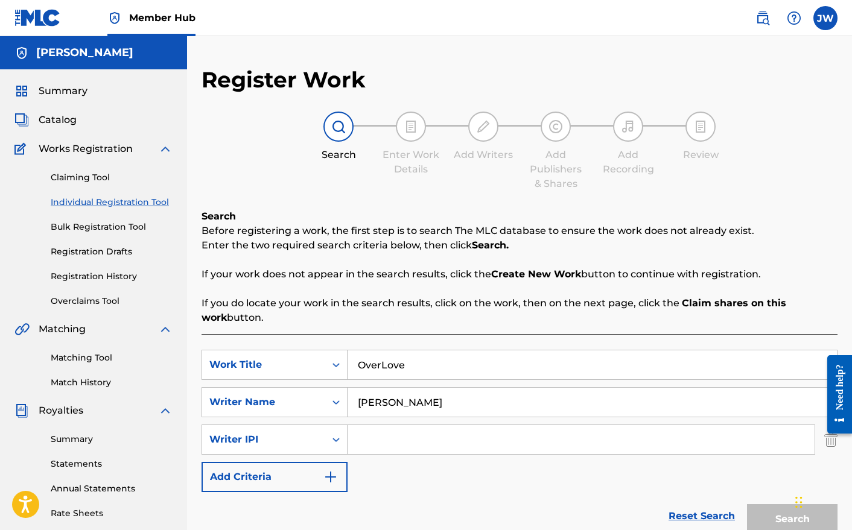
click at [373, 442] on input "Search Form" at bounding box center [581, 439] width 467 height 29
paste input "631142688"
type input "631142688"
click at [777, 519] on button "Search" at bounding box center [792, 519] width 91 height 30
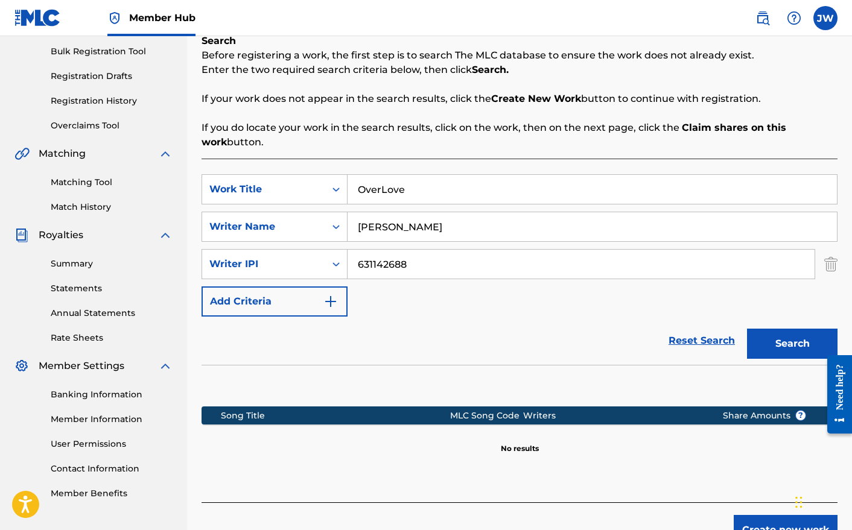
scroll to position [249, 0]
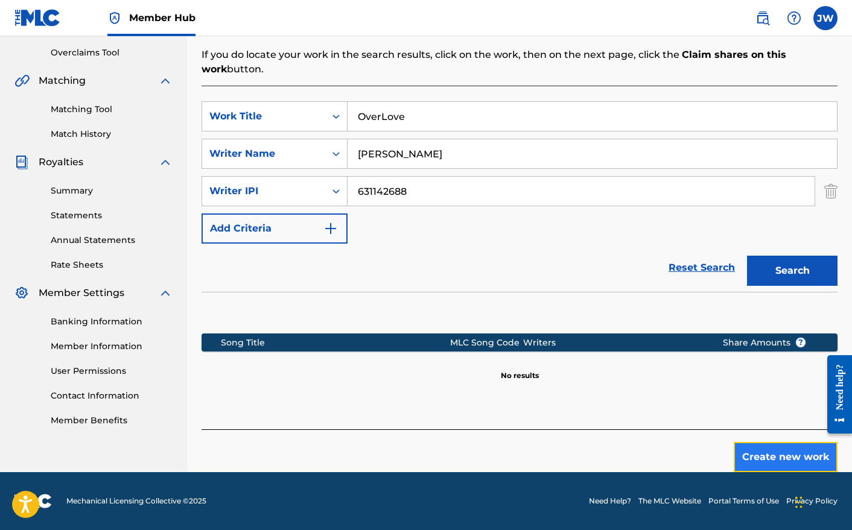
click at [754, 459] on button "Create new work" at bounding box center [786, 457] width 104 height 30
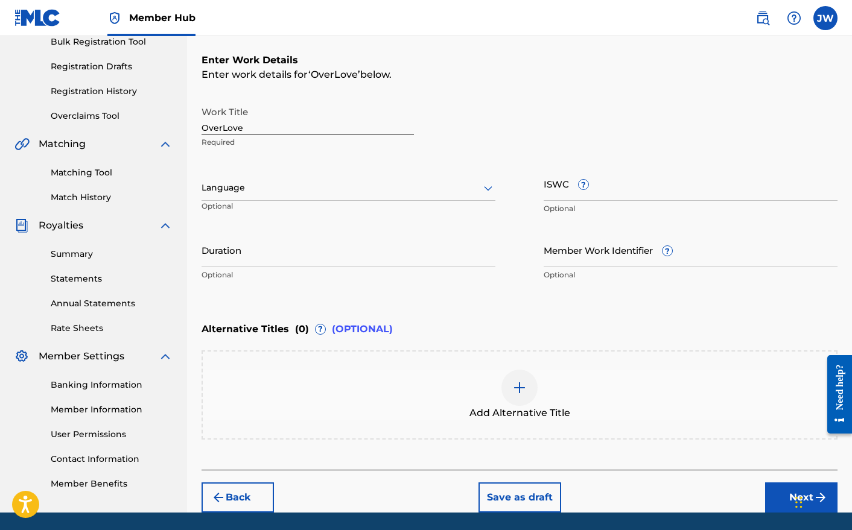
scroll to position [0, 0]
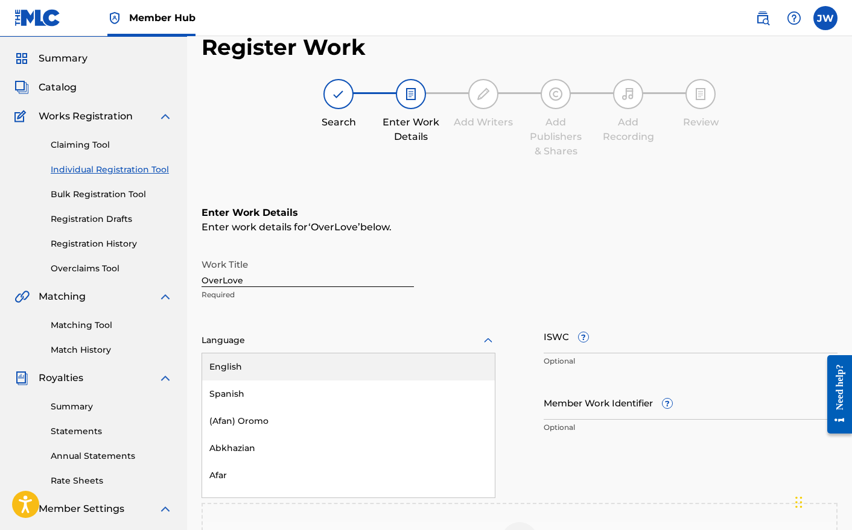
click at [332, 354] on div "English, 1 of 153. 153 results available. Use Up and Down to choose options, pr…" at bounding box center [349, 340] width 294 height 25
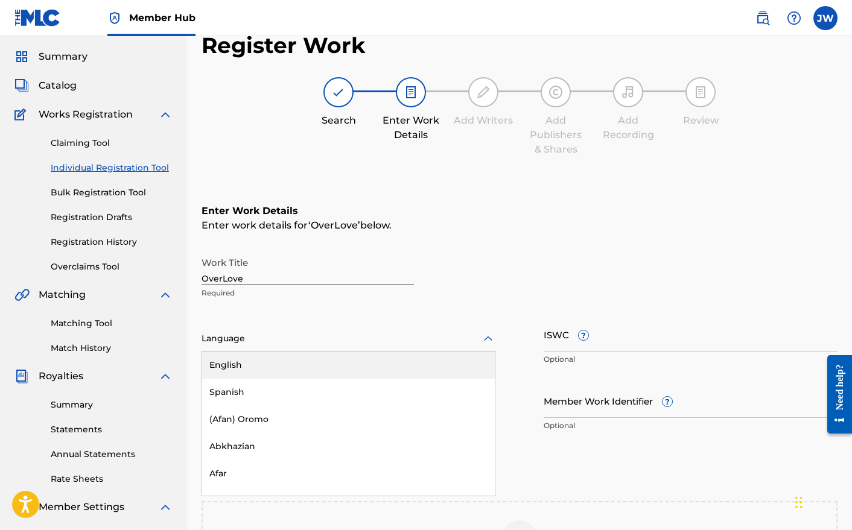
scroll to position [37, 0]
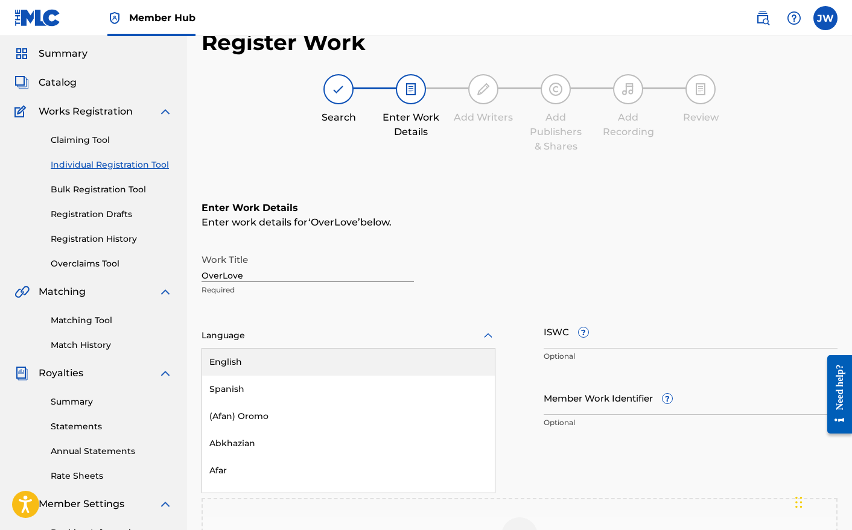
click at [333, 369] on div "English" at bounding box center [348, 362] width 293 height 27
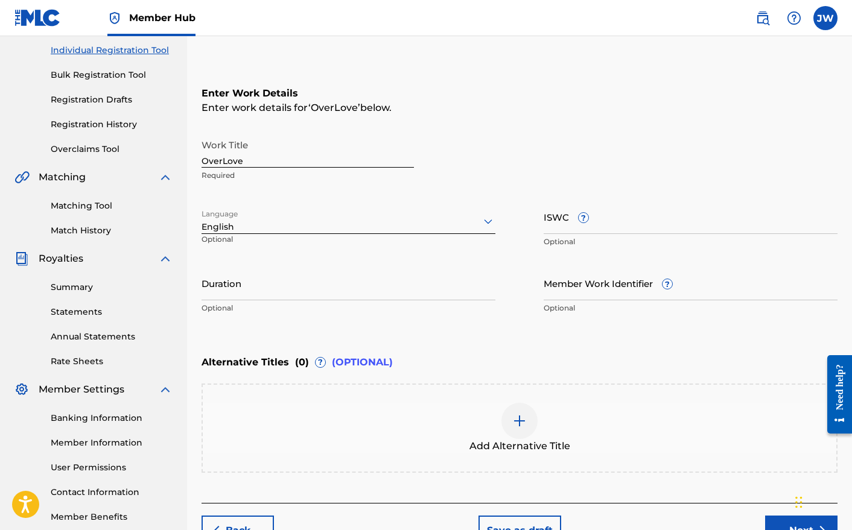
scroll to position [151, 0]
click at [614, 218] on input "ISWC ?" at bounding box center [691, 217] width 294 height 34
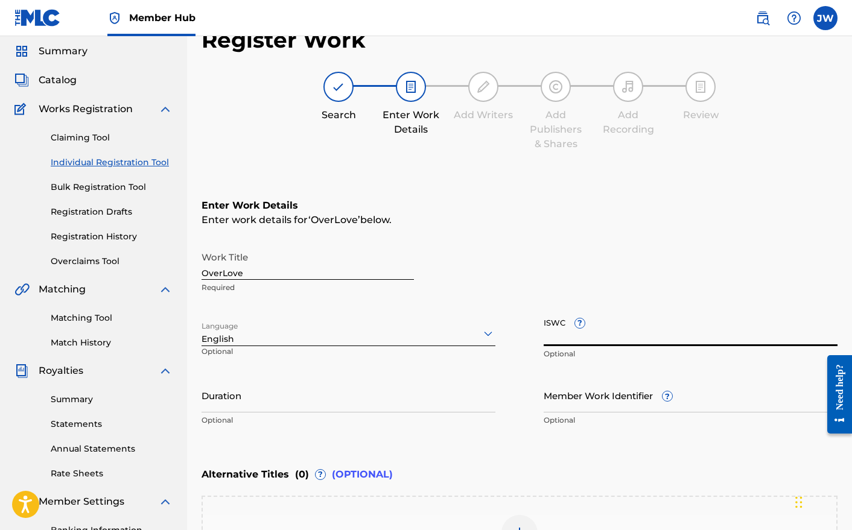
scroll to position [0, 0]
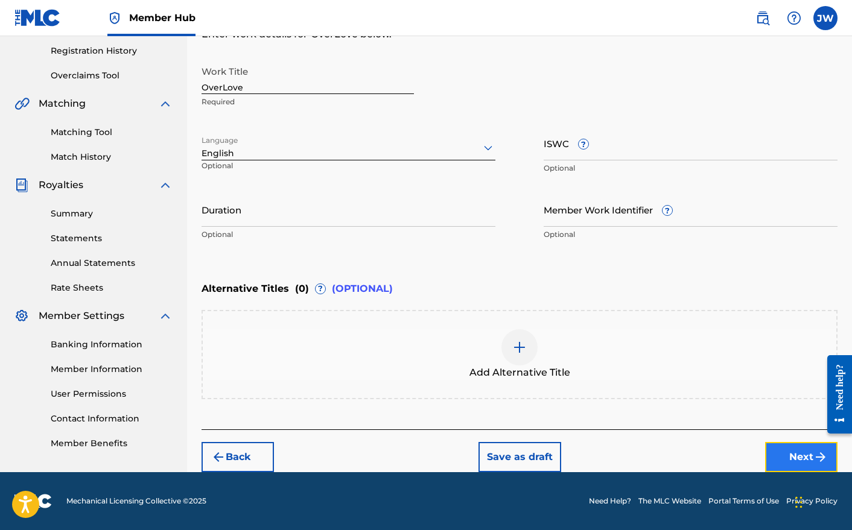
click at [786, 452] on button "Next" at bounding box center [801, 457] width 72 height 30
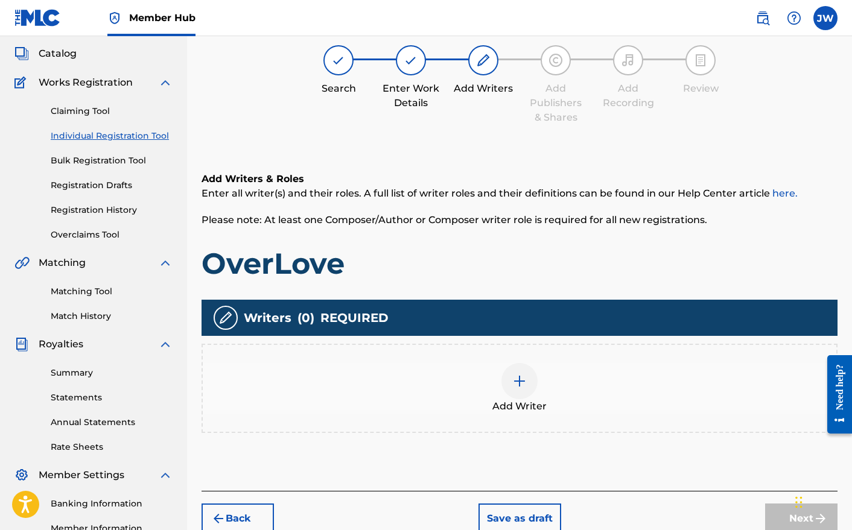
click at [513, 394] on div at bounding box center [519, 381] width 36 height 36
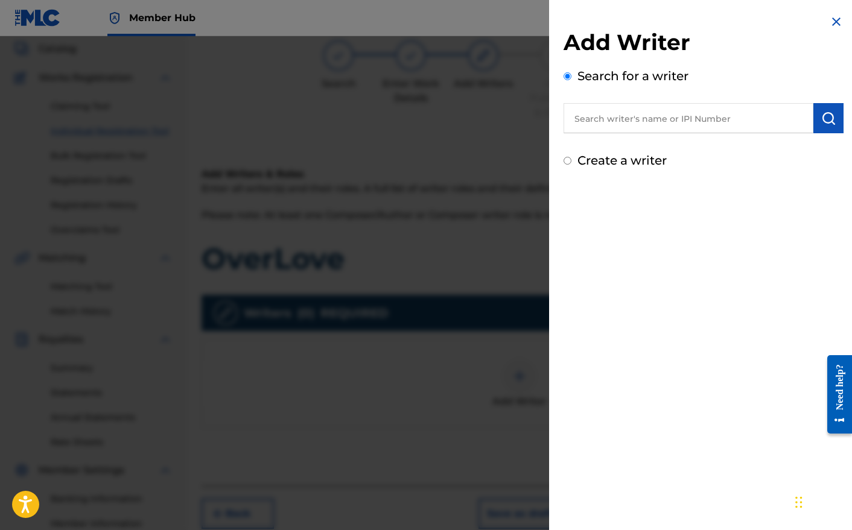
scroll to position [72, 0]
click at [637, 164] on label "Create a writer" at bounding box center [621, 160] width 89 height 14
radio input "true"
click at [571, 164] on input "Create a writer" at bounding box center [568, 161] width 8 height 8
radio input "false"
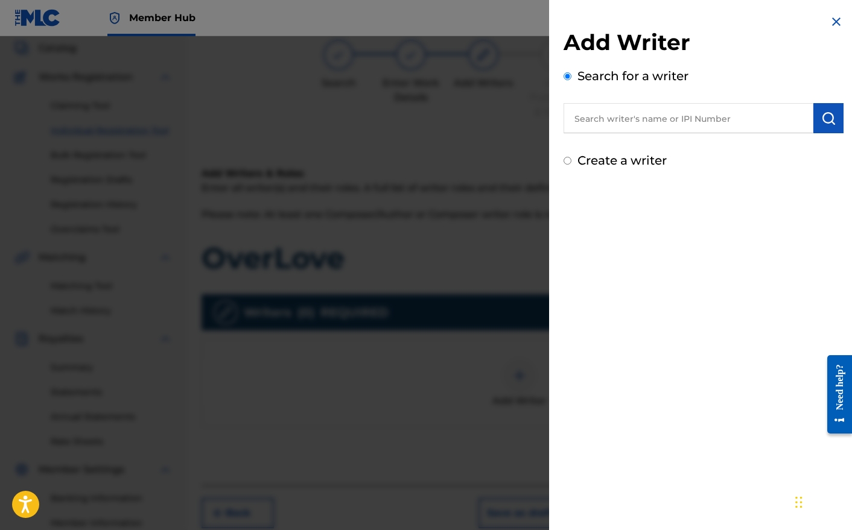
radio input "true"
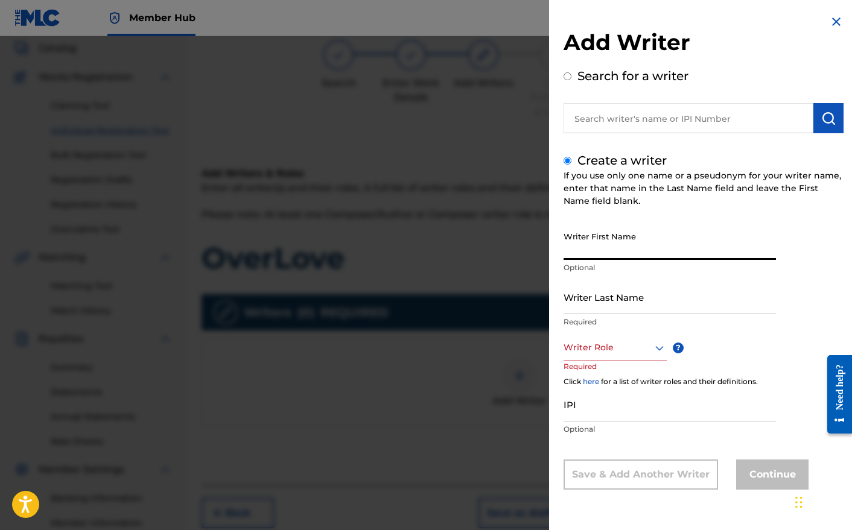
click at [606, 248] on input "Writer First Name" at bounding box center [670, 243] width 212 height 34
type input "Joi"
type input "[PERSON_NAME]"
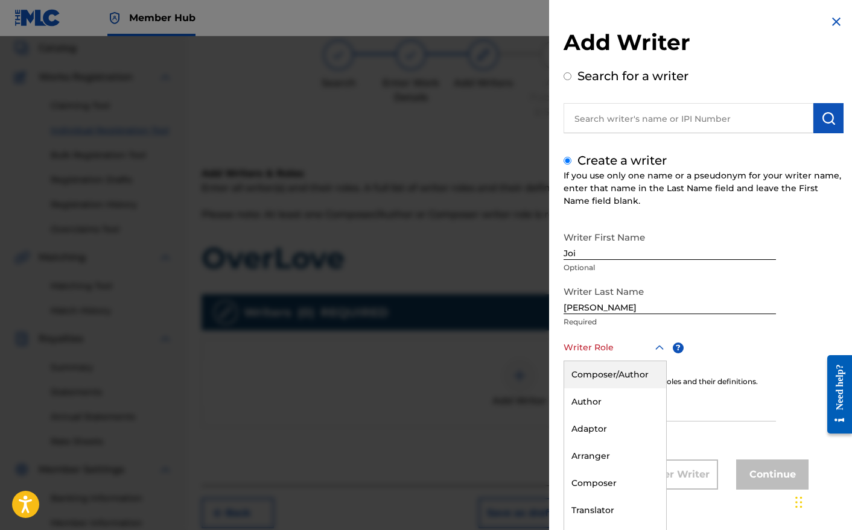
click at [625, 349] on div at bounding box center [615, 347] width 103 height 15
click at [614, 369] on div "Composer/Author" at bounding box center [615, 374] width 102 height 27
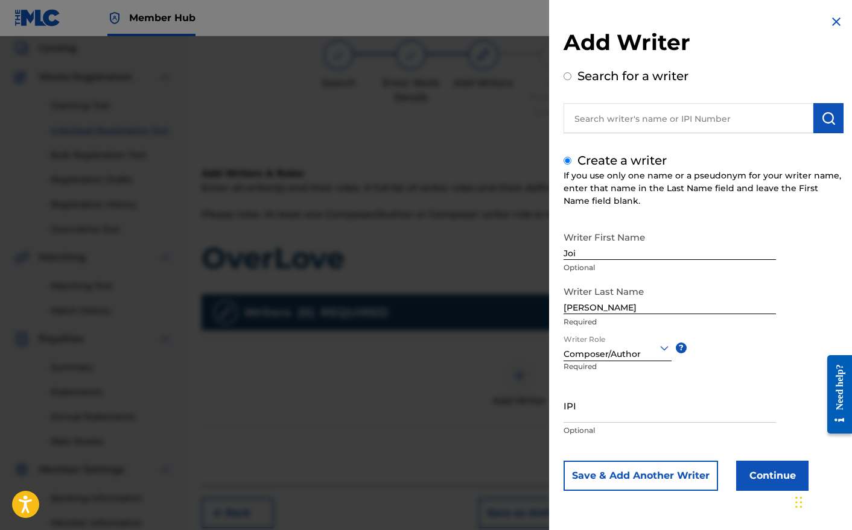
scroll to position [0, 0]
click at [637, 414] on input "IPI" at bounding box center [670, 406] width 212 height 34
paste input "631142786"
type input "631142786"
click at [758, 479] on button "Continue" at bounding box center [772, 476] width 72 height 30
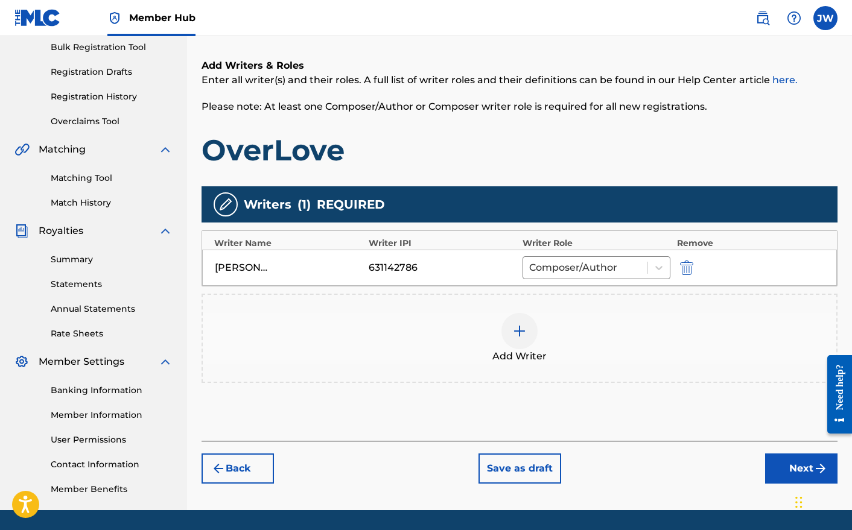
scroll to position [201, 0]
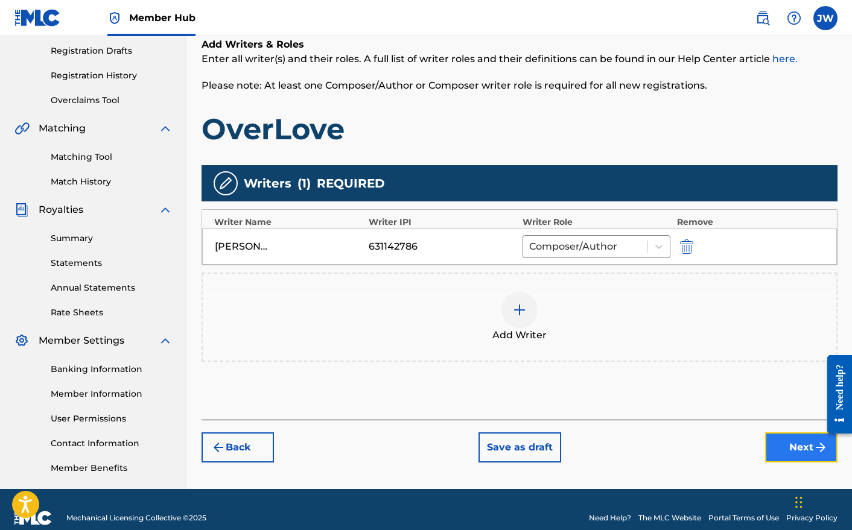
click at [794, 450] on button "Next" at bounding box center [801, 448] width 72 height 30
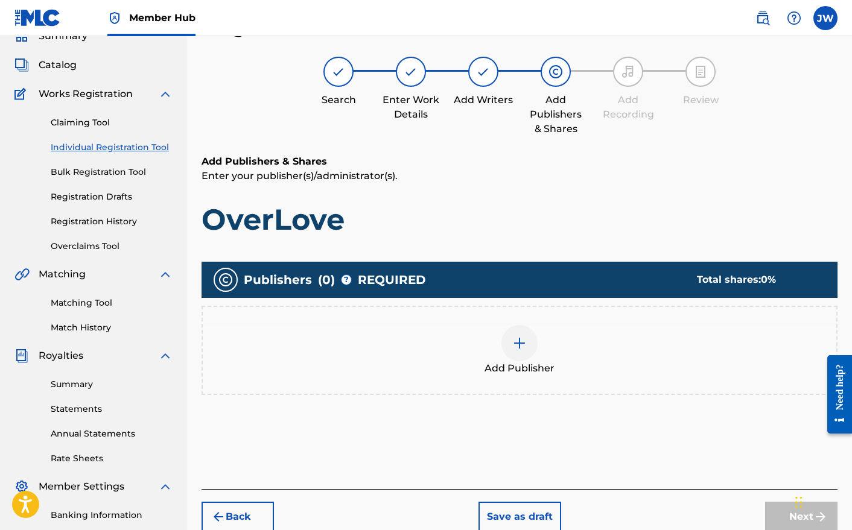
scroll to position [54, 0]
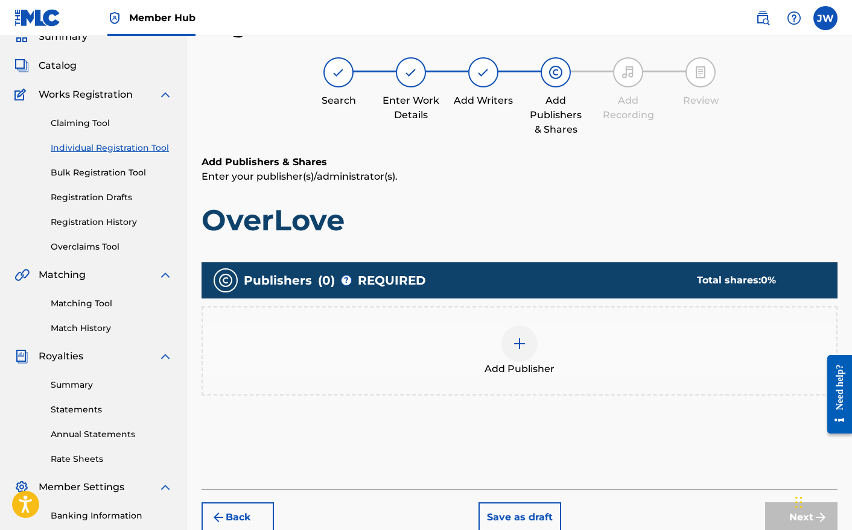
click at [518, 347] on img at bounding box center [519, 344] width 14 height 14
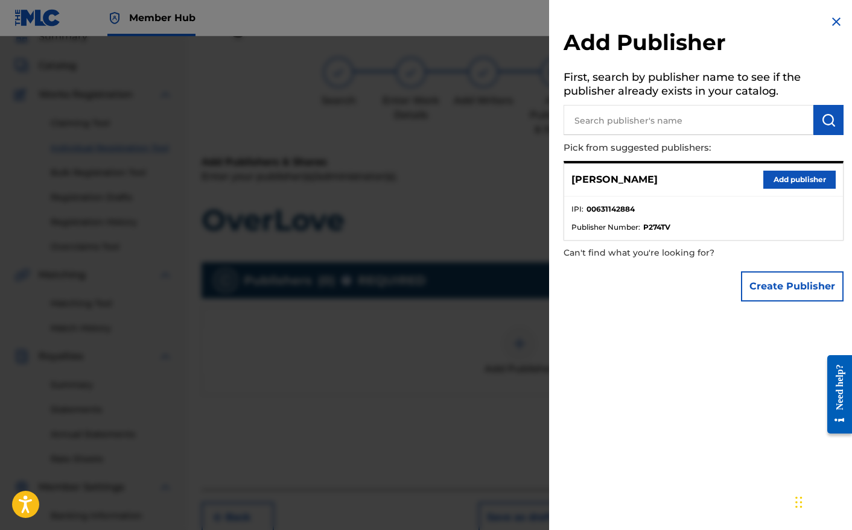
scroll to position [52, 0]
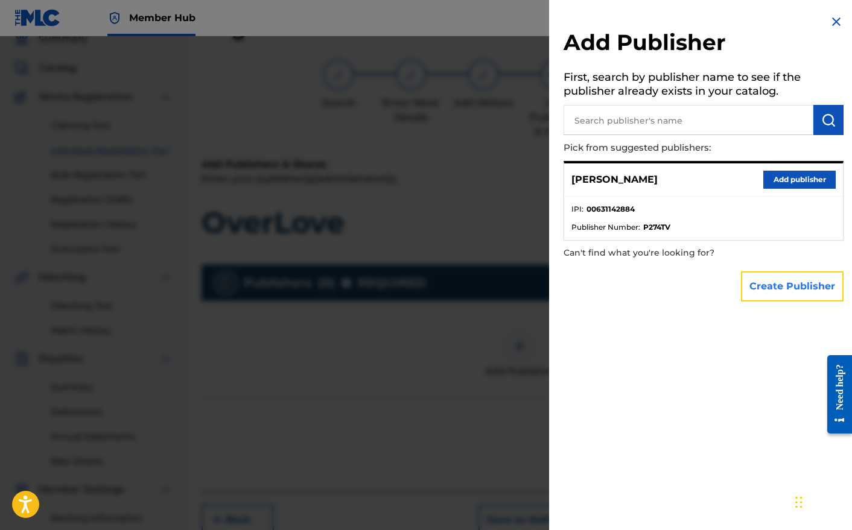
click at [802, 293] on button "Create Publisher" at bounding box center [792, 287] width 103 height 30
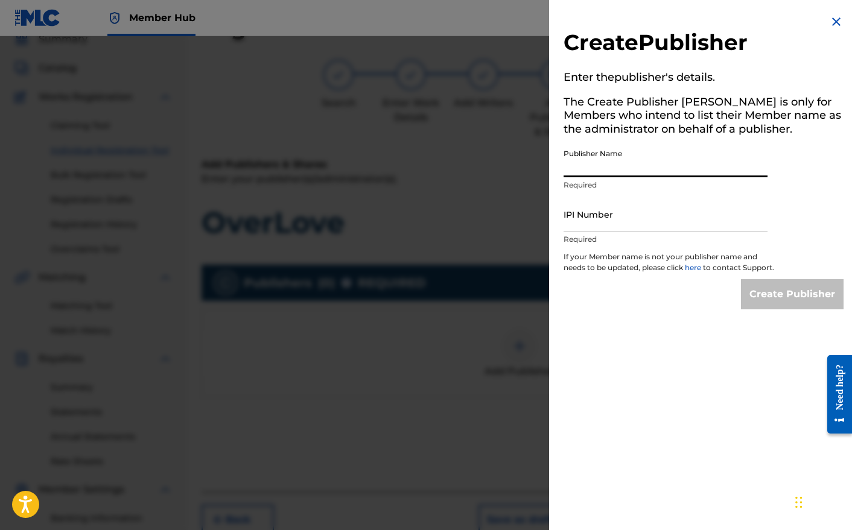
click at [609, 165] on input "Publisher Name" at bounding box center [666, 160] width 204 height 34
type input "Stewdiopheen Publishing"
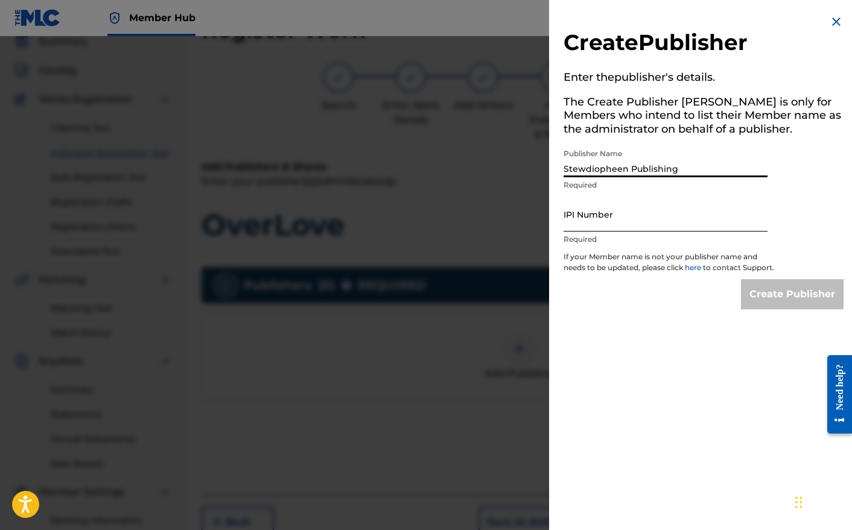
click at [611, 218] on input "IPI Number" at bounding box center [666, 214] width 204 height 34
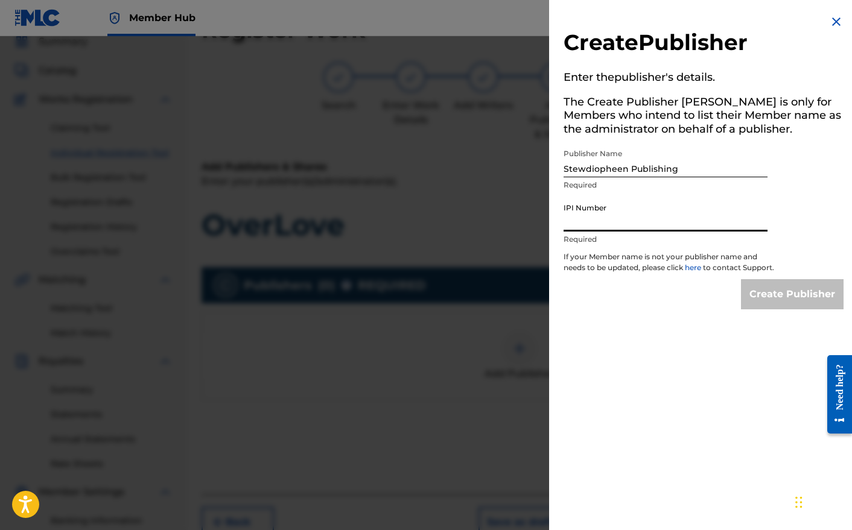
paste input "777443304"
type input "777443304"
click at [781, 307] on input "Create Publisher" at bounding box center [792, 294] width 103 height 30
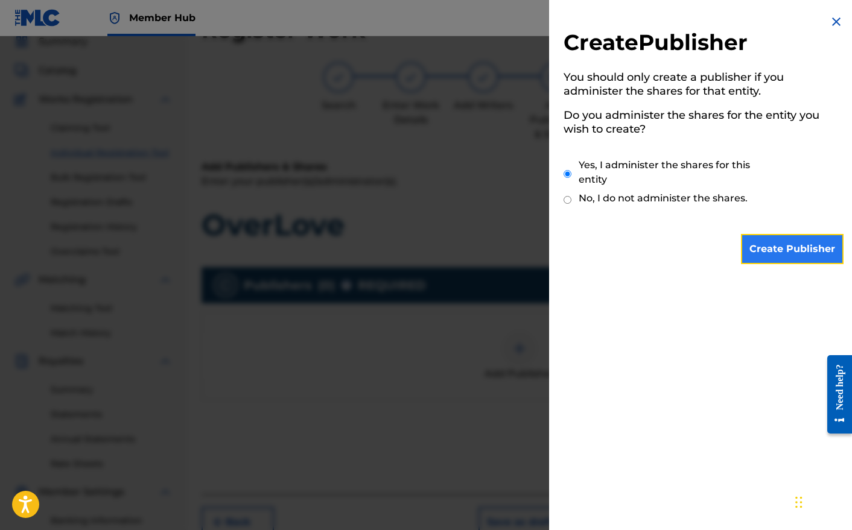
click at [801, 251] on input "Create Publisher" at bounding box center [792, 249] width 103 height 30
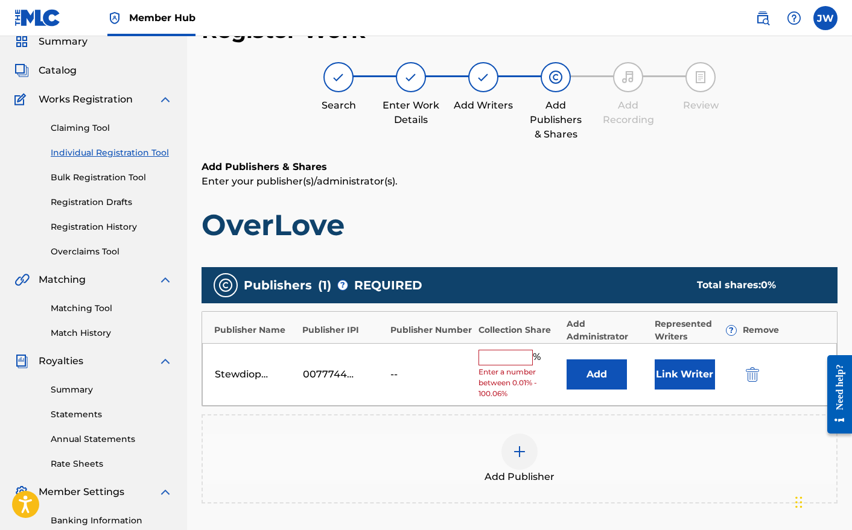
scroll to position [52, 0]
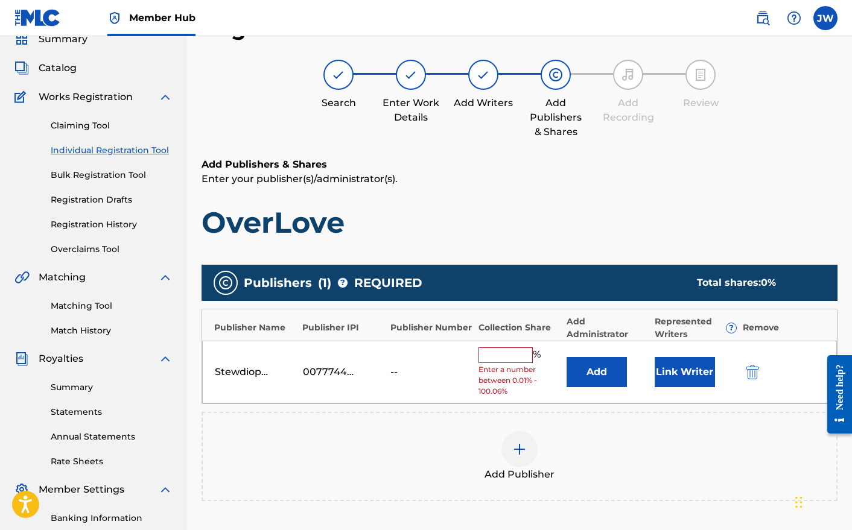
click at [495, 355] on input "text" at bounding box center [505, 356] width 54 height 16
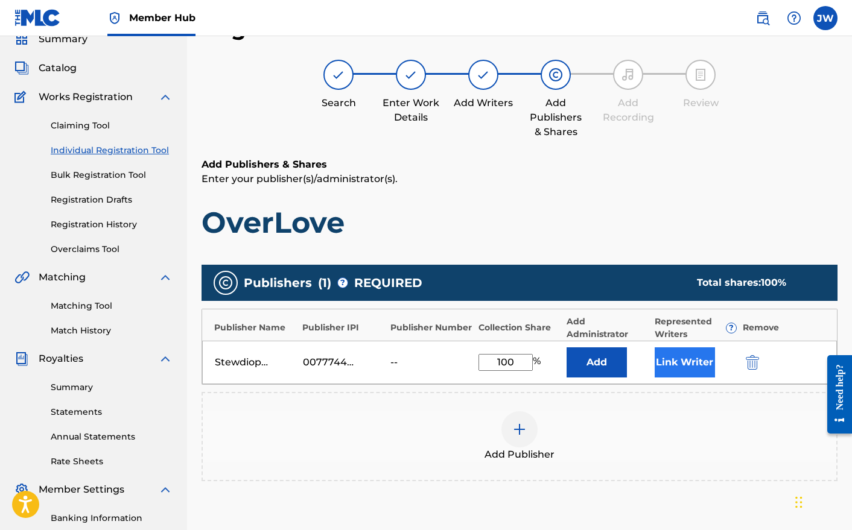
type input "100"
click at [671, 373] on button "Link Writer" at bounding box center [685, 363] width 60 height 30
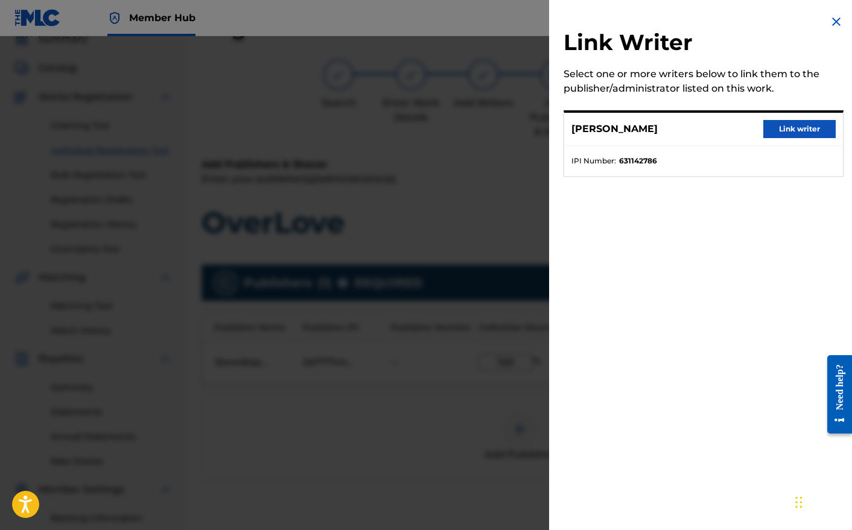
scroll to position [49, 0]
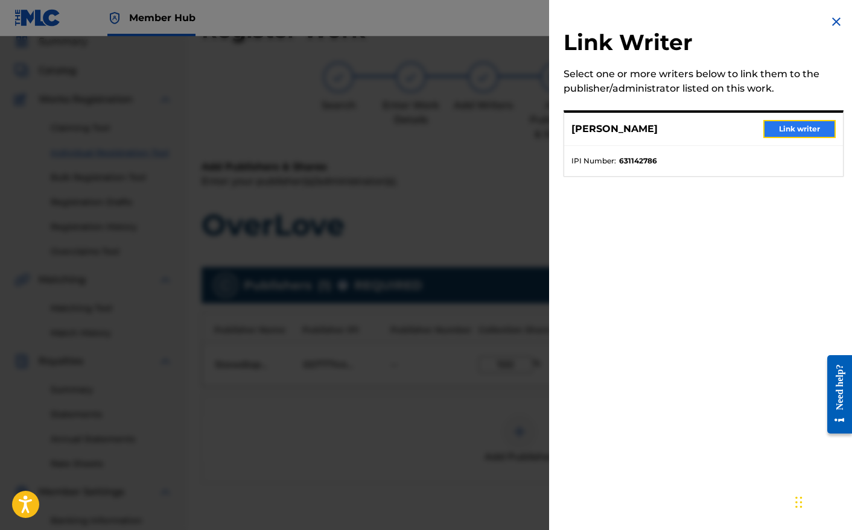
click at [790, 124] on button "Link writer" at bounding box center [799, 129] width 72 height 18
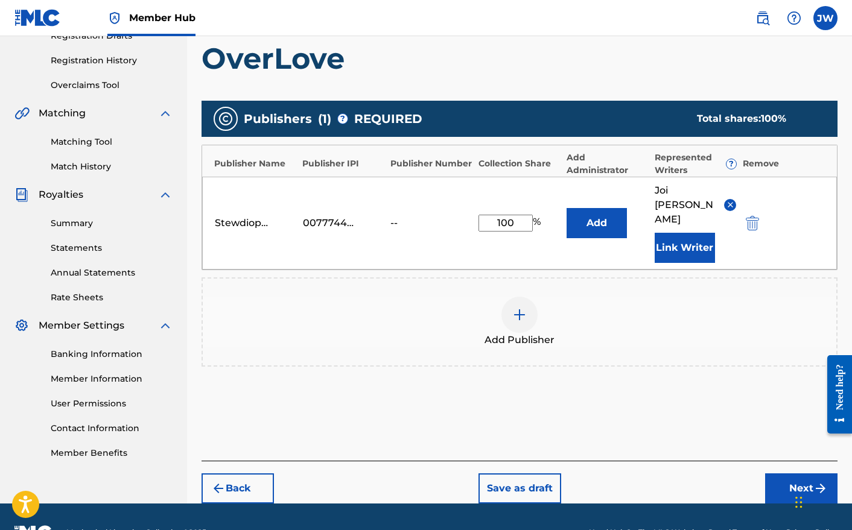
scroll to position [218, 0]
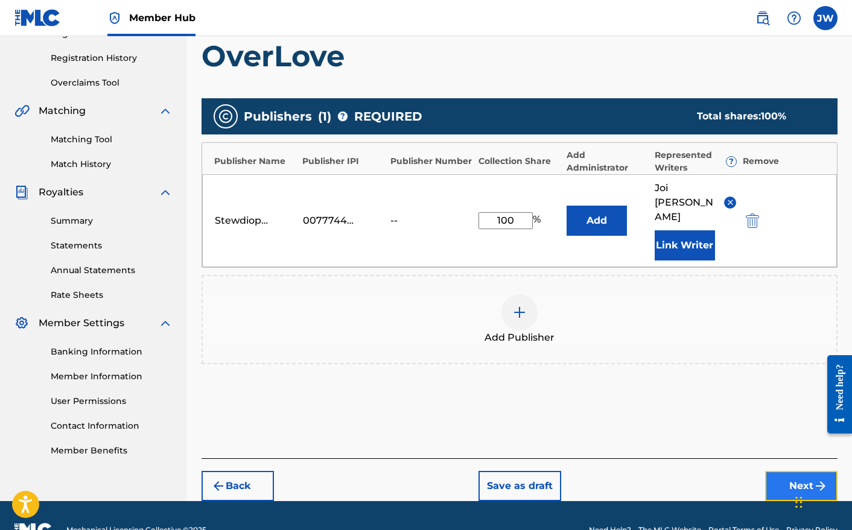
click at [776, 471] on button "Next" at bounding box center [801, 486] width 72 height 30
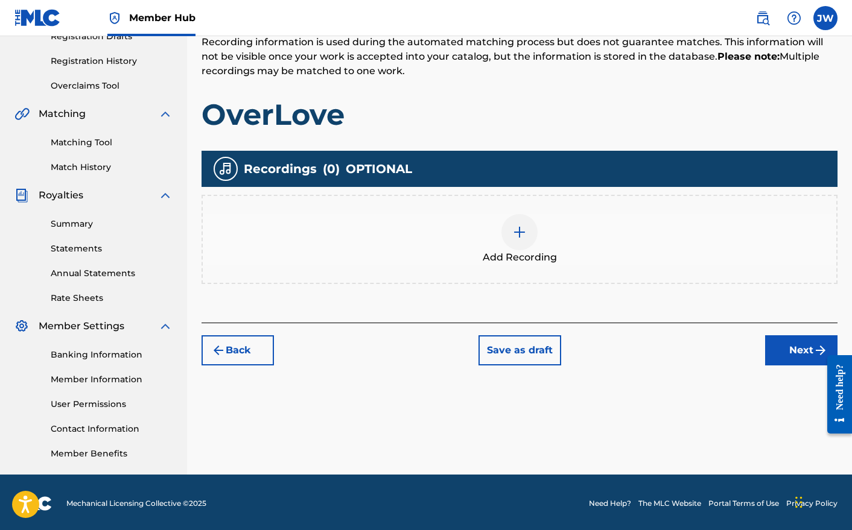
scroll to position [218, 0]
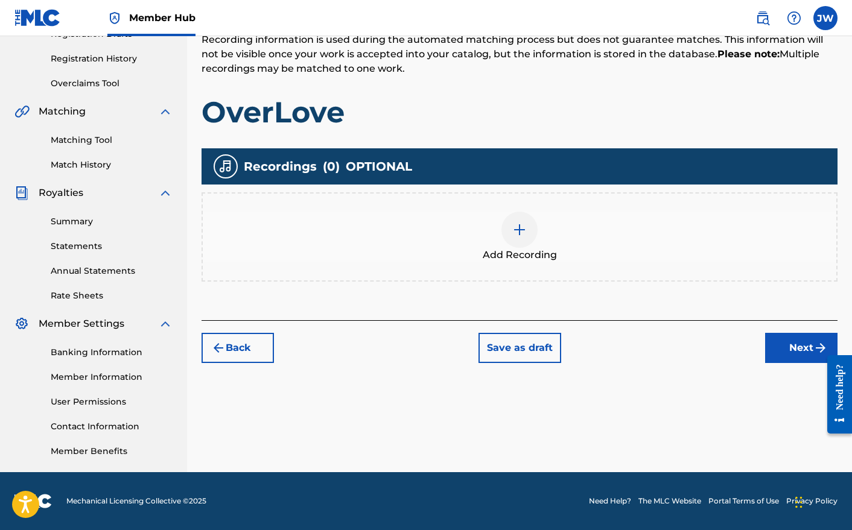
click at [518, 229] on img at bounding box center [519, 230] width 14 height 14
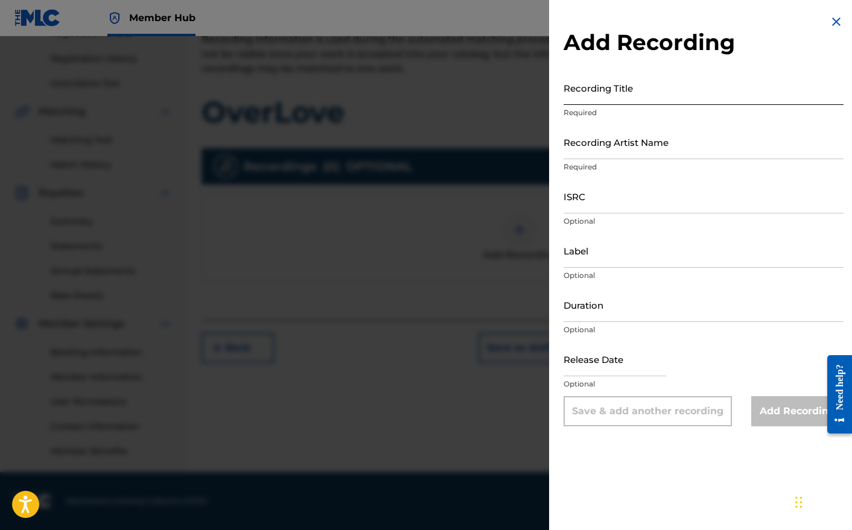
click at [656, 91] on input "Recording Title" at bounding box center [704, 88] width 280 height 34
type input "OverLove"
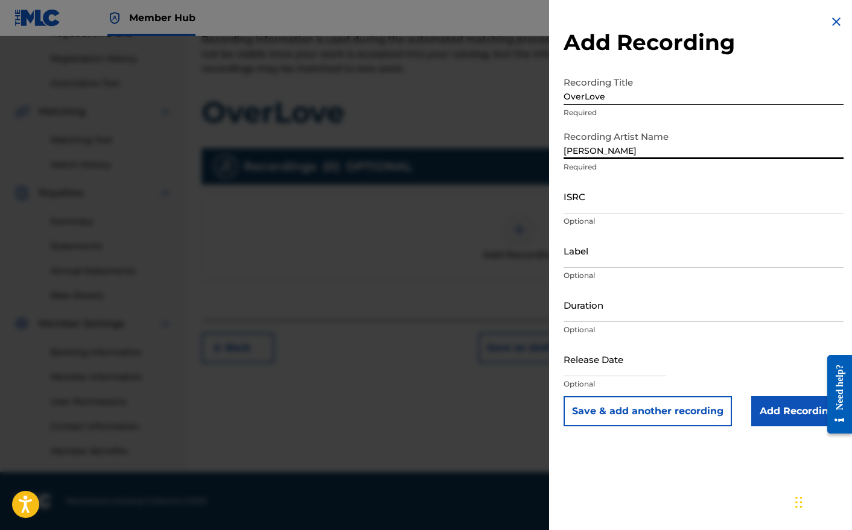
type input "[PERSON_NAME]"
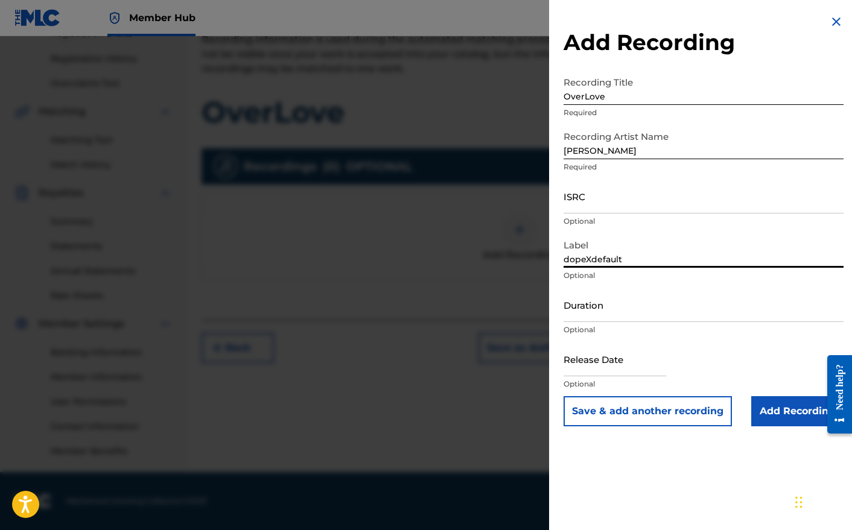
type input "dopeXdefault"
click at [594, 361] on input "text" at bounding box center [615, 359] width 103 height 34
select select "8"
select select "2025"
